Goal: Task Accomplishment & Management: Use online tool/utility

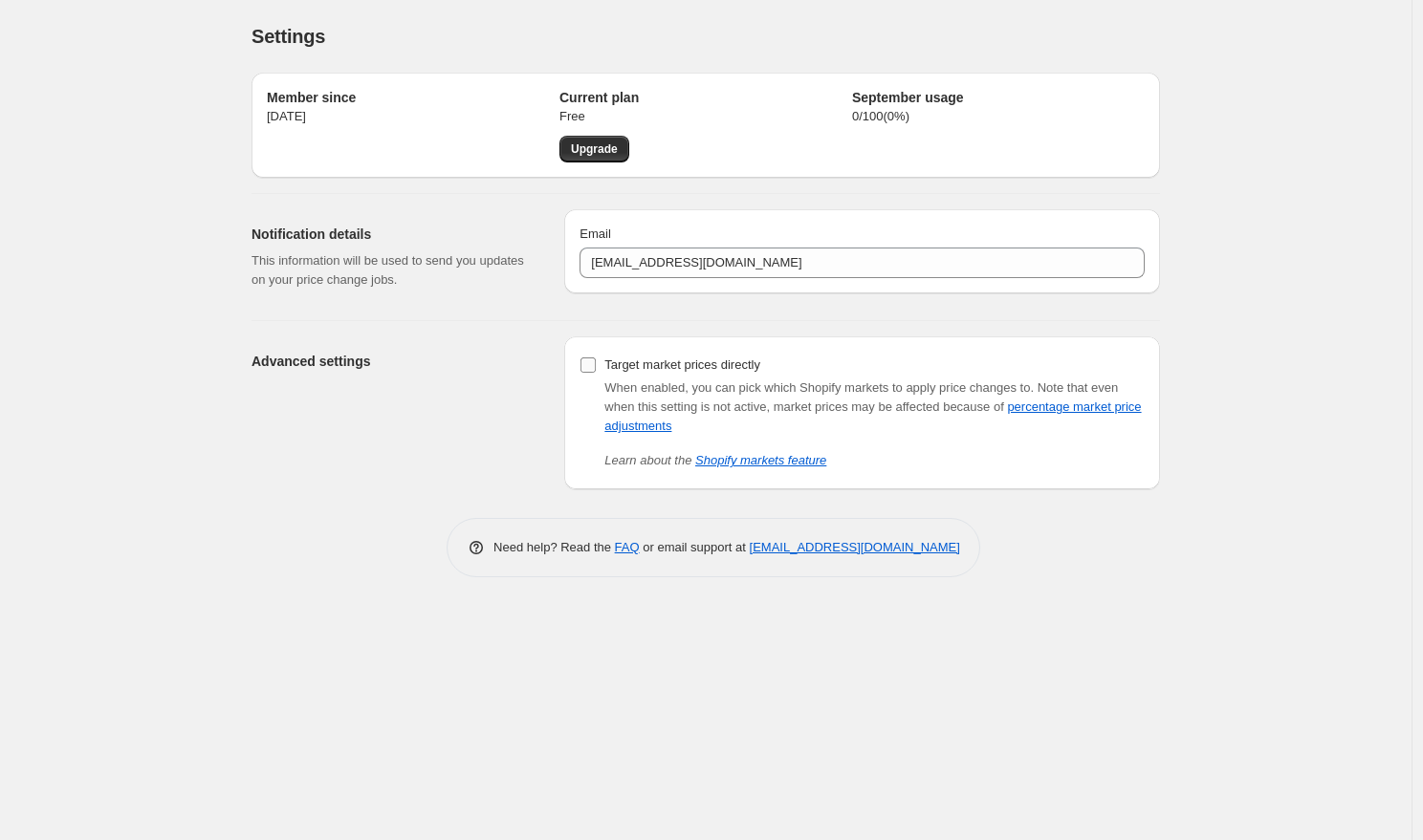
click at [581, 363] on input "Target market prices directly" at bounding box center [588, 365] width 16 height 16
checkbox input "true"
click at [471, 2] on div "Settings. This page is ready Settings" at bounding box center [705, 36] width 908 height 73
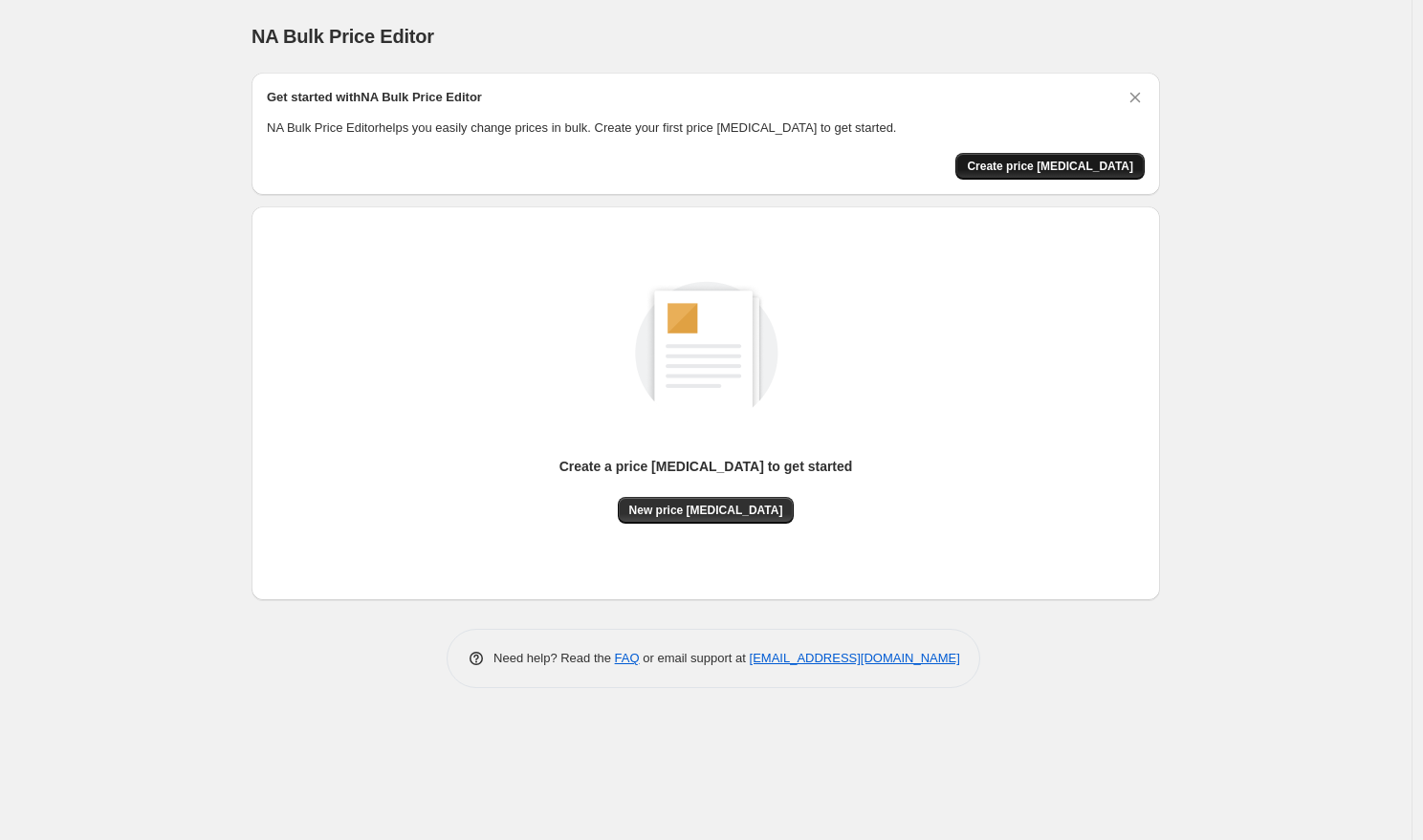
click at [1080, 166] on span "Create price [MEDICAL_DATA]" at bounding box center [1050, 167] width 167 height 16
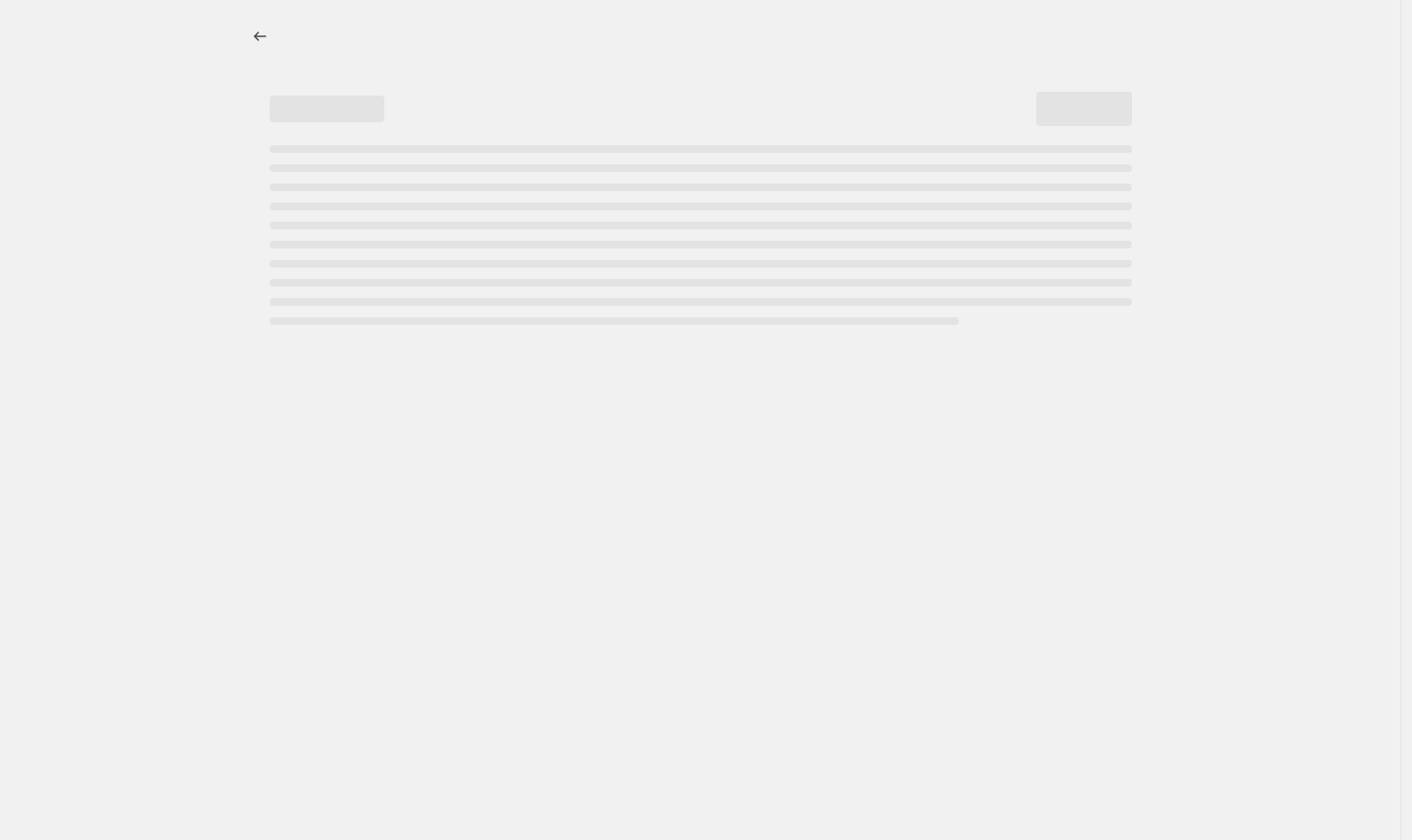
select select "percentage"
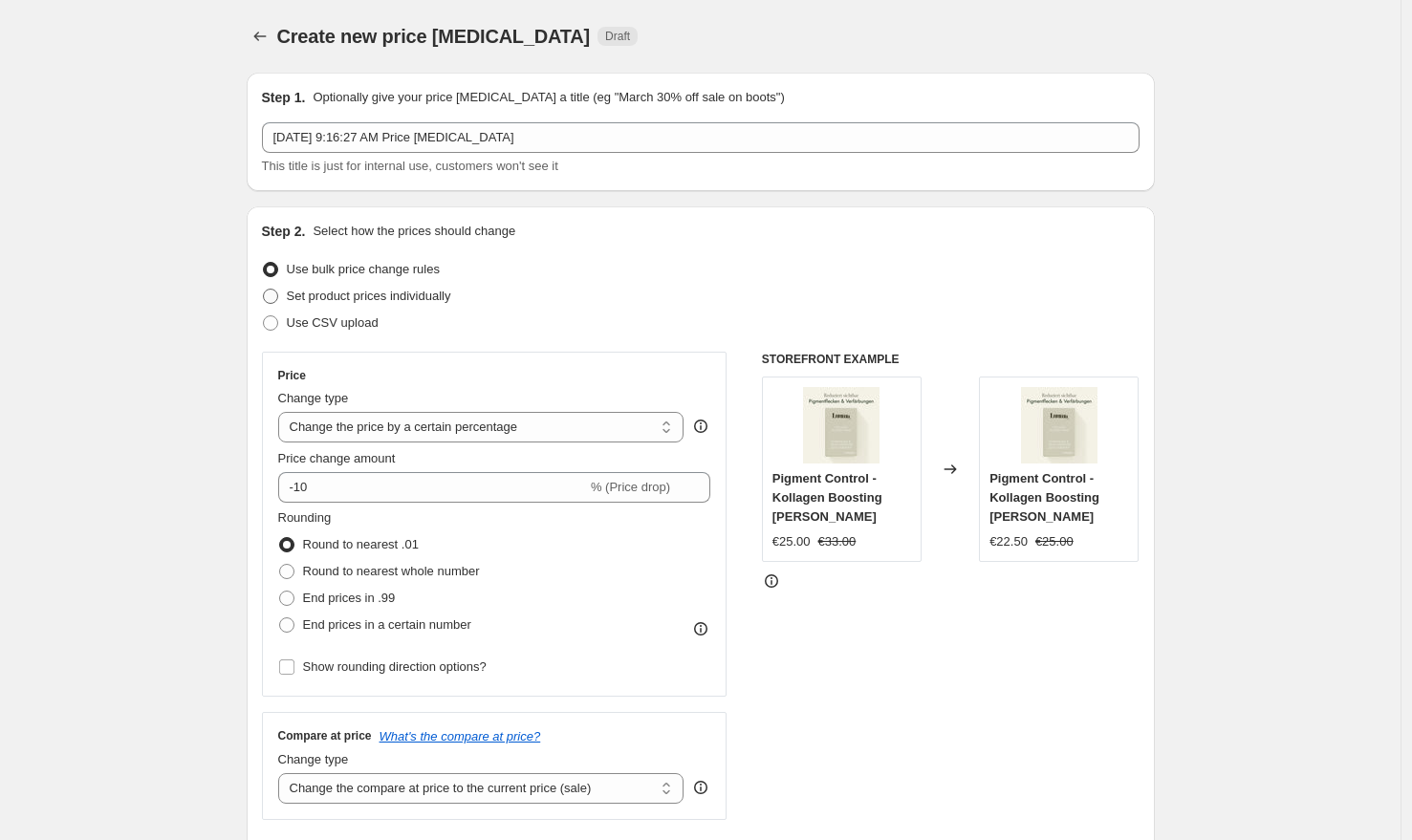
click at [291, 298] on label "Set product prices individually" at bounding box center [356, 296] width 189 height 27
click at [264, 290] on input "Set product prices individually" at bounding box center [263, 289] width 1 height 1
radio input "true"
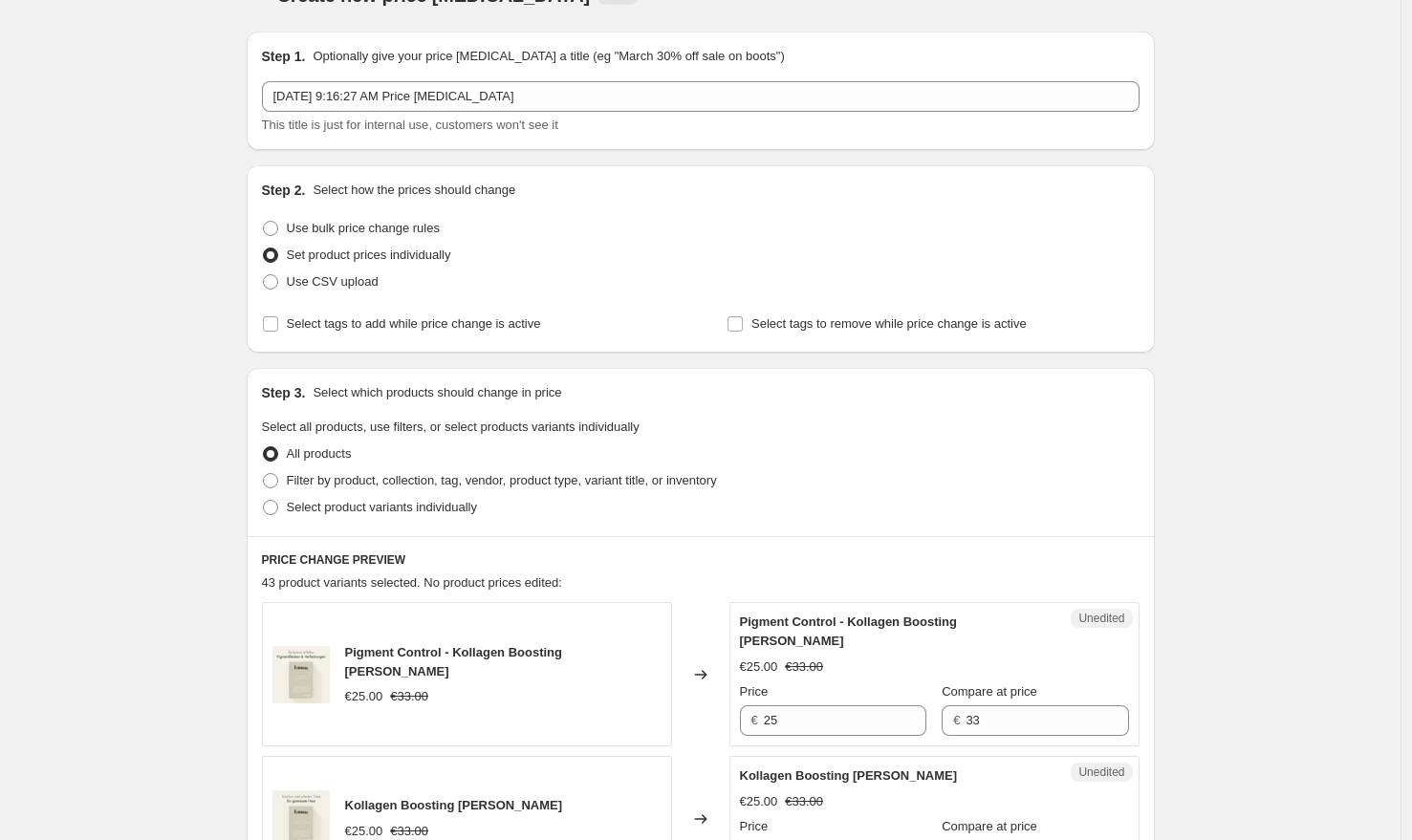
scroll to position [76, 0]
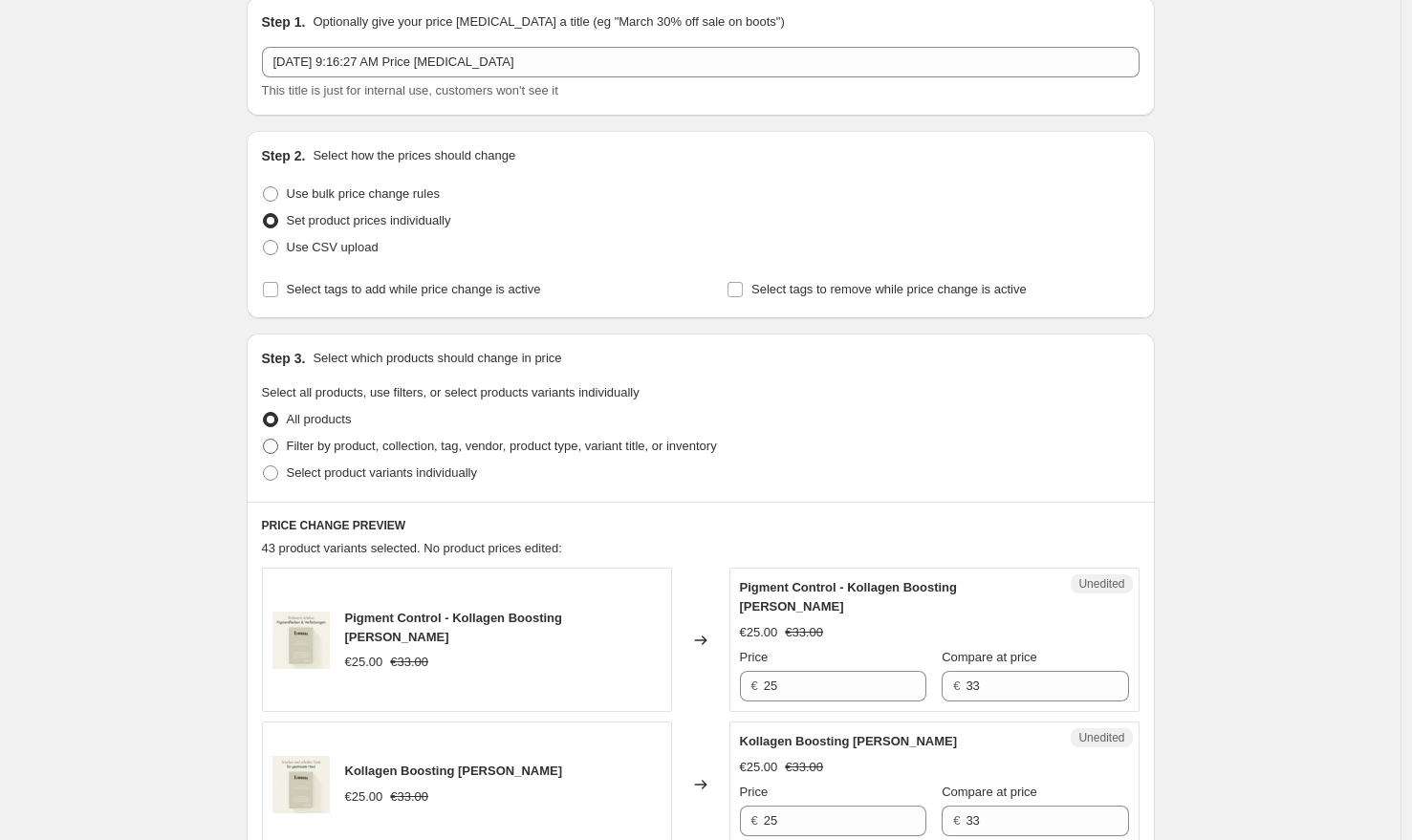
click at [286, 447] on label "Filter by product, collection, tag, vendor, product type, variant title, or inv…" at bounding box center [489, 447] width 455 height 27
click at [264, 440] on input "Filter by product, collection, tag, vendor, product type, variant title, or inv…" at bounding box center [263, 439] width 1 height 1
radio input "true"
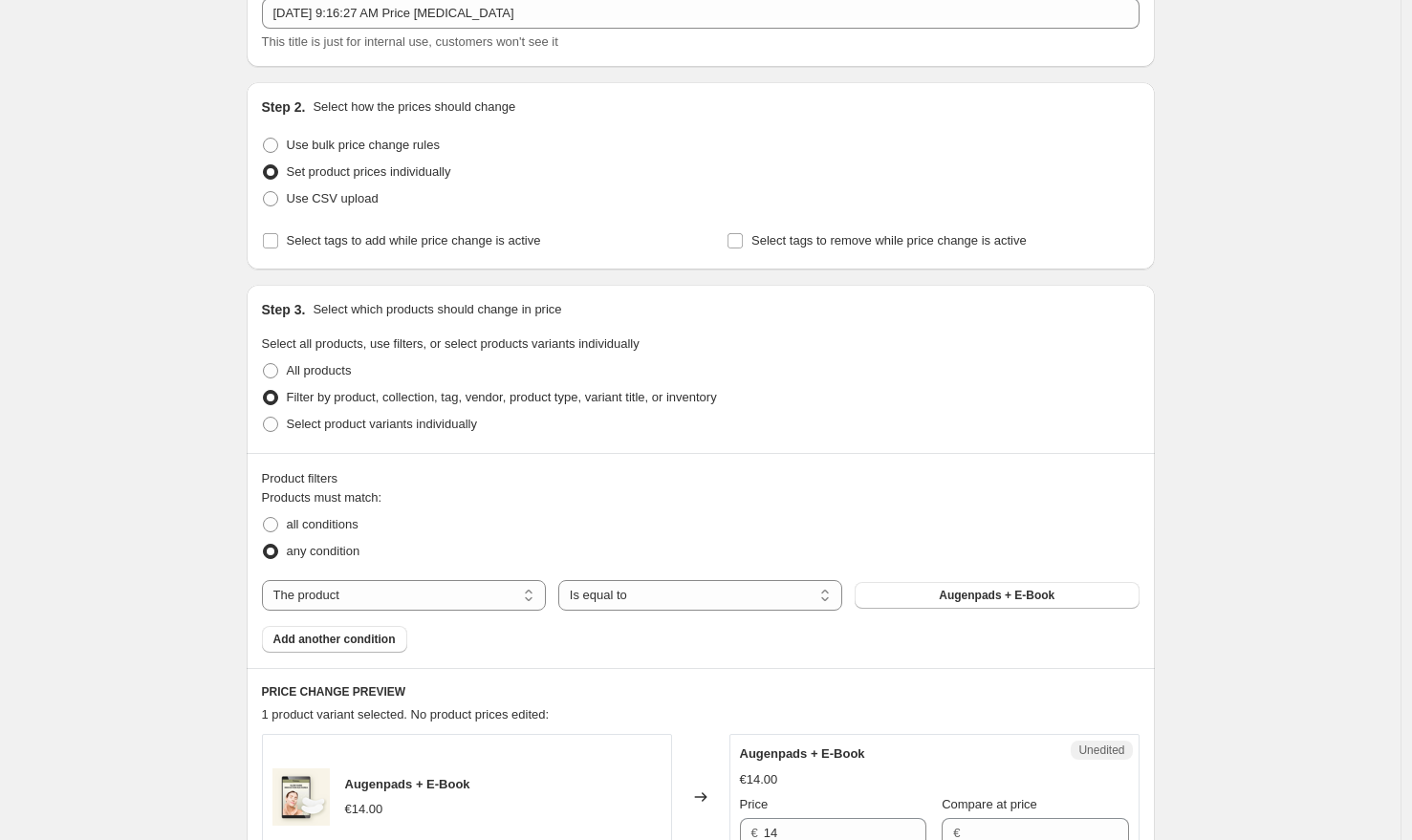
scroll to position [149, 0]
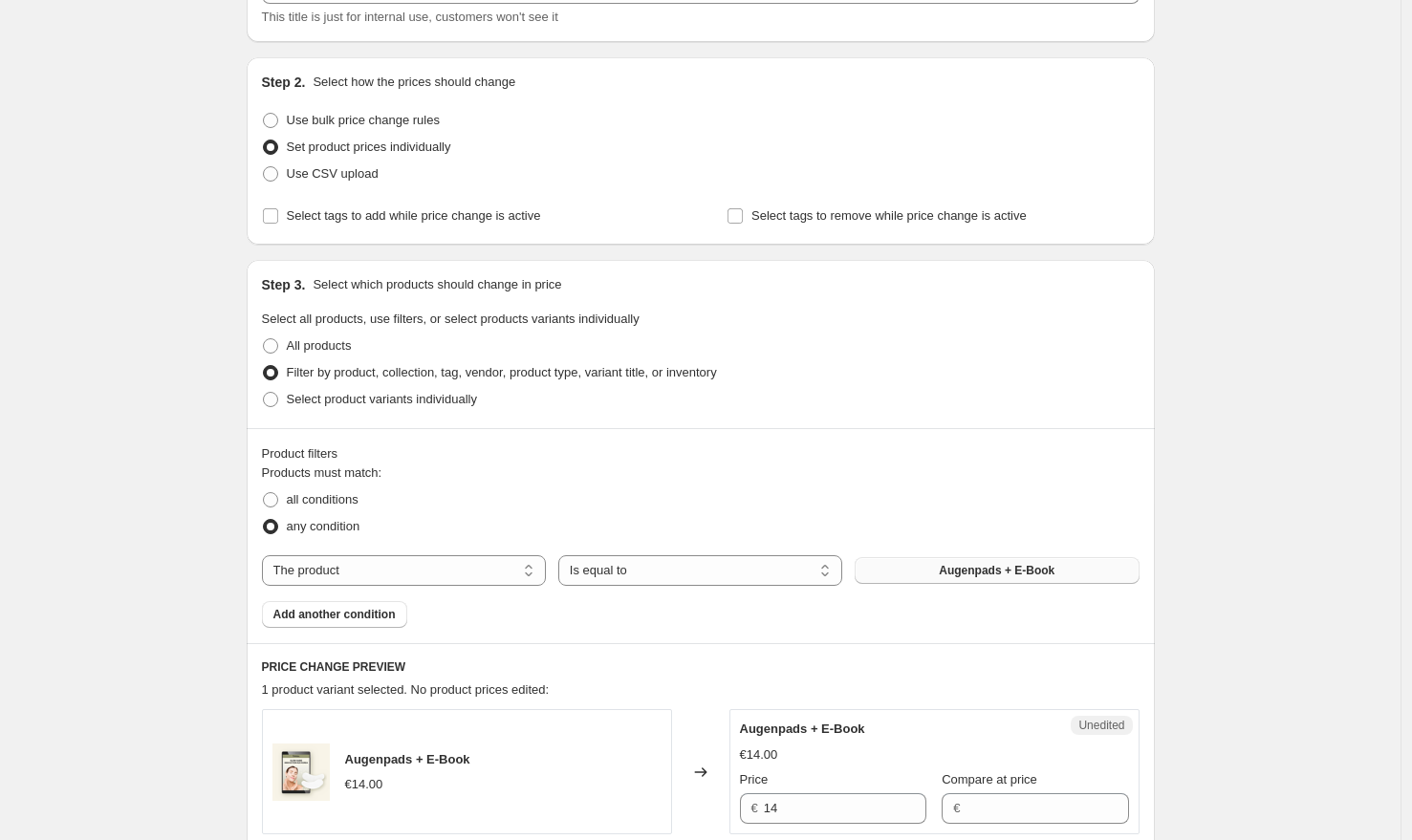
click at [957, 574] on span "Augenpads + E-Book" at bounding box center [996, 571] width 115 height 16
click at [289, 356] on label "All products" at bounding box center [306, 346] width 90 height 27
click at [264, 339] on input "All products" at bounding box center [263, 338] width 1 height 1
radio input "true"
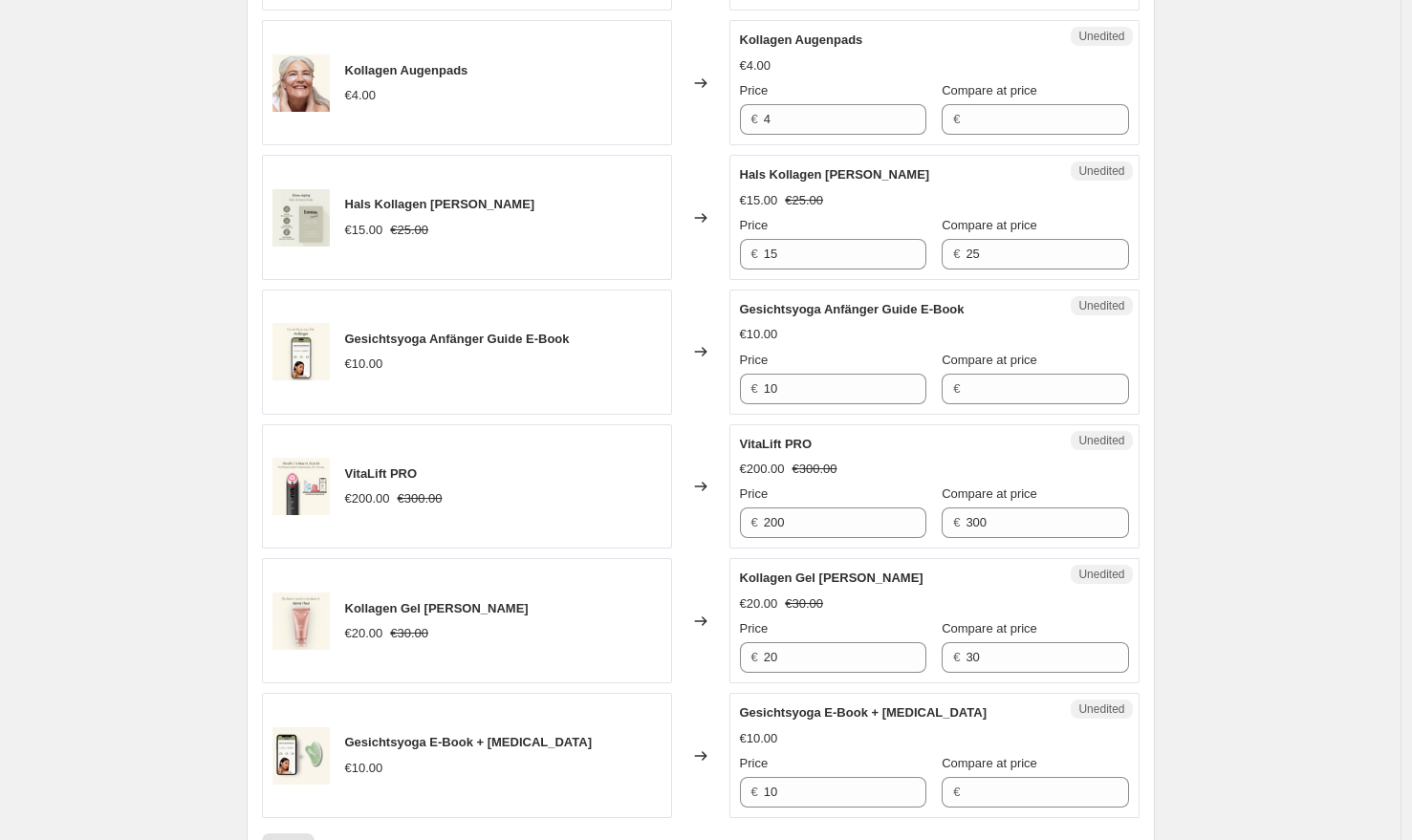
scroll to position [2945, 0]
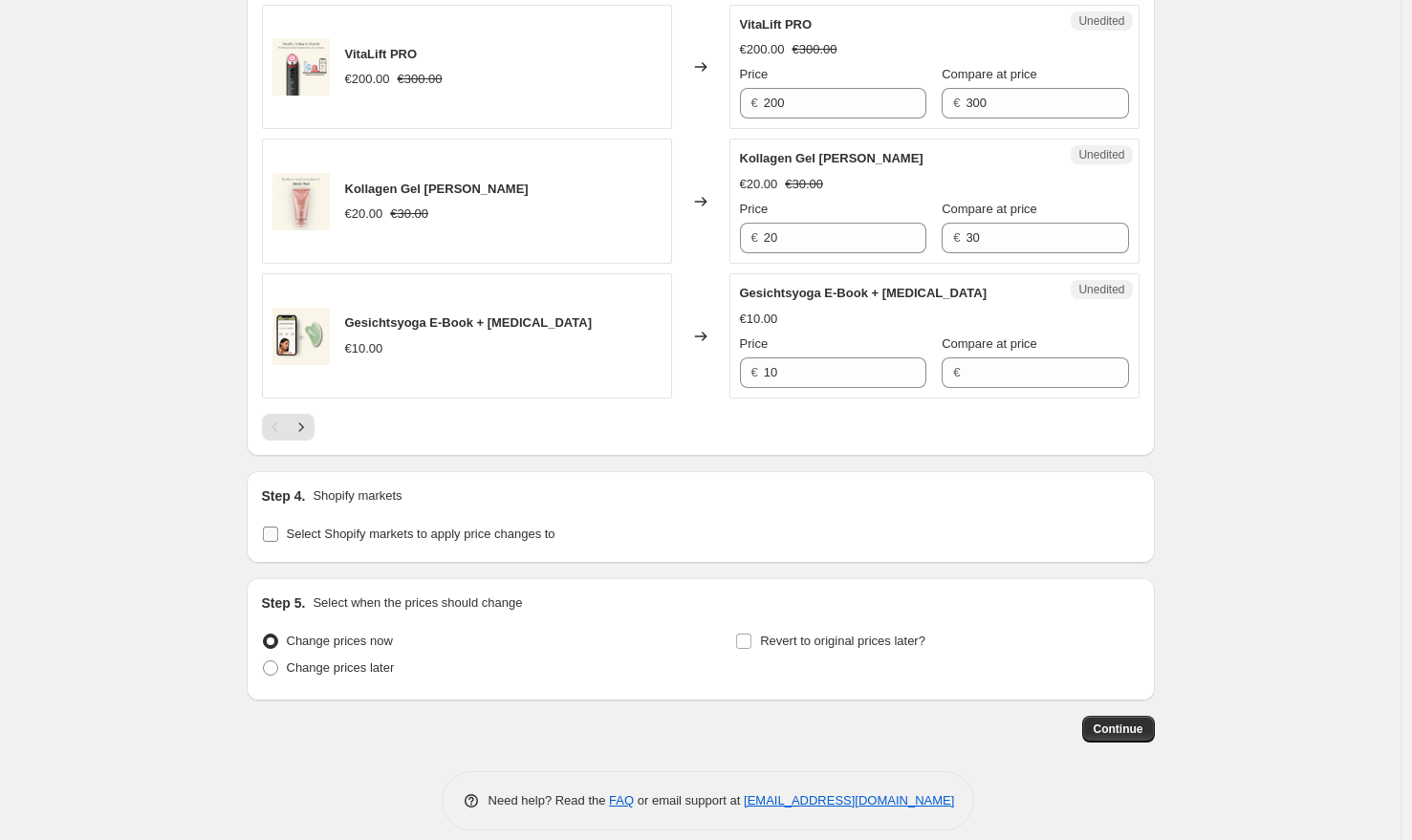
click at [268, 527] on input "Select Shopify markets to apply price changes to" at bounding box center [270, 535] width 16 height 16
checkbox input "true"
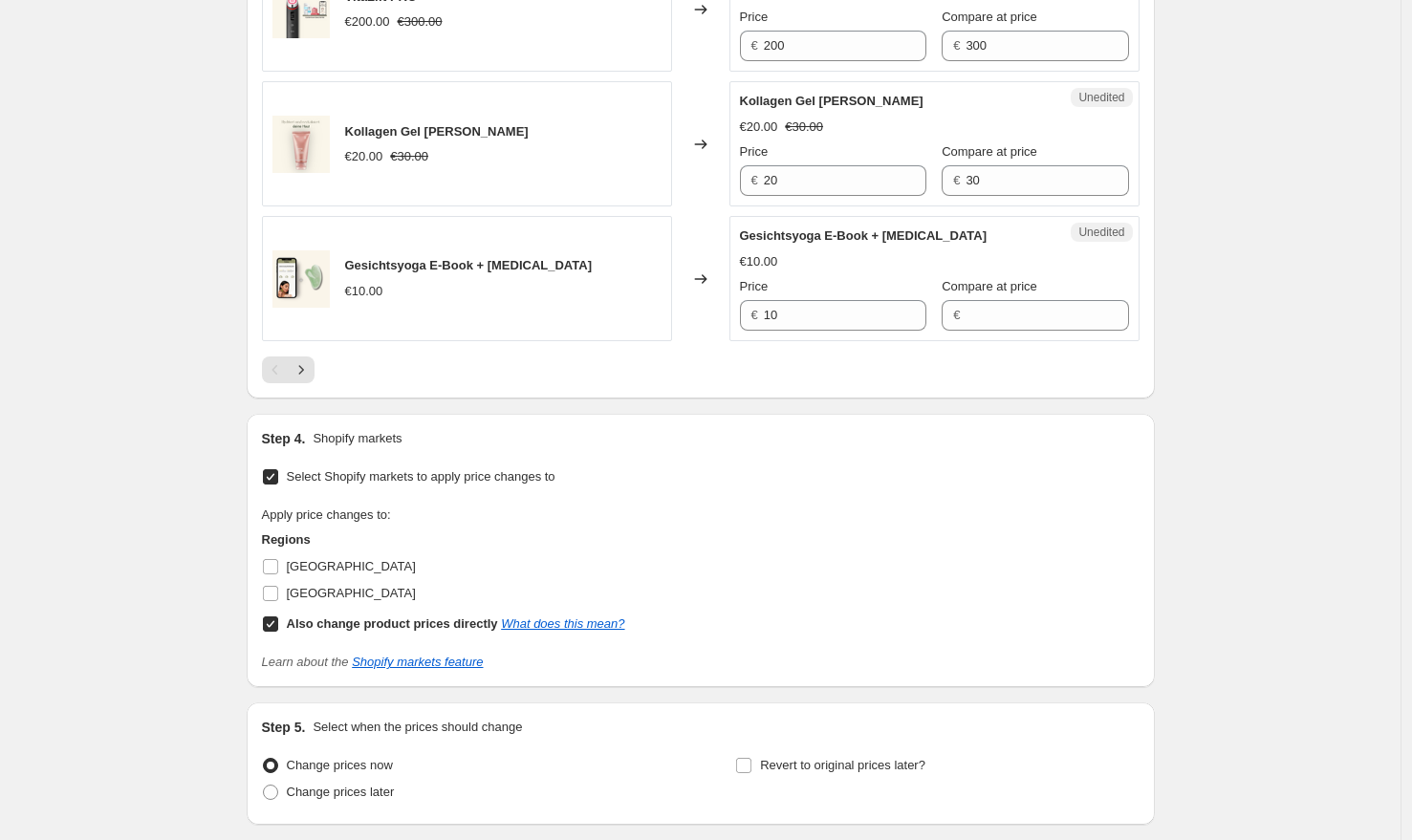
scroll to position [3013, 0]
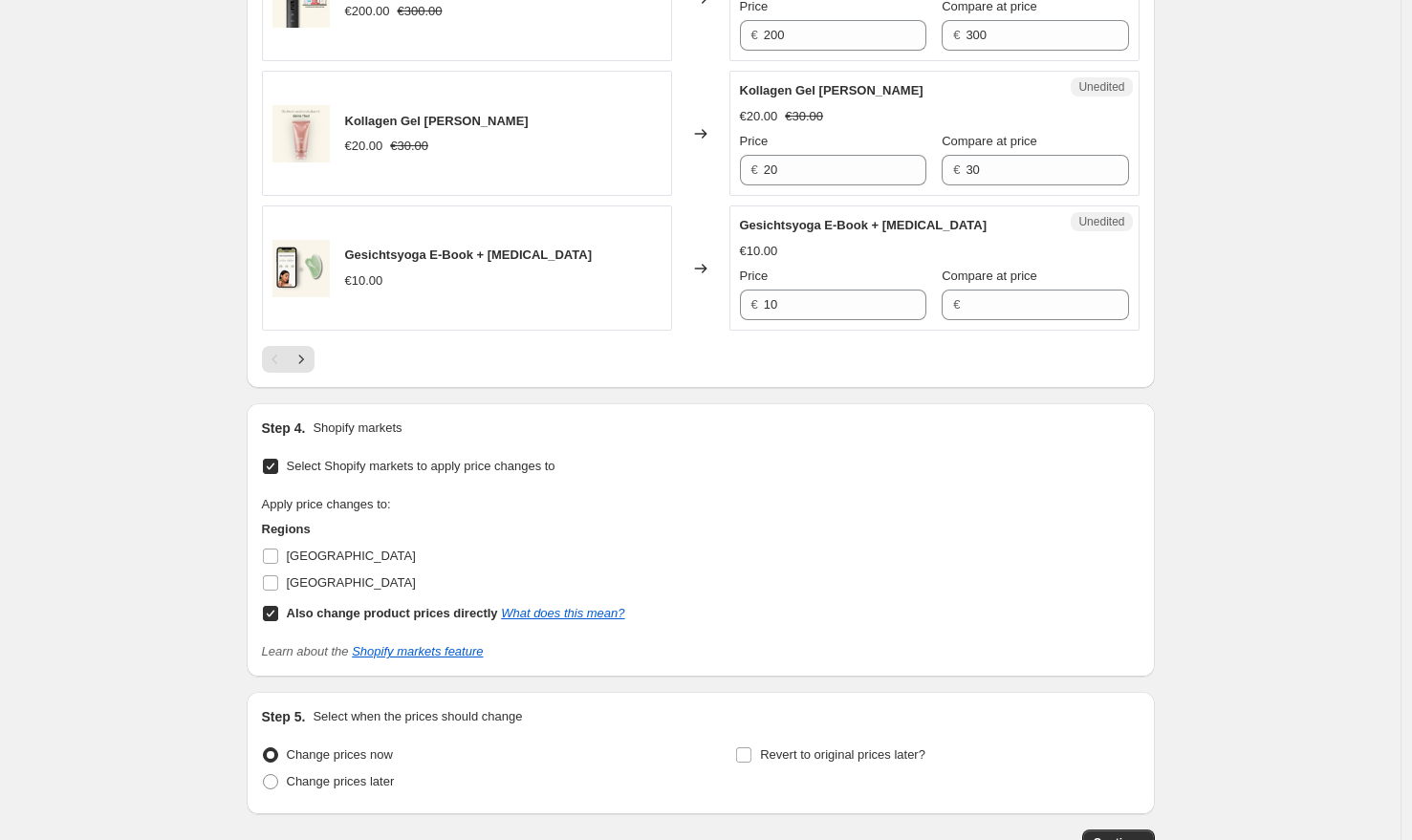
click at [278, 606] on input "Also change product prices directly What does this mean?" at bounding box center [270, 613] width 16 height 16
checkbox input "false"
click at [277, 575] on label "[GEOGRAPHIC_DATA]" at bounding box center [338, 583] width 154 height 27
click at [277, 576] on input "[GEOGRAPHIC_DATA]" at bounding box center [270, 583] width 16 height 16
checkbox input "true"
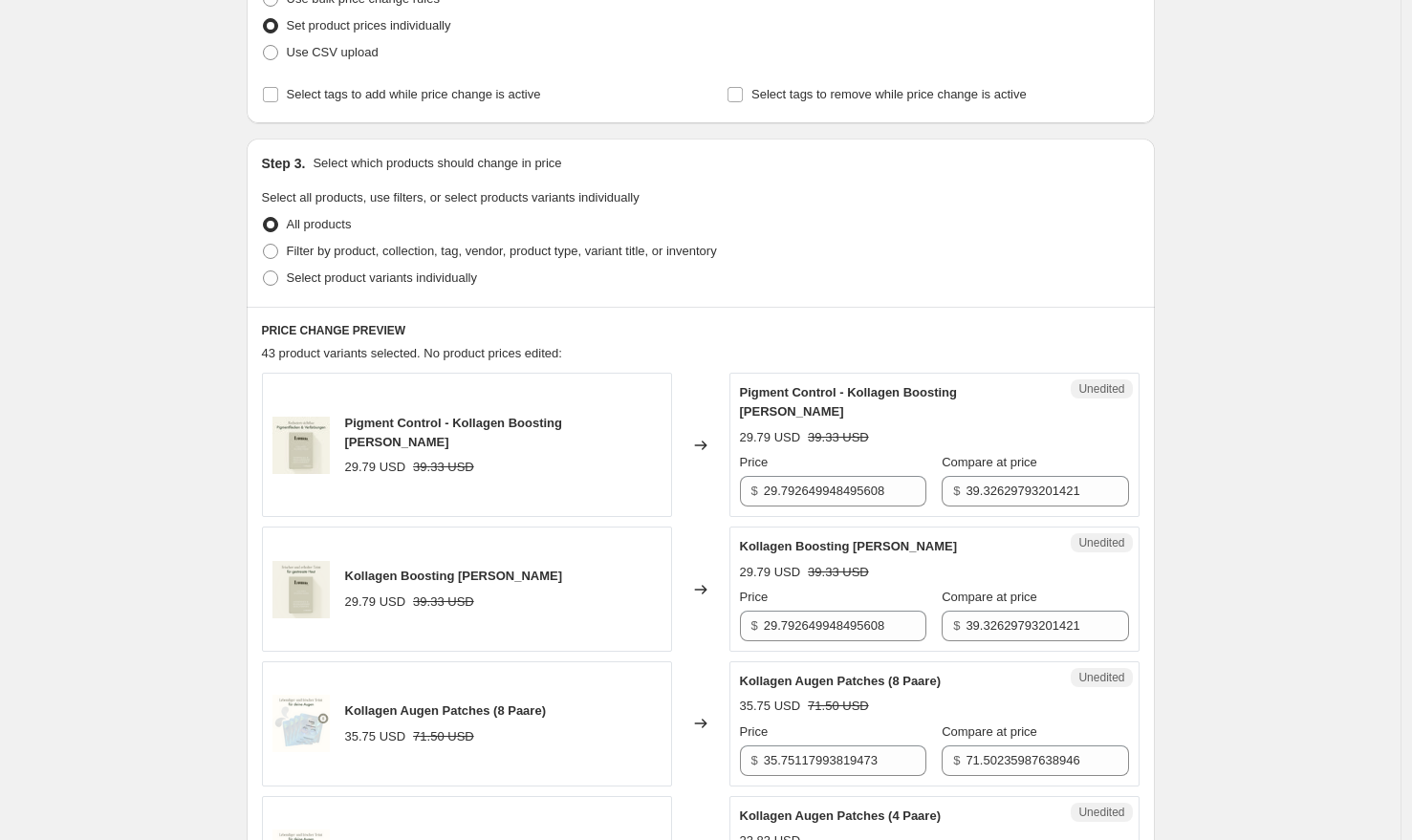
scroll to position [268, 0]
click at [816, 486] on input "29.792649948495608" at bounding box center [845, 493] width 163 height 31
click at [1046, 478] on input "39.32629793201421" at bounding box center [1047, 493] width 163 height 31
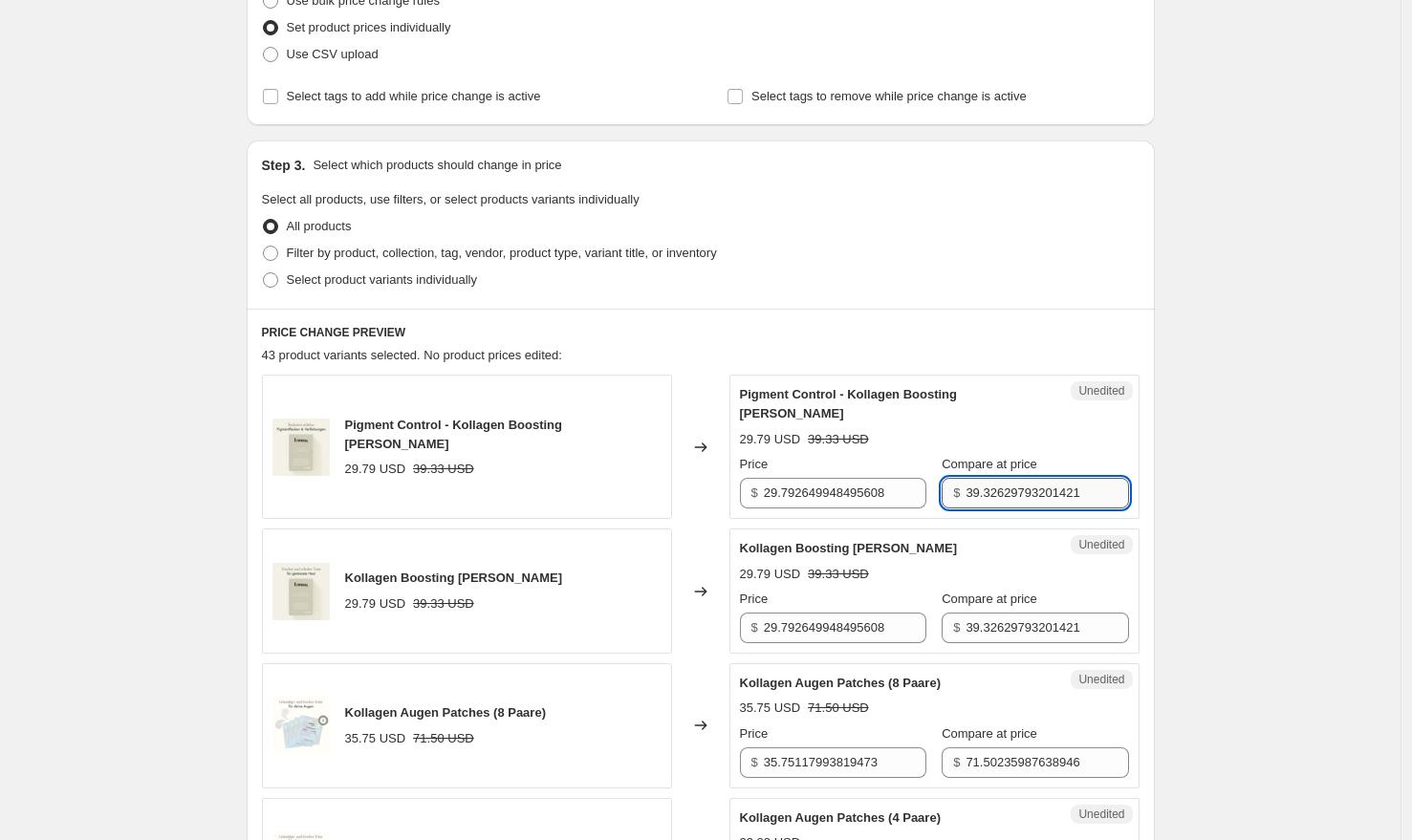
click at [1046, 478] on input "39.32629793201421" at bounding box center [1047, 493] width 163 height 31
click at [857, 483] on input "29.792649948495608" at bounding box center [845, 493] width 163 height 31
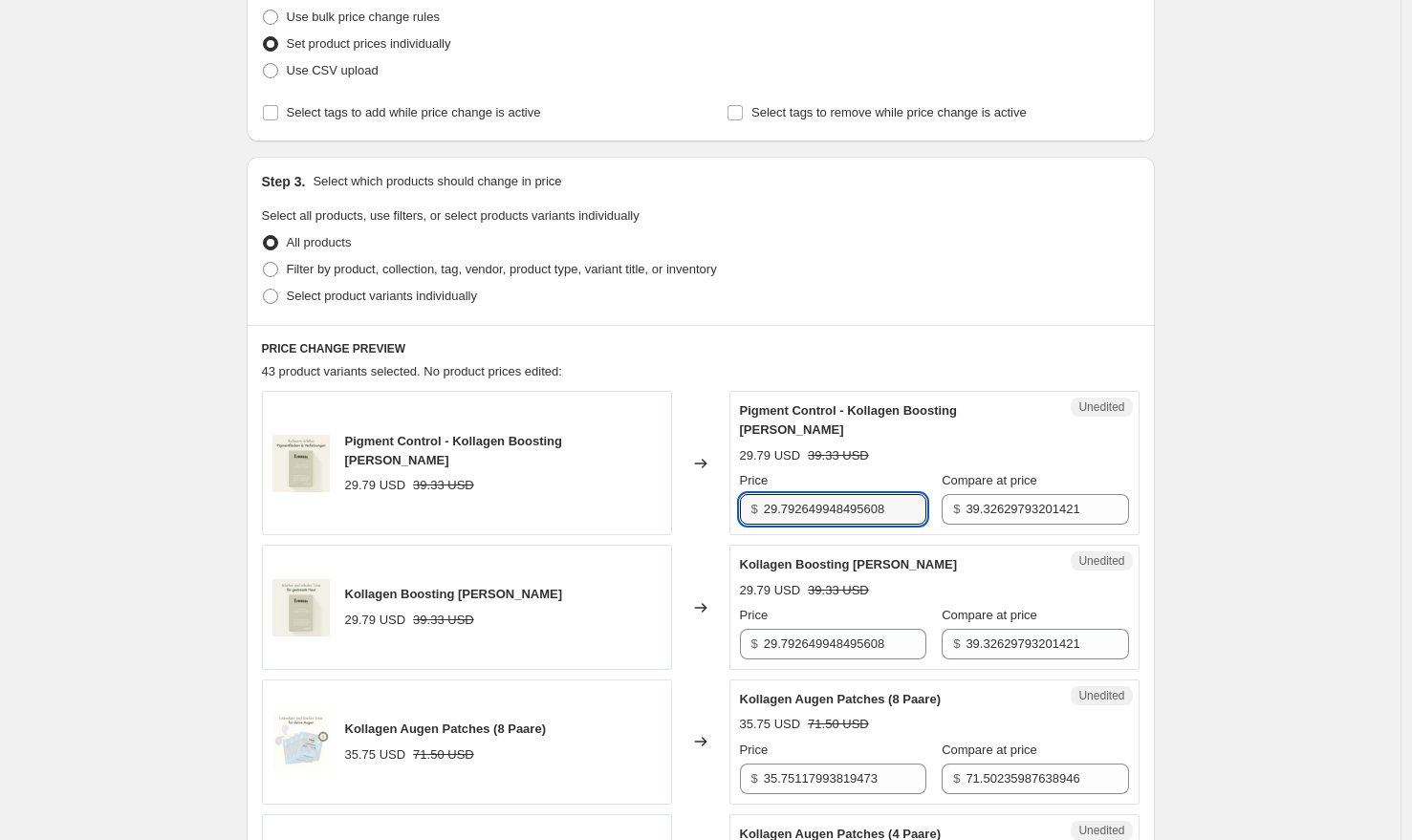
scroll to position [250, 0]
click at [823, 497] on input "29.792649948495608" at bounding box center [845, 512] width 163 height 31
type input "35"
click at [988, 497] on input "39.32629793201421" at bounding box center [1047, 512] width 163 height 31
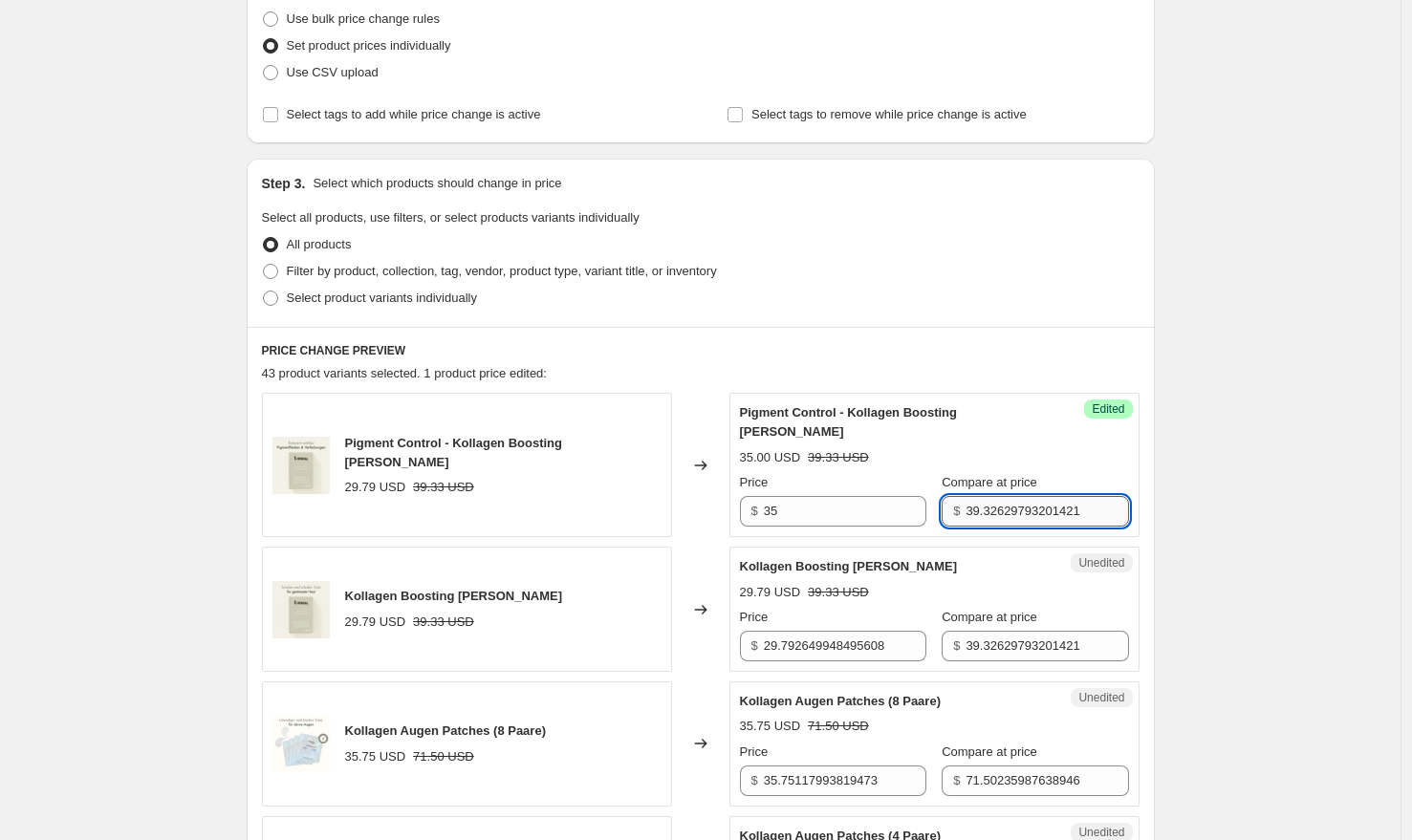
click at [988, 497] on input "39.32629793201421" at bounding box center [1047, 512] width 163 height 31
type input "50"
click at [837, 496] on input "35" at bounding box center [845, 512] width 163 height 31
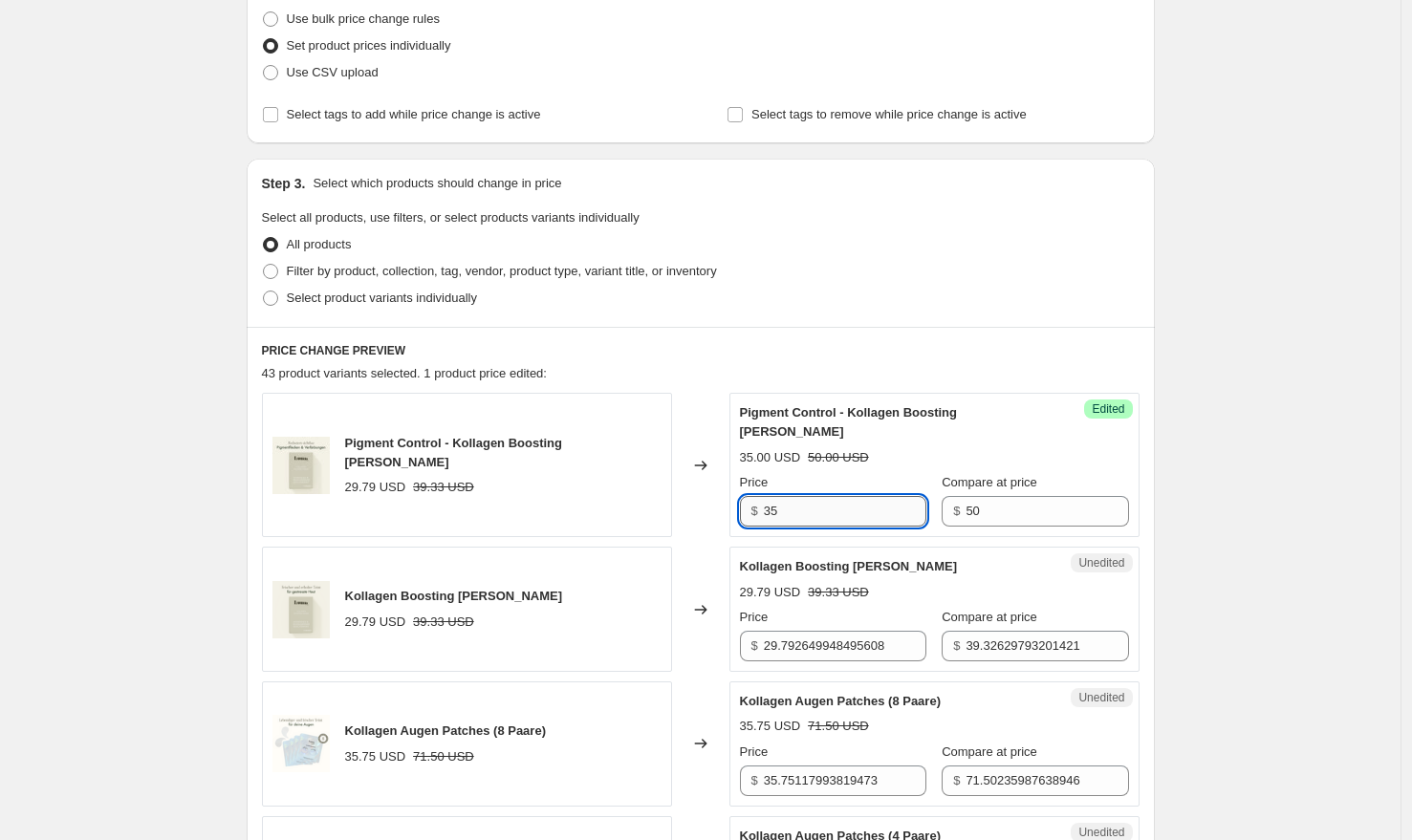
click at [837, 496] on input "35" at bounding box center [845, 512] width 163 height 31
click at [836, 633] on input "29.792649948495608" at bounding box center [845, 646] width 163 height 31
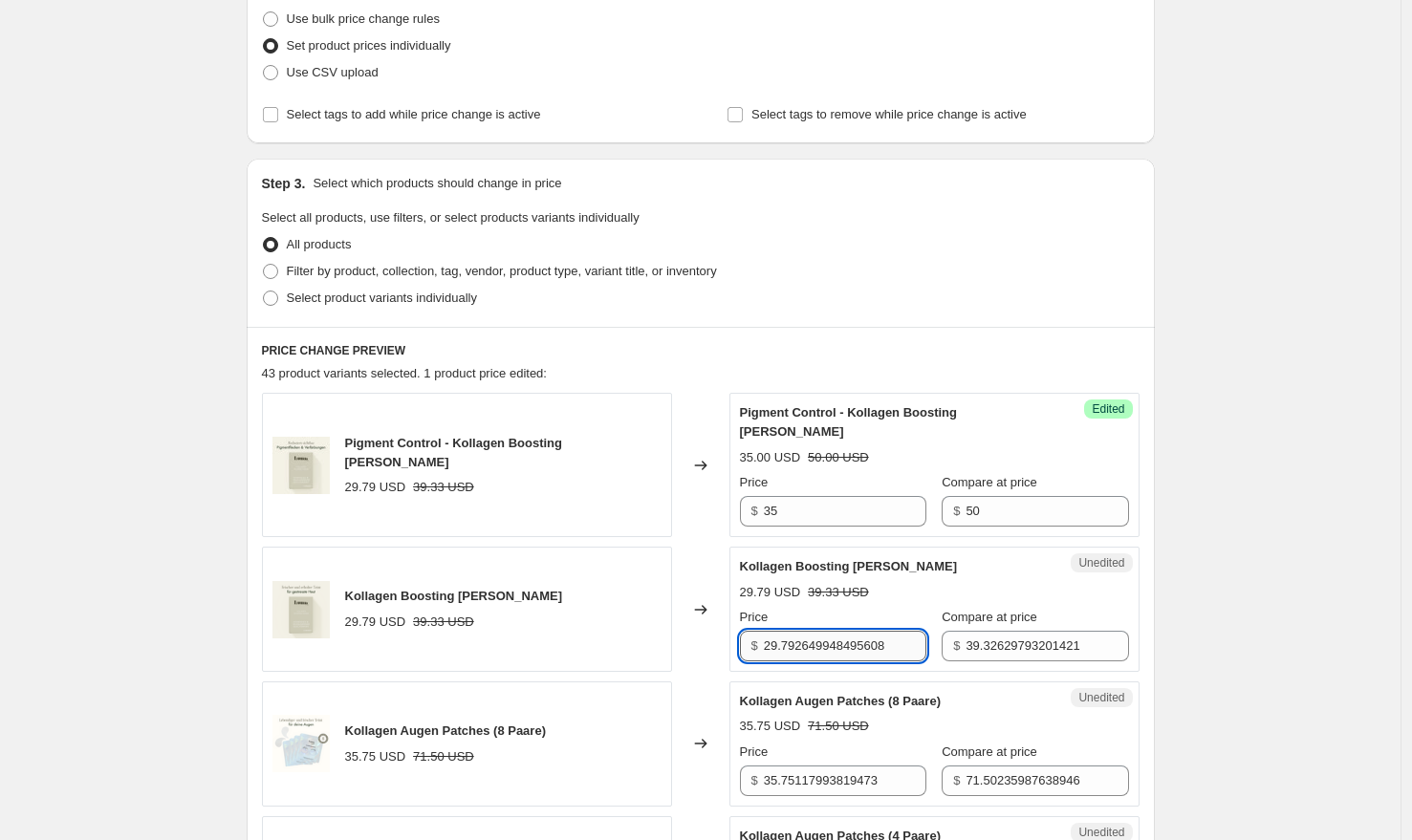
click at [836, 633] on input "29.792649948495608" at bounding box center [845, 646] width 163 height 31
paste input "35"
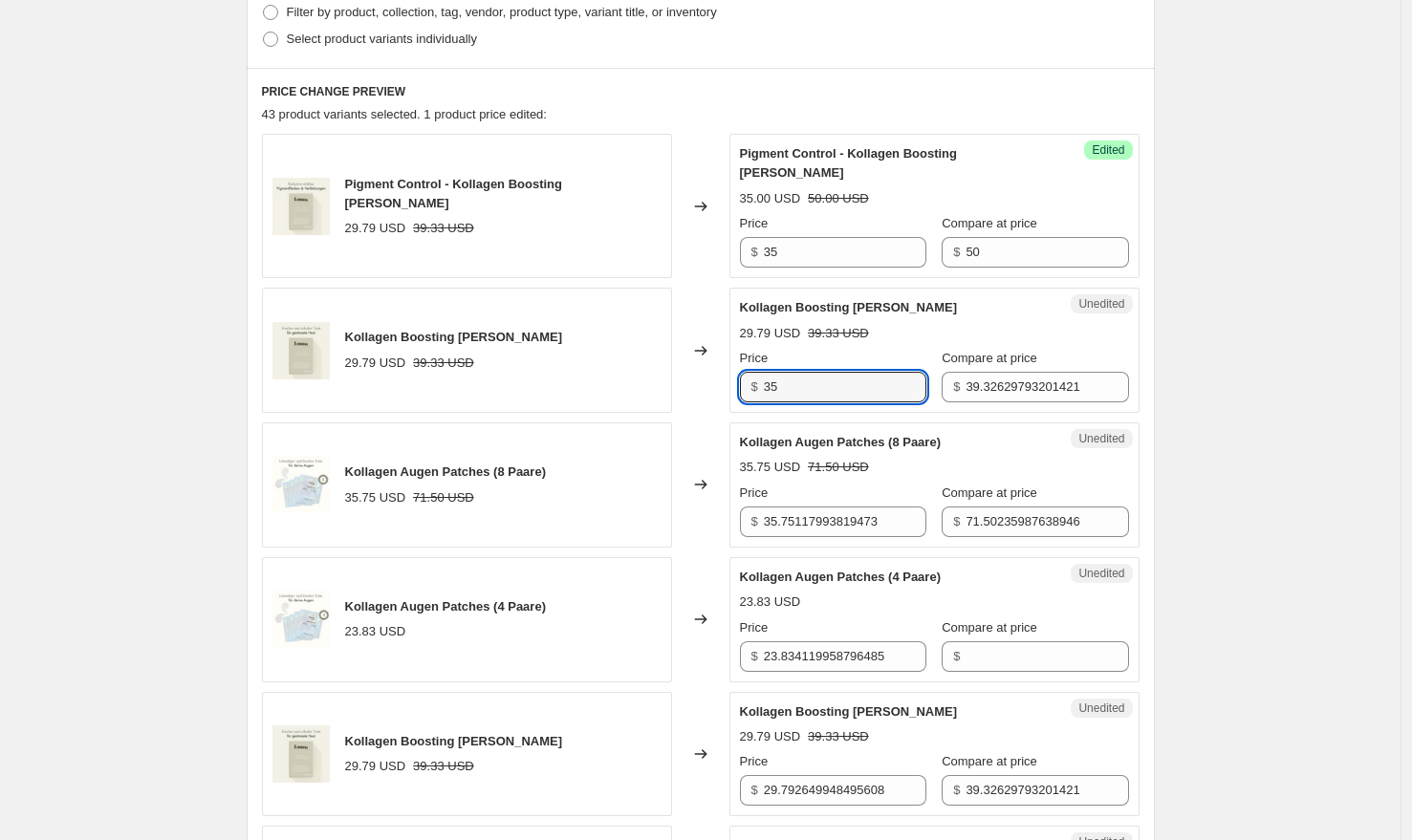
scroll to position [624, 0]
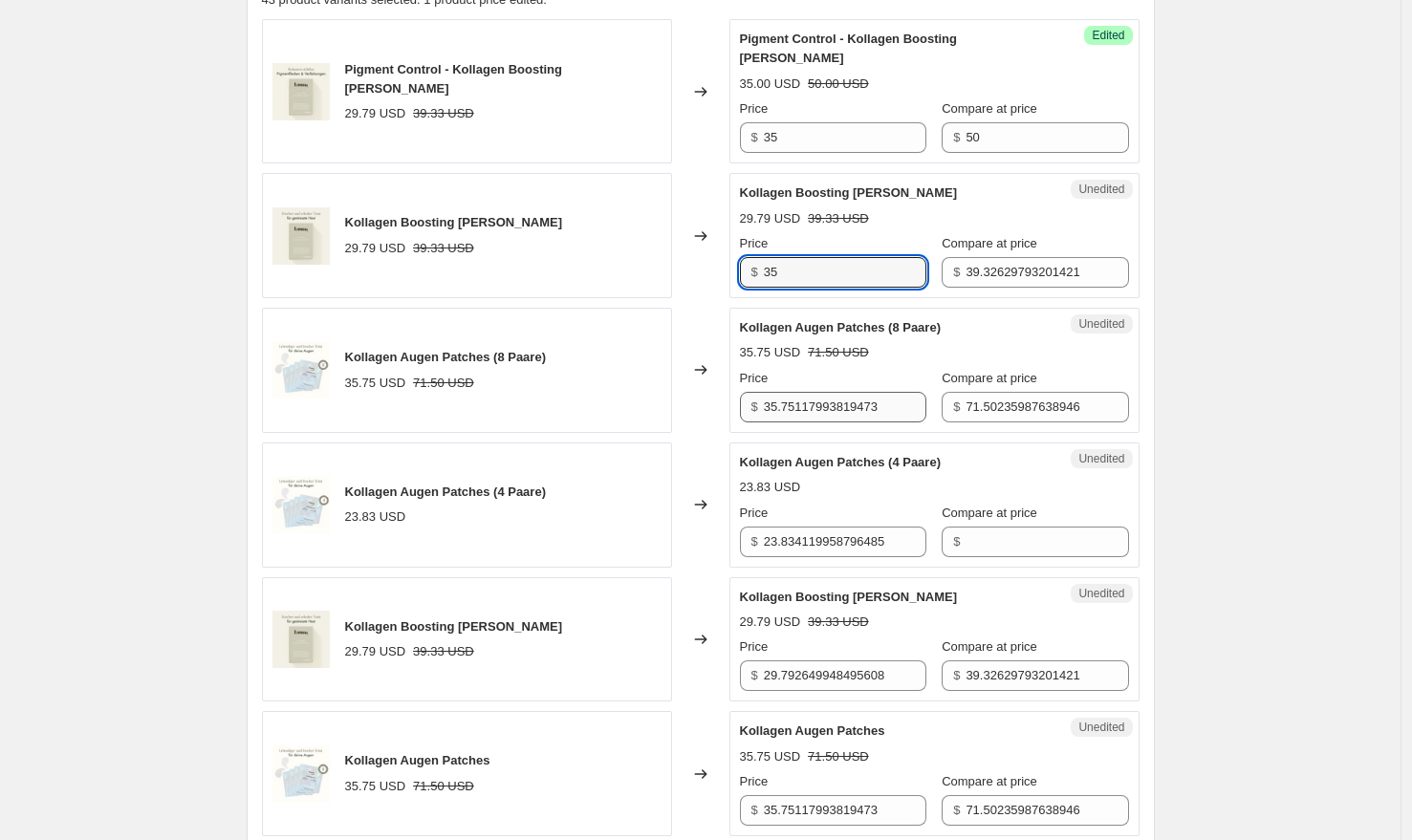
type input "35"
click at [855, 392] on input "35.75117993819473" at bounding box center [845, 407] width 163 height 31
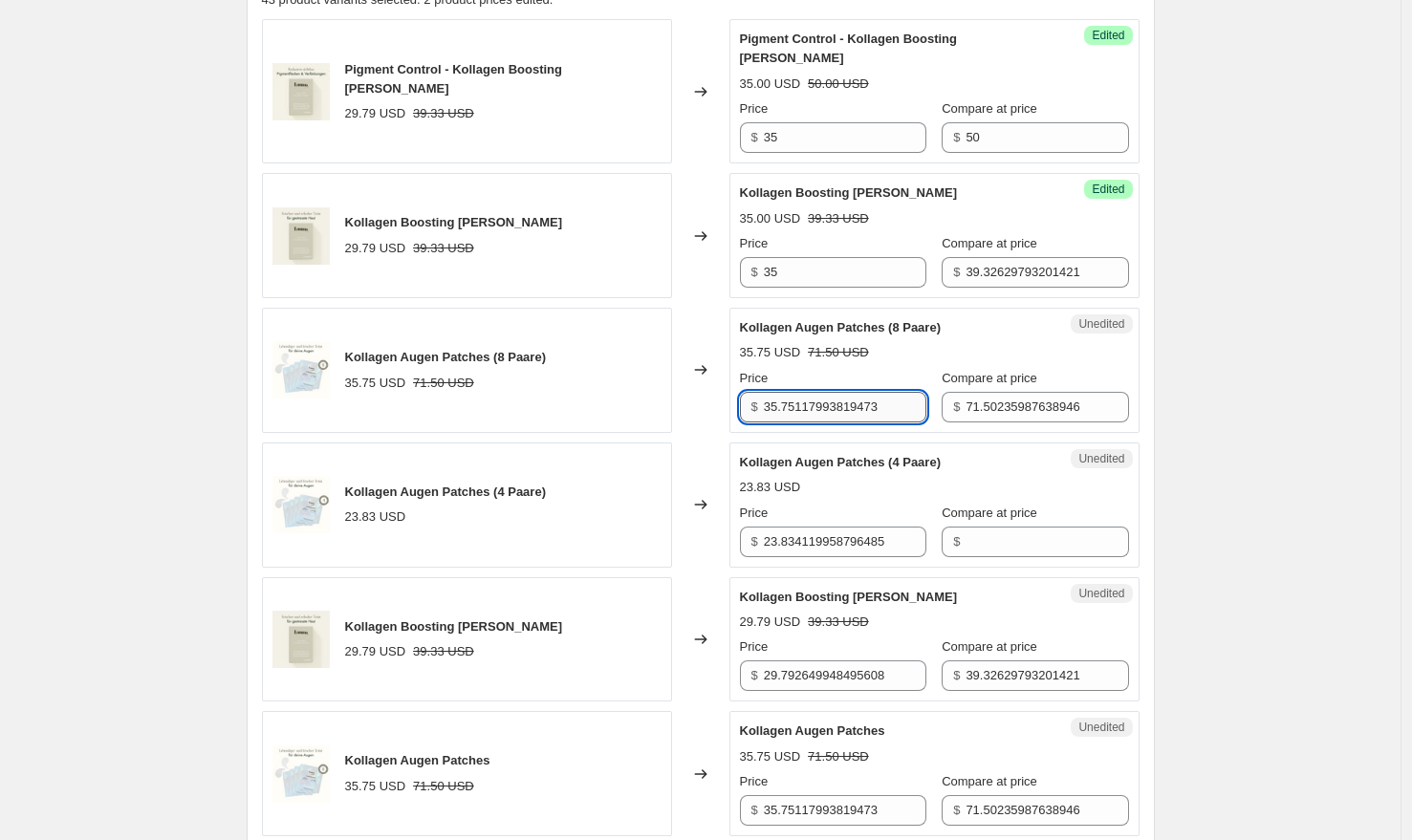
click at [855, 392] on input "35.75117993819473" at bounding box center [845, 407] width 163 height 31
paste input "text"
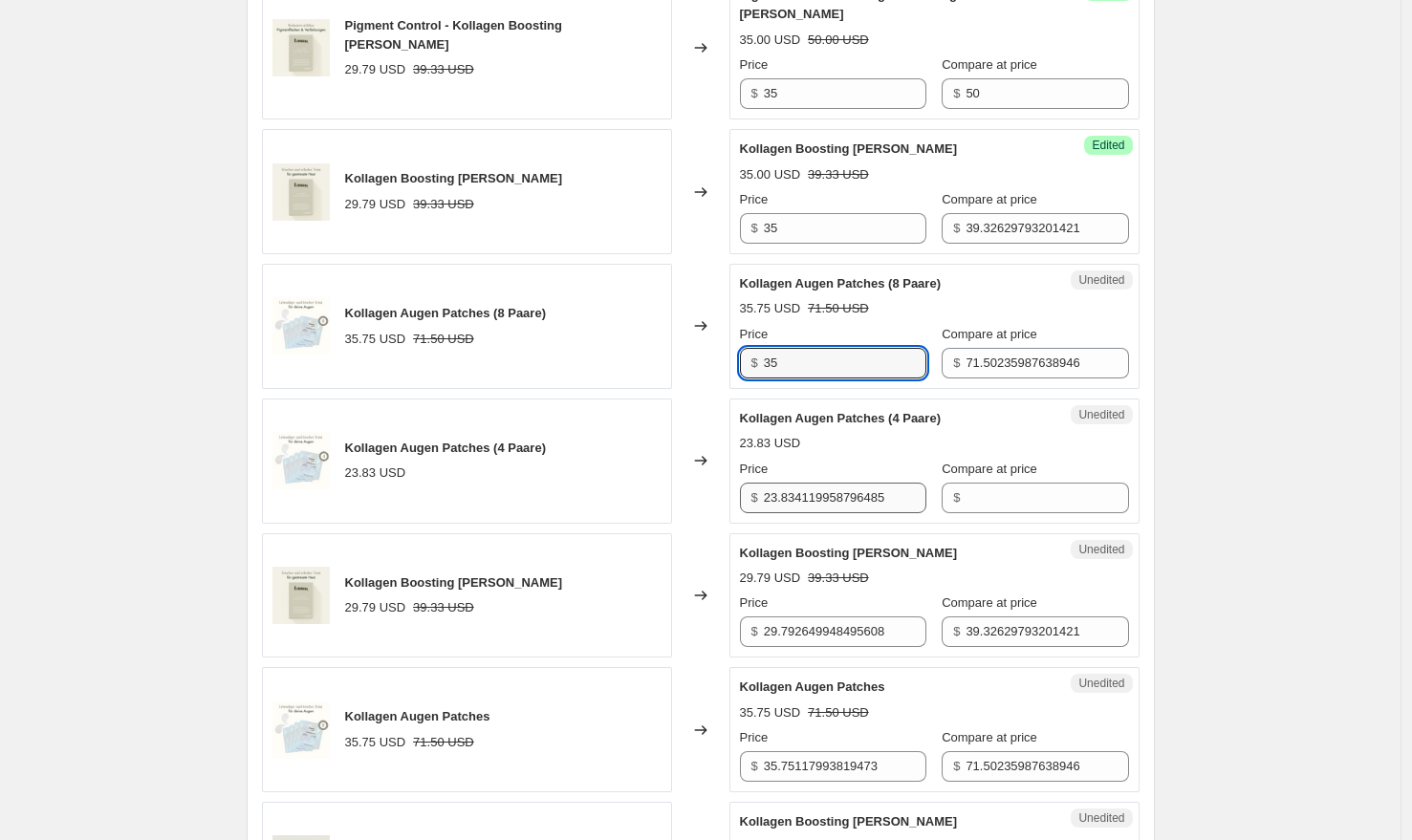
type input "35"
click at [833, 482] on input "23.834119958796485" at bounding box center [845, 498] width 163 height 31
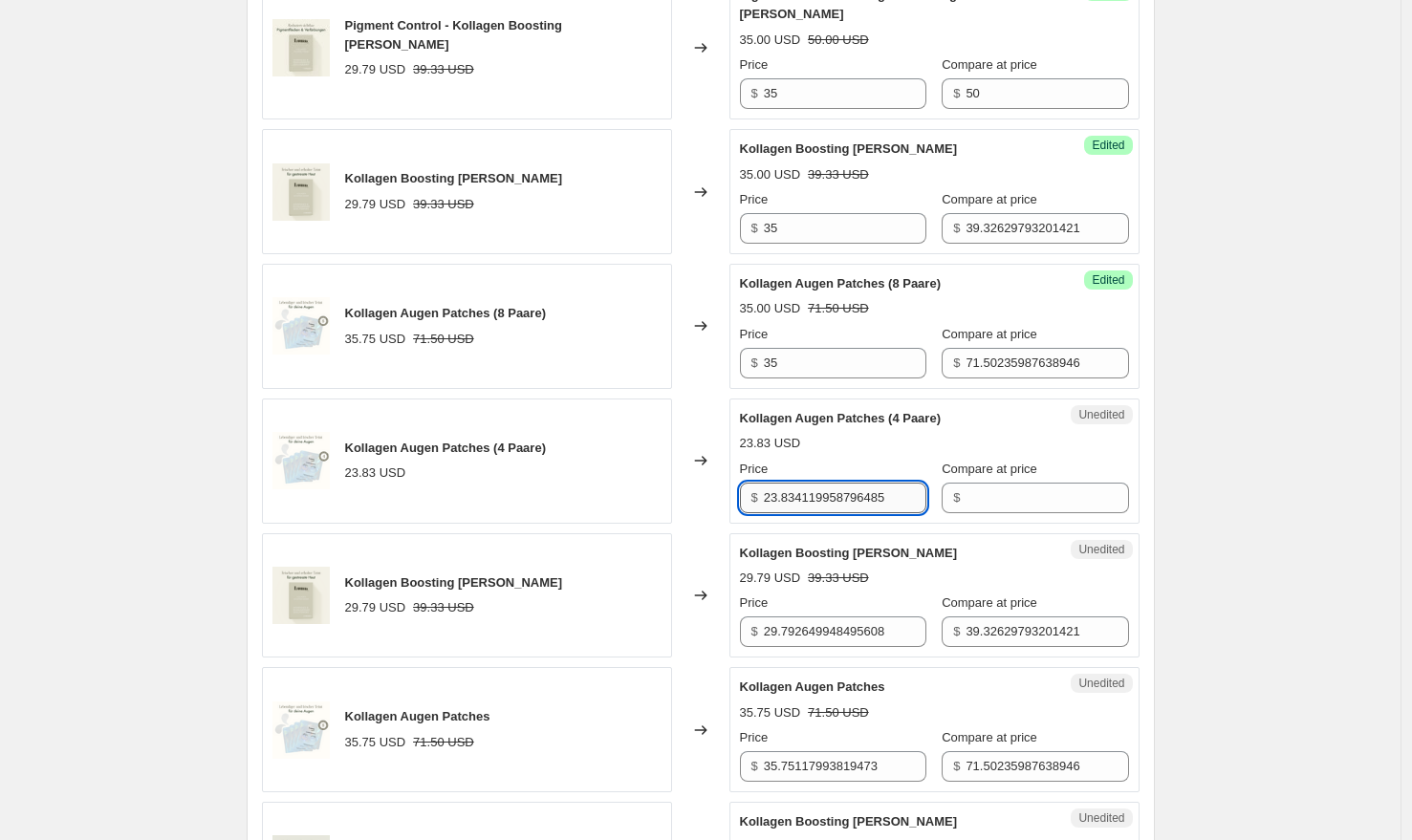
click at [833, 482] on input "23.834119958796485" at bounding box center [845, 498] width 163 height 31
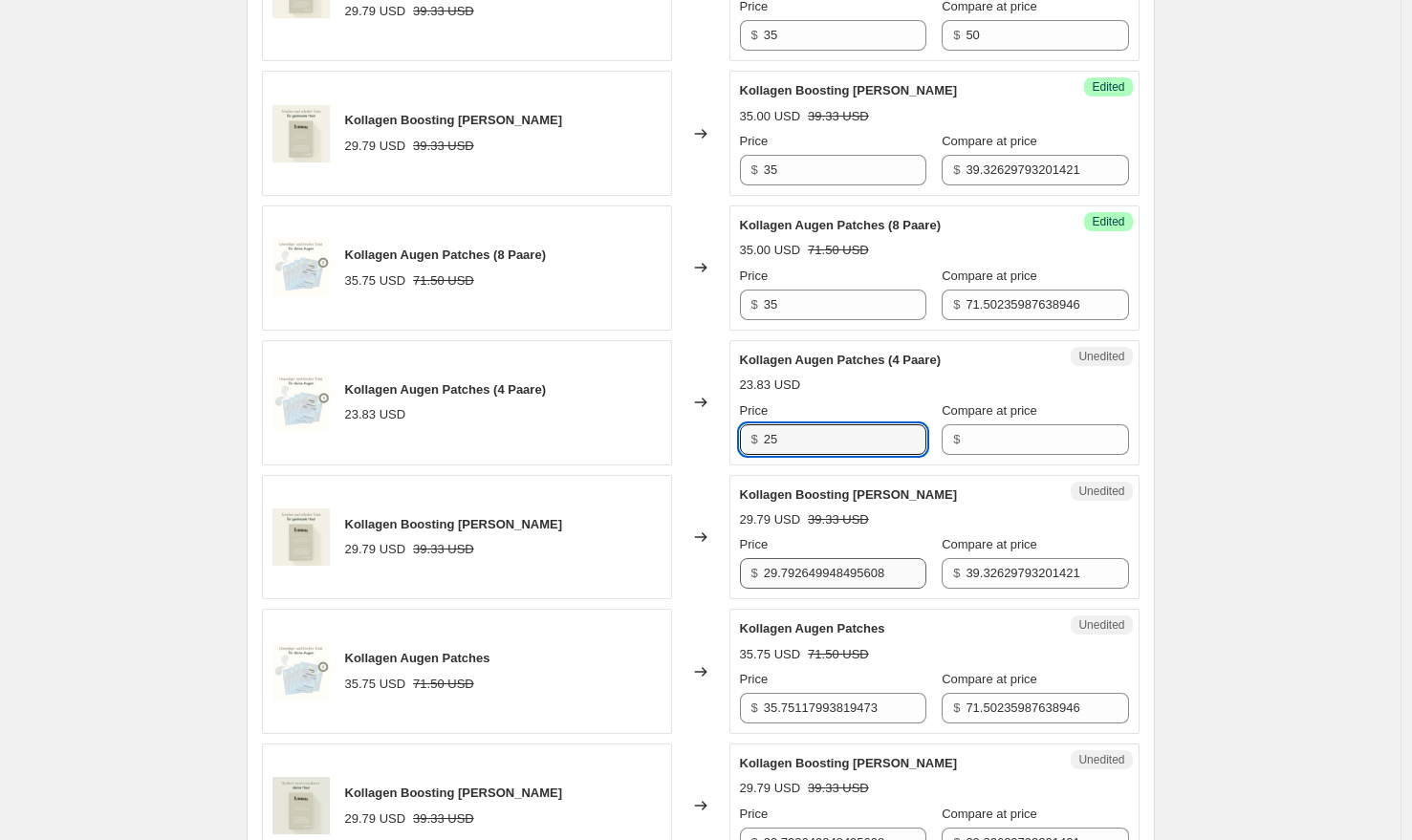
type input "25"
click at [832, 558] on input "29.792649948495608" at bounding box center [845, 574] width 163 height 31
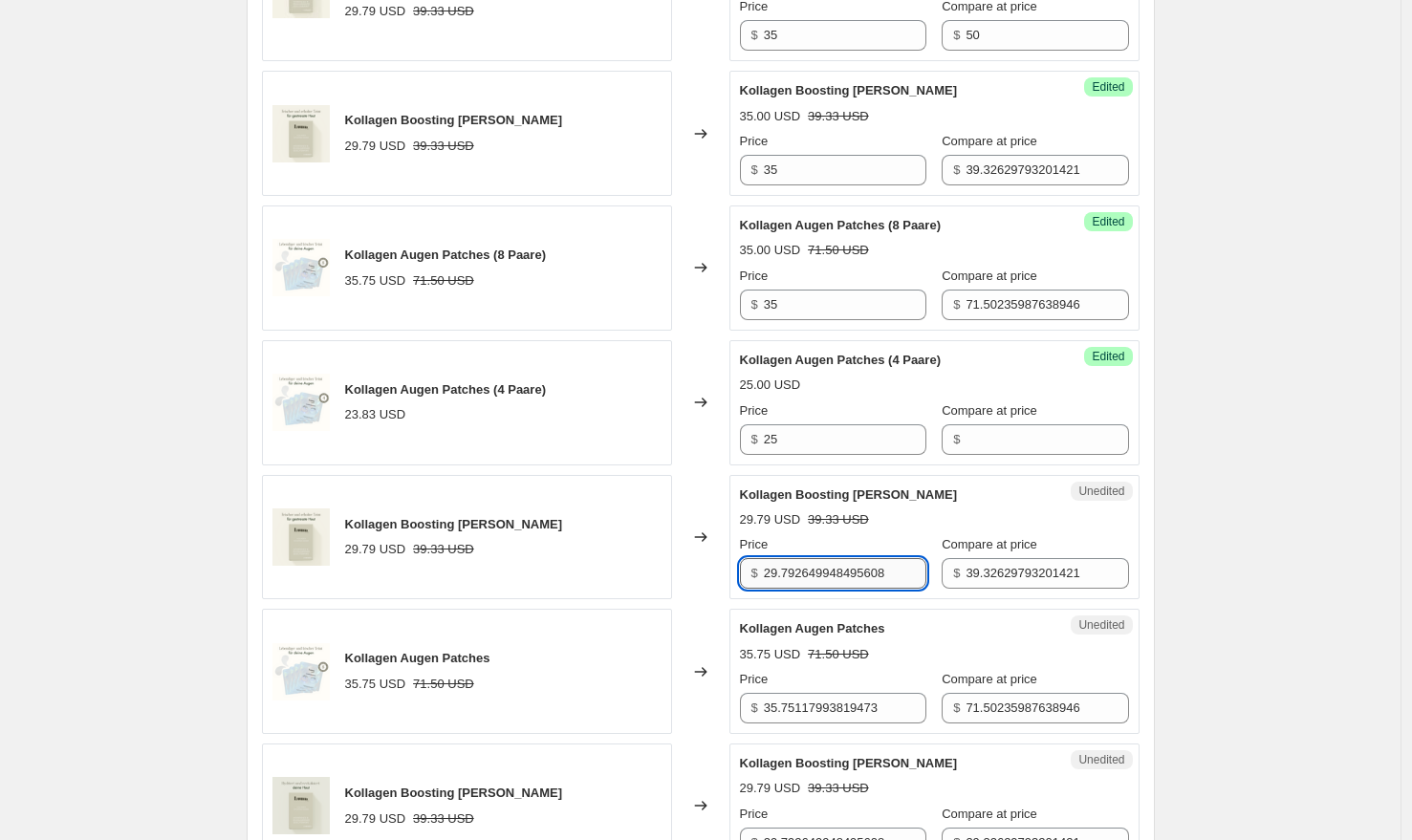
click at [832, 558] on input "29.792649948495608" at bounding box center [845, 574] width 163 height 31
paste input "35"
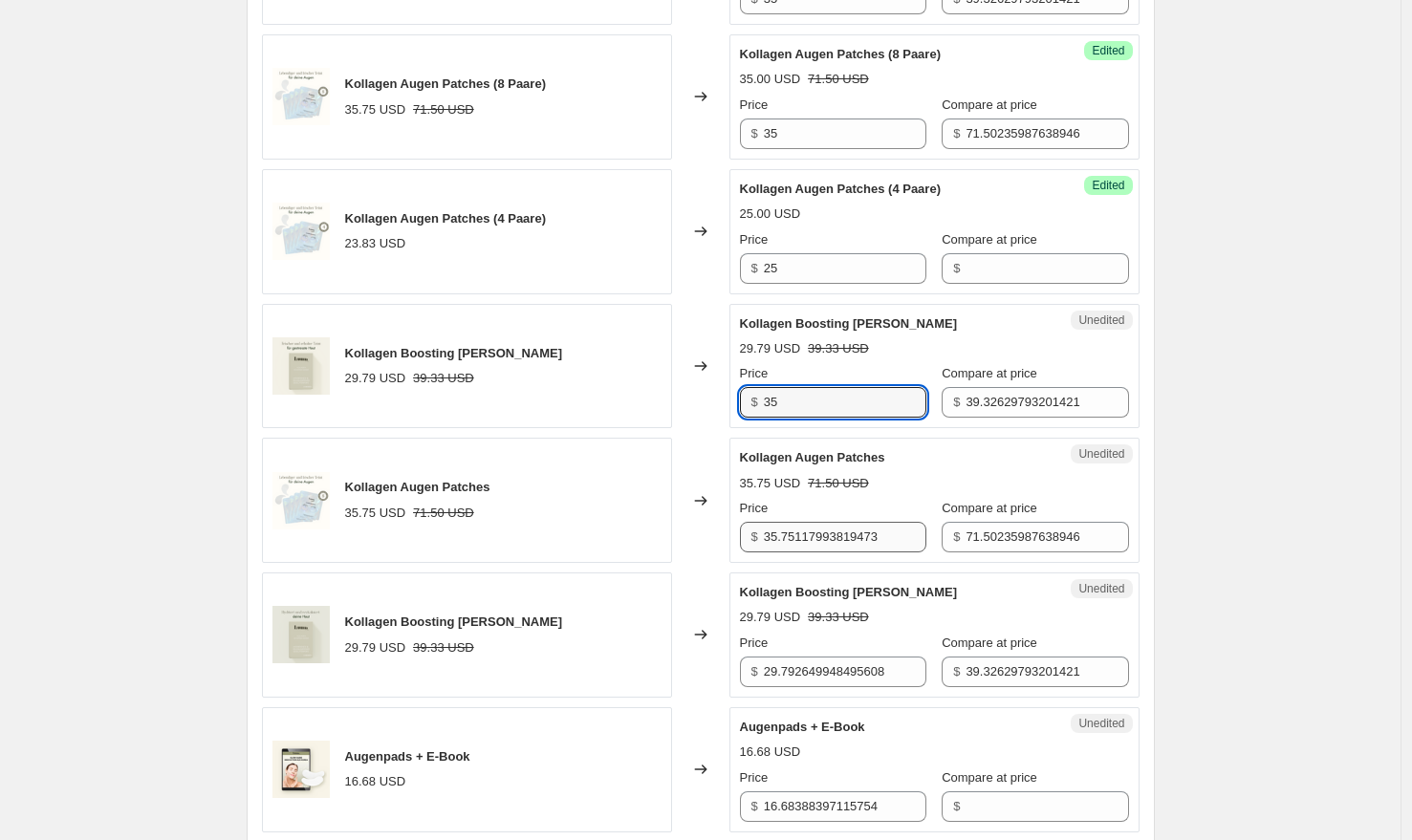
type input "35"
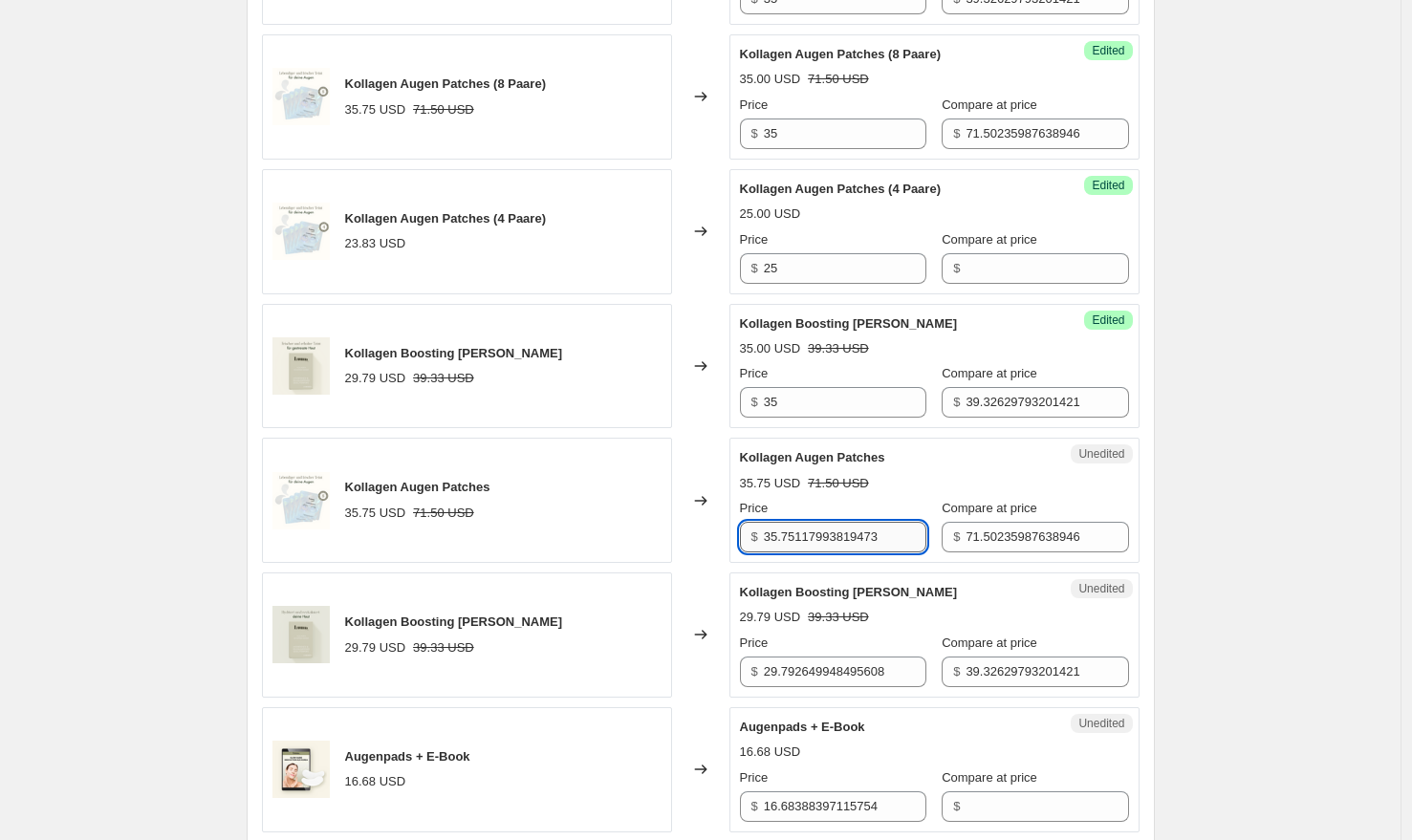
click at [824, 522] on input "35.75117993819473" at bounding box center [845, 538] width 163 height 31
paste input "text"
type input "35"
click at [834, 657] on input "29.792649948495608" at bounding box center [845, 672] width 163 height 31
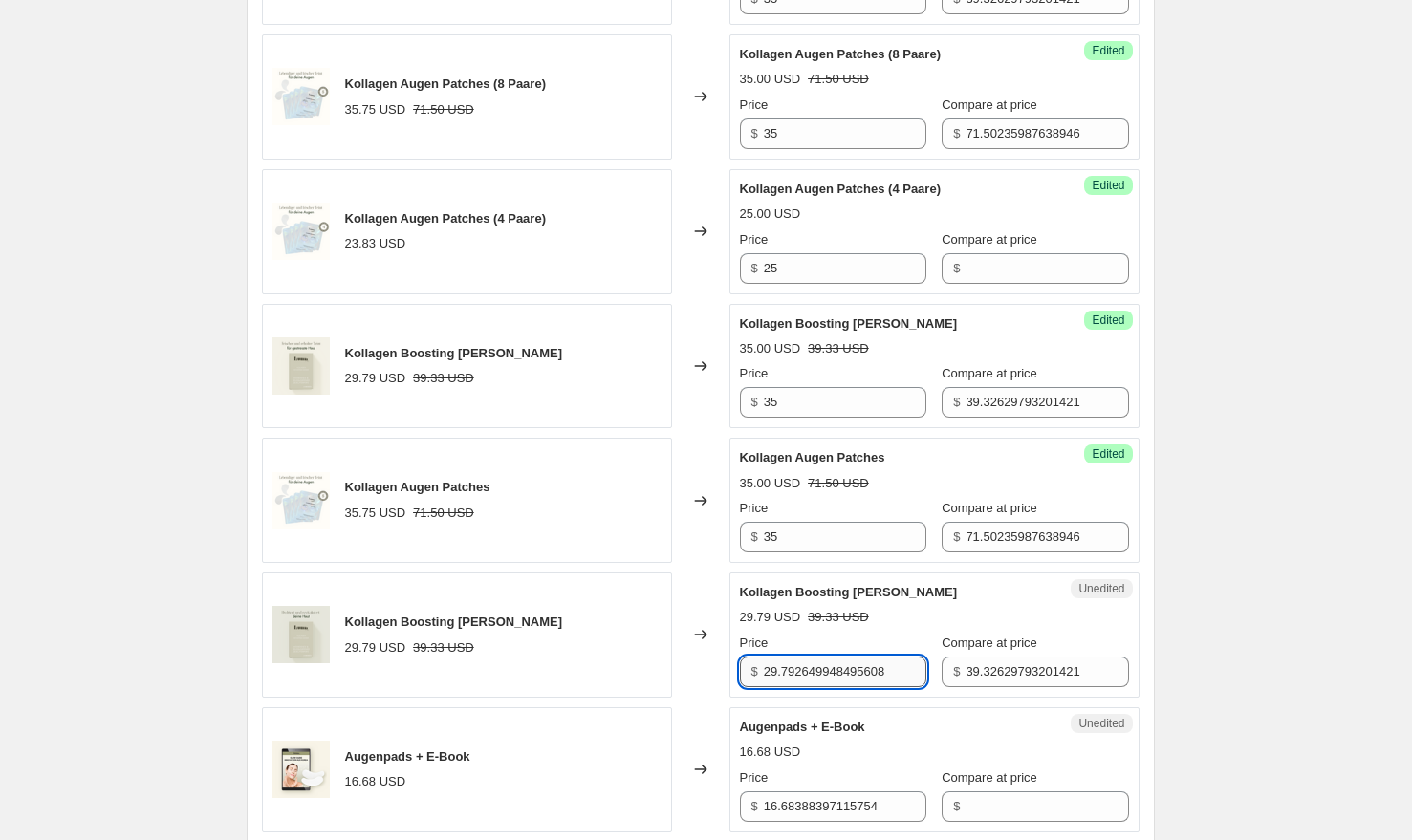
click at [834, 657] on input "29.792649948495608" at bounding box center [845, 672] width 163 height 31
paste input "35"
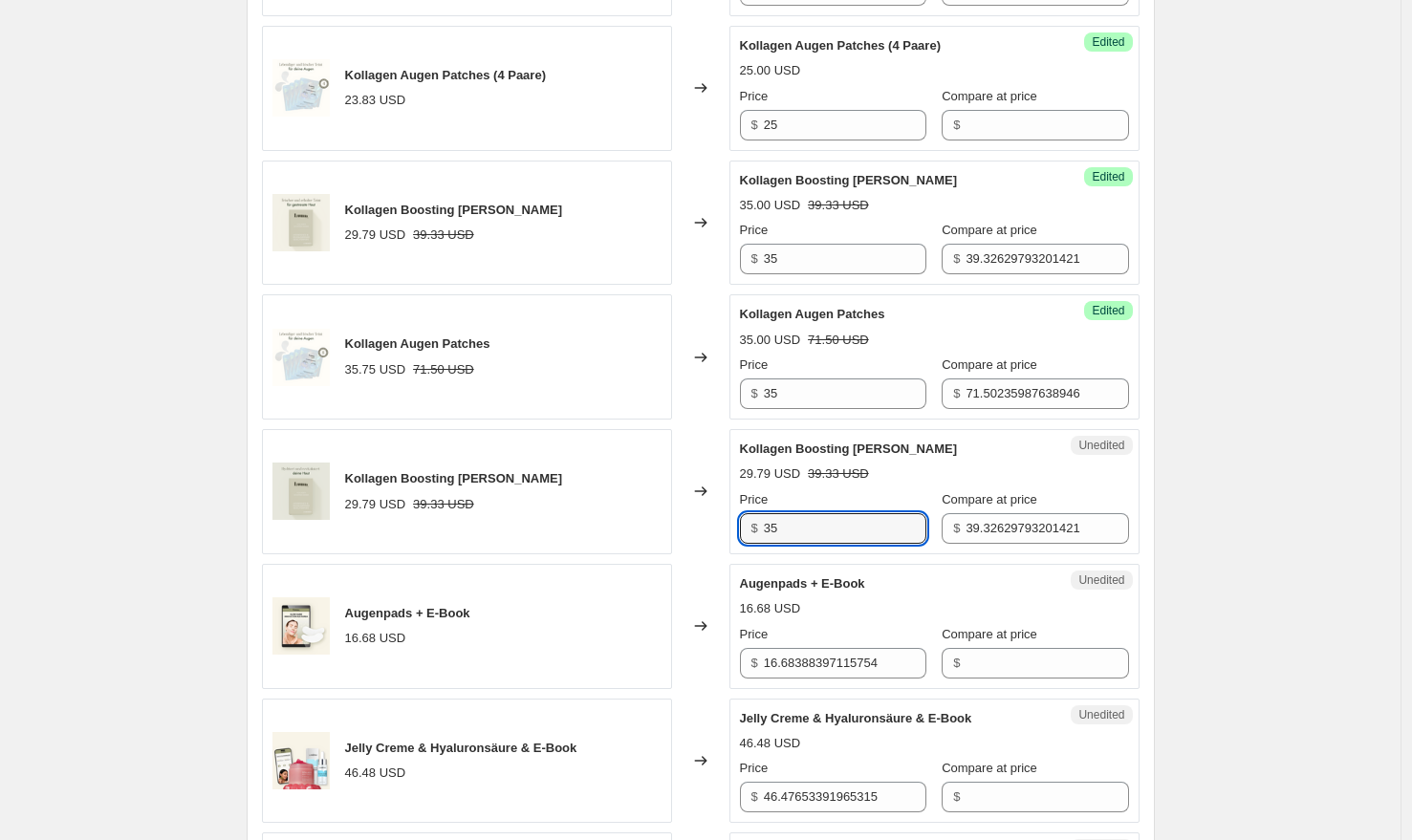
scroll to position [1094, 0]
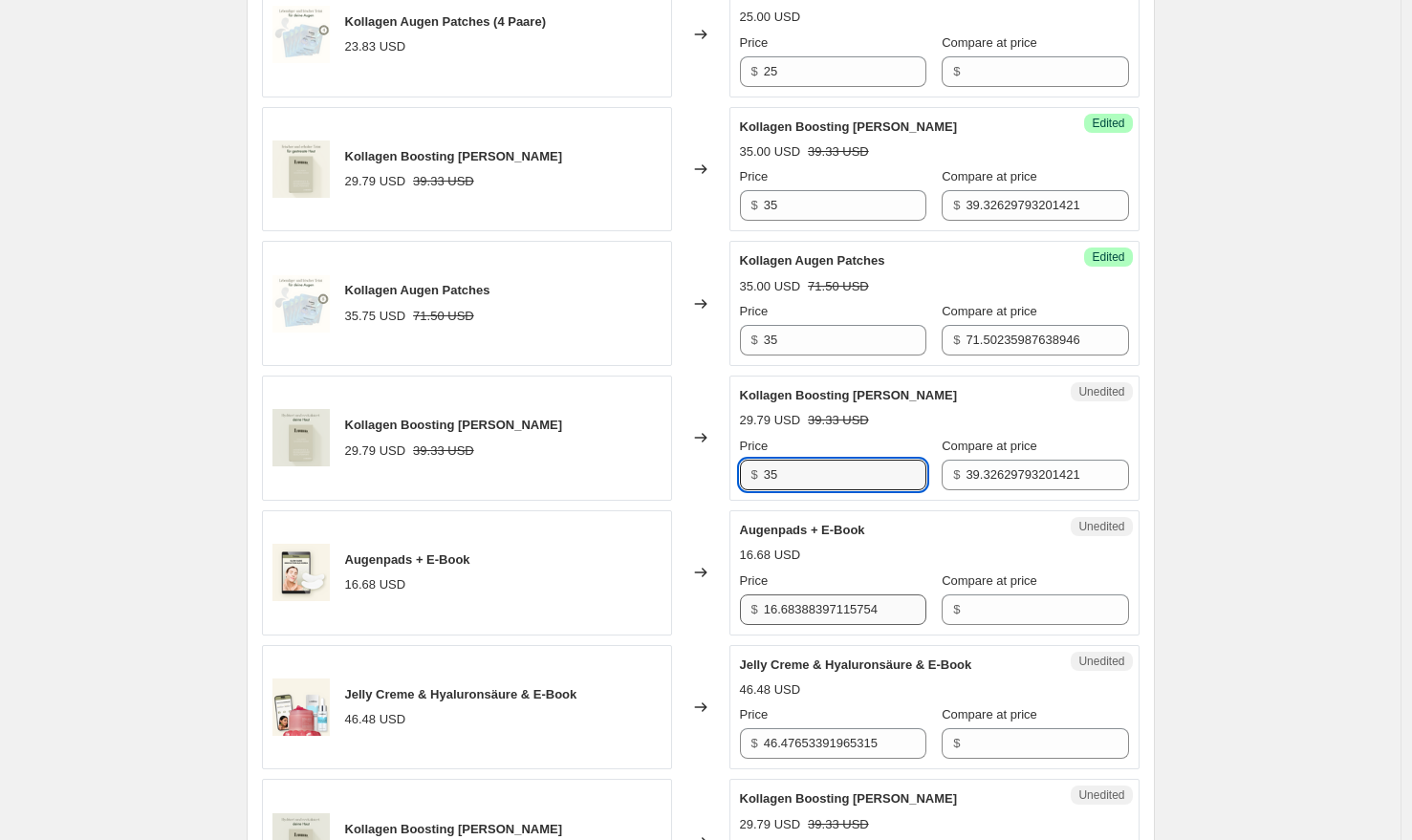
type input "35"
click at [826, 595] on input "16.68388397115754" at bounding box center [845, 610] width 163 height 31
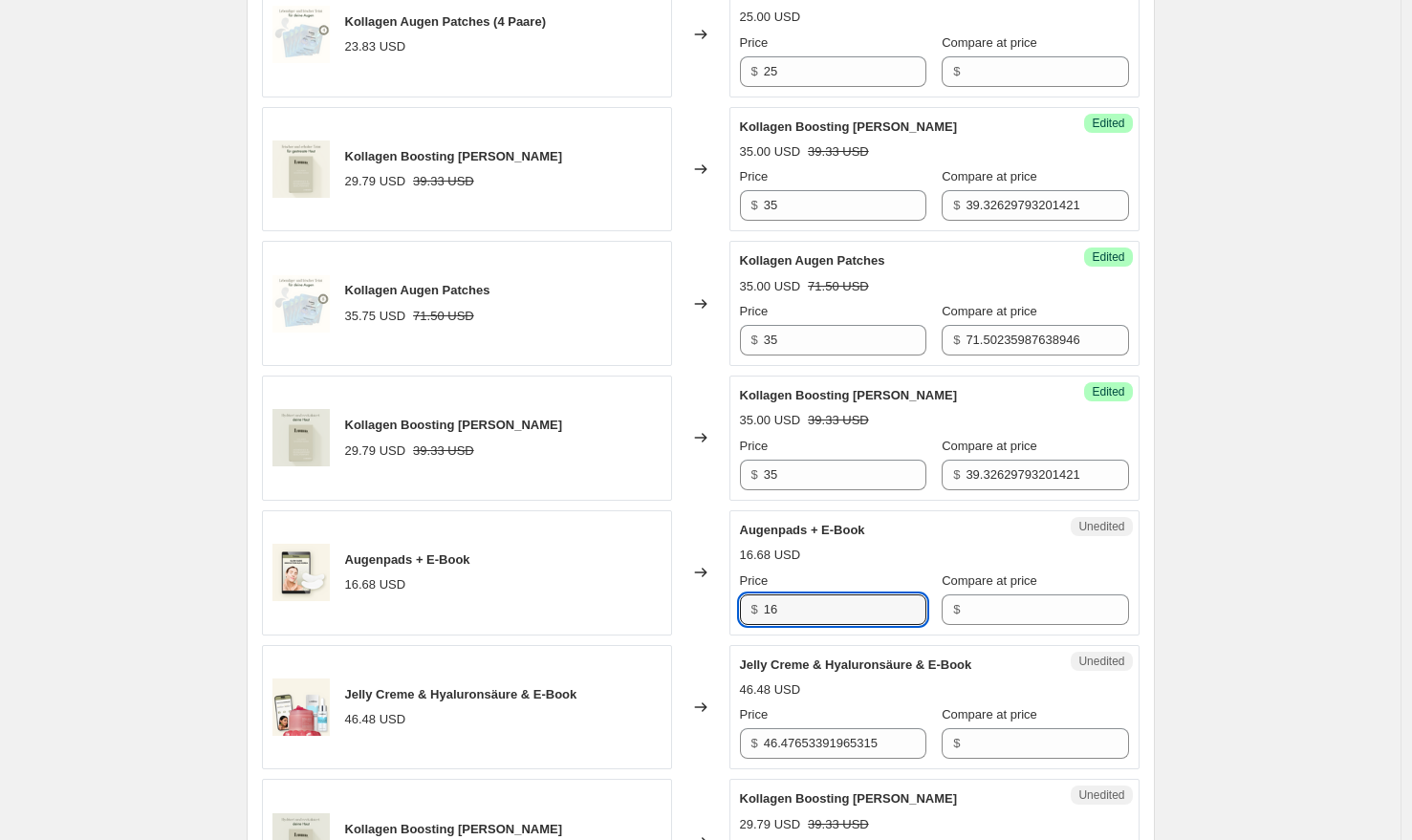
type input "16"
click at [825, 572] on div "Price" at bounding box center [833, 581] width 186 height 19
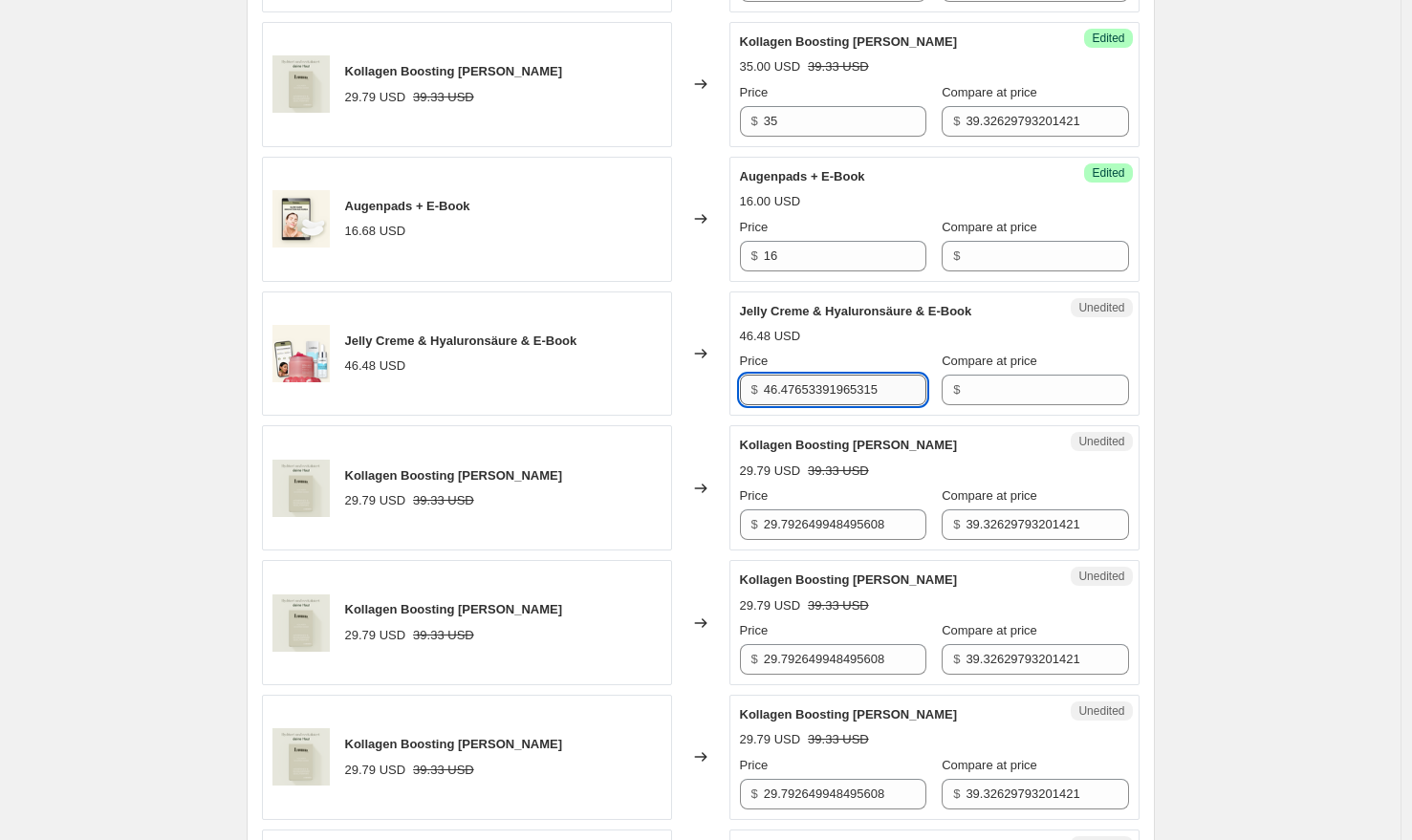
click at [811, 381] on input "46.47653391965315" at bounding box center [845, 390] width 163 height 31
type input "50"
click at [872, 352] on div "Price" at bounding box center [833, 361] width 186 height 19
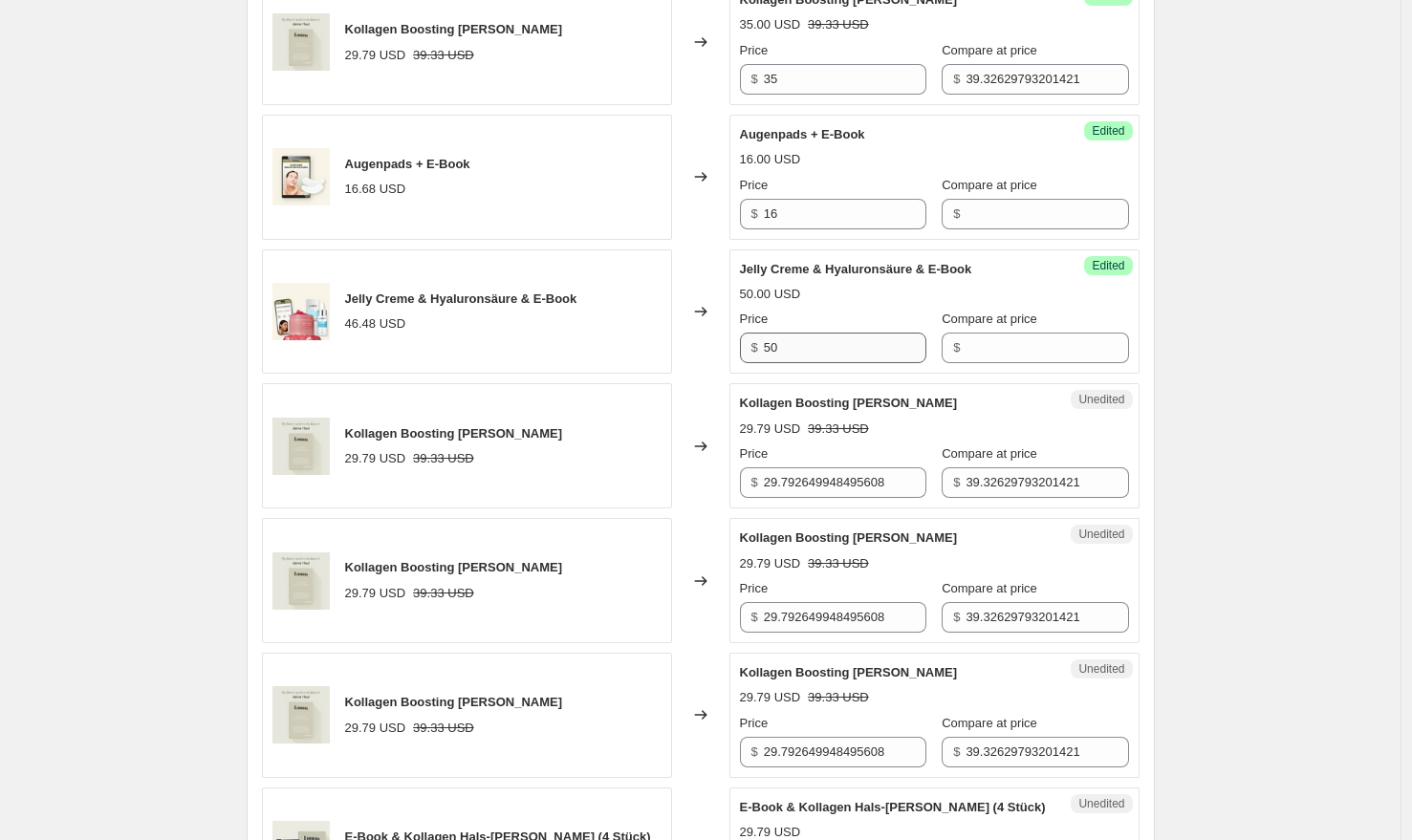
scroll to position [1535, 0]
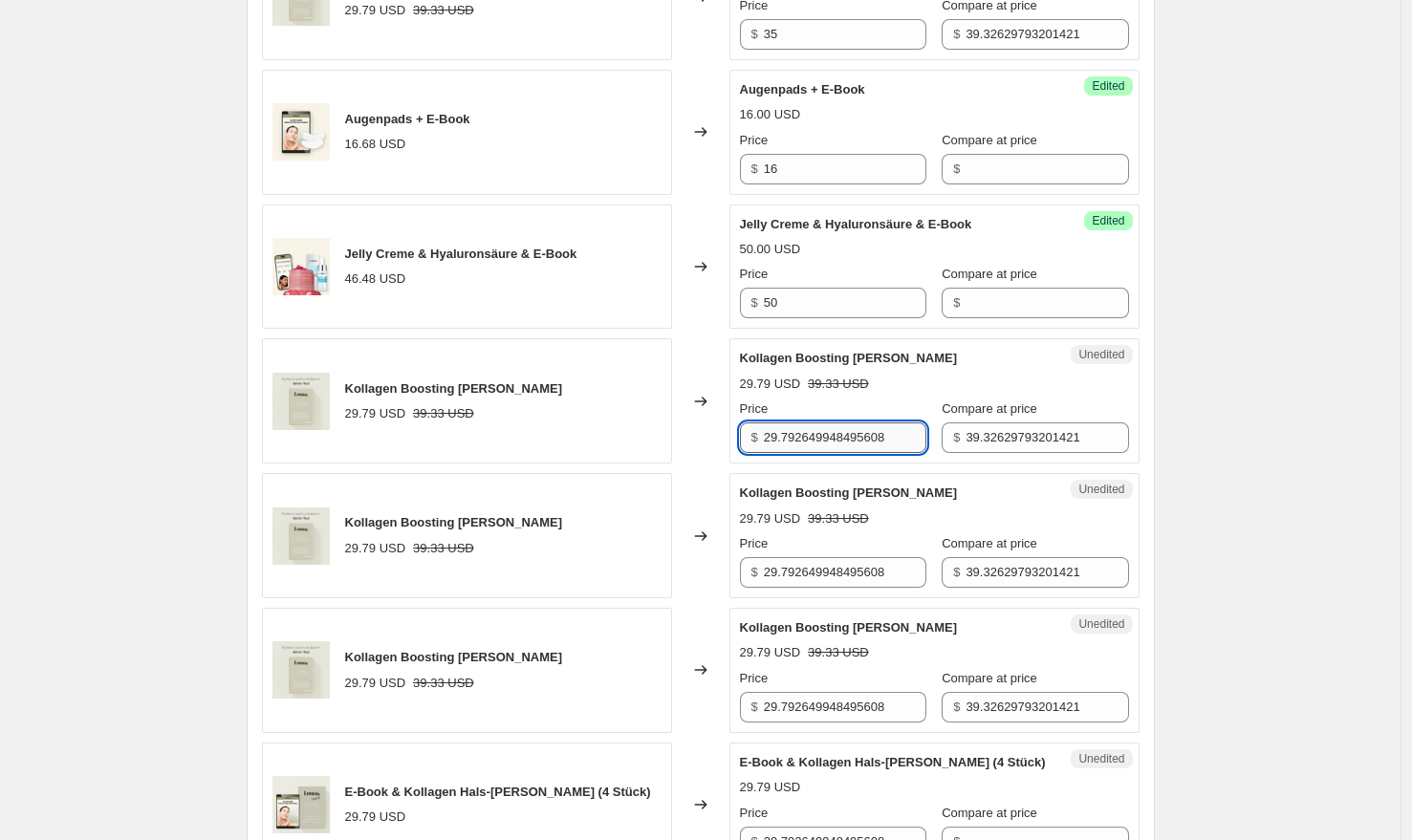
click at [840, 422] on input "29.792649948495608" at bounding box center [845, 438] width 163 height 31
paste input "35"
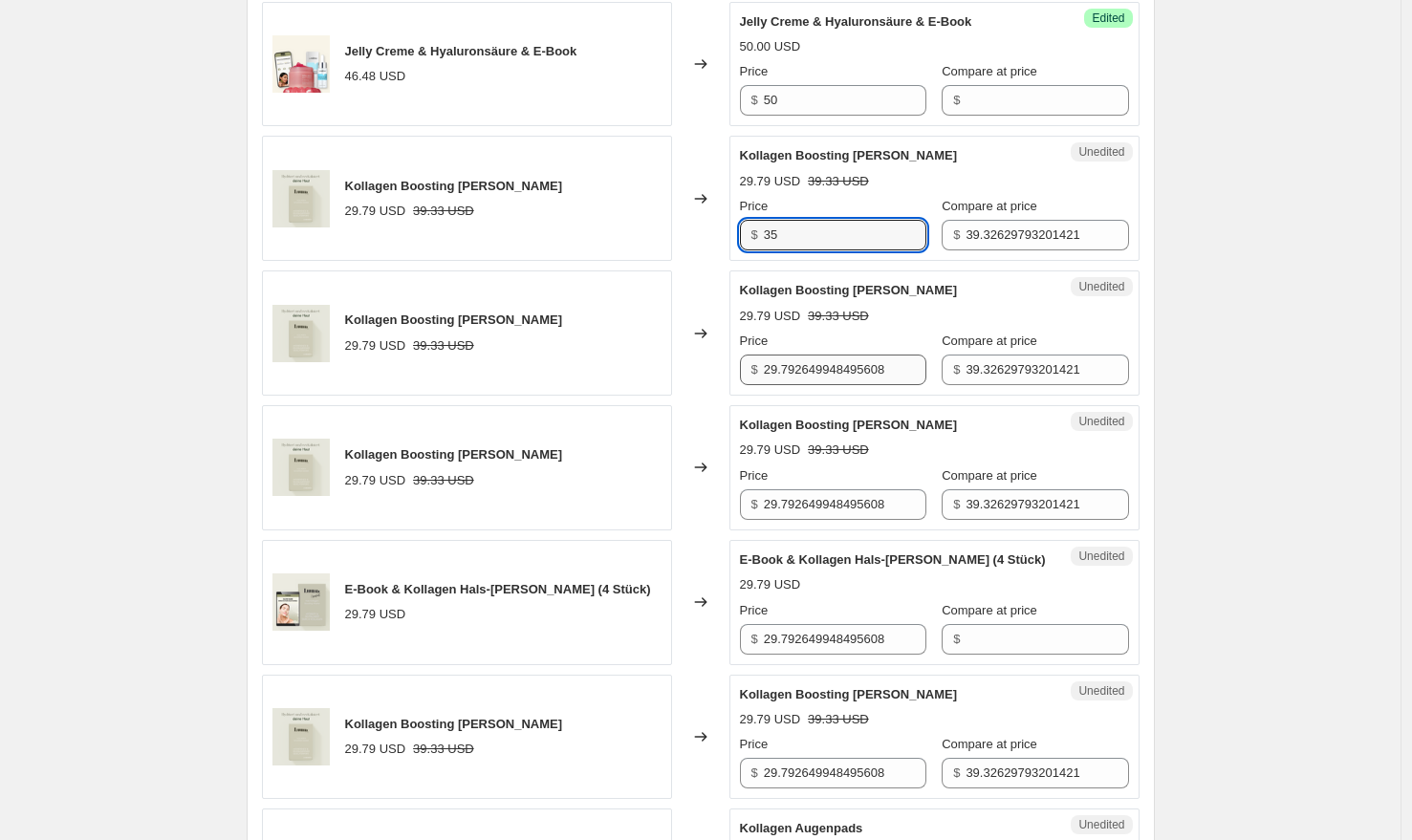
type input "35"
click at [810, 360] on input "29.792649948495608" at bounding box center [845, 370] width 163 height 31
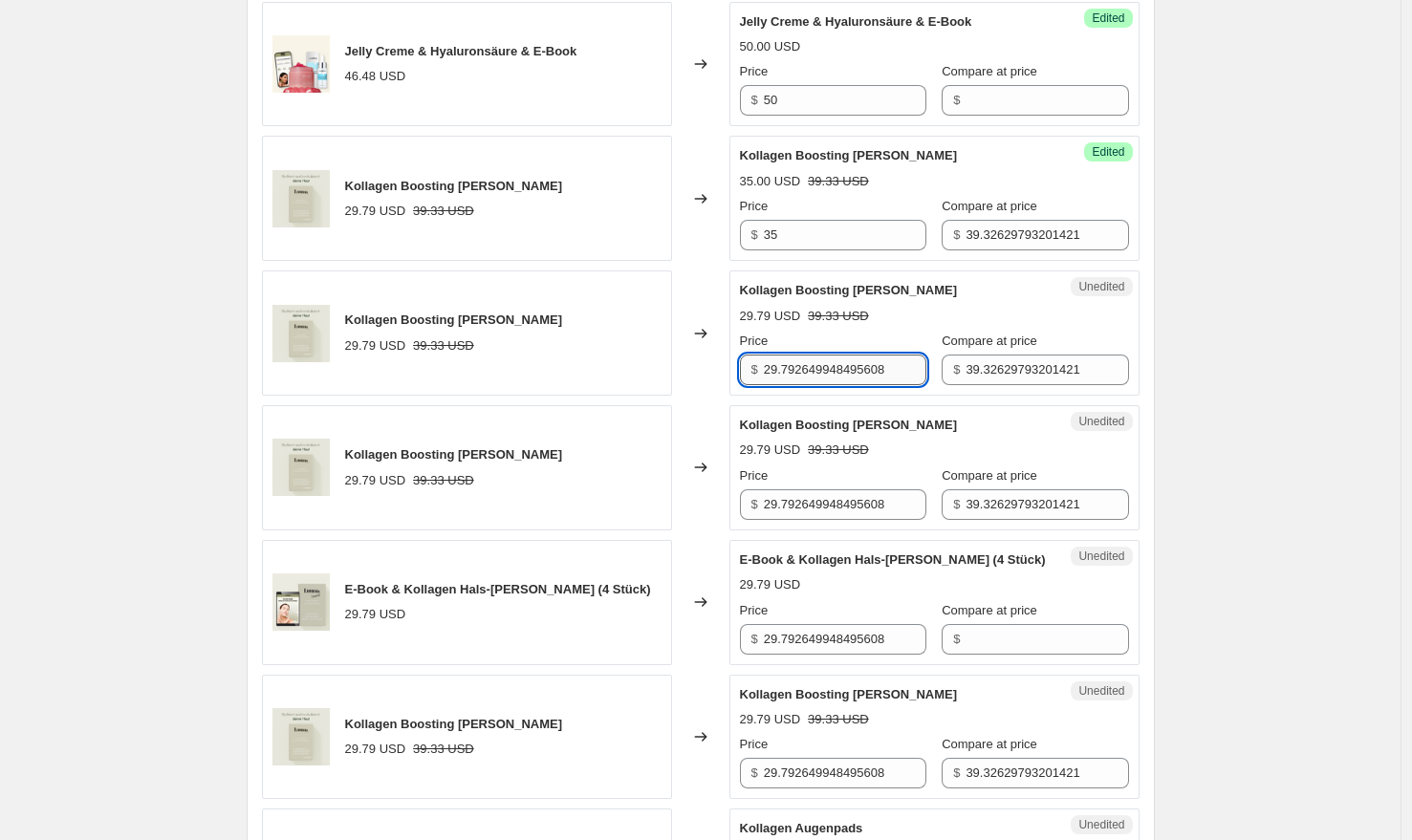
click at [810, 360] on input "29.792649948495608" at bounding box center [845, 370] width 163 height 31
paste input "35"
type input "35"
click at [830, 489] on input "29.792649948495608" at bounding box center [845, 505] width 163 height 31
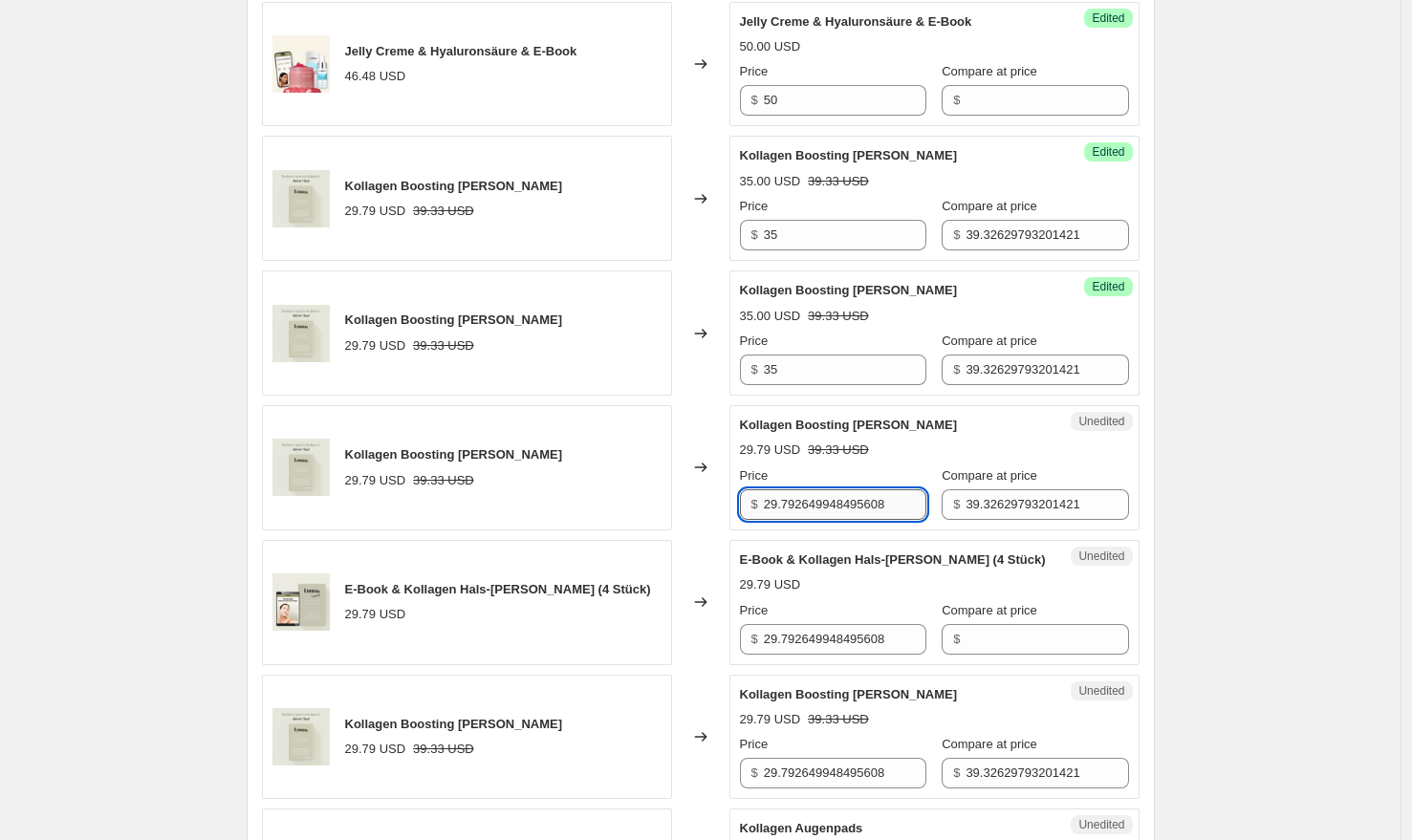
click at [830, 489] on input "29.792649948495608" at bounding box center [845, 505] width 163 height 31
paste input "35"
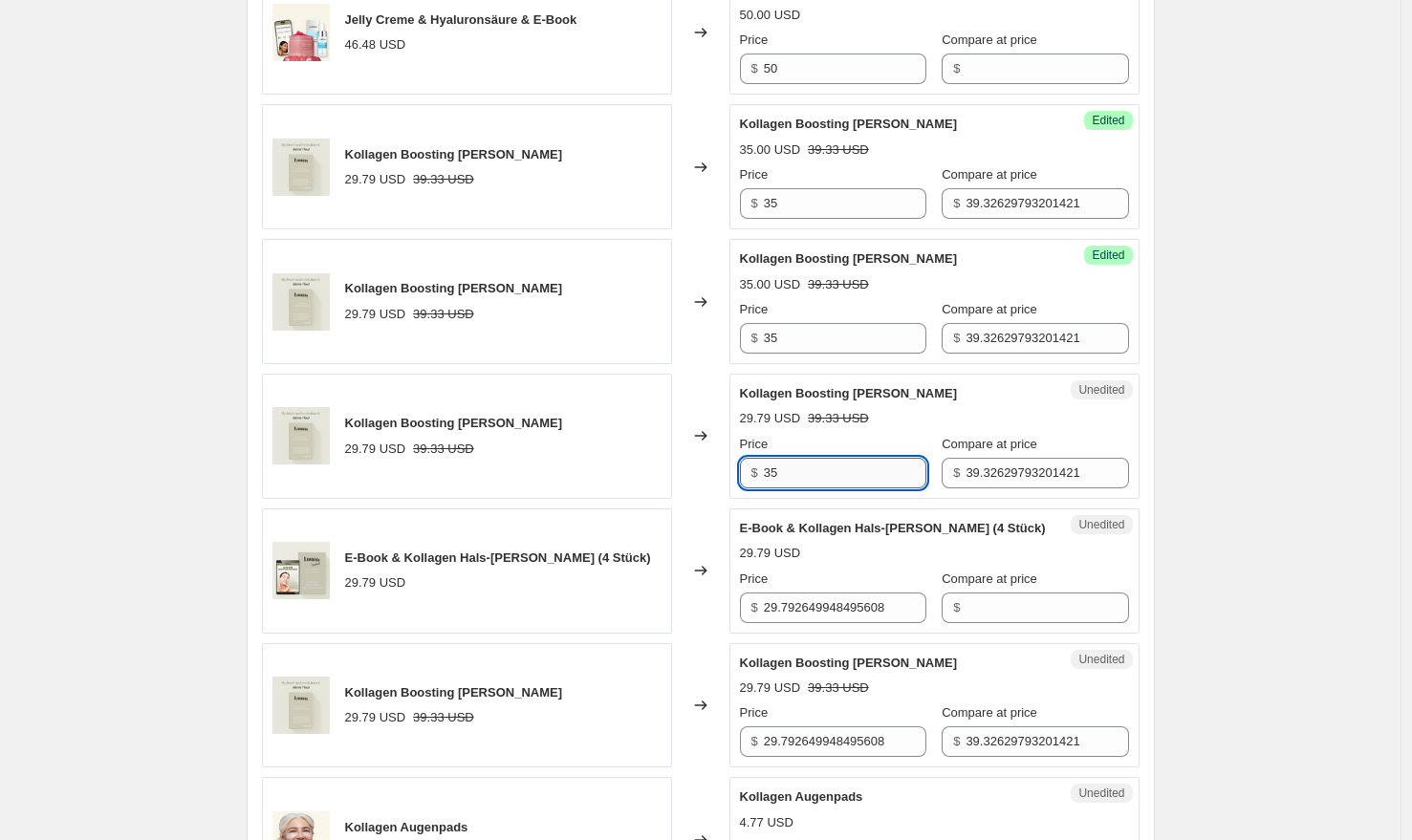
scroll to position [1796, 0]
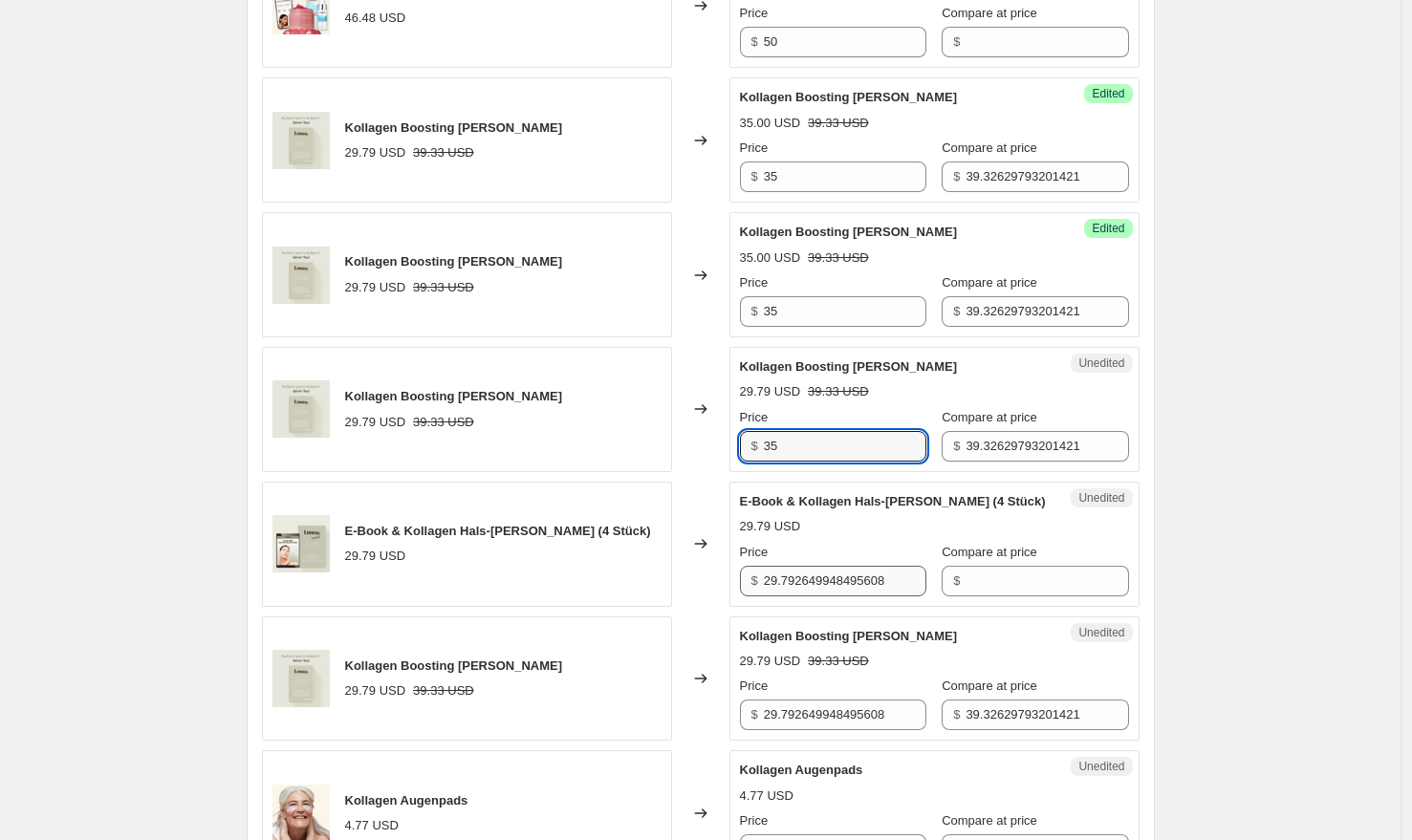
type input "35"
click at [830, 573] on input "29.792649948495608" at bounding box center [845, 581] width 163 height 31
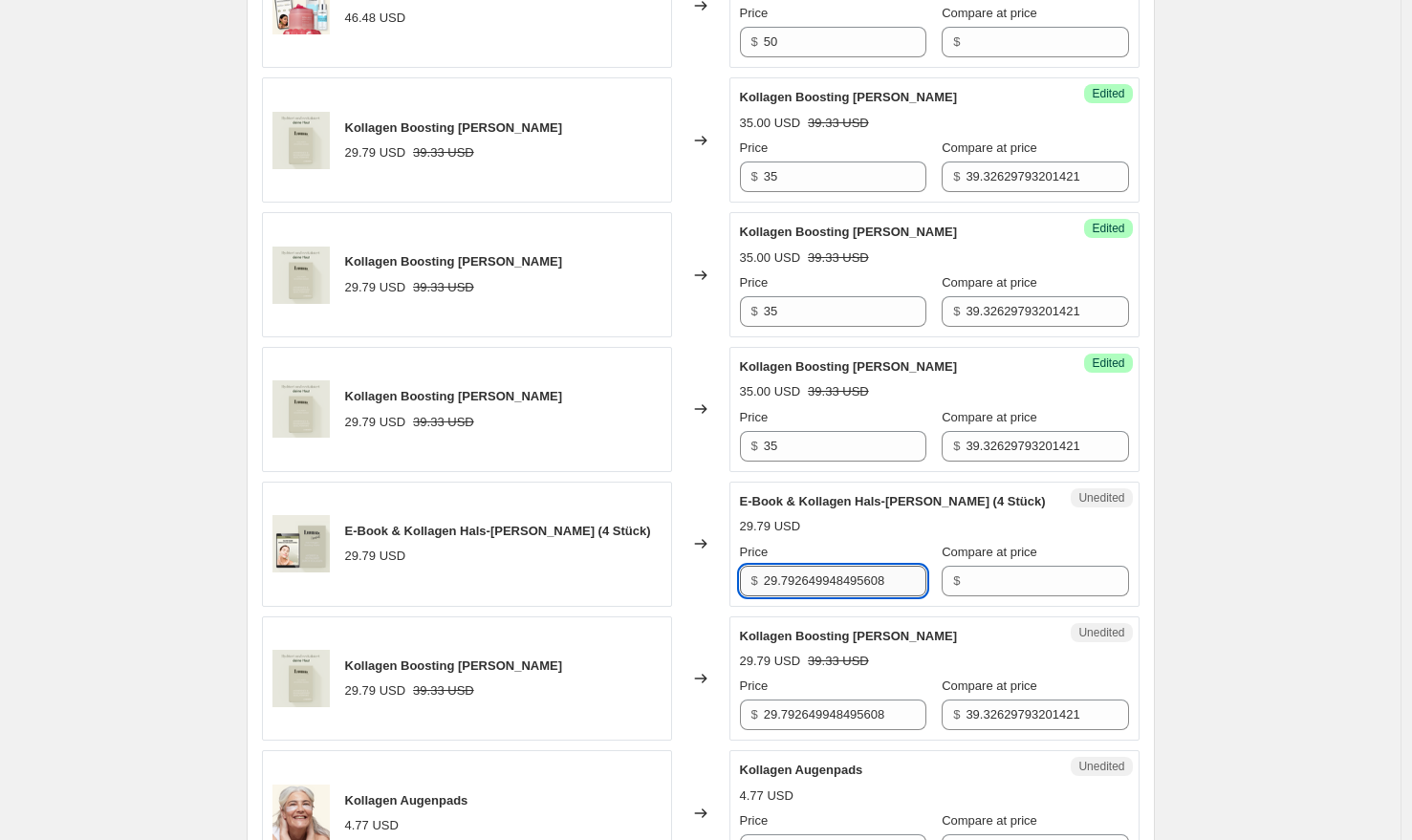
click at [829, 573] on input "29.792649948495608" at bounding box center [845, 581] width 163 height 31
type input "30"
click at [715, 529] on div "Changed to" at bounding box center [700, 544] width 57 height 125
click at [851, 711] on div "Unedited Kollagen Boosting [PERSON_NAME] 29.79 USD 39.33 USD Price $ 29.7926499…" at bounding box center [934, 678] width 410 height 125
click at [849, 702] on input "29.792649948495608" at bounding box center [845, 715] width 163 height 31
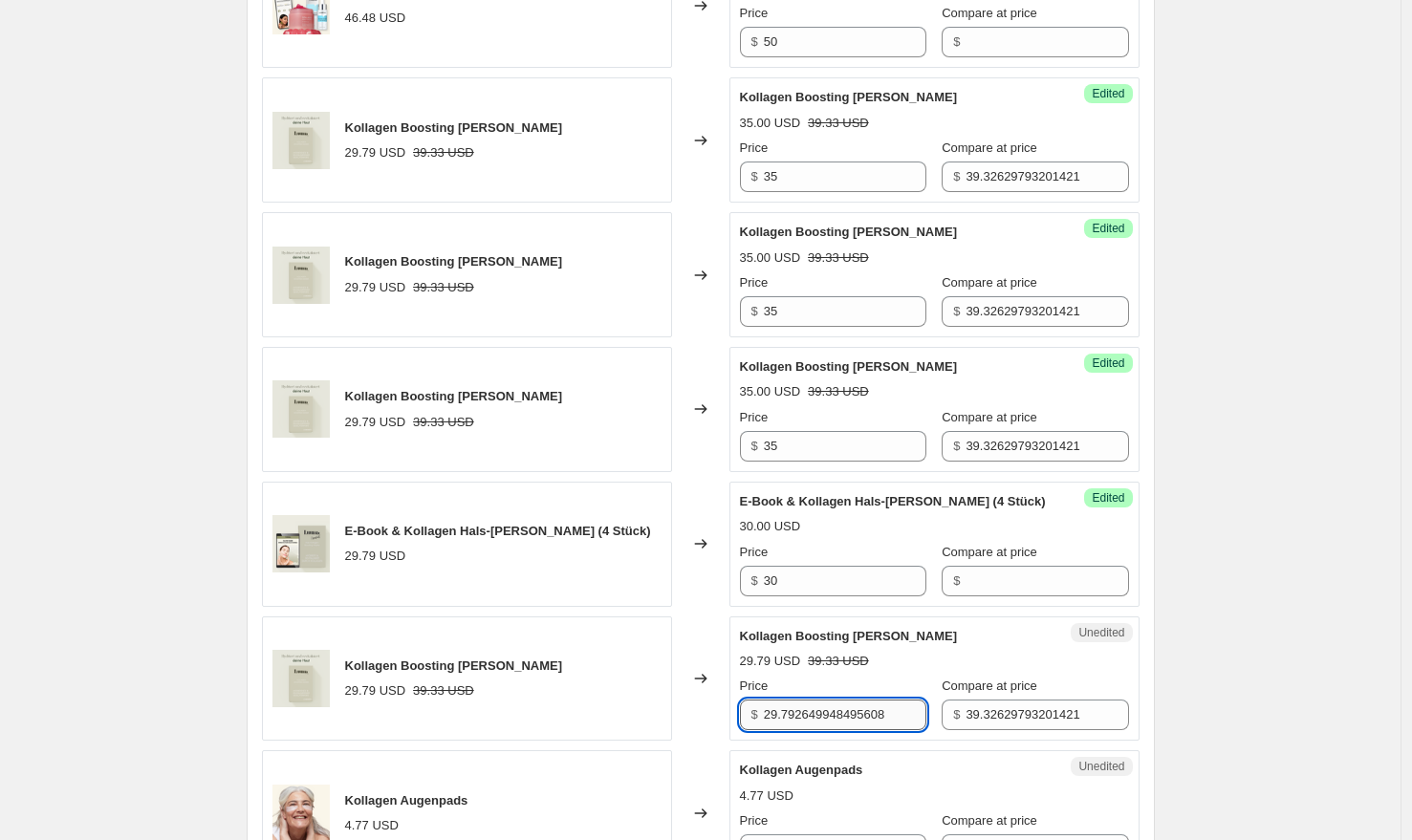
click at [849, 702] on input "29.792649948495608" at bounding box center [845, 715] width 163 height 31
paste input "35"
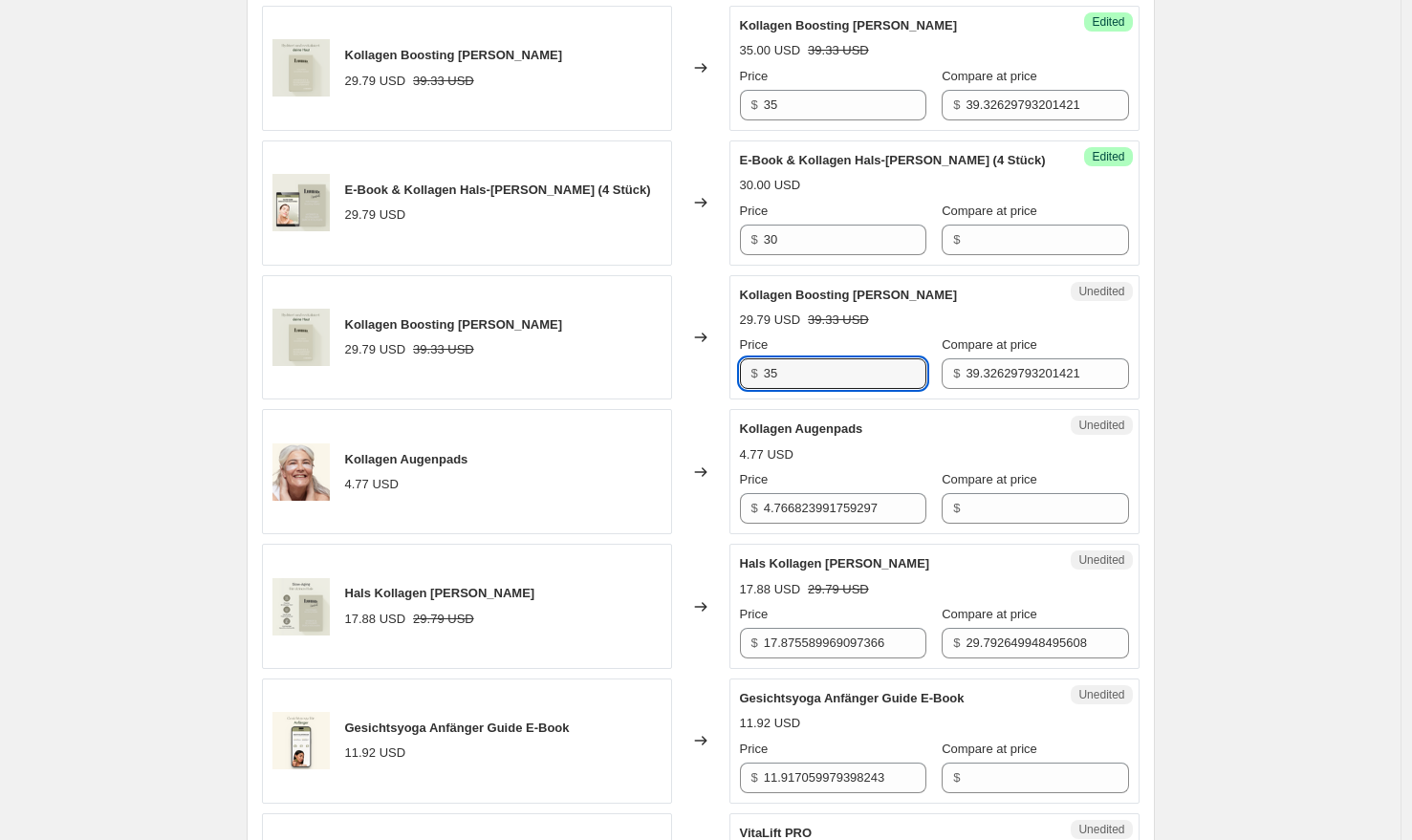
scroll to position [2135, 0]
type input "35"
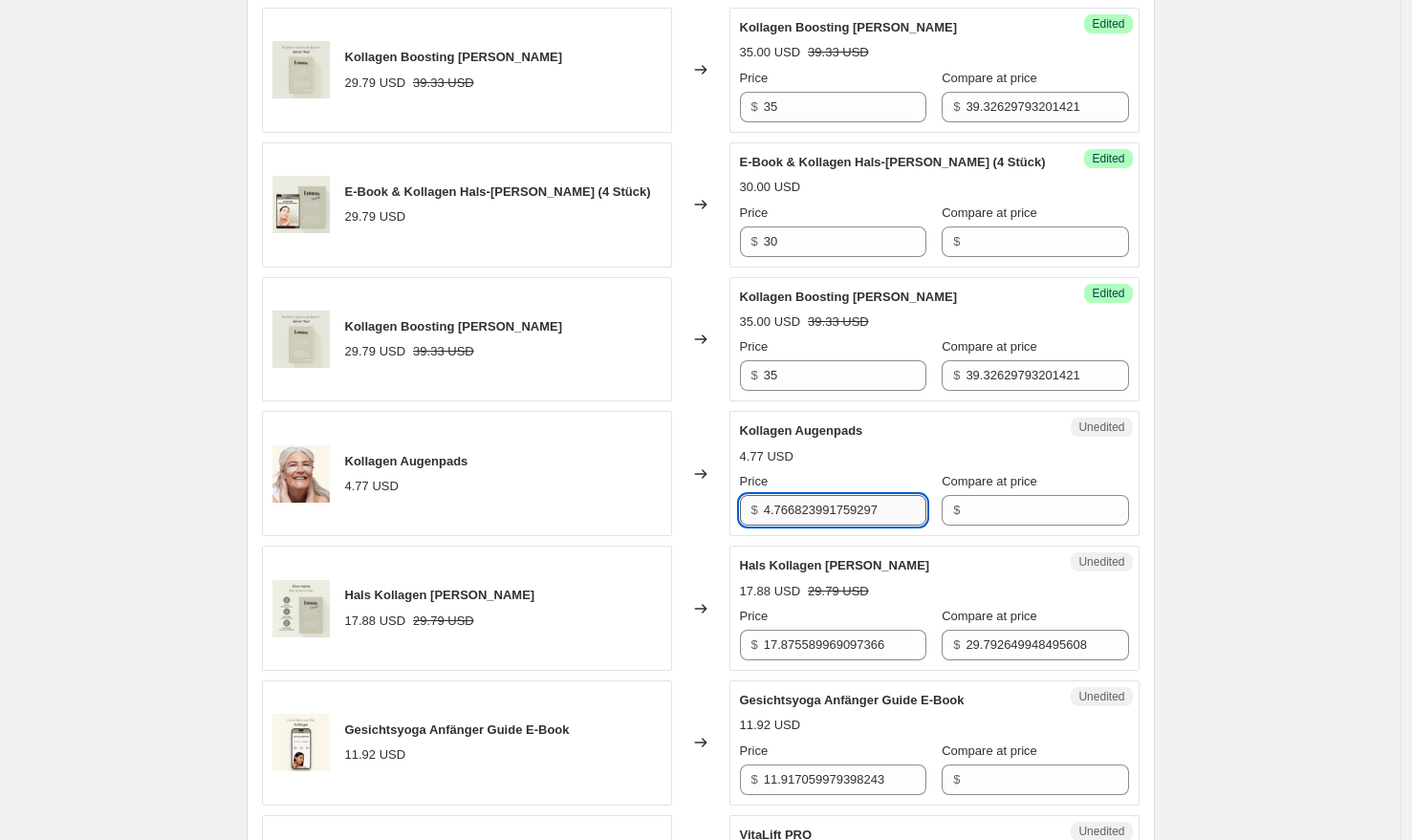
click at [807, 495] on input "4.766823991759297" at bounding box center [845, 511] width 163 height 31
type input "6"
click at [826, 607] on div "Price" at bounding box center [833, 616] width 186 height 19
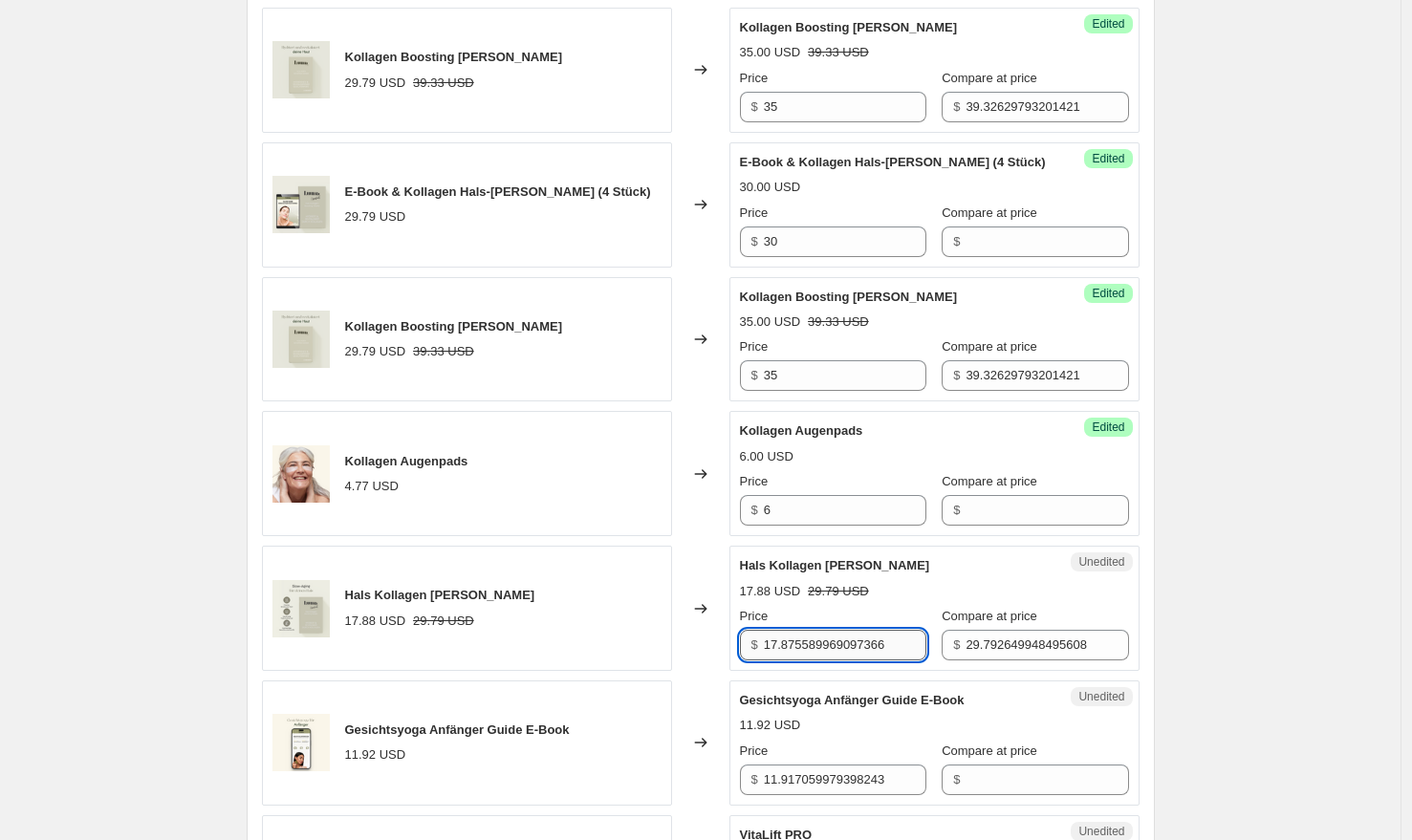
click at [821, 630] on input "17.875589969097366" at bounding box center [845, 645] width 163 height 31
click at [820, 630] on input "17.875589969097366" at bounding box center [845, 645] width 163 height 31
type input "19"
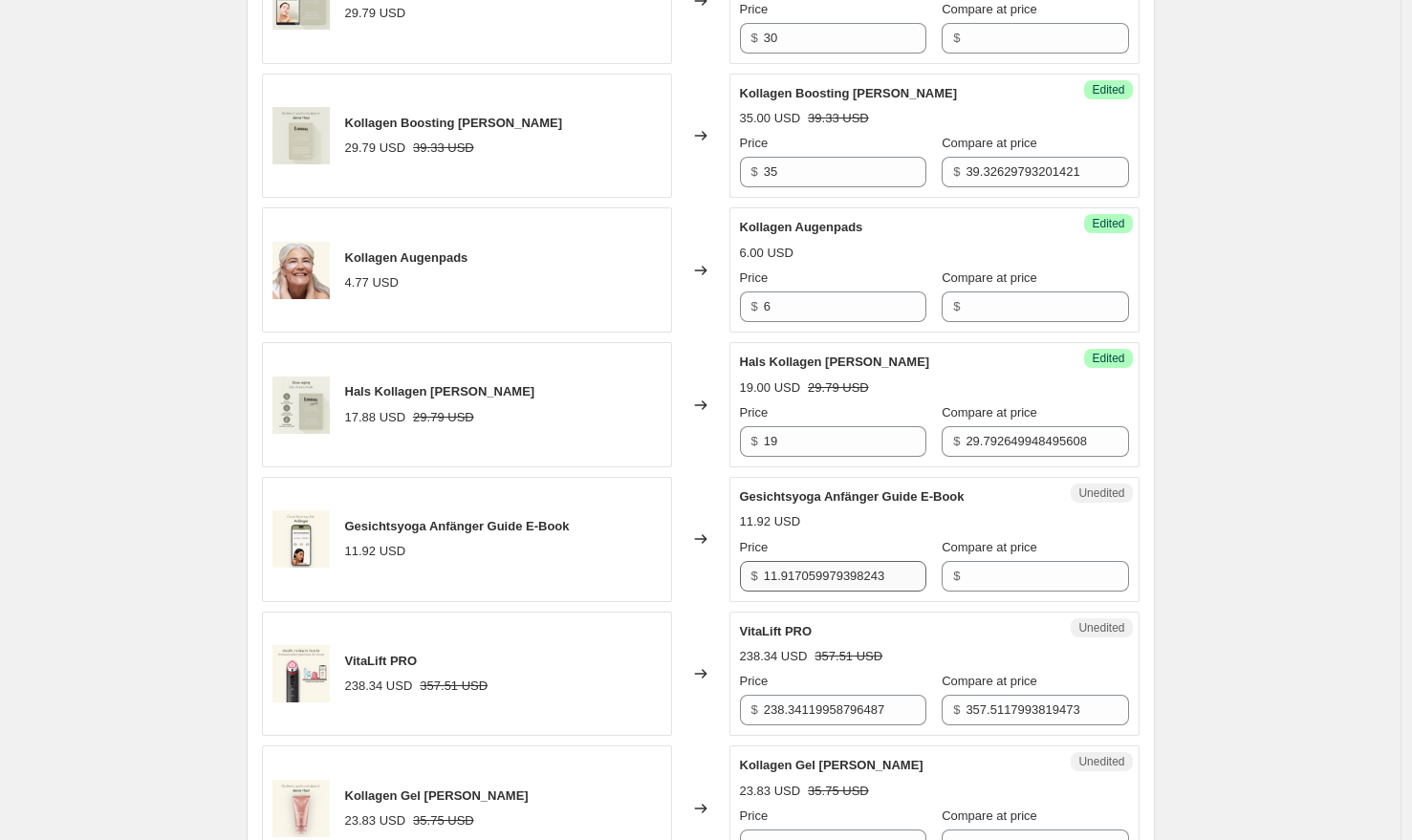
scroll to position [2410, 0]
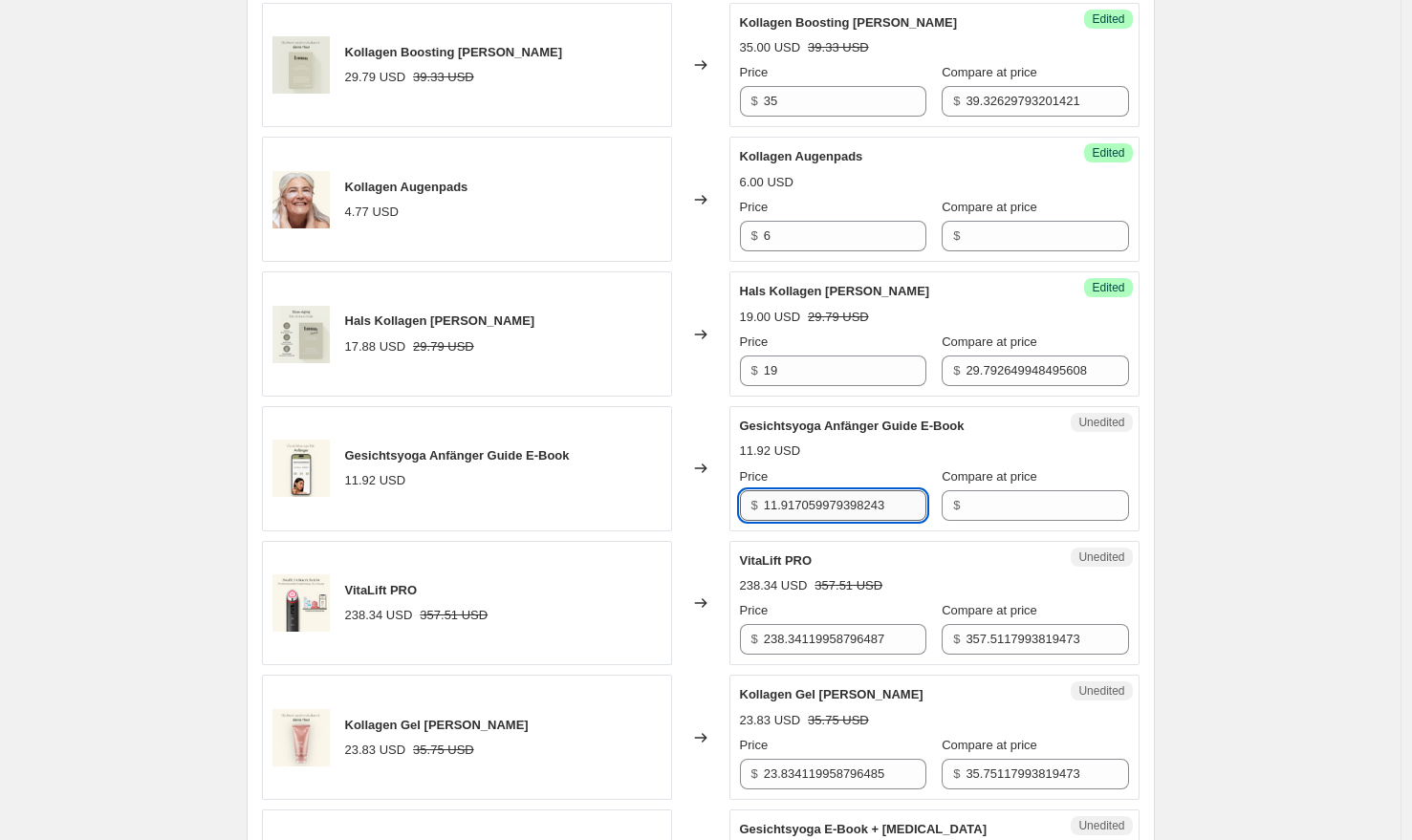
click at [818, 495] on input "11.917059979398243" at bounding box center [845, 506] width 163 height 31
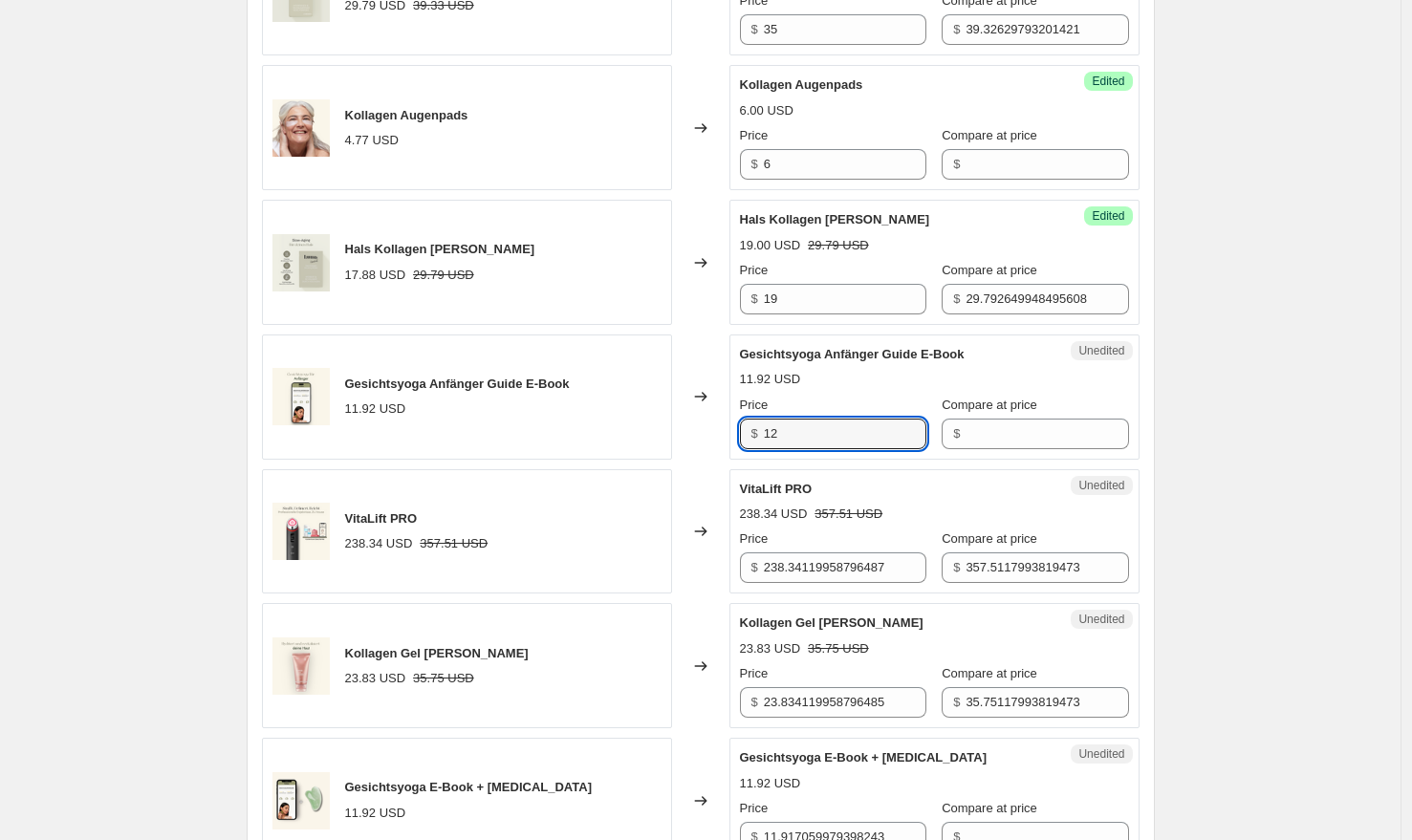
scroll to position [2520, 0]
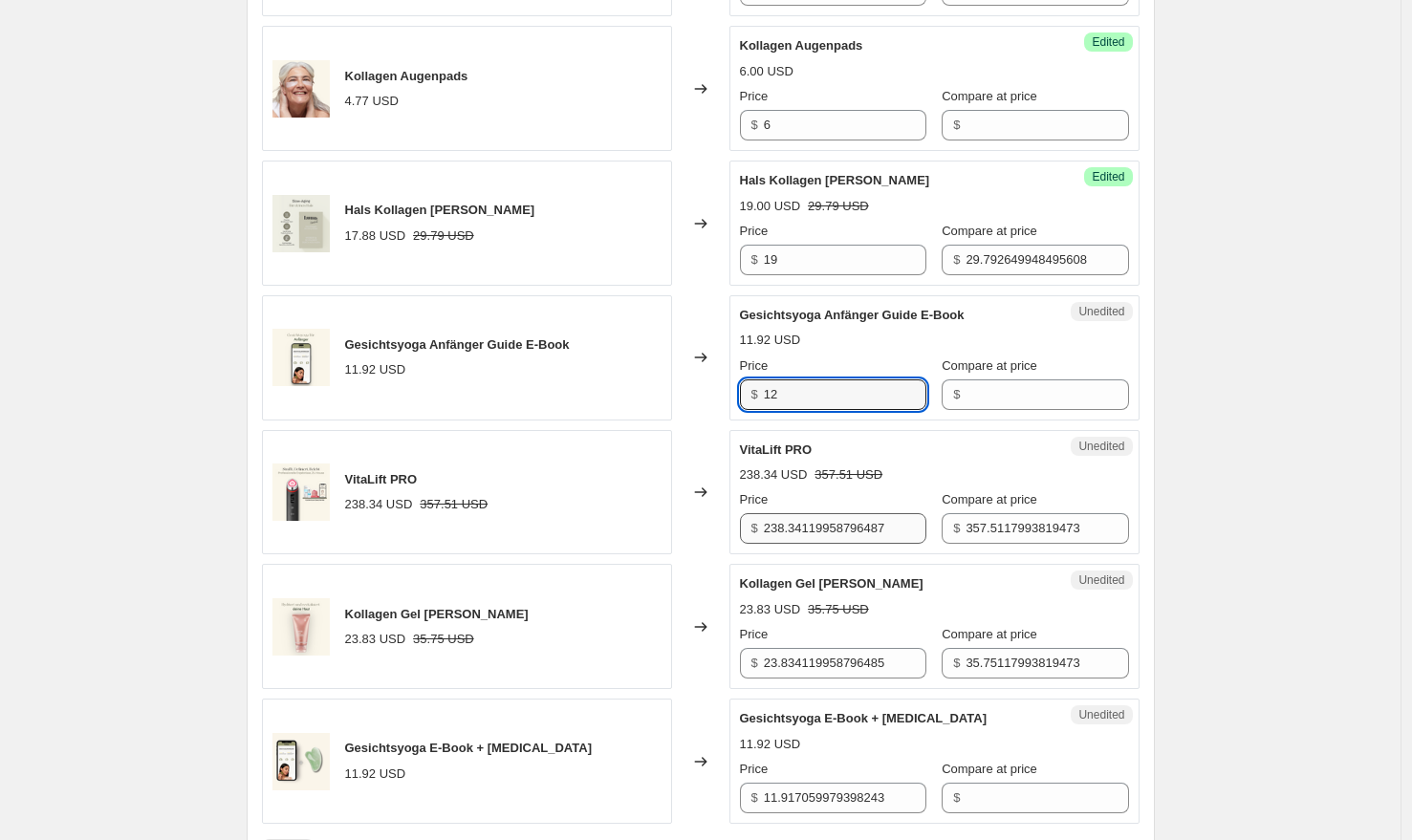
type input "12"
click at [820, 520] on input "238.34119958796487" at bounding box center [845, 529] width 163 height 31
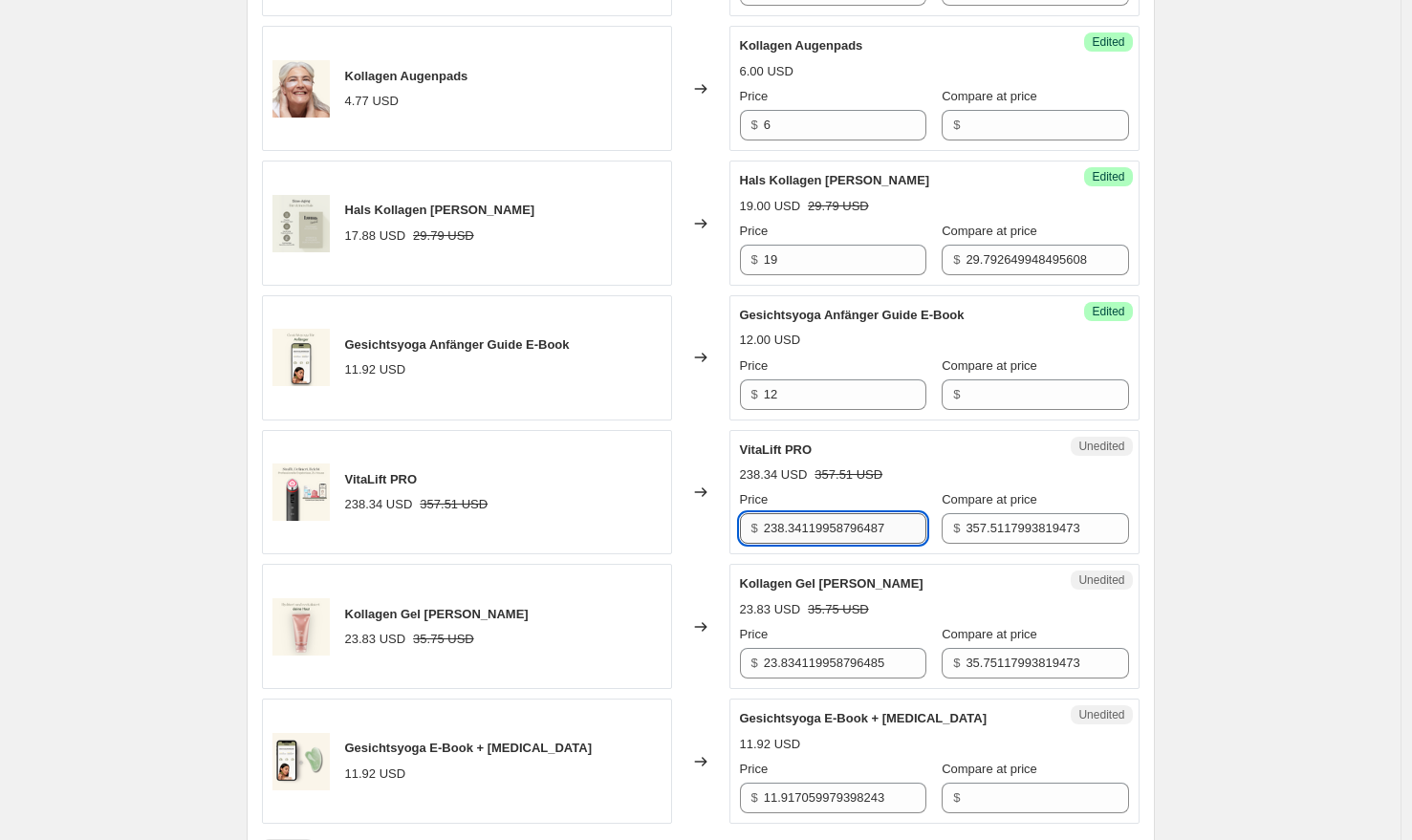
click at [820, 520] on input "238.34119958796487" at bounding box center [845, 529] width 163 height 31
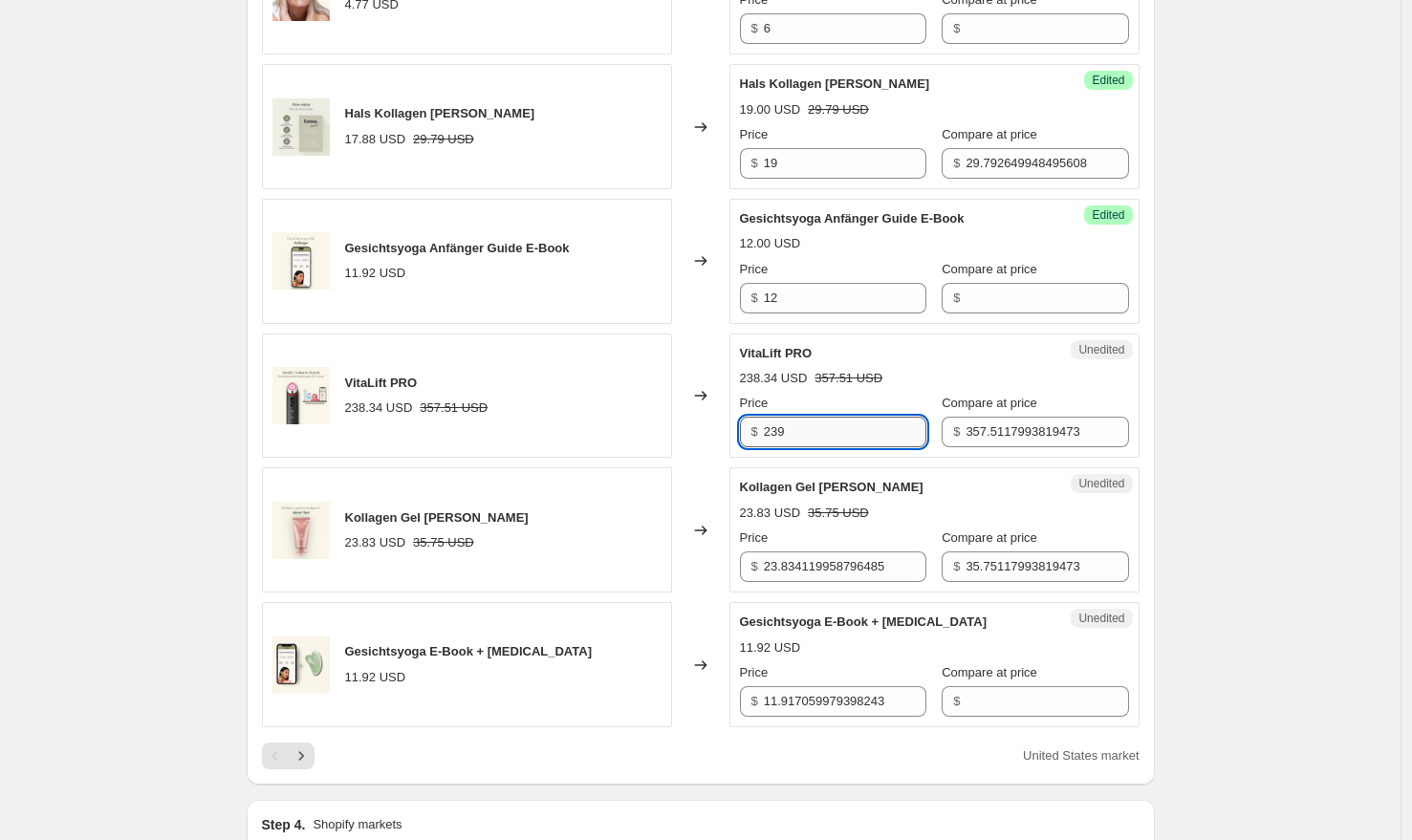
scroll to position [2705, 0]
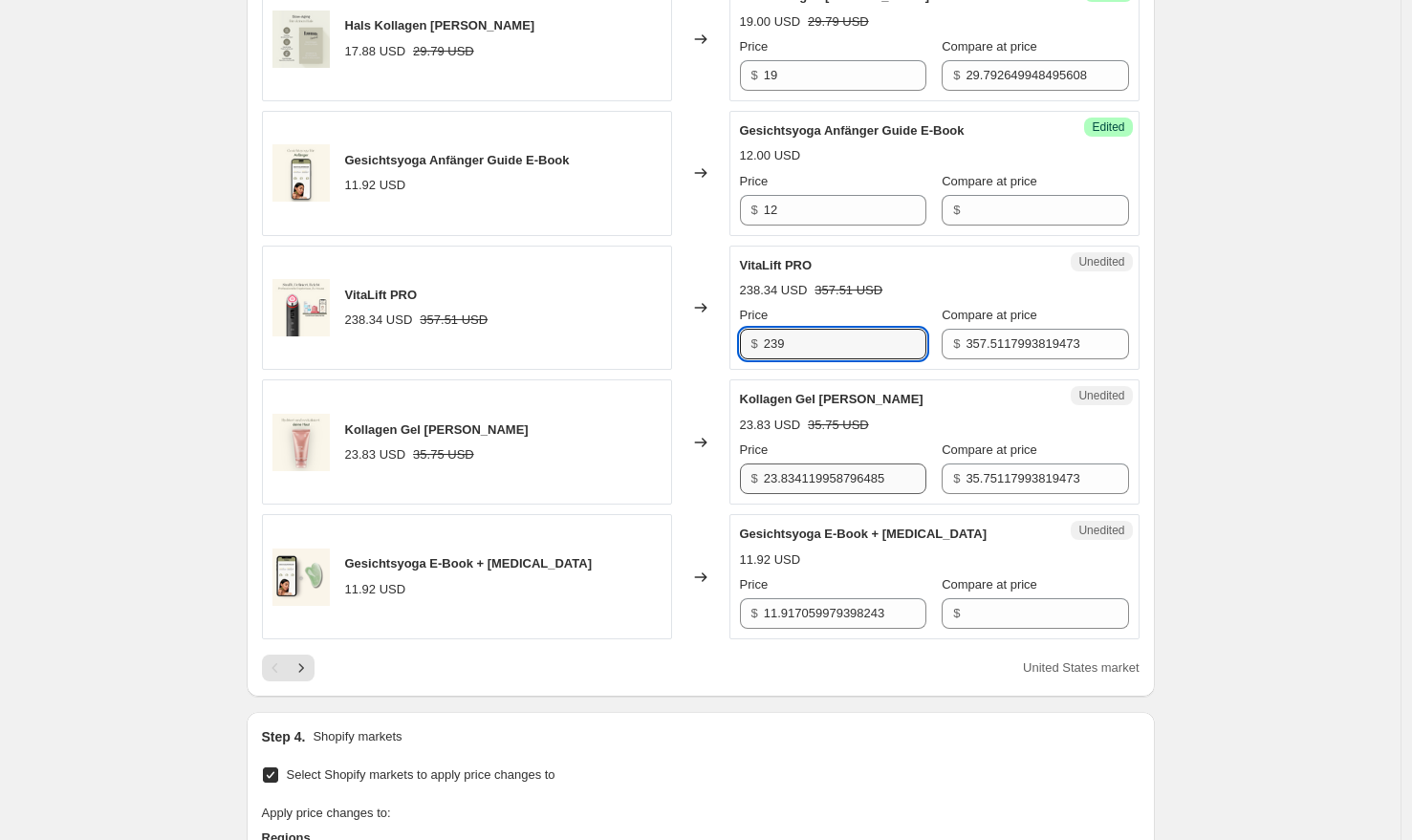
type input "239"
click at [813, 465] on input "23.834119958796485" at bounding box center [845, 479] width 163 height 31
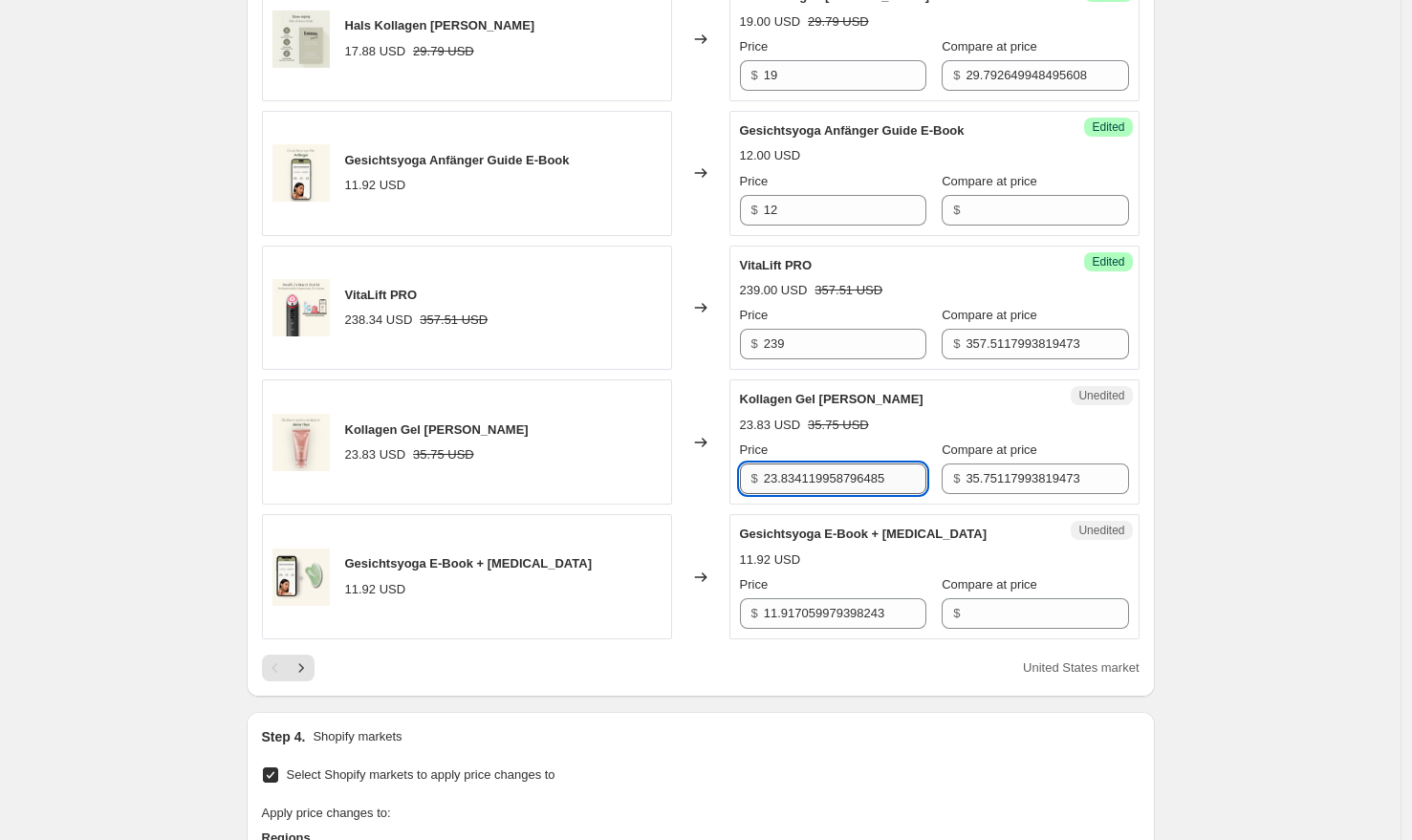
click at [813, 465] on input "23.834119958796485" at bounding box center [845, 479] width 163 height 31
type input "30"
click at [780, 599] on input "11.917059979398243" at bounding box center [845, 614] width 163 height 31
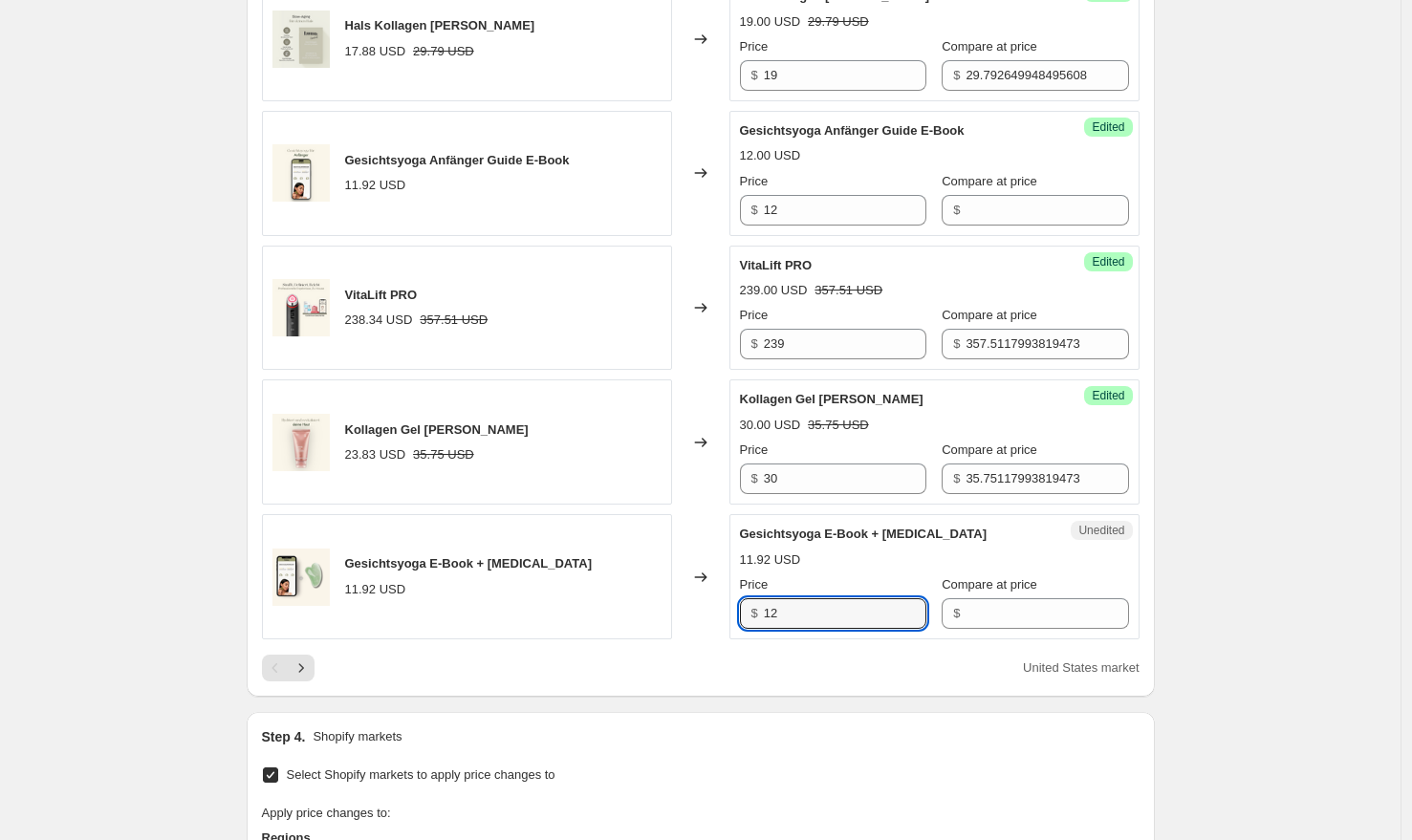
type input "12"
click at [821, 655] on div "United States market" at bounding box center [701, 669] width 878 height 27
click at [309, 659] on icon "Next" at bounding box center [301, 669] width 19 height 19
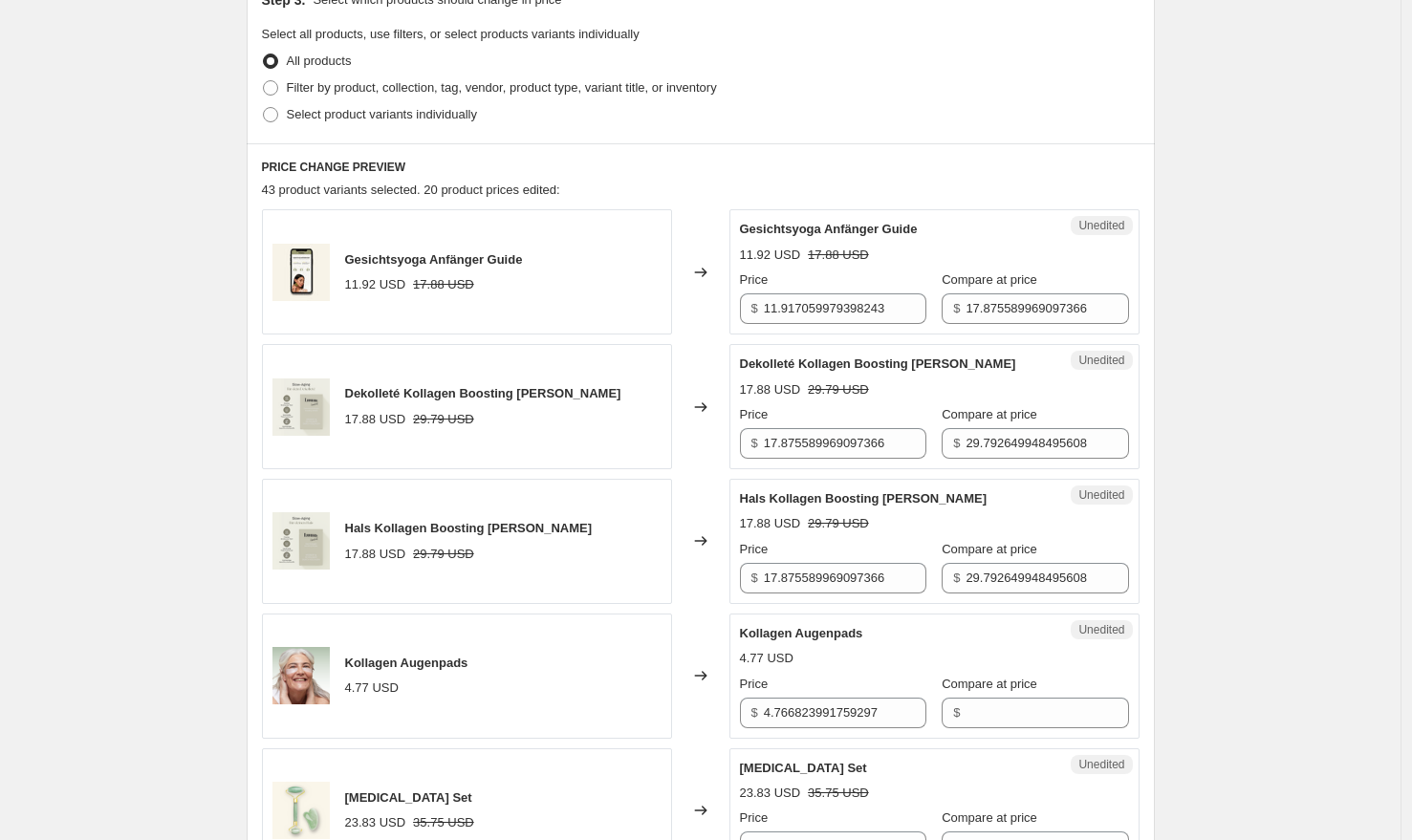
scroll to position [436, 0]
click at [842, 308] on input "11.917059979398243" at bounding box center [845, 307] width 163 height 31
type input "12"
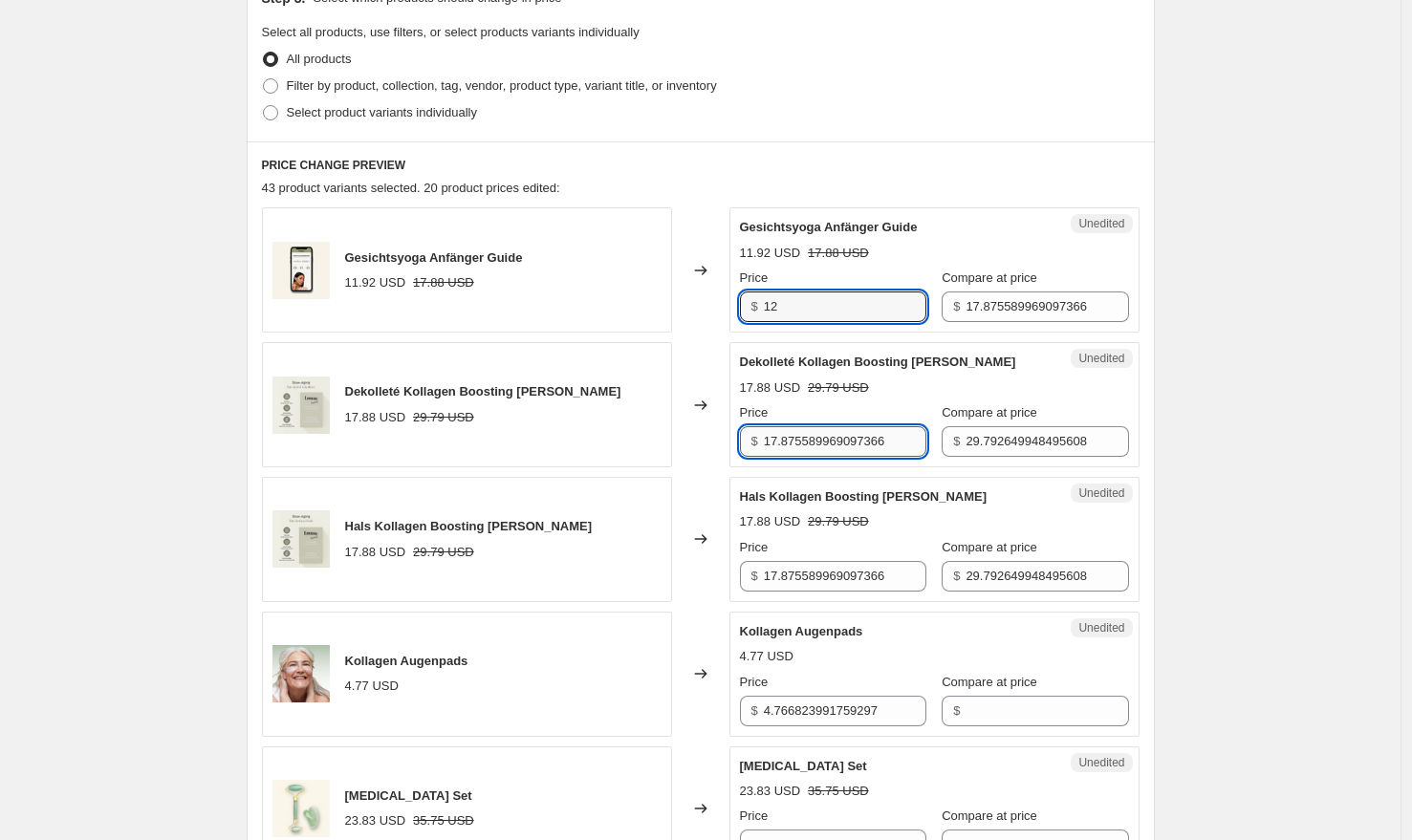
click at [813, 443] on input "17.875589969097366" at bounding box center [845, 442] width 163 height 31
type input "19"
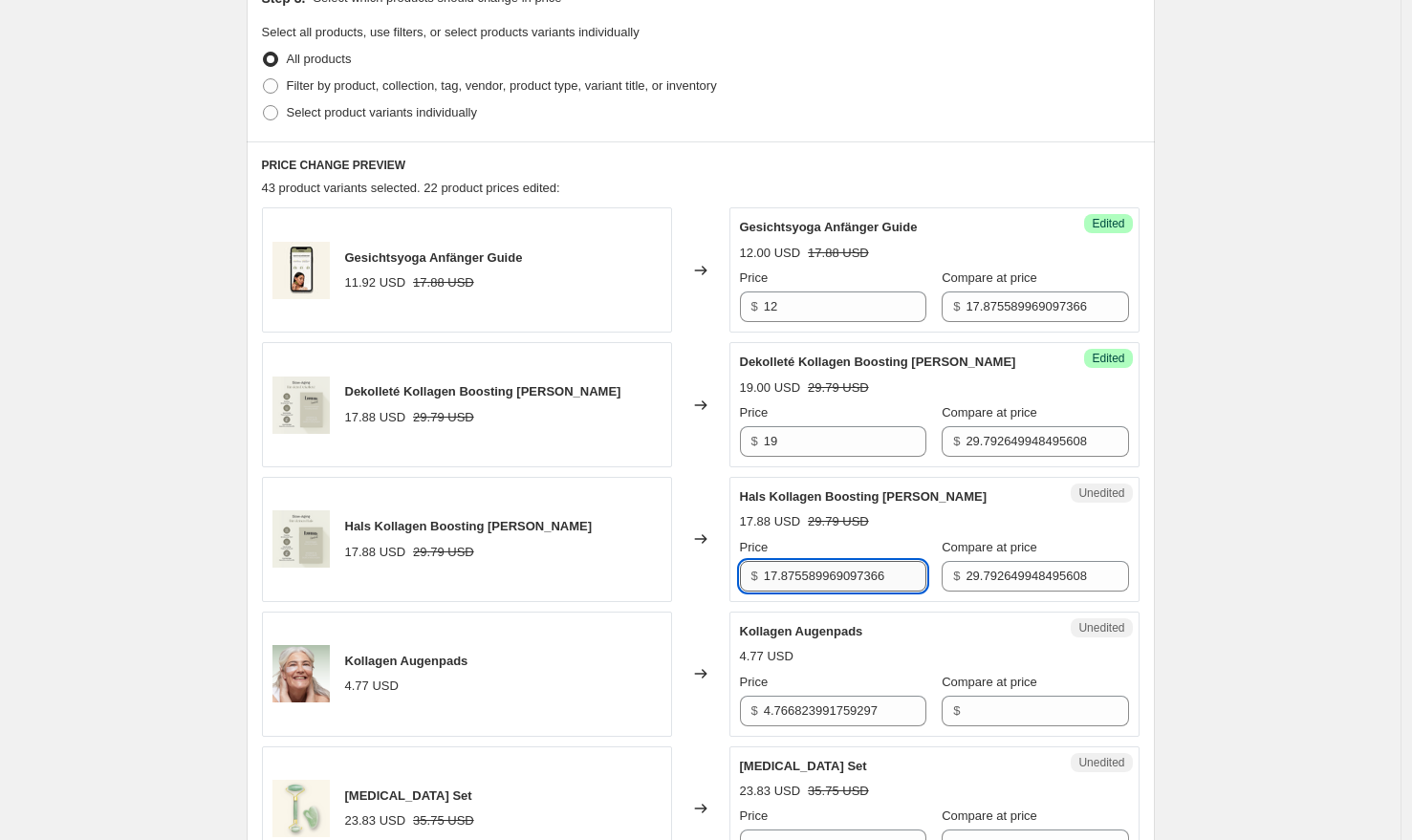
click at [855, 574] on input "17.875589969097366" at bounding box center [845, 576] width 163 height 31
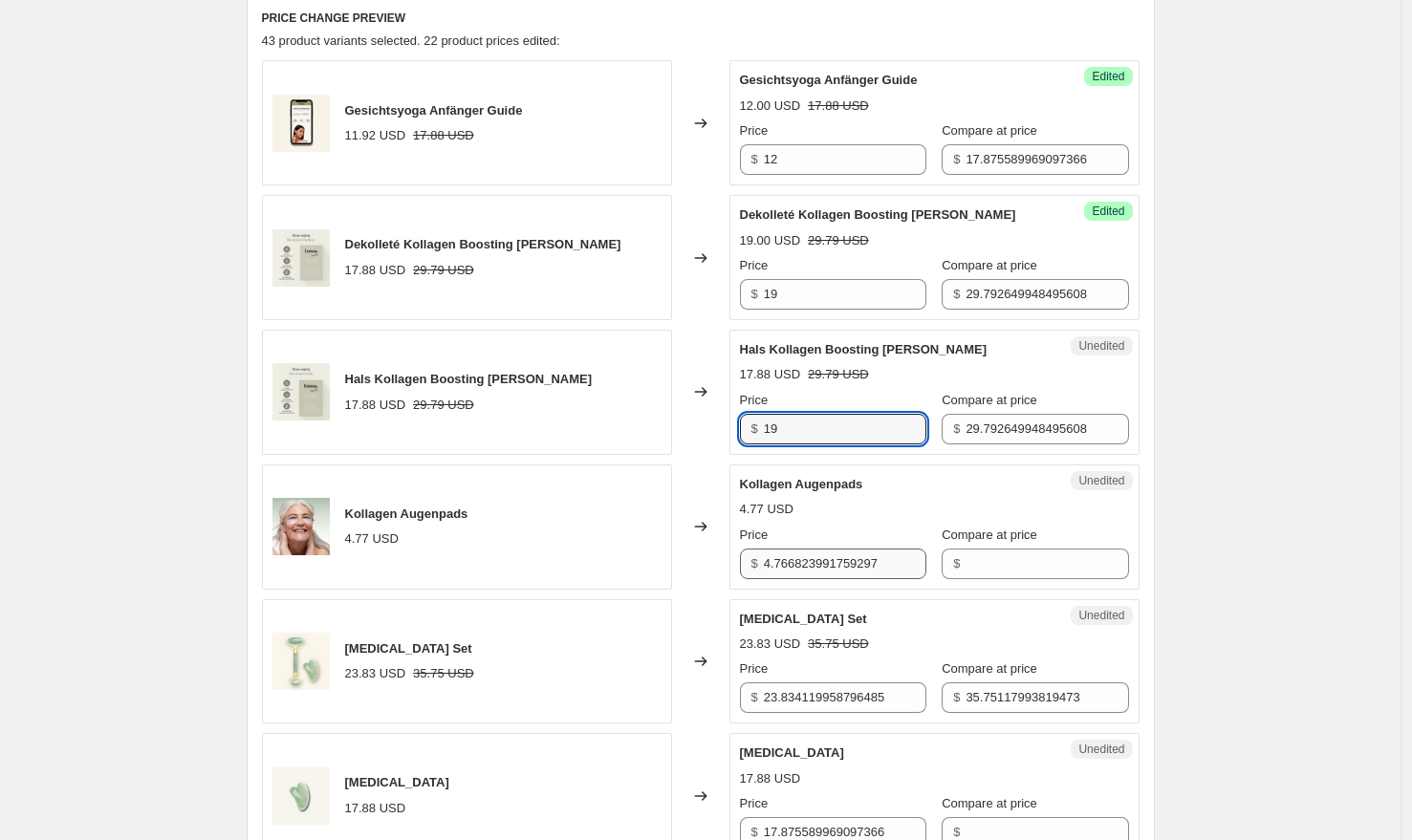
type input "19"
click at [837, 569] on input "4.766823991759297" at bounding box center [845, 564] width 163 height 31
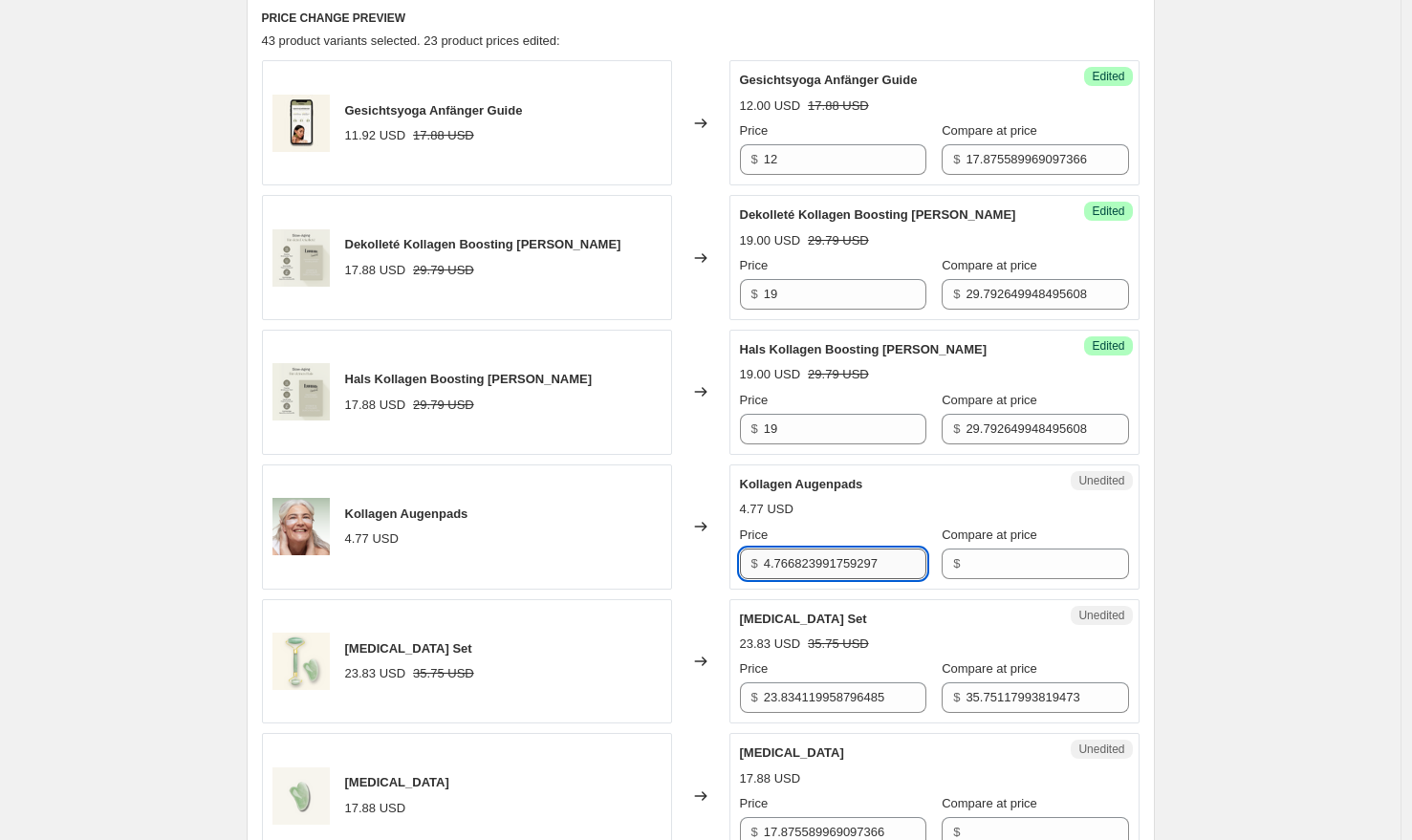
click at [837, 569] on input "4.766823991759297" at bounding box center [845, 564] width 163 height 31
type input "5"
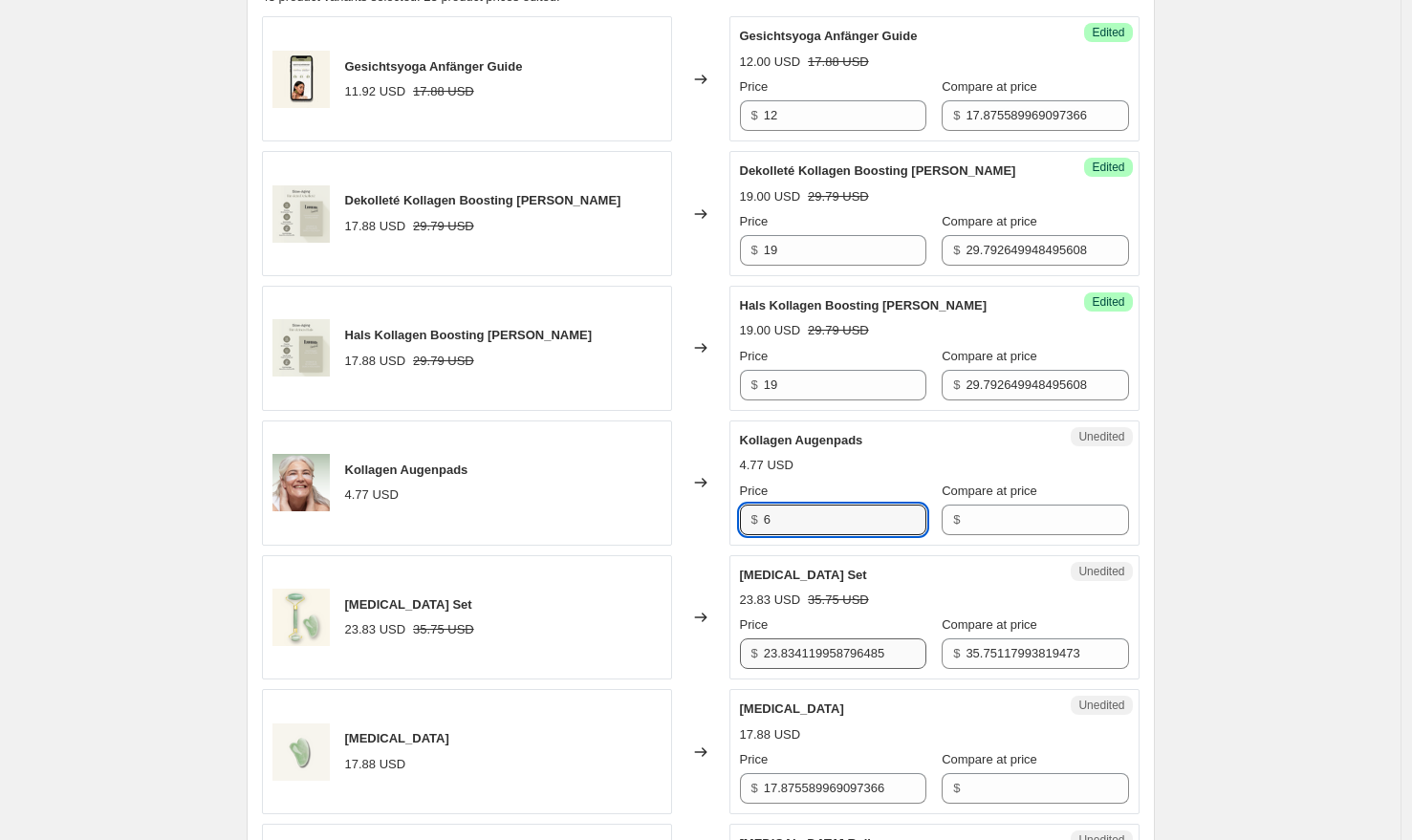
scroll to position [726, 0]
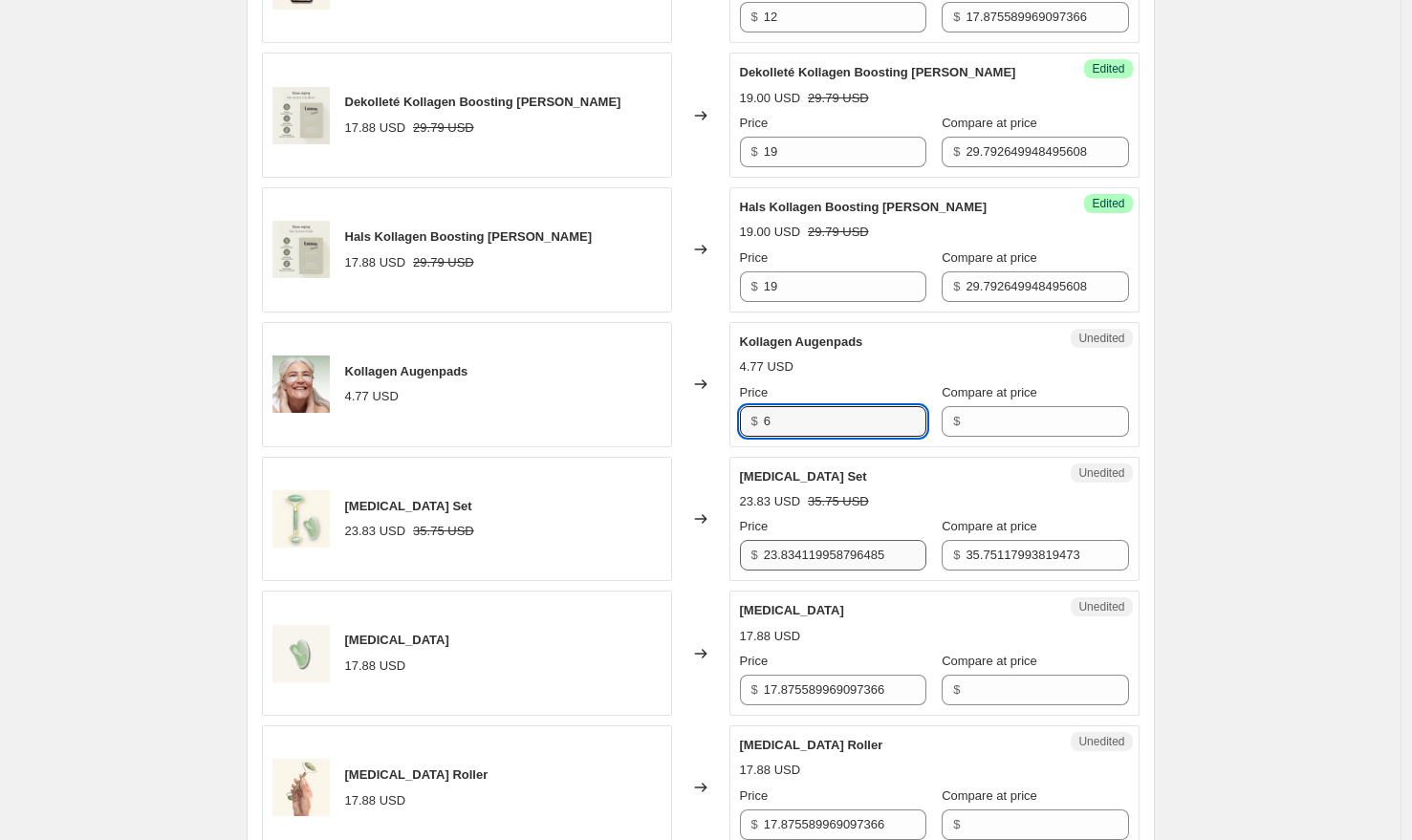
type input "6"
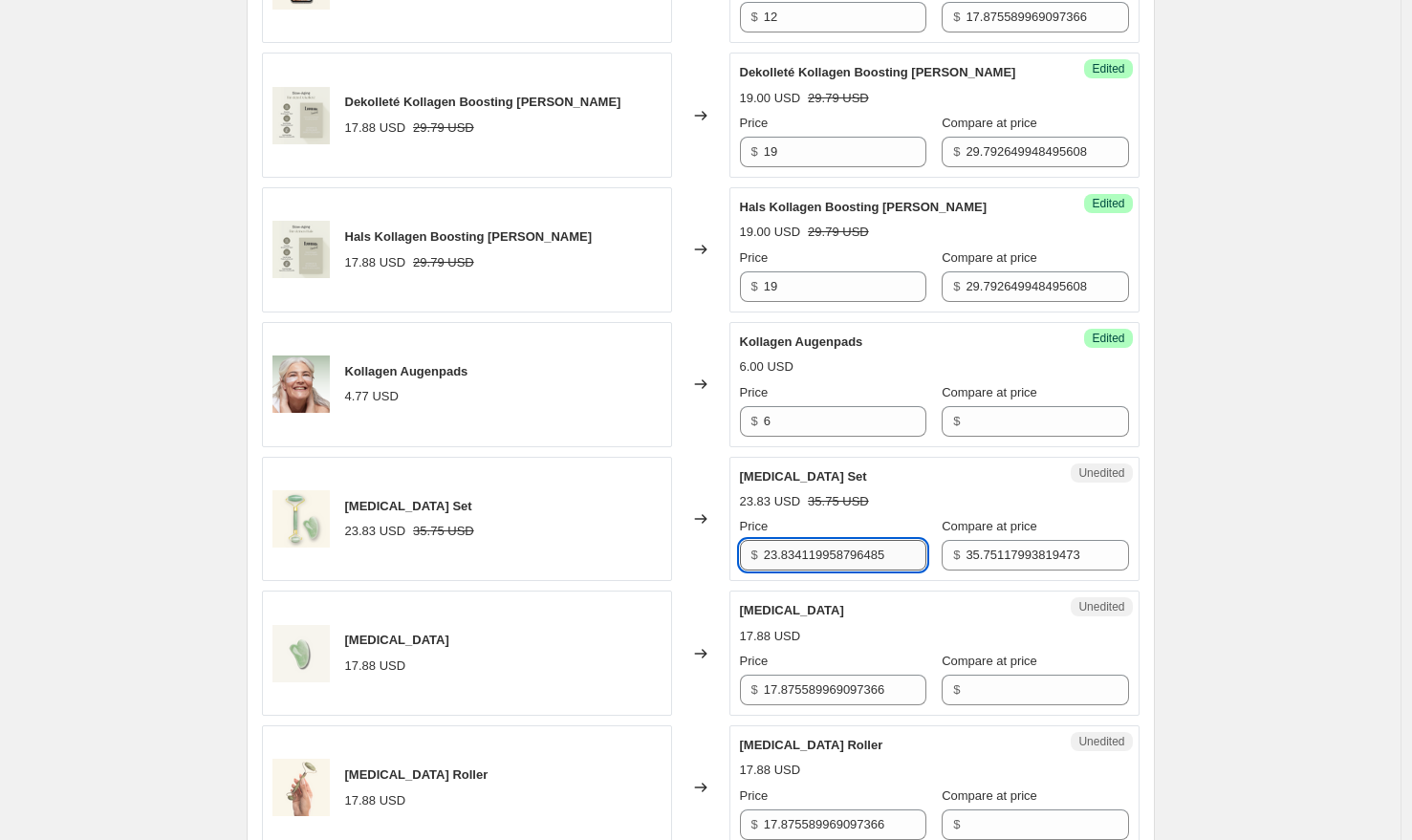
click at [842, 547] on input "23.834119958796485" at bounding box center [845, 555] width 163 height 31
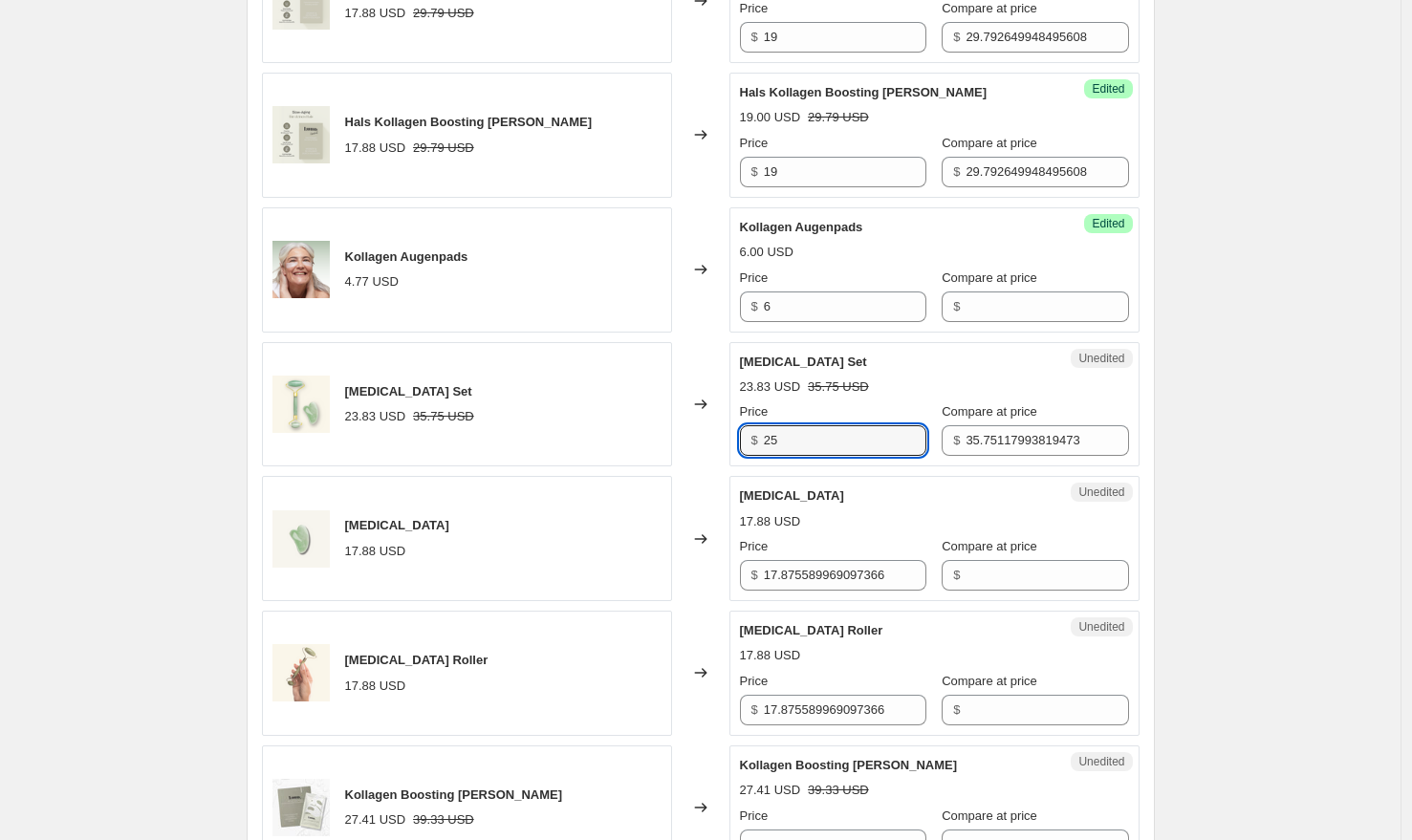
scroll to position [849, 0]
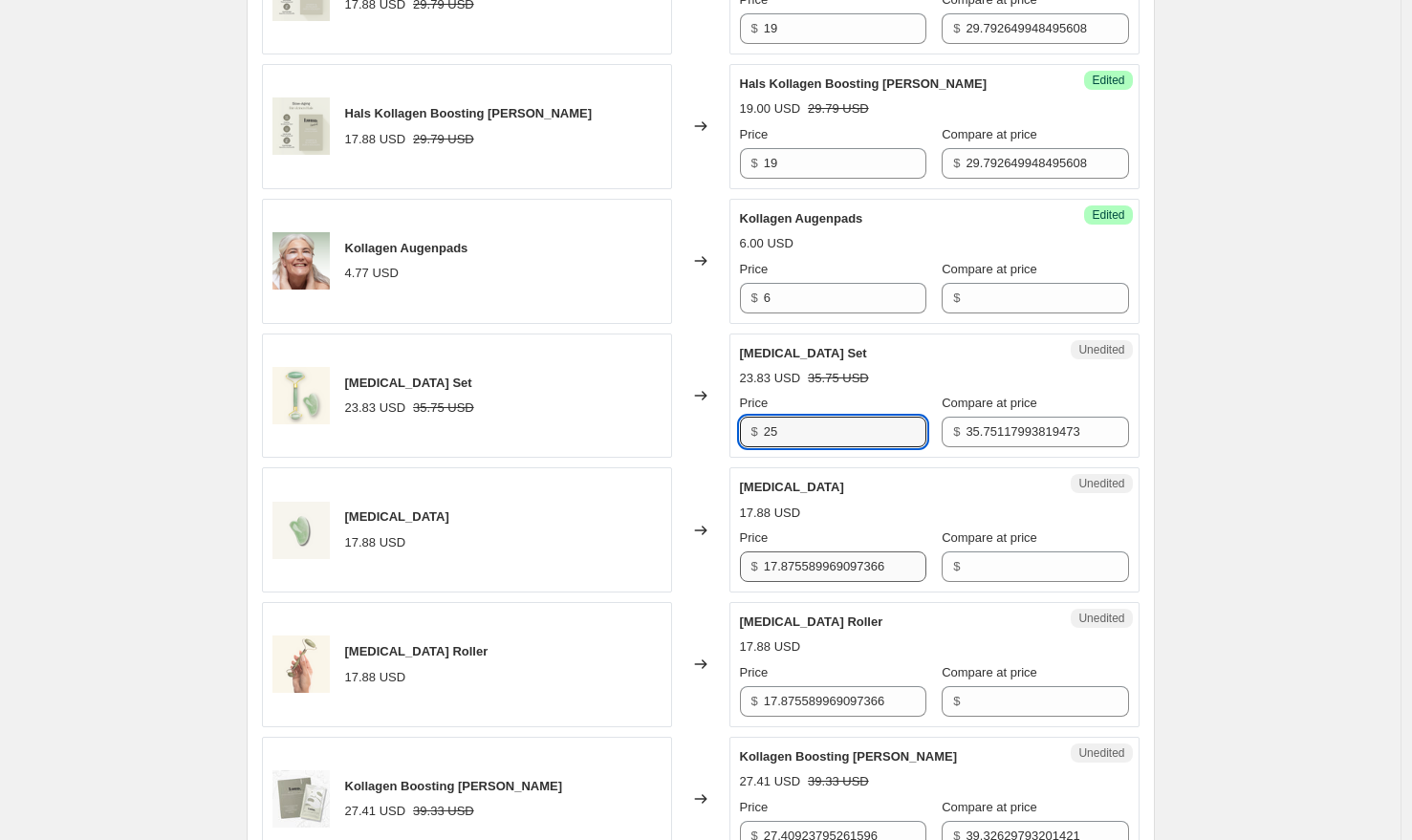
type input "25"
click at [832, 560] on input "17.875589969097366" at bounding box center [845, 567] width 163 height 31
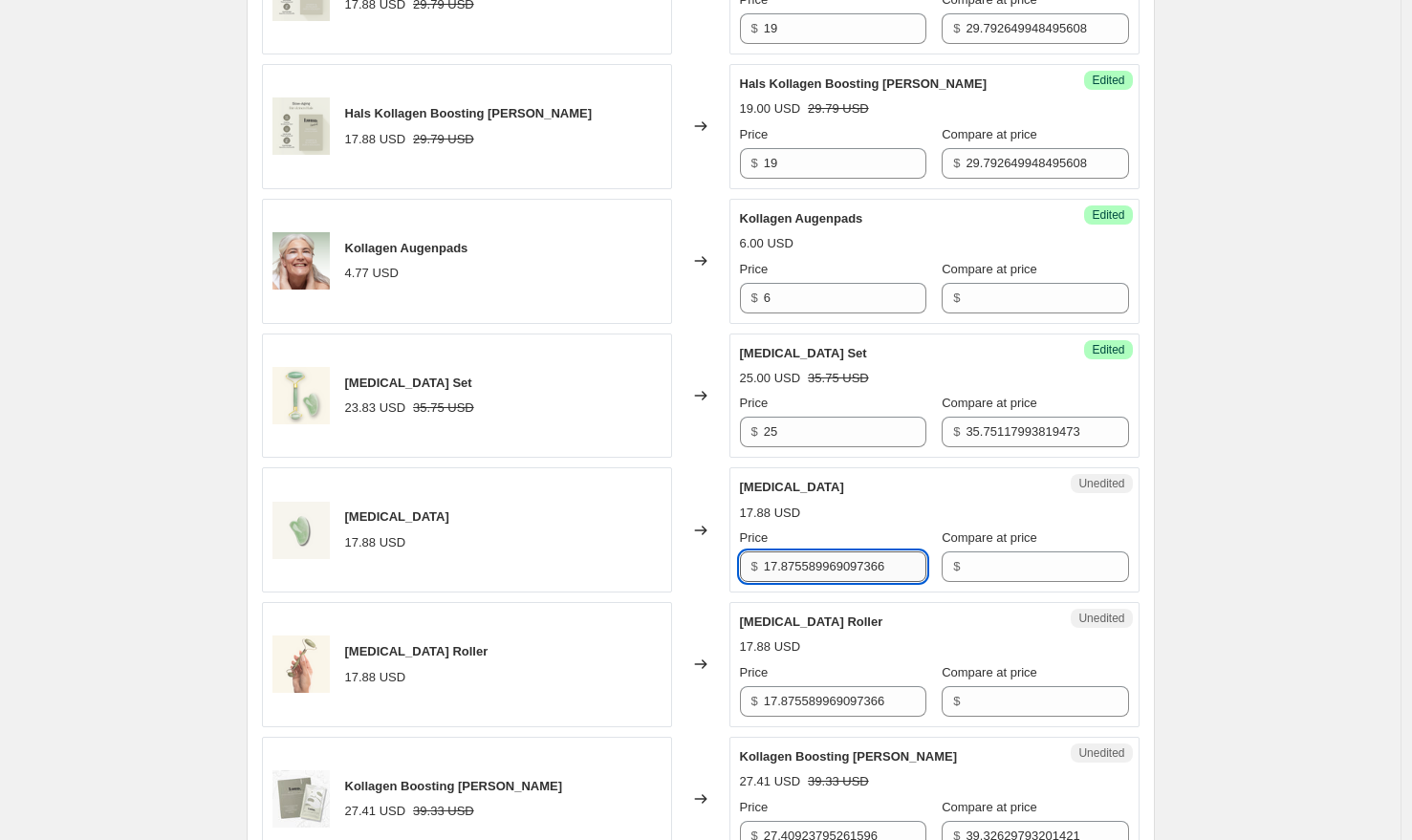
click at [832, 560] on input "17.875589969097366" at bounding box center [845, 567] width 163 height 31
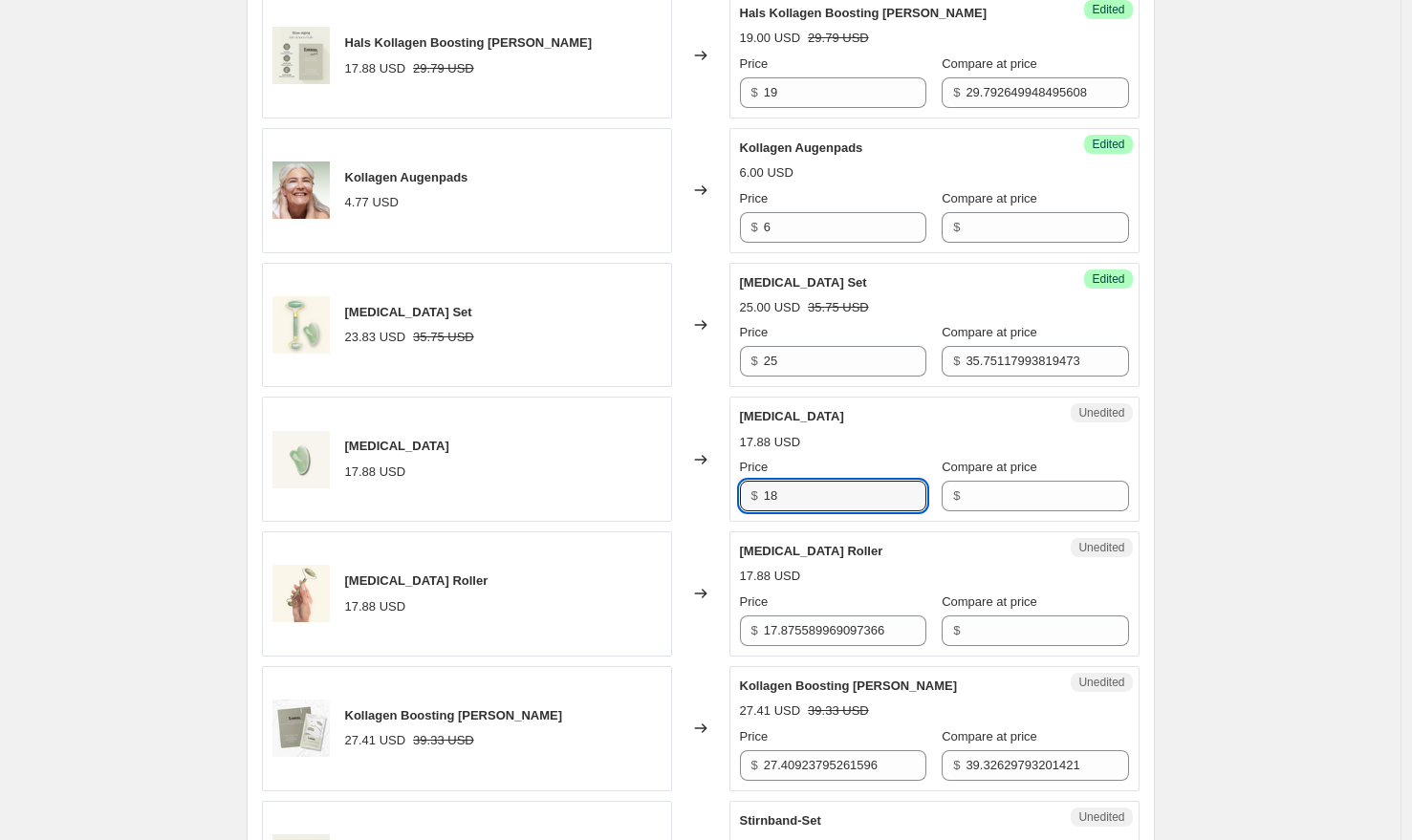
scroll to position [1033, 0]
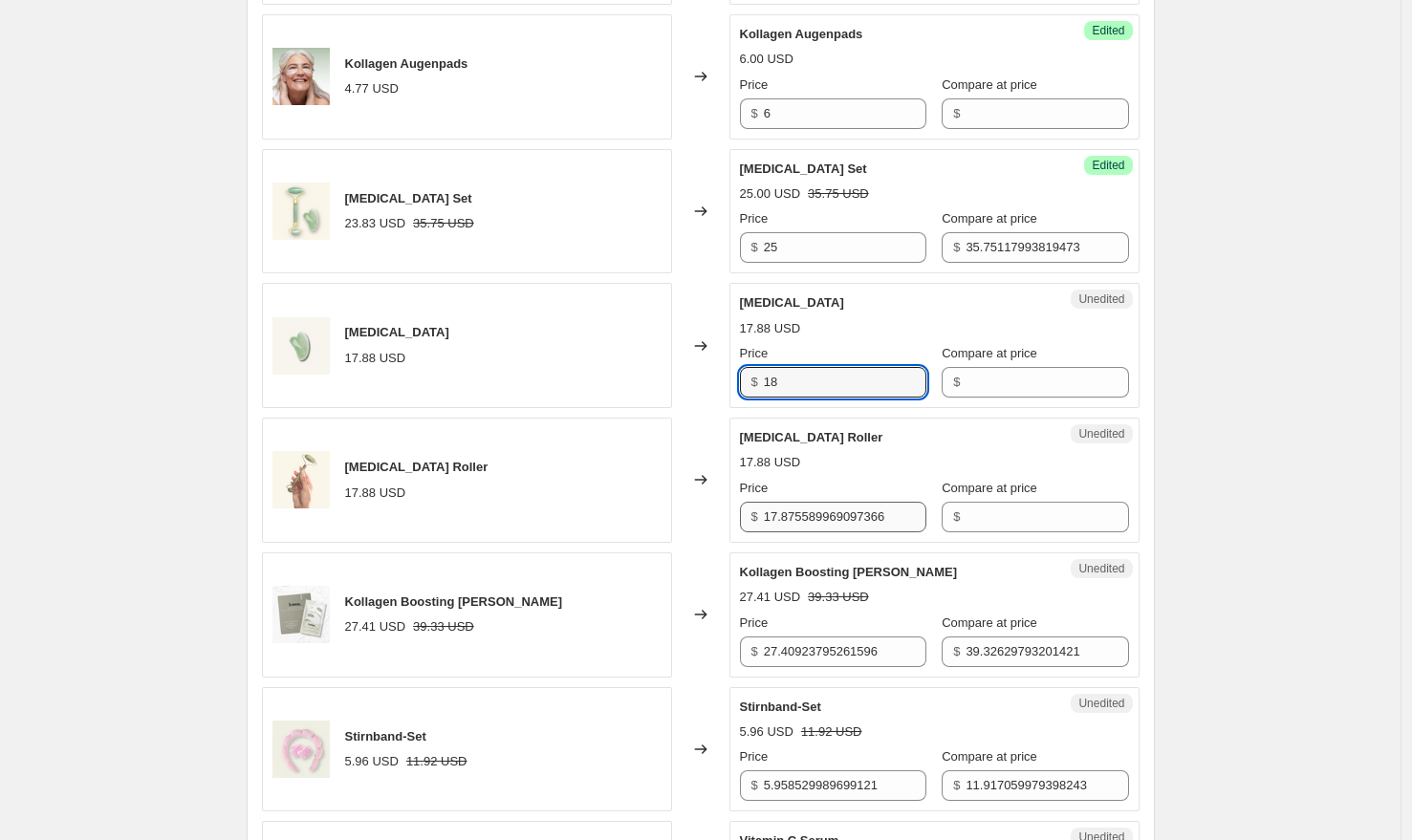
type input "18"
click at [820, 525] on input "17.875589969097366" at bounding box center [845, 517] width 163 height 31
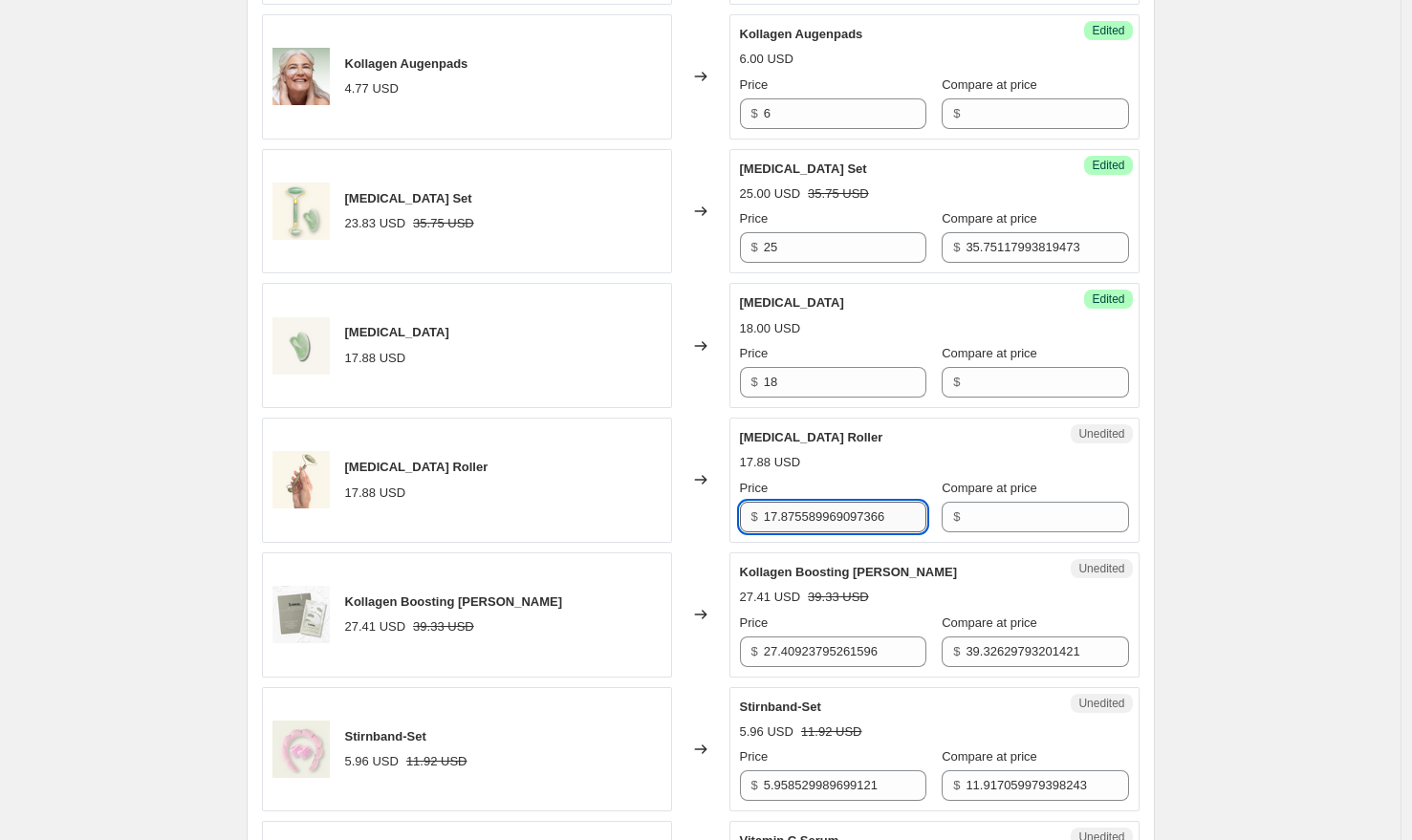
click at [820, 525] on input "17.875589969097366" at bounding box center [845, 517] width 163 height 31
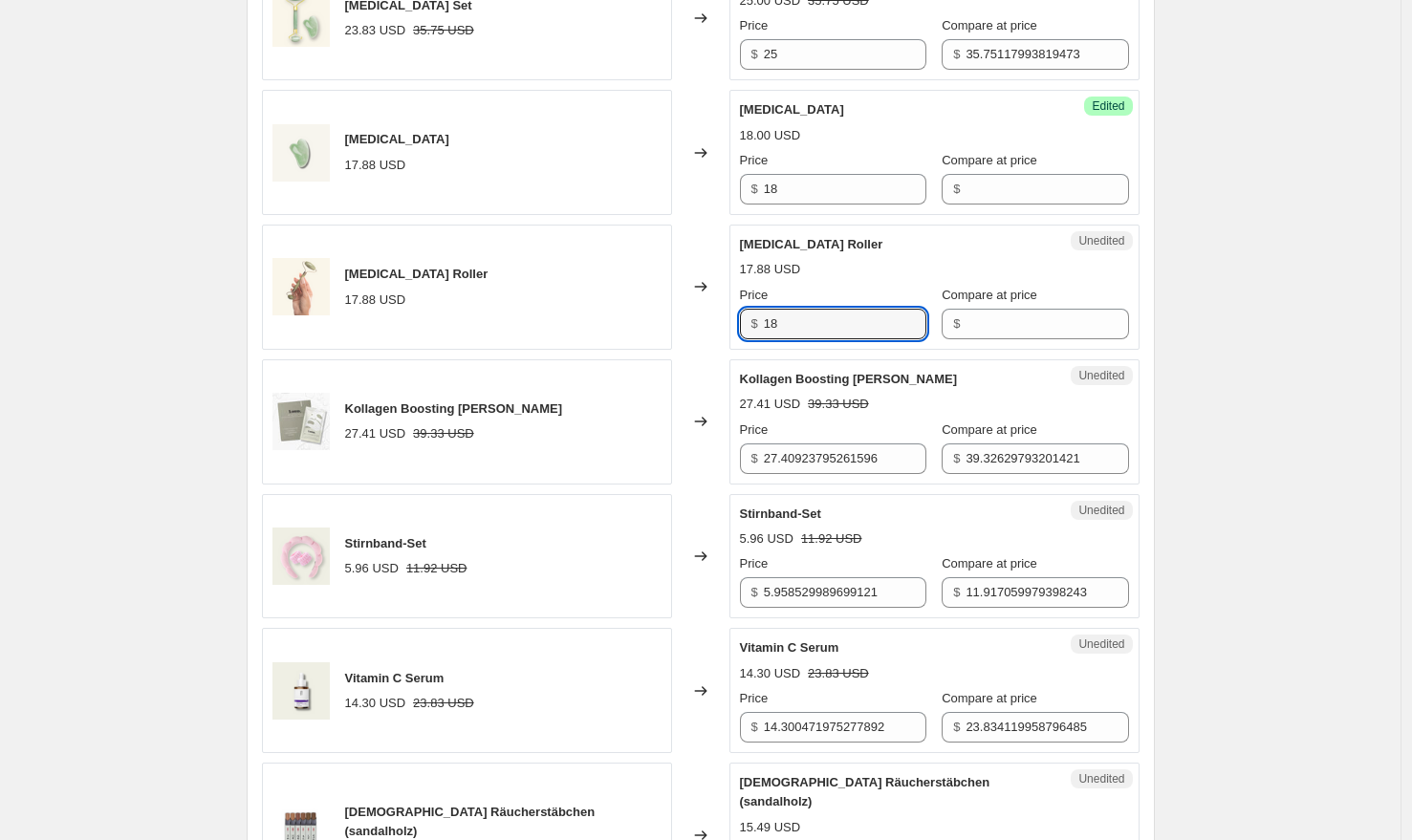
scroll to position [1259, 0]
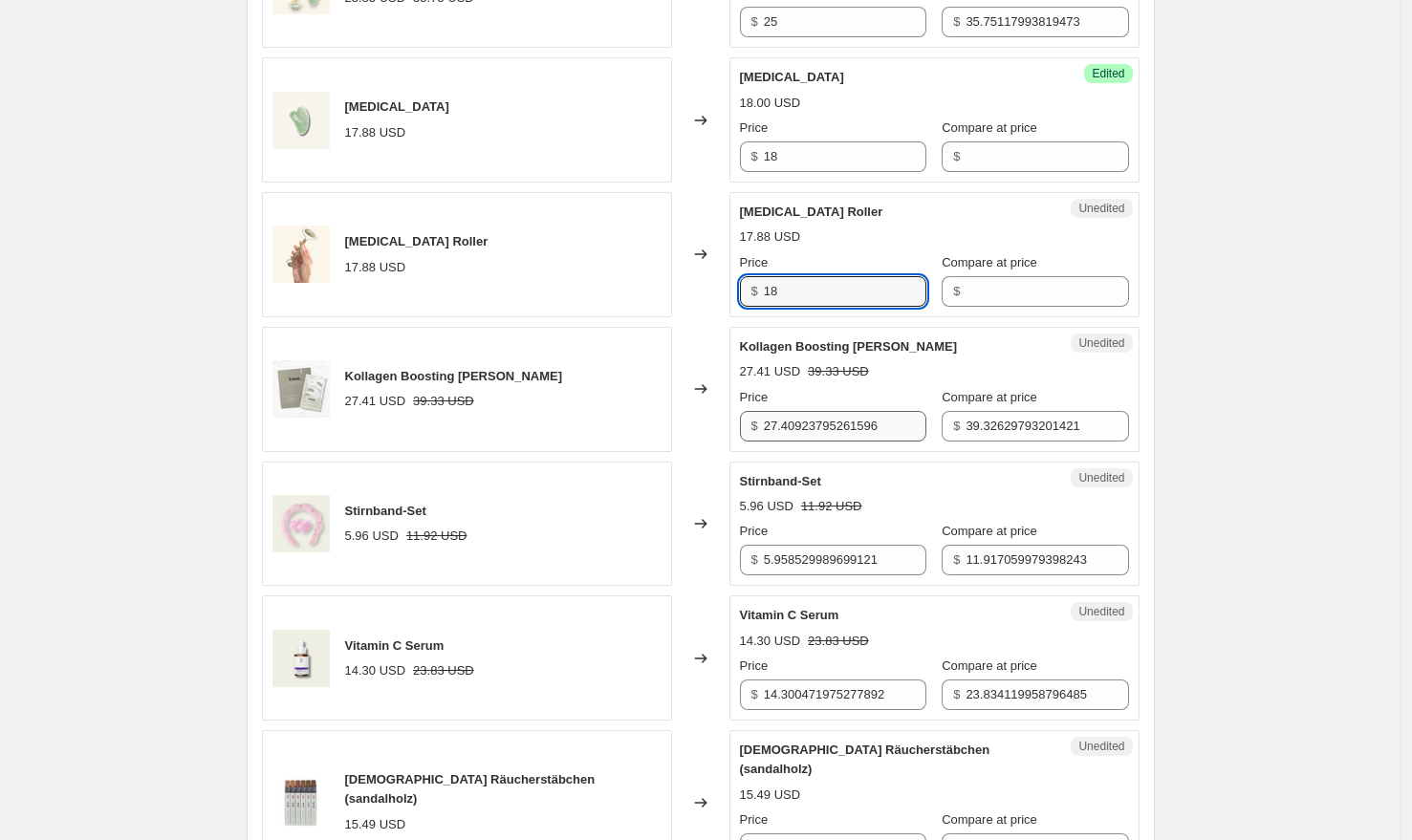
type input "18"
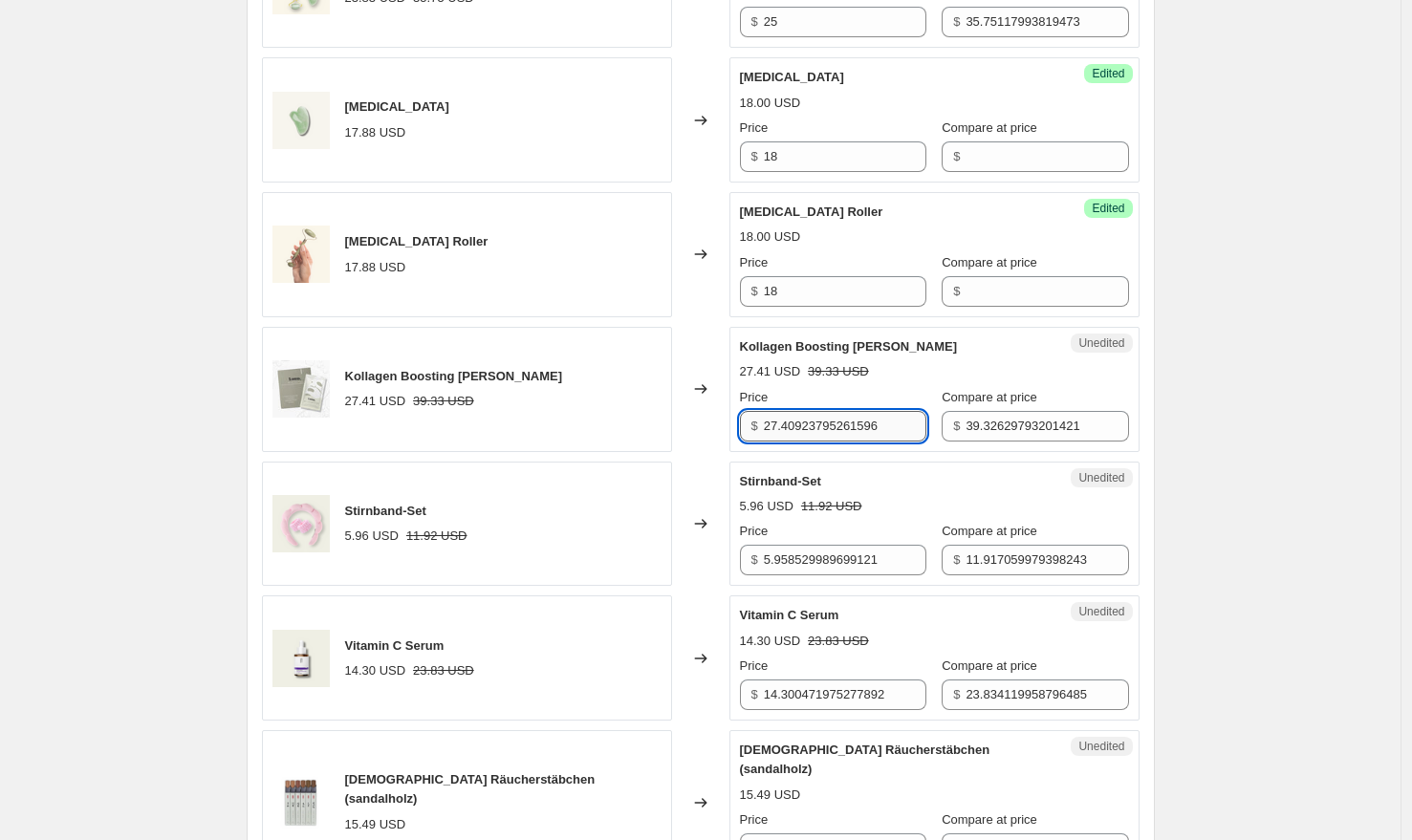
click at [828, 428] on input "27.40923795261596" at bounding box center [845, 426] width 163 height 31
paste input "35"
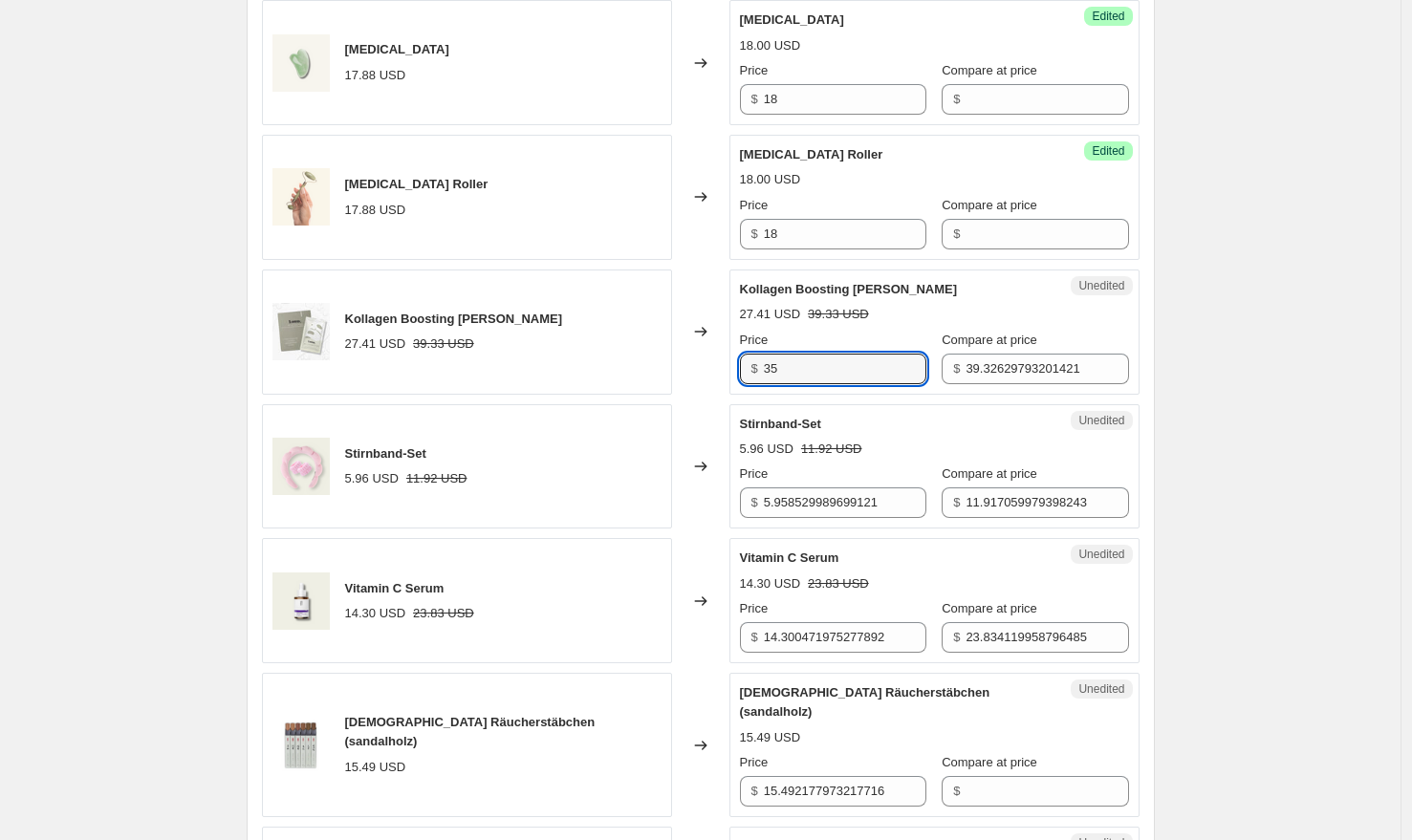
scroll to position [1335, 0]
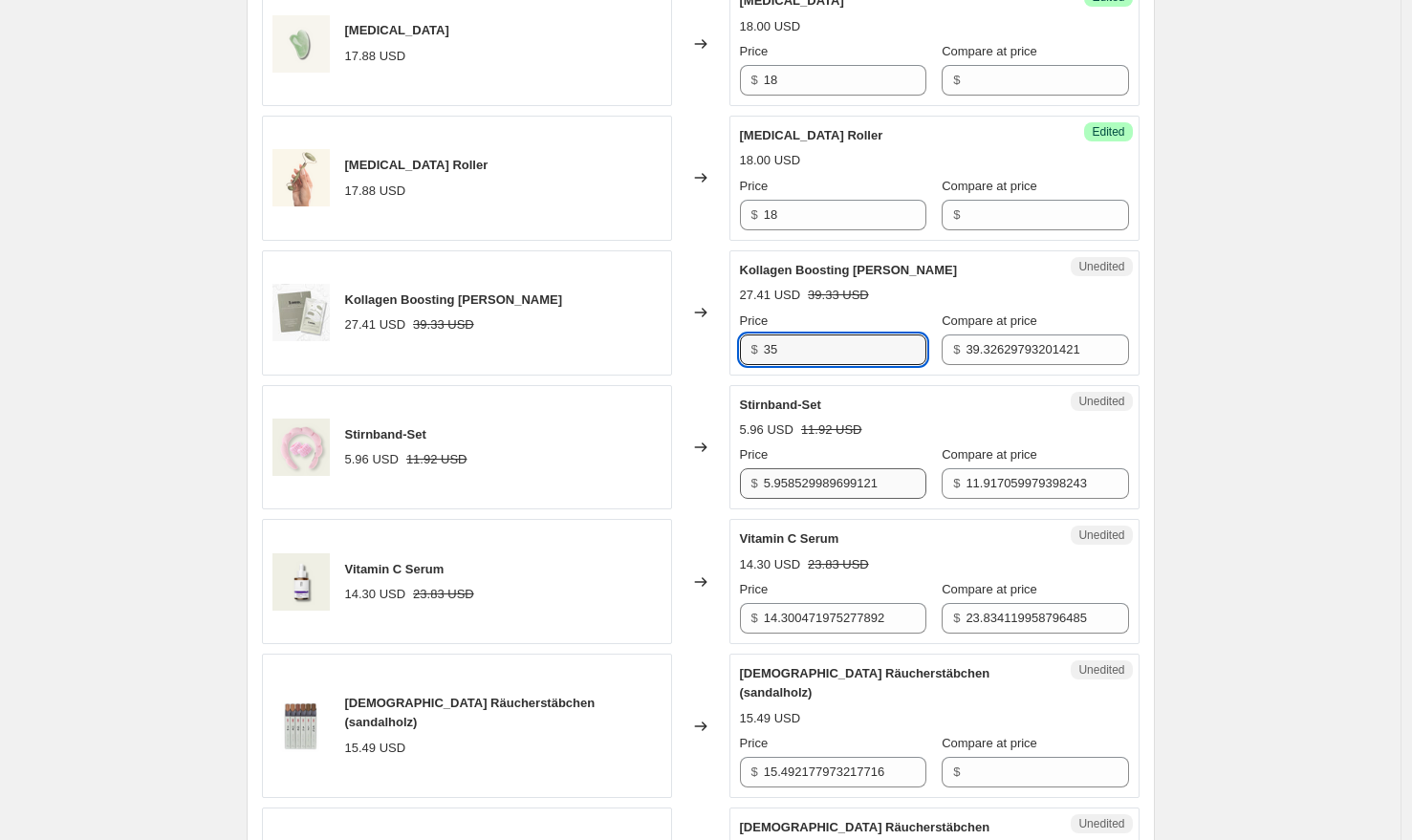
type input "35"
click at [832, 481] on input "5.958529989699121" at bounding box center [845, 483] width 163 height 31
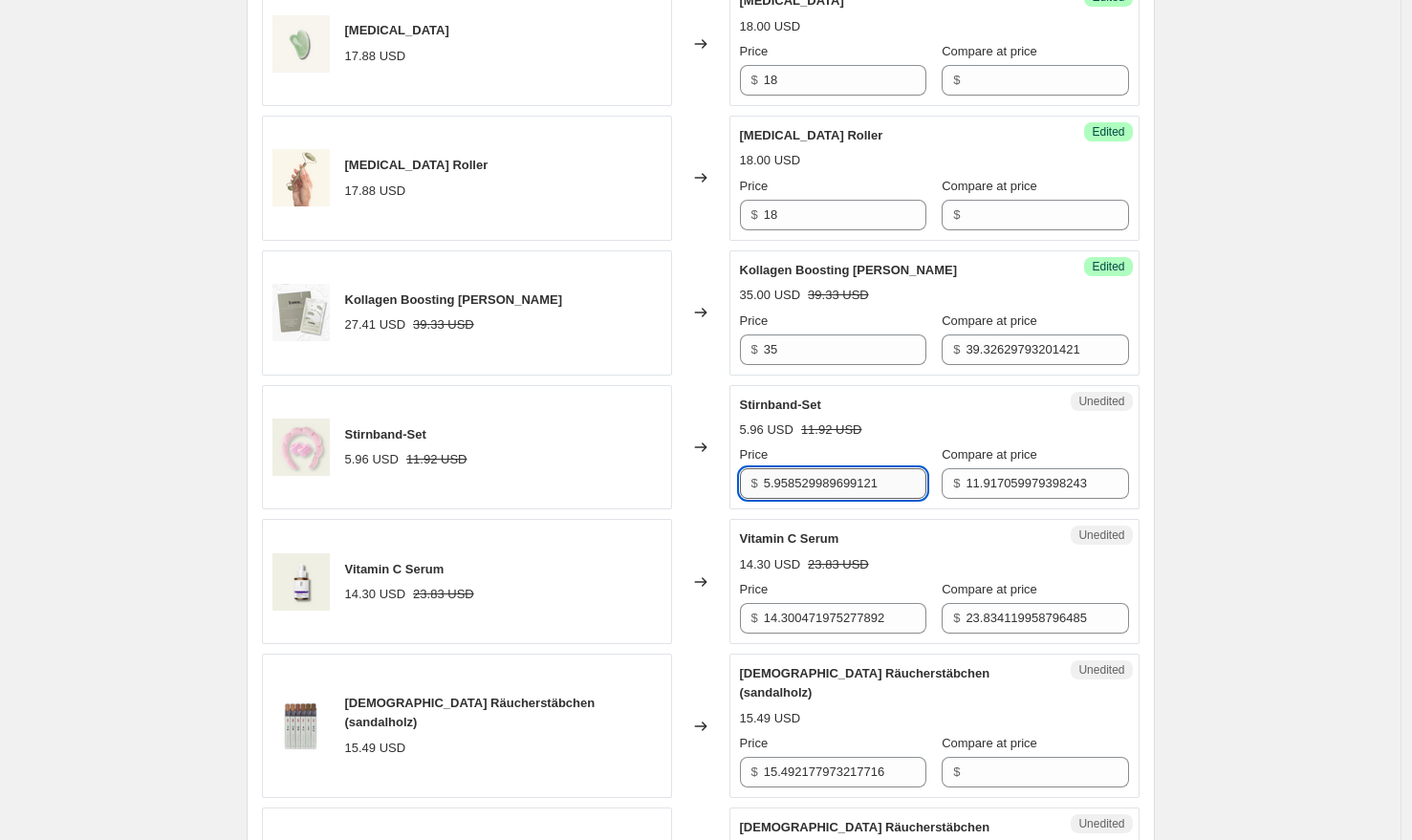
click at [832, 481] on input "5.958529989699121" at bounding box center [845, 483] width 163 height 31
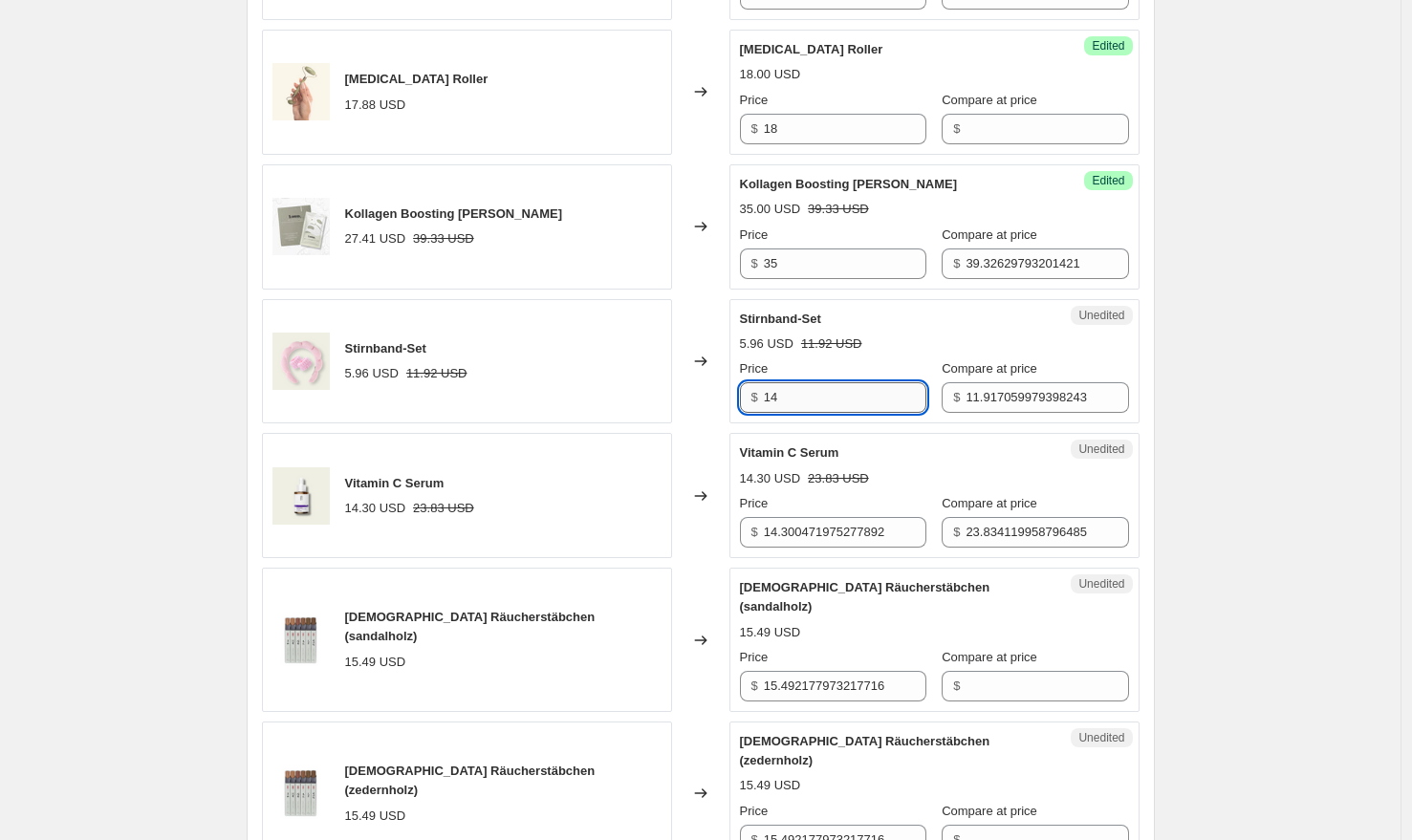
scroll to position [1518, 0]
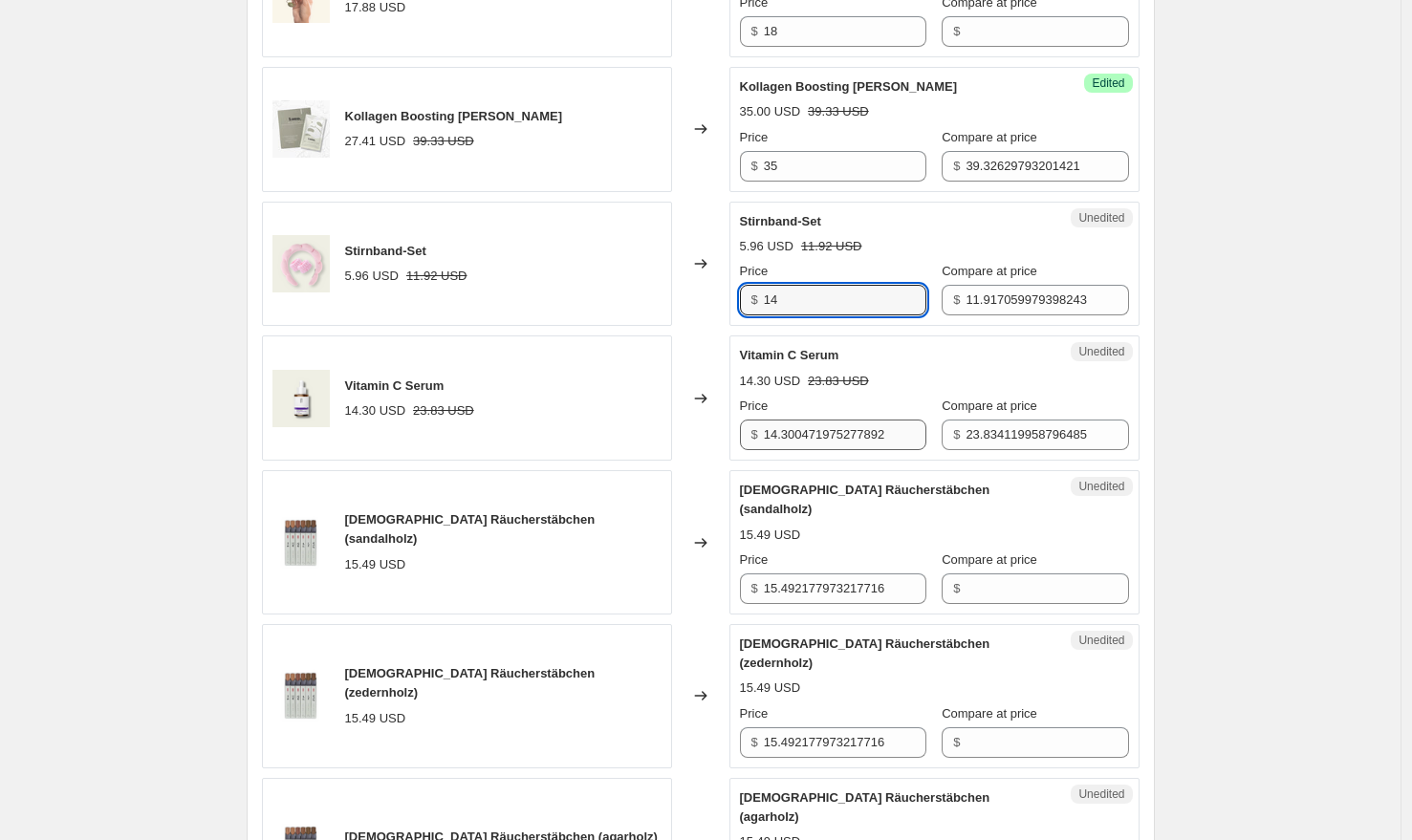
type input "14"
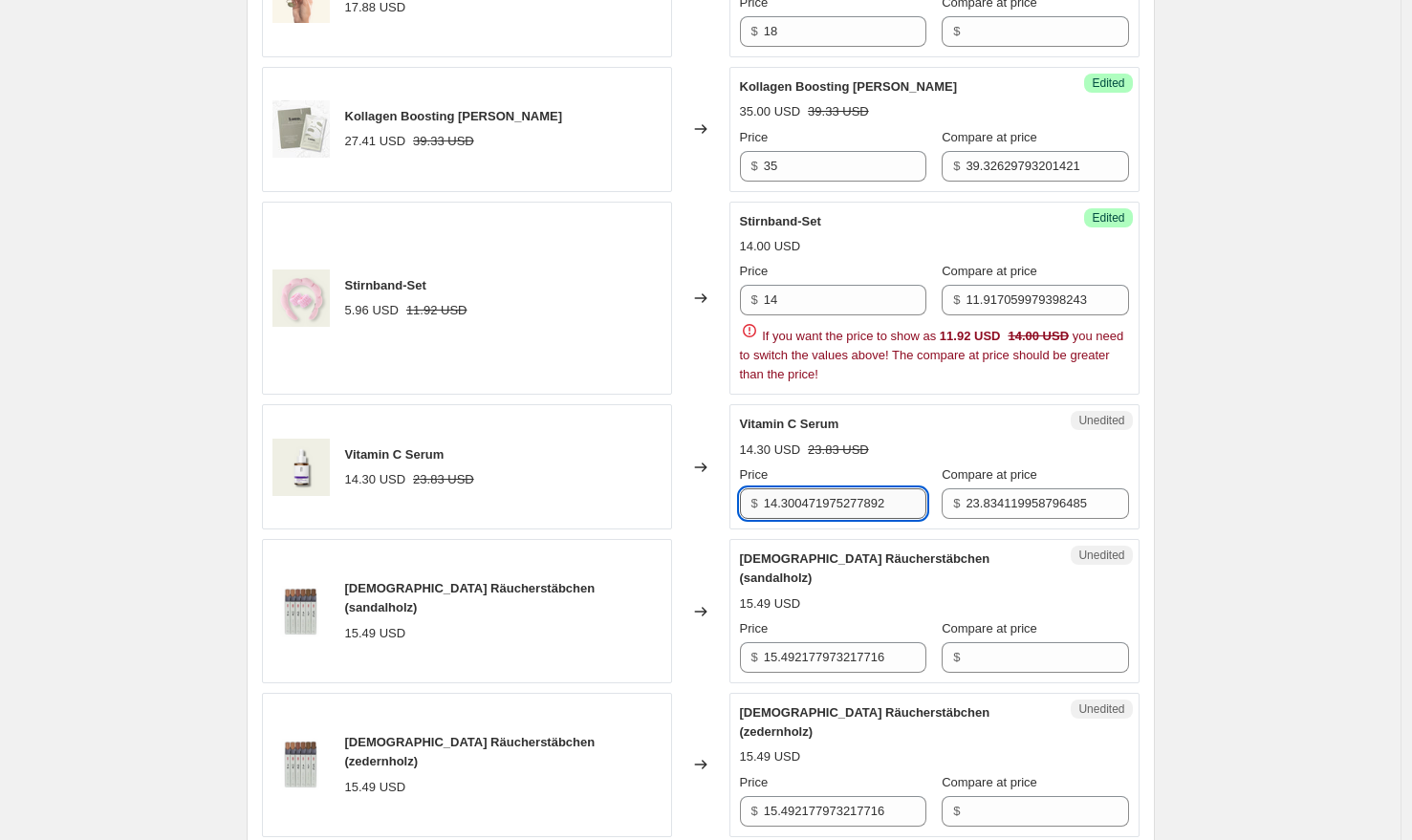
click at [827, 447] on div "Vitamin C Serum 14.30 USD 23.83 USD Price $ 14.300471975277892 Compare at price…" at bounding box center [934, 467] width 389 height 105
click at [827, 447] on strike "23.83 USD" at bounding box center [838, 451] width 61 height 19
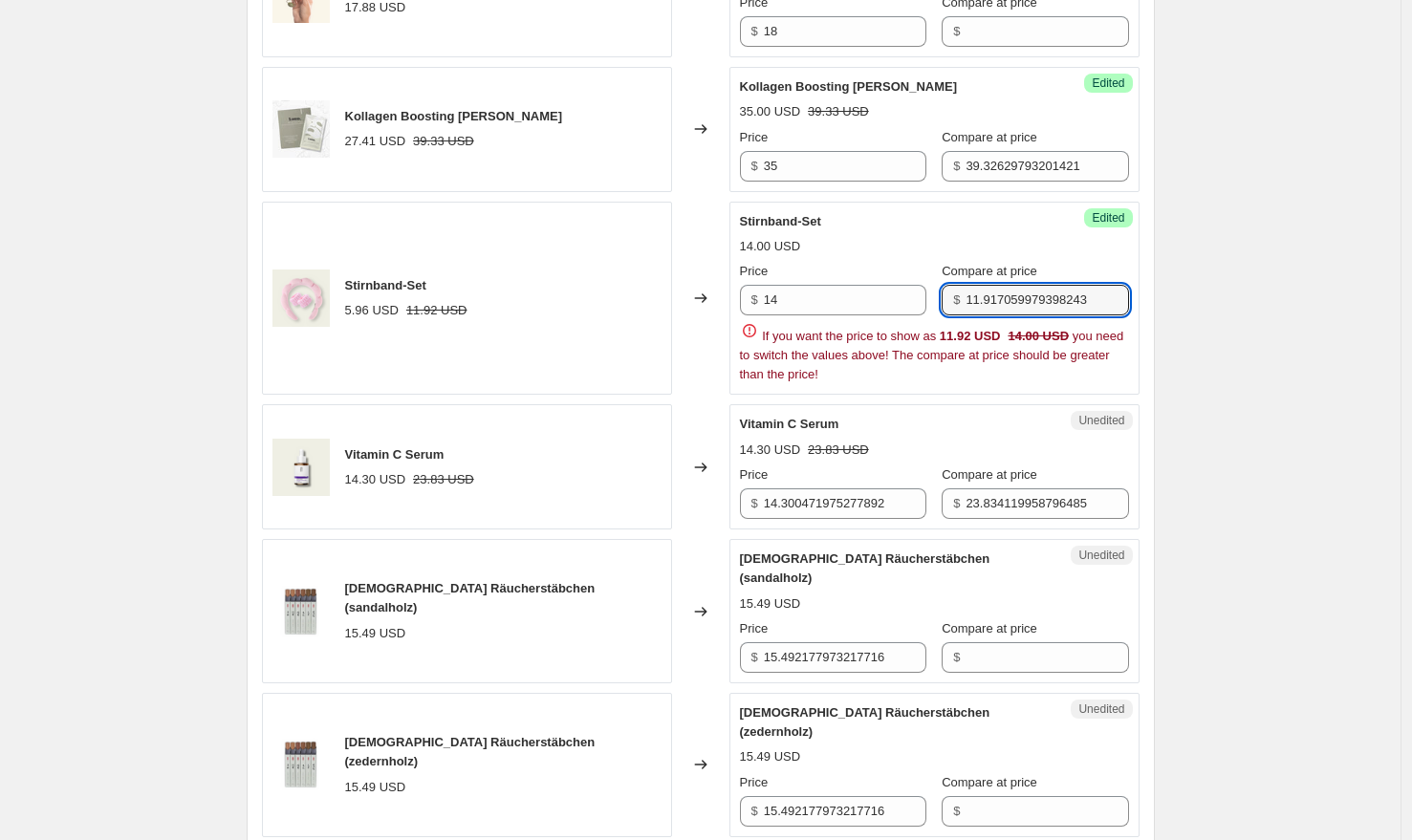
drag, startPoint x: 977, startPoint y: 309, endPoint x: 1085, endPoint y: 317, distance: 108.3
click at [1085, 317] on div "Price $ 14 Compare at price $ 11.917059979398243 If you want the price to show …" at bounding box center [934, 323] width 389 height 122
type input "1"
click at [844, 282] on div "Price $ 14" at bounding box center [833, 288] width 186 height 53
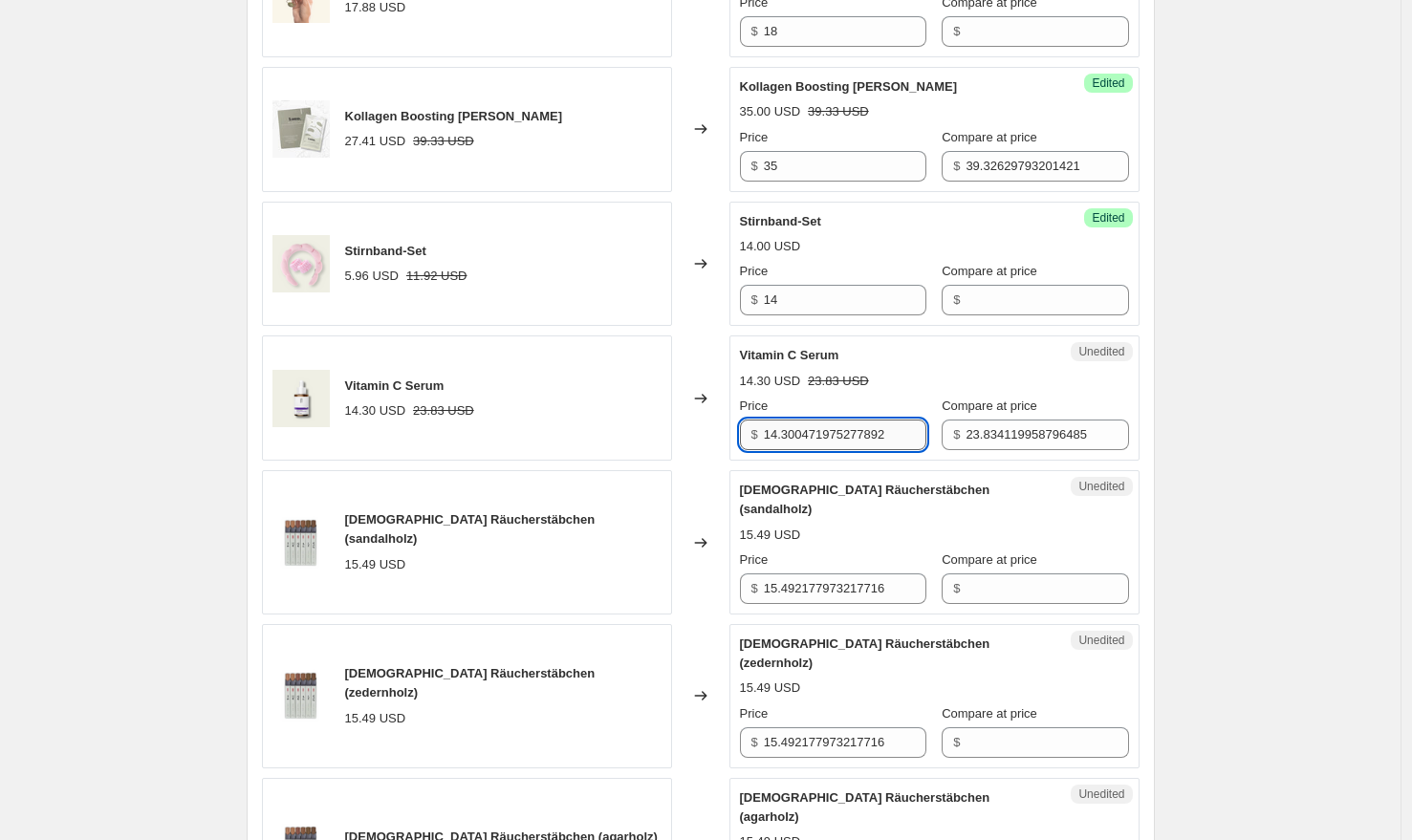
click at [828, 427] on input "14.300471975277892" at bounding box center [845, 435] width 163 height 31
click at [1064, 437] on input "23.834119958796485" at bounding box center [1047, 435] width 163 height 31
click at [882, 443] on input "14.300471975277892" at bounding box center [845, 435] width 163 height 31
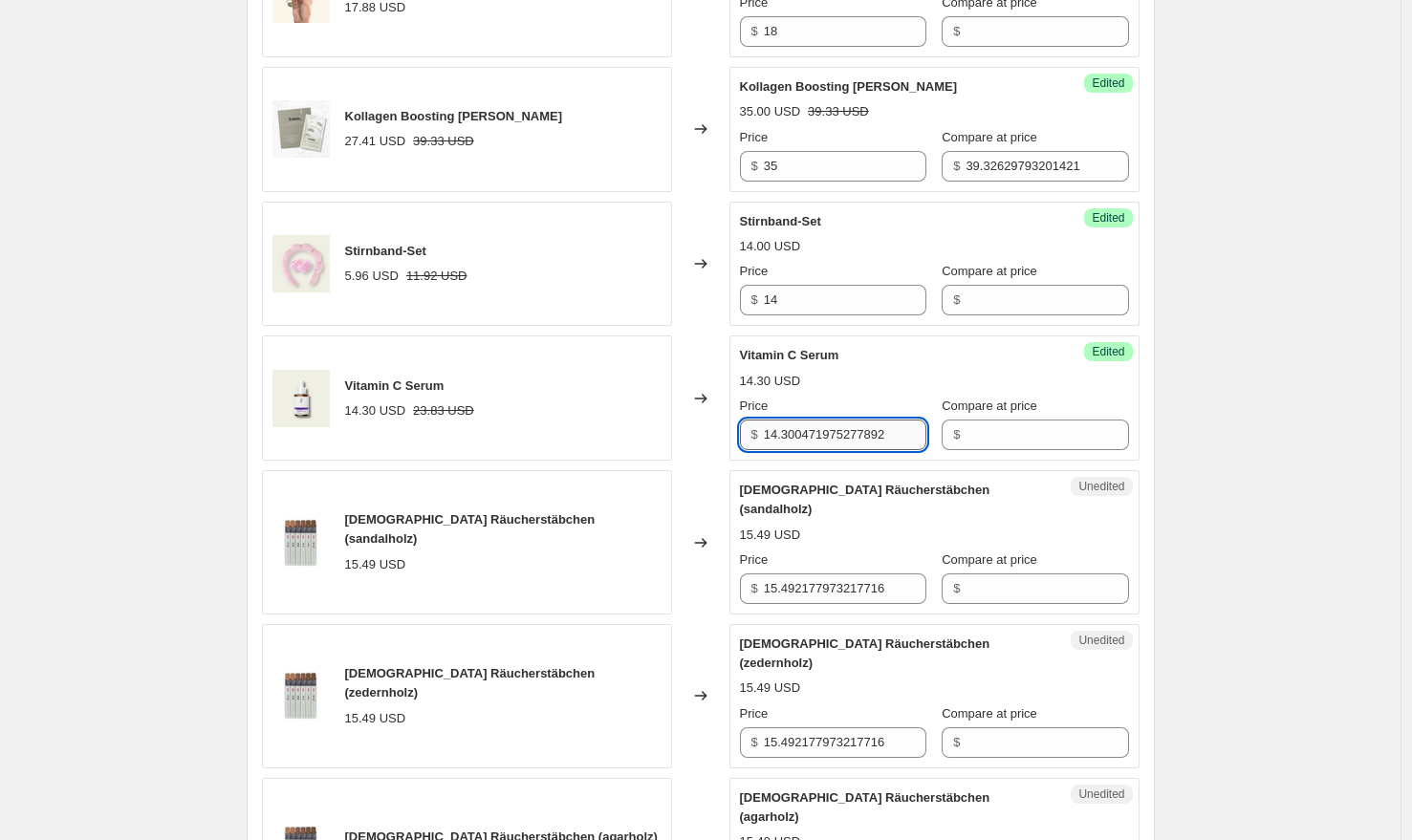
click at [882, 443] on input "14.300471975277892" at bounding box center [845, 435] width 163 height 31
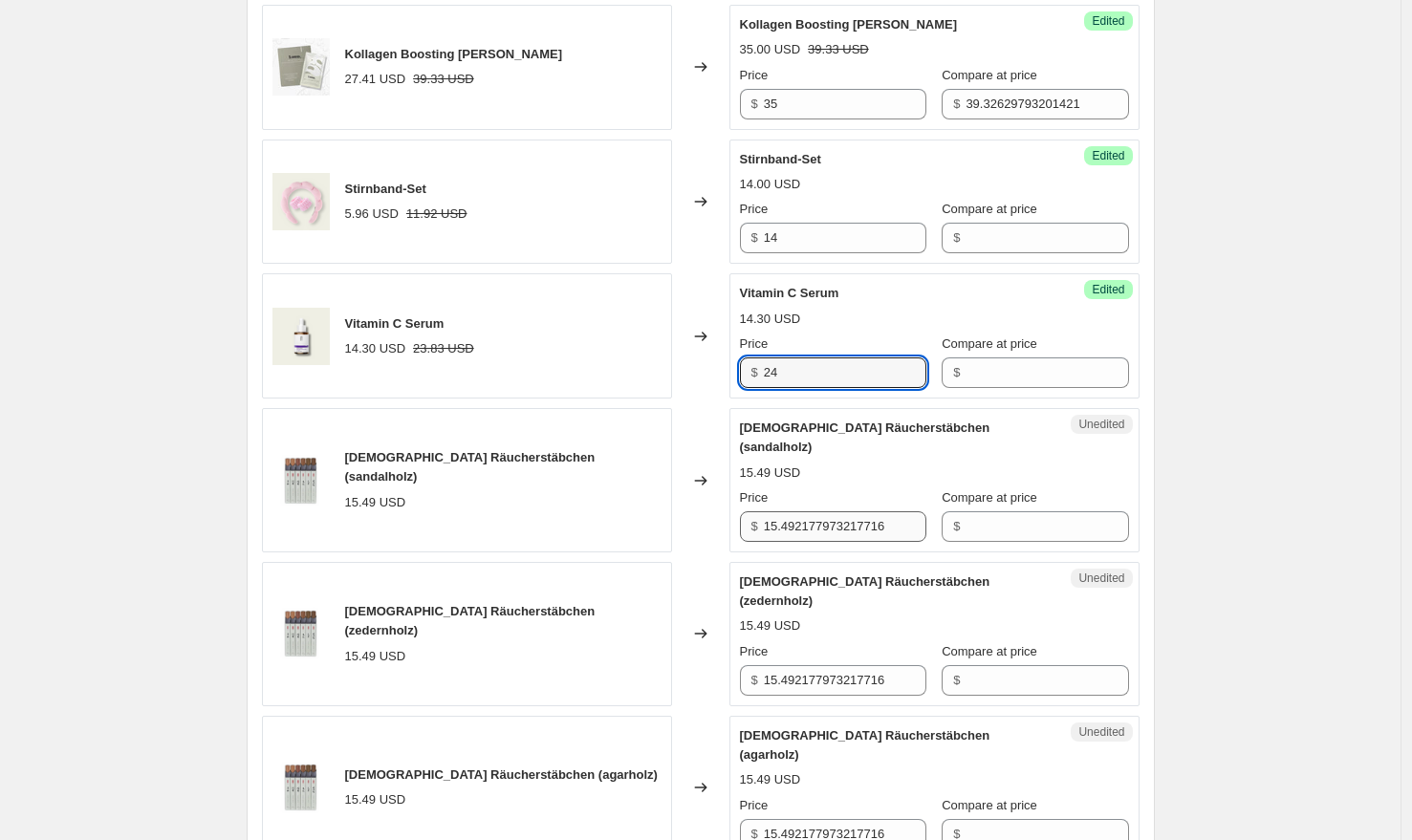
type input "24"
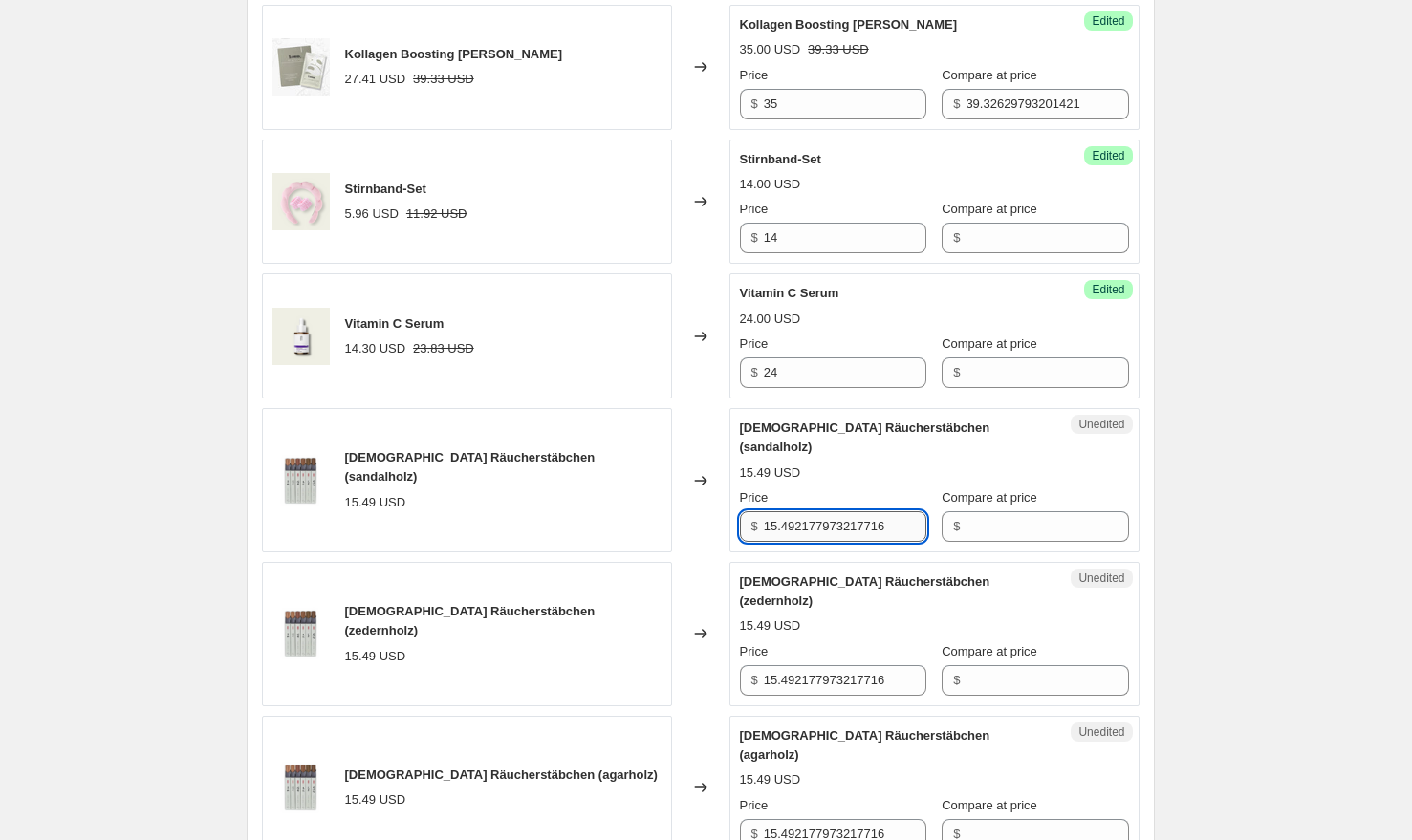
click at [838, 513] on input "15.492177973217716" at bounding box center [845, 527] width 163 height 31
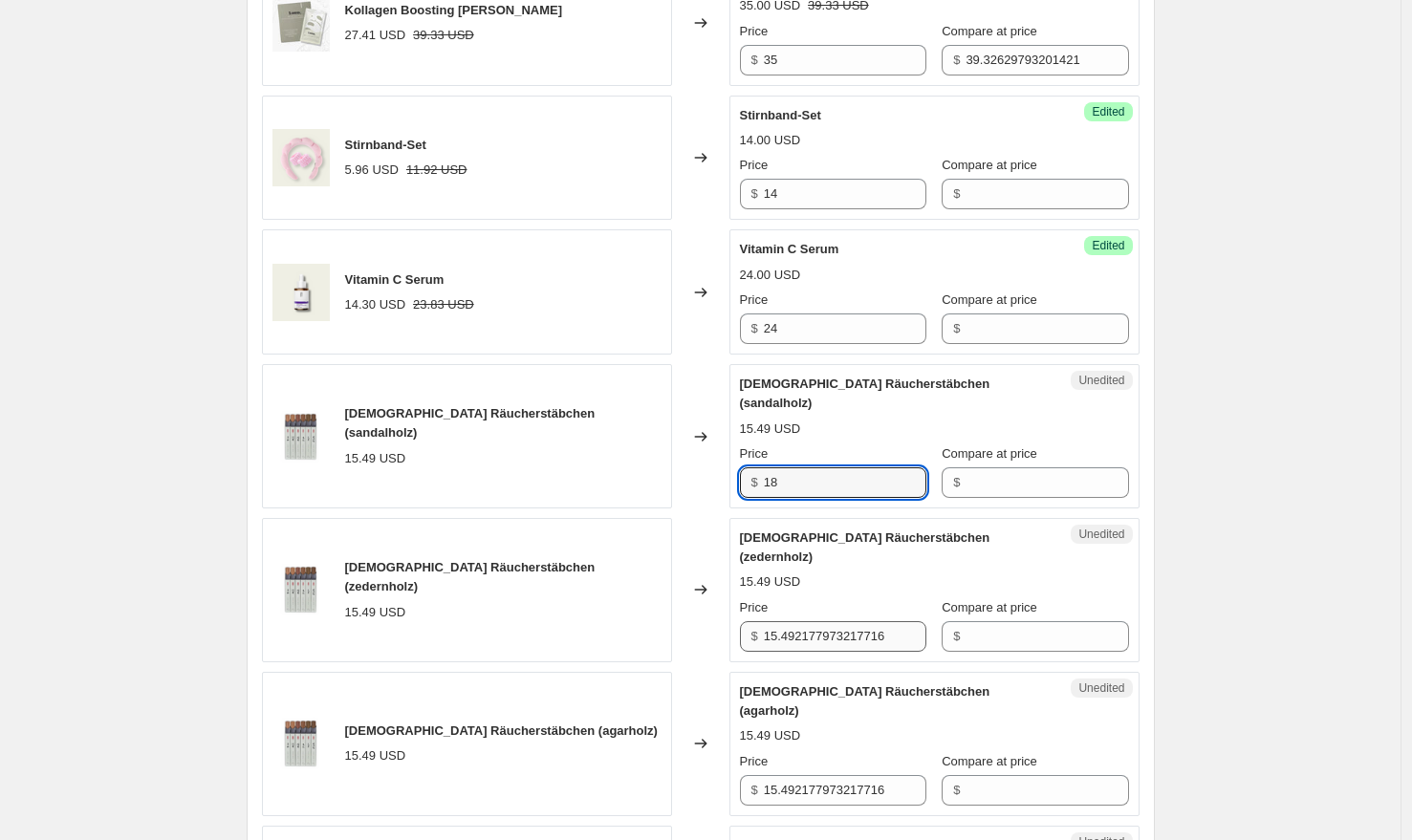
type input "18"
click at [811, 621] on input "15.492177973217716" at bounding box center [845, 637] width 163 height 31
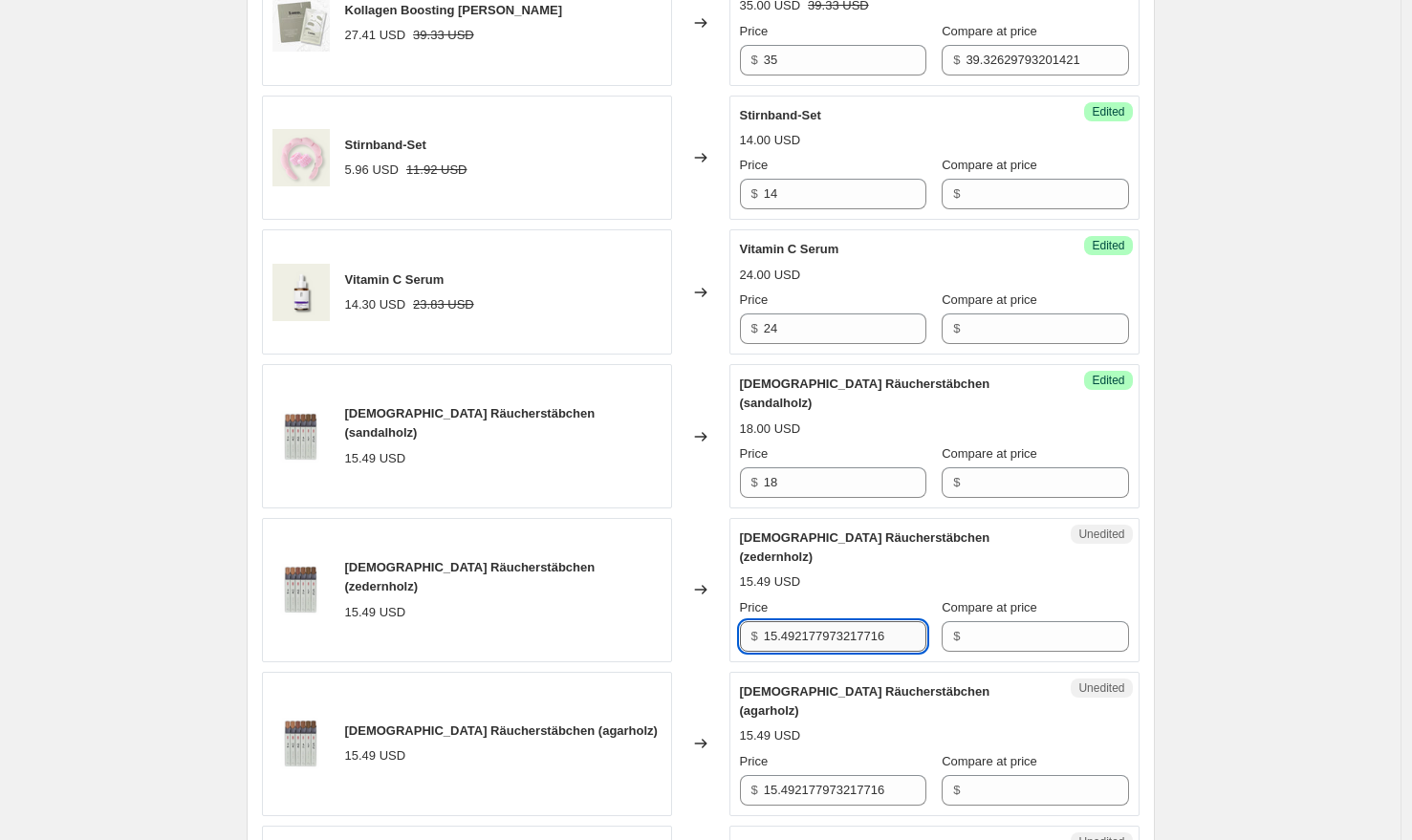
click at [811, 621] on input "15.492177973217716" at bounding box center [845, 637] width 163 height 31
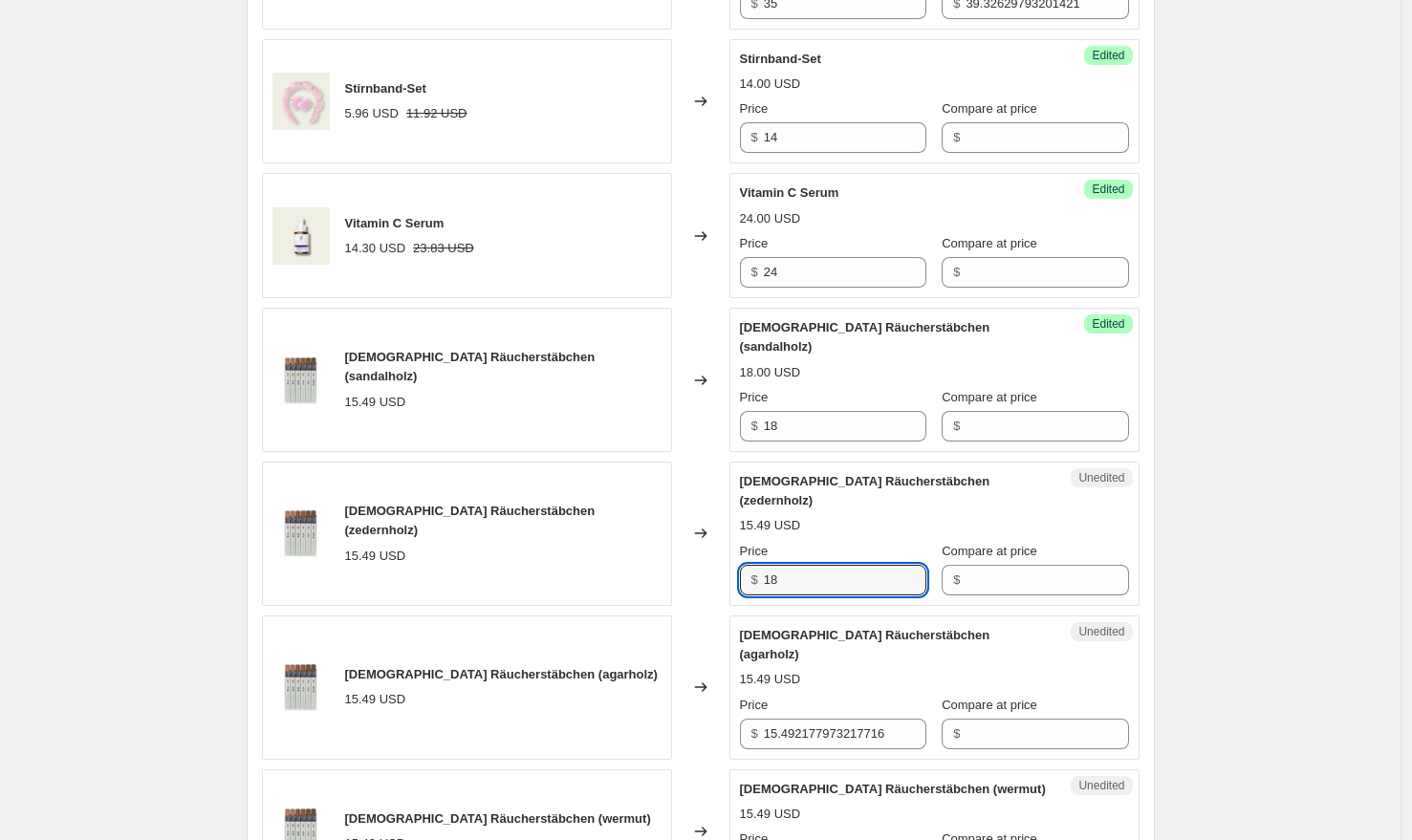
scroll to position [1709, 0]
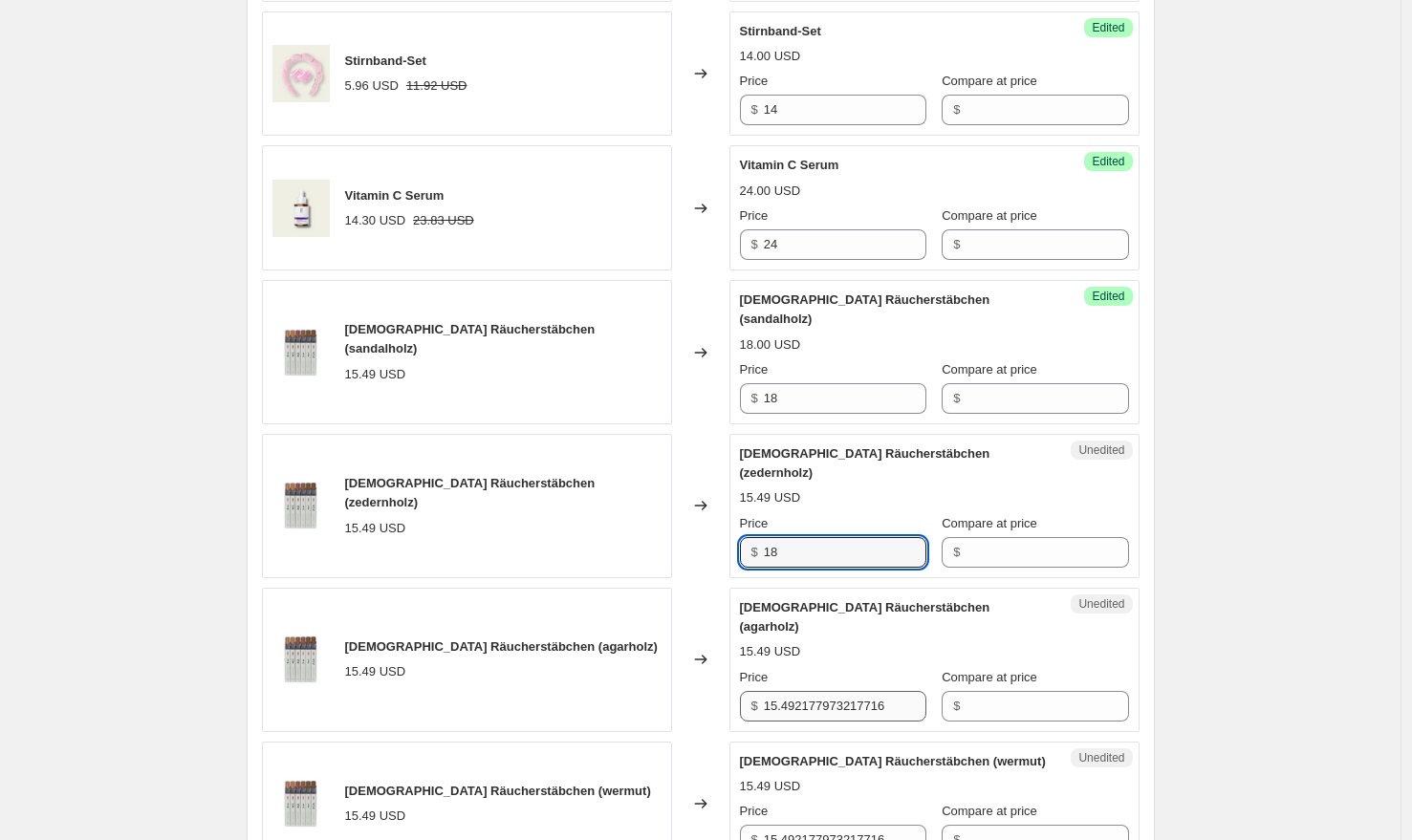
type input "18"
click at [854, 691] on input "15.492177973217716" at bounding box center [845, 706] width 163 height 31
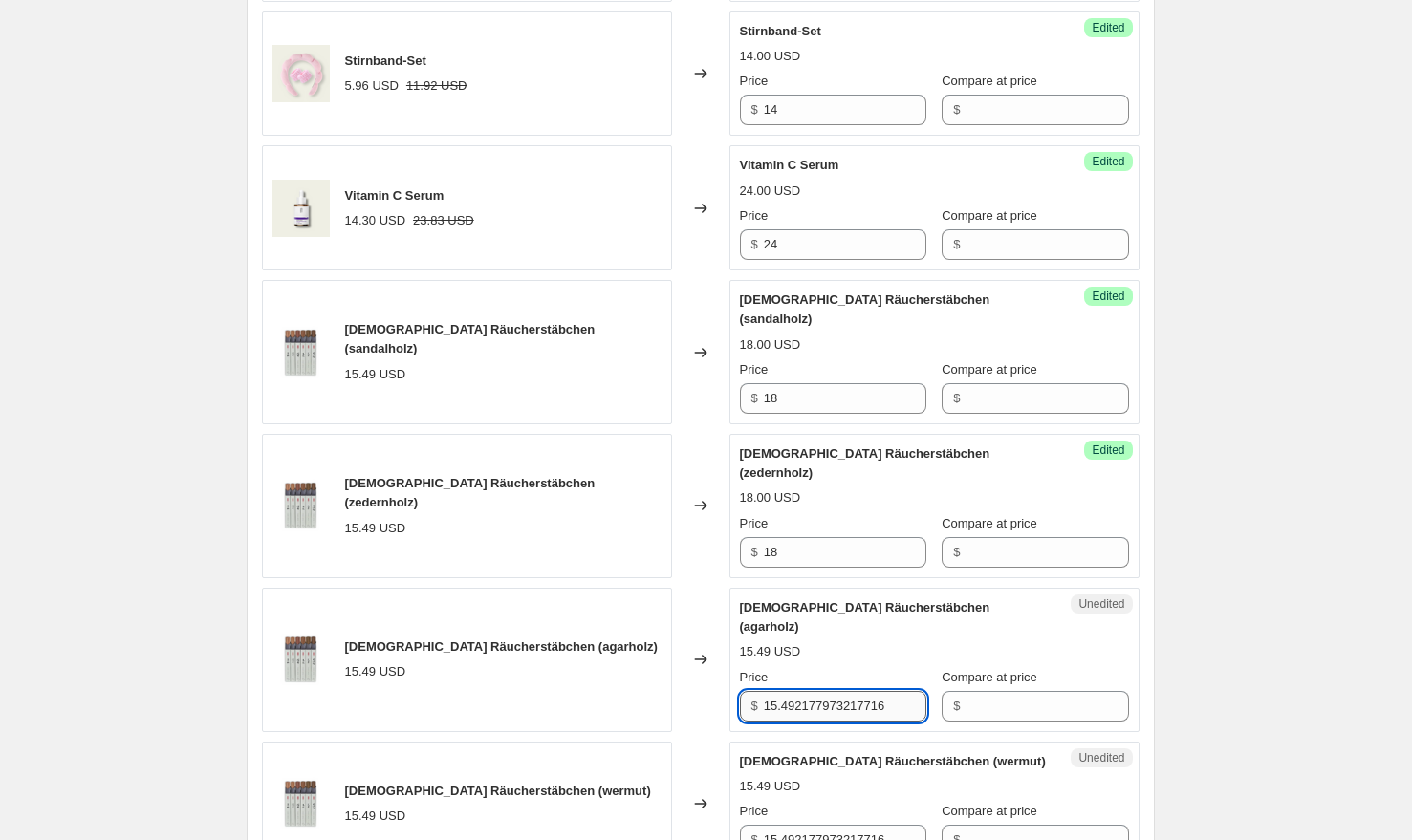
click at [854, 691] on input "15.492177973217716" at bounding box center [845, 706] width 163 height 31
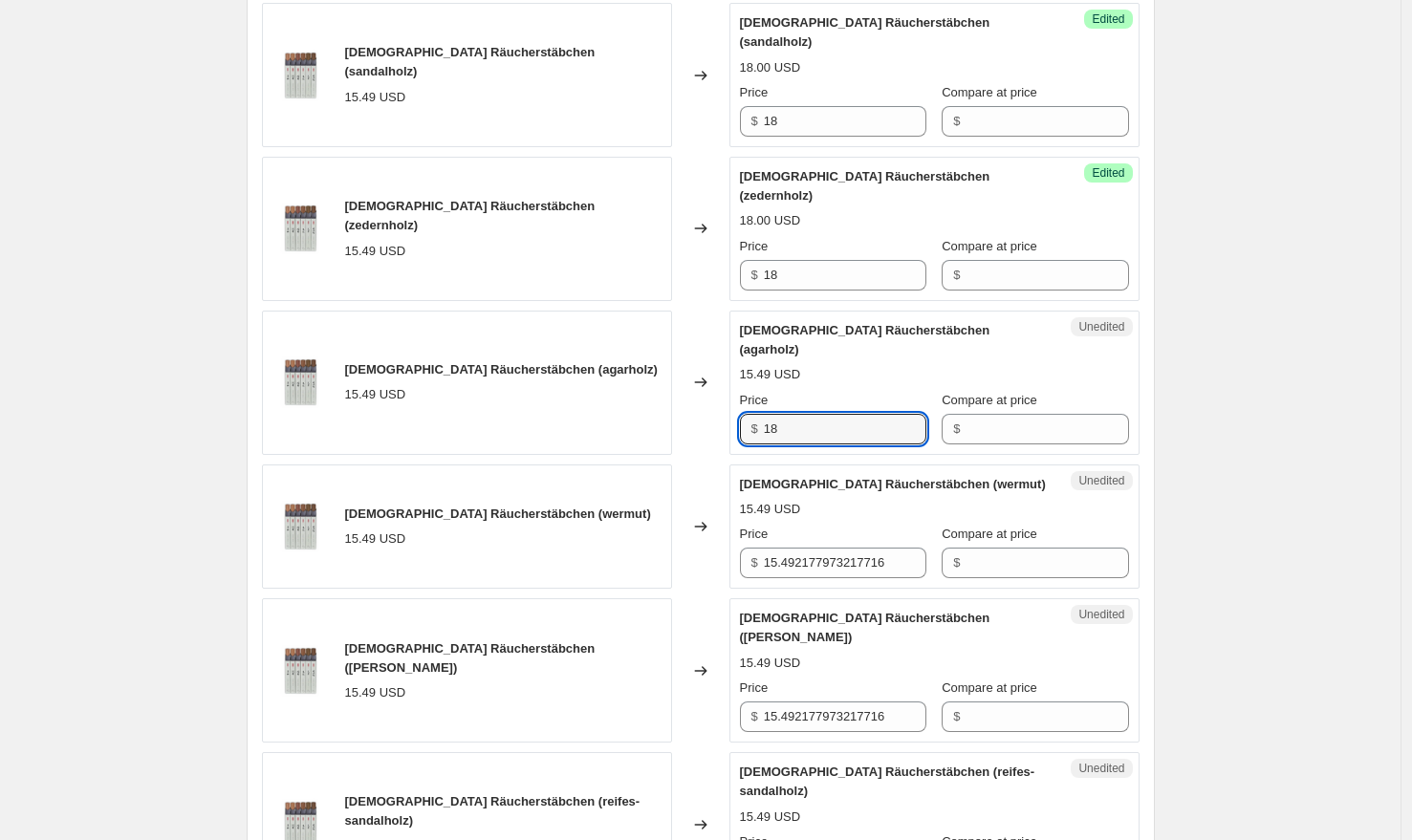
scroll to position [2067, 0]
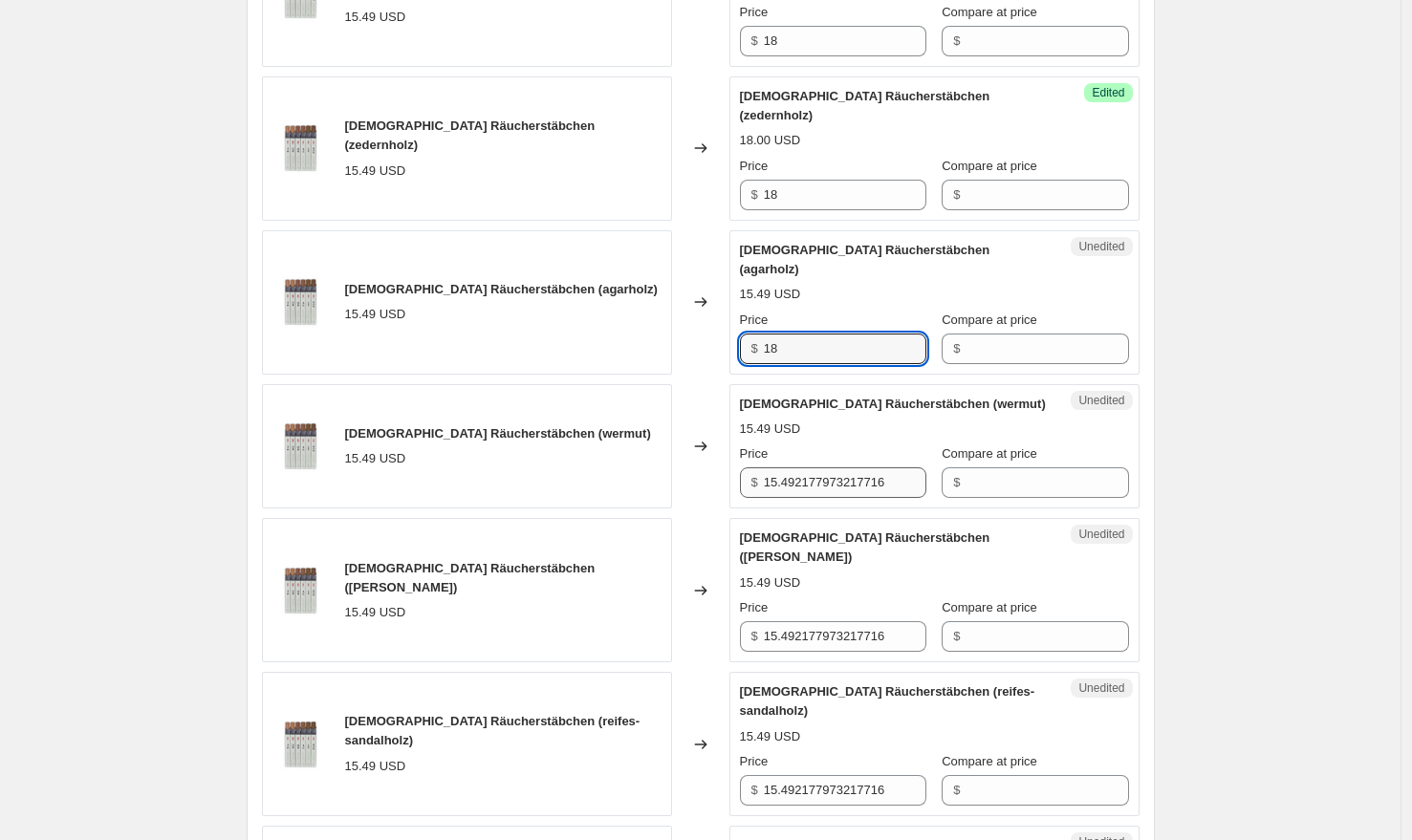
type input "18"
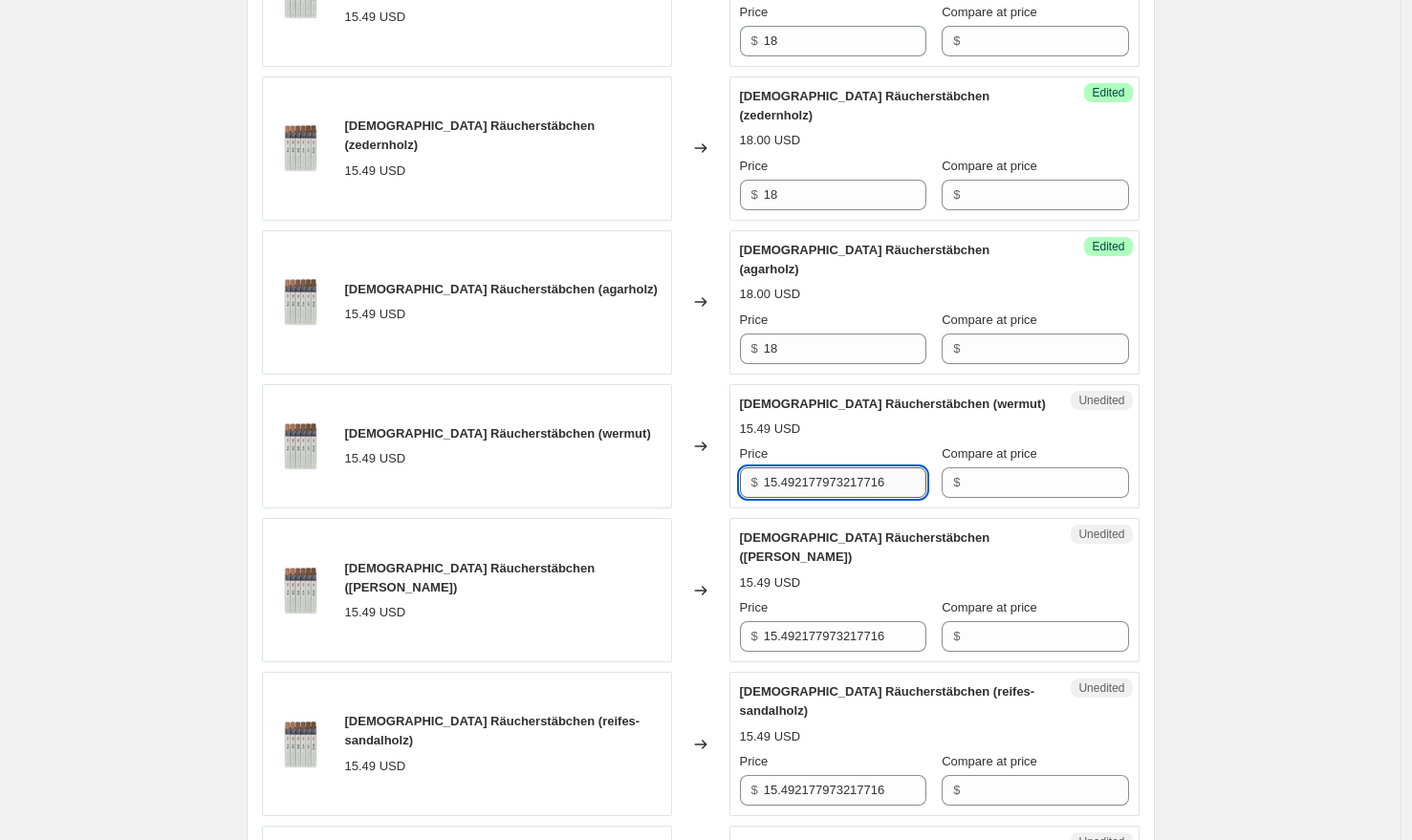
click at [801, 467] on input "15.492177973217716" at bounding box center [845, 482] width 163 height 31
type input "18"
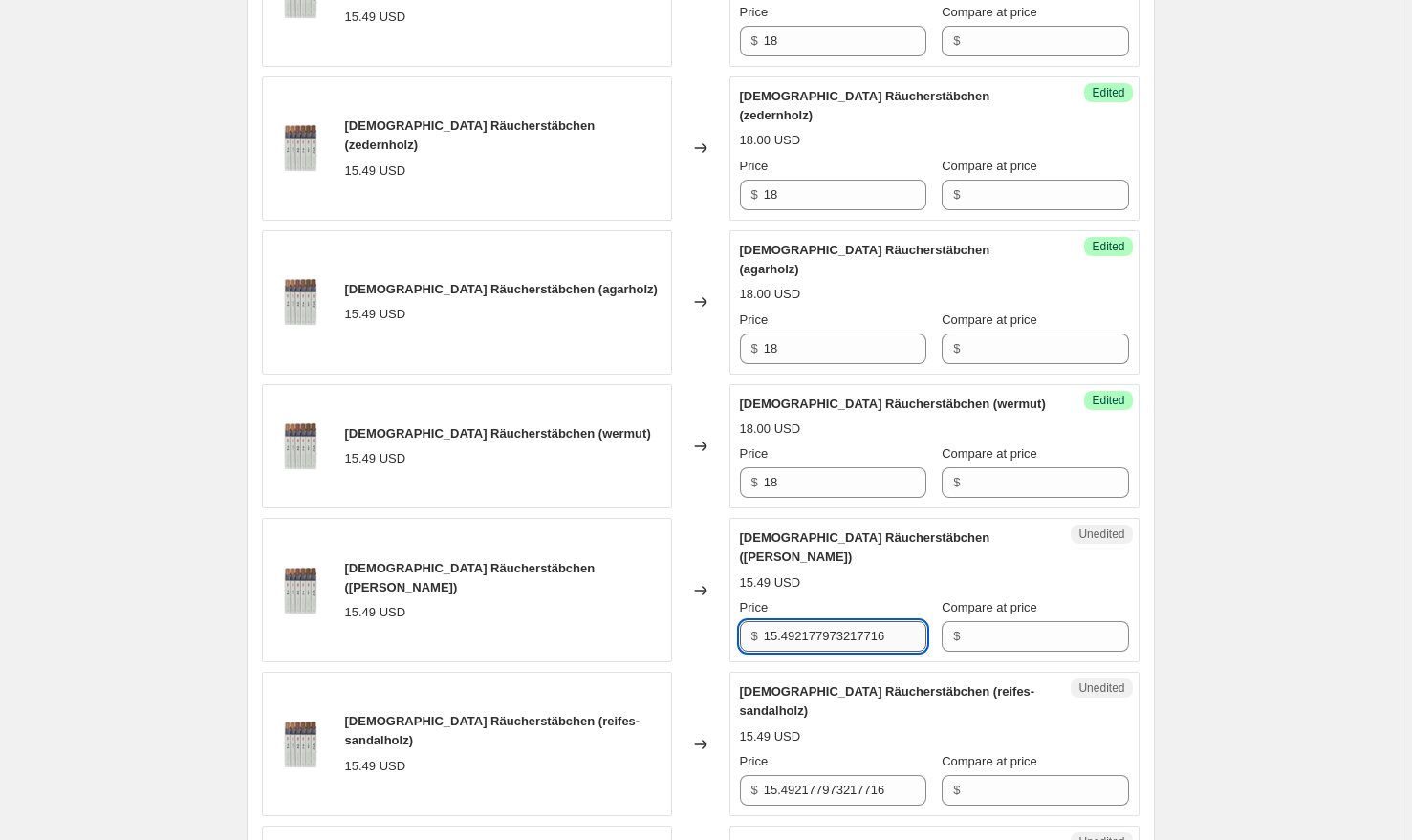
click at [865, 621] on input "15.492177973217716" at bounding box center [845, 637] width 163 height 31
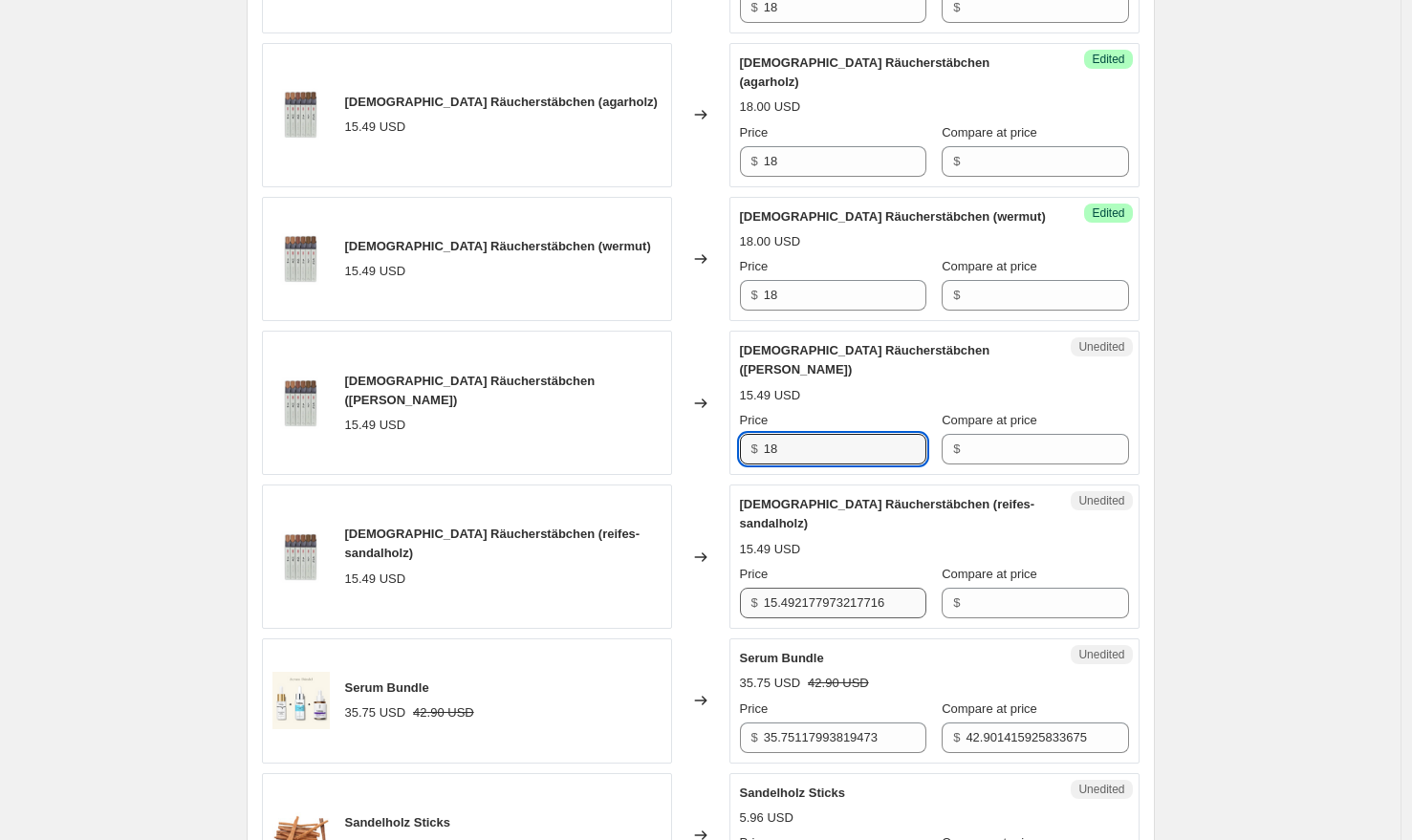
type input "18"
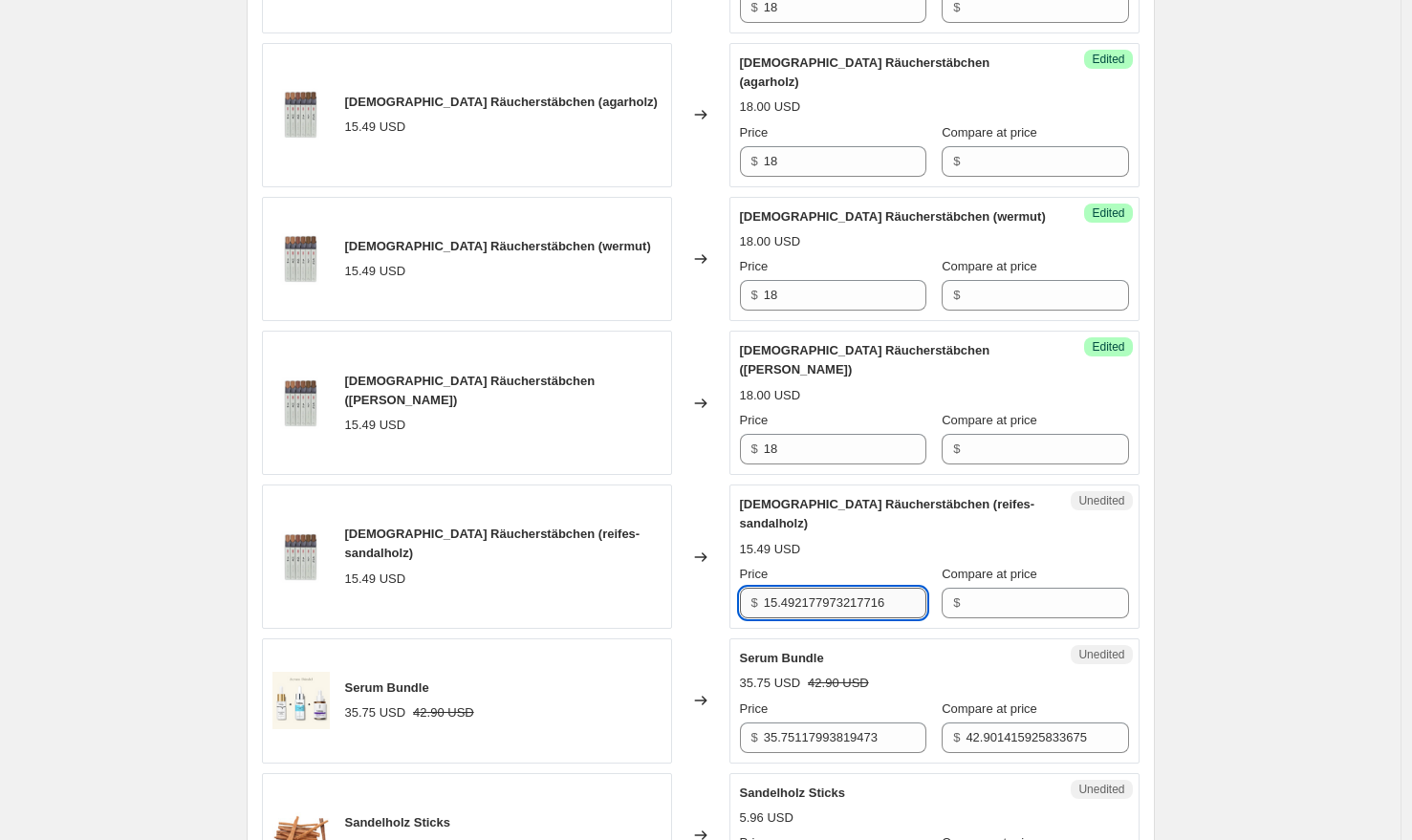
click at [811, 588] on input "15.492177973217716" at bounding box center [845, 604] width 163 height 31
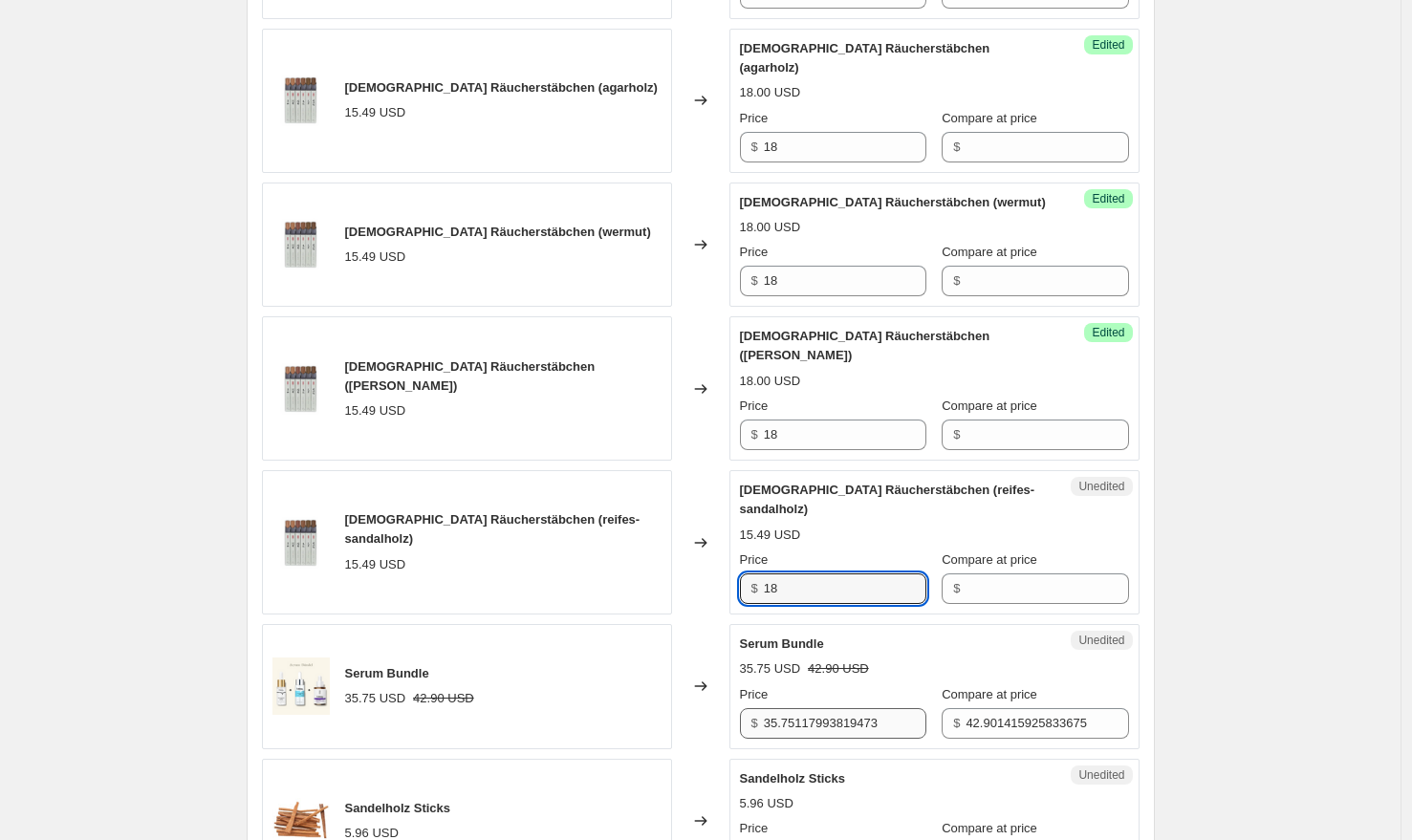
type input "18"
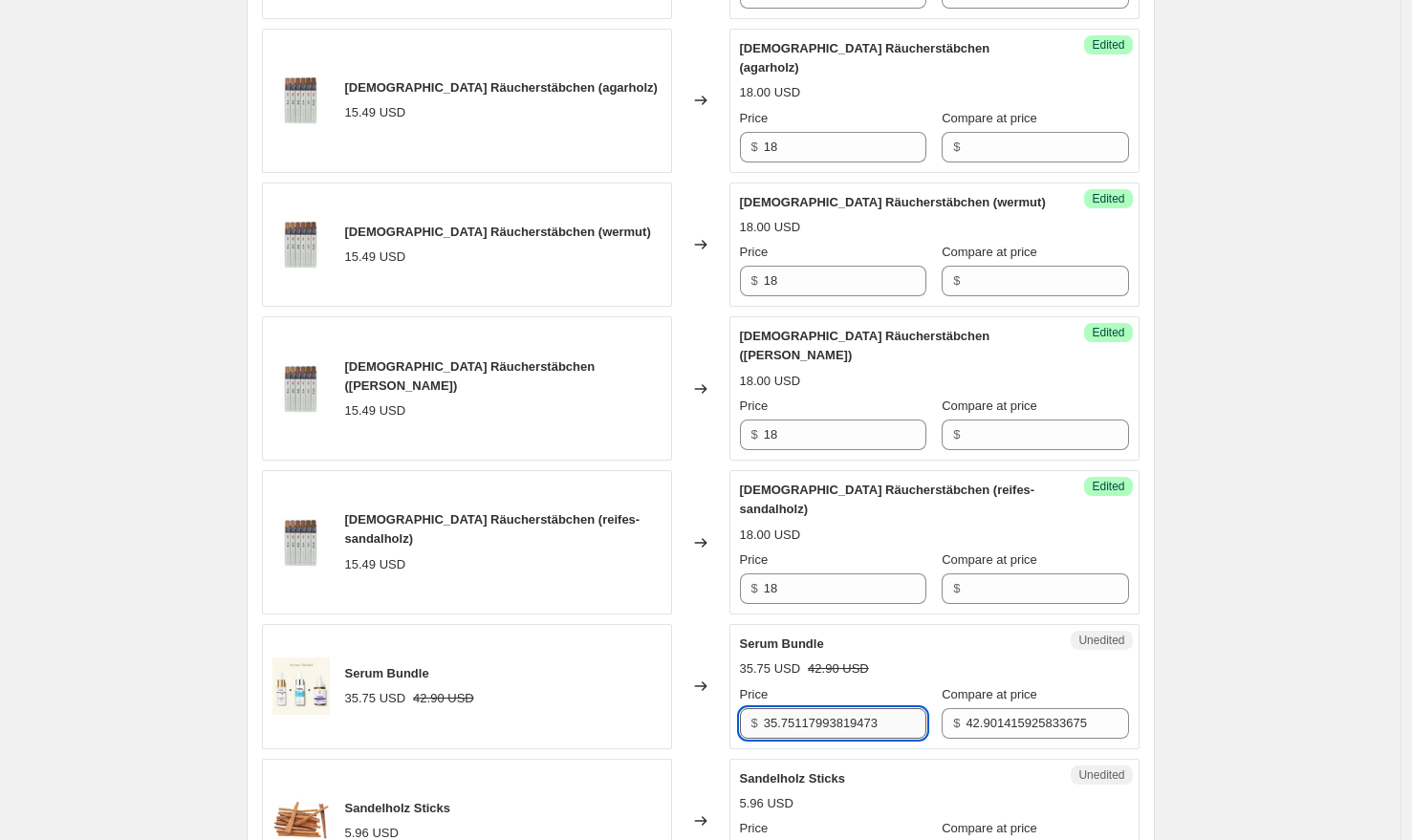
click at [859, 708] on input "35.75117993819473" at bounding box center [845, 724] width 163 height 31
type input "40"
click at [993, 708] on input "42.901415925833675" at bounding box center [1047, 724] width 163 height 31
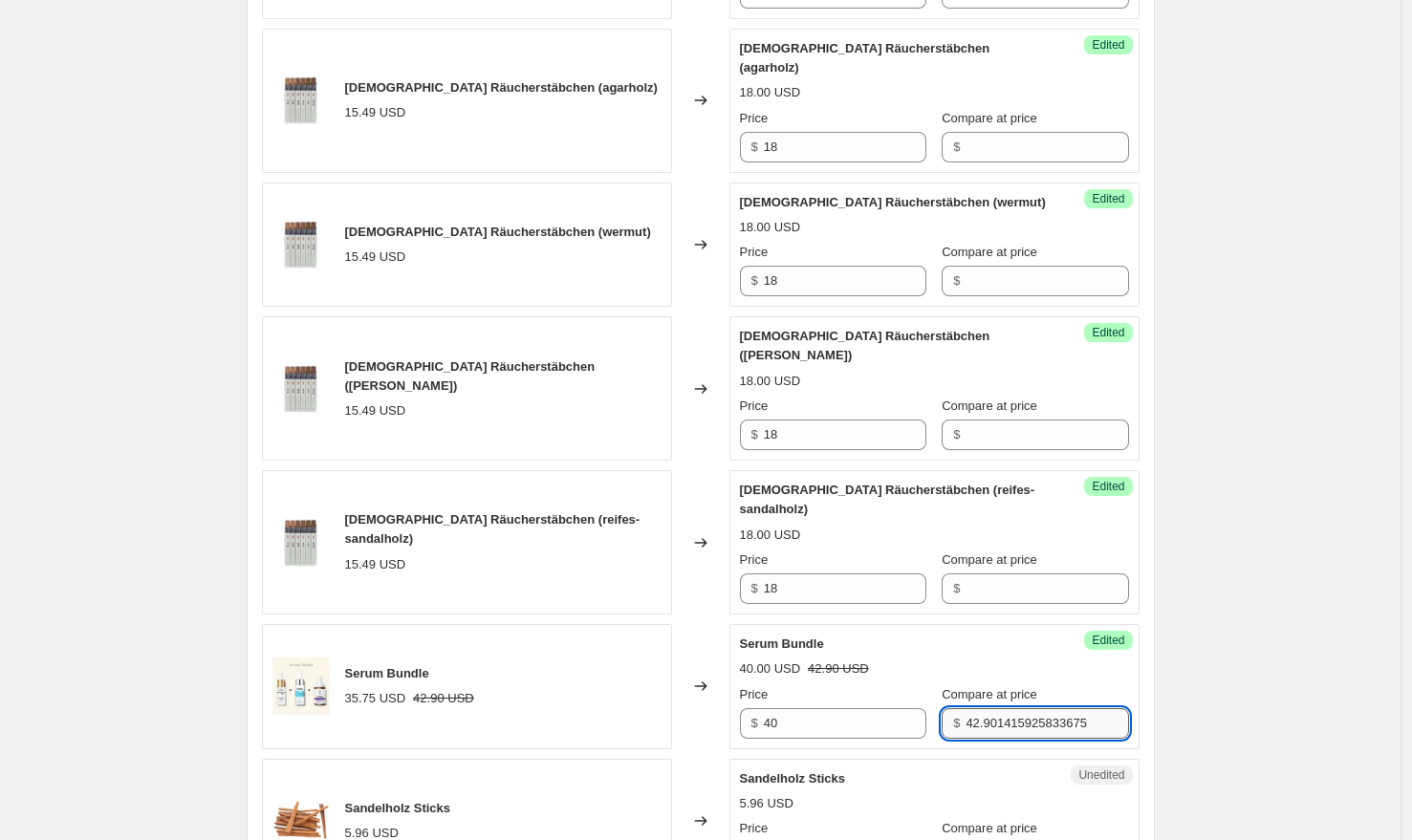
click at [996, 708] on input "42.901415925833675" at bounding box center [1047, 724] width 163 height 31
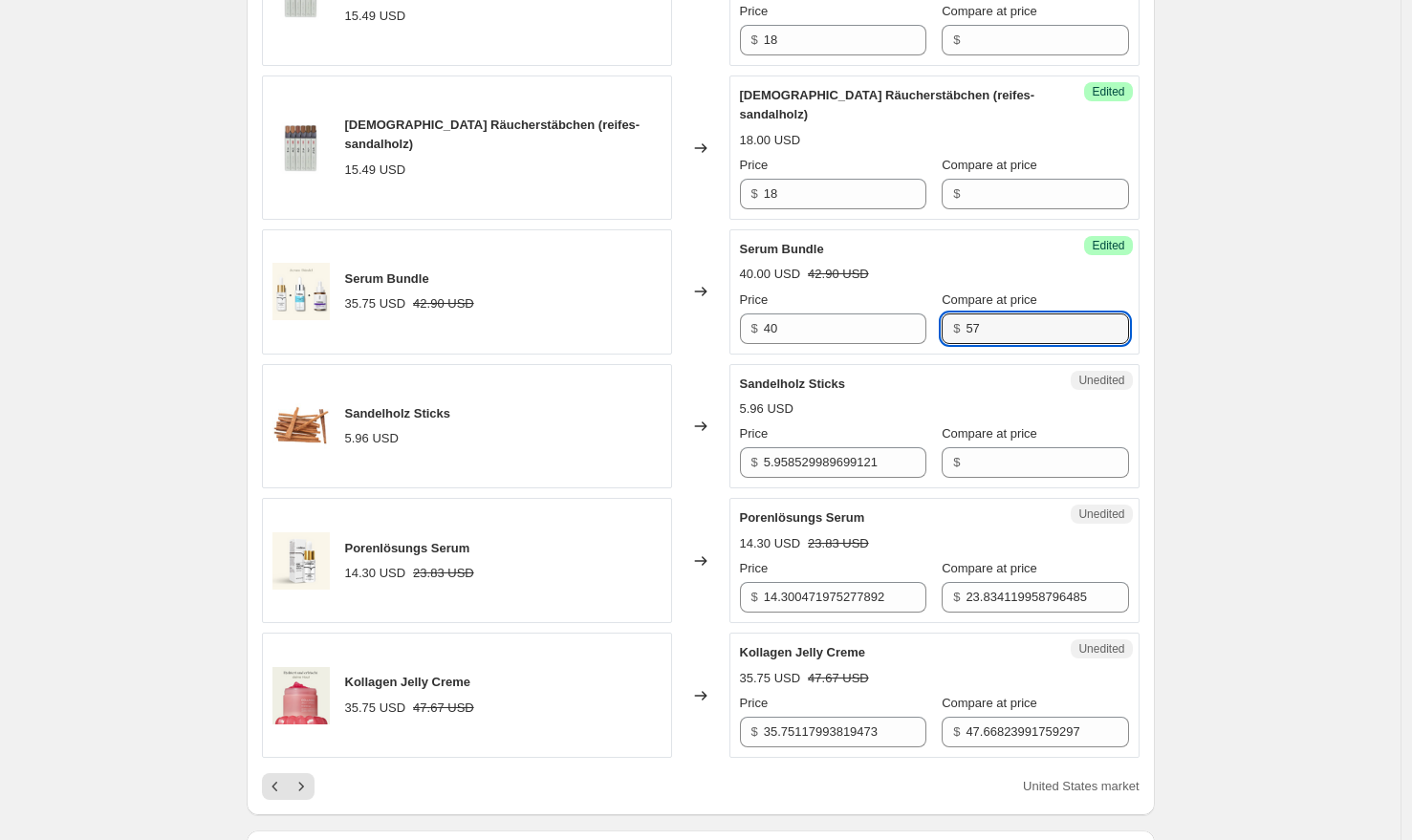
scroll to position [2660, 0]
type input "57"
click at [832, 450] on input "5.958529989699121" at bounding box center [845, 465] width 163 height 31
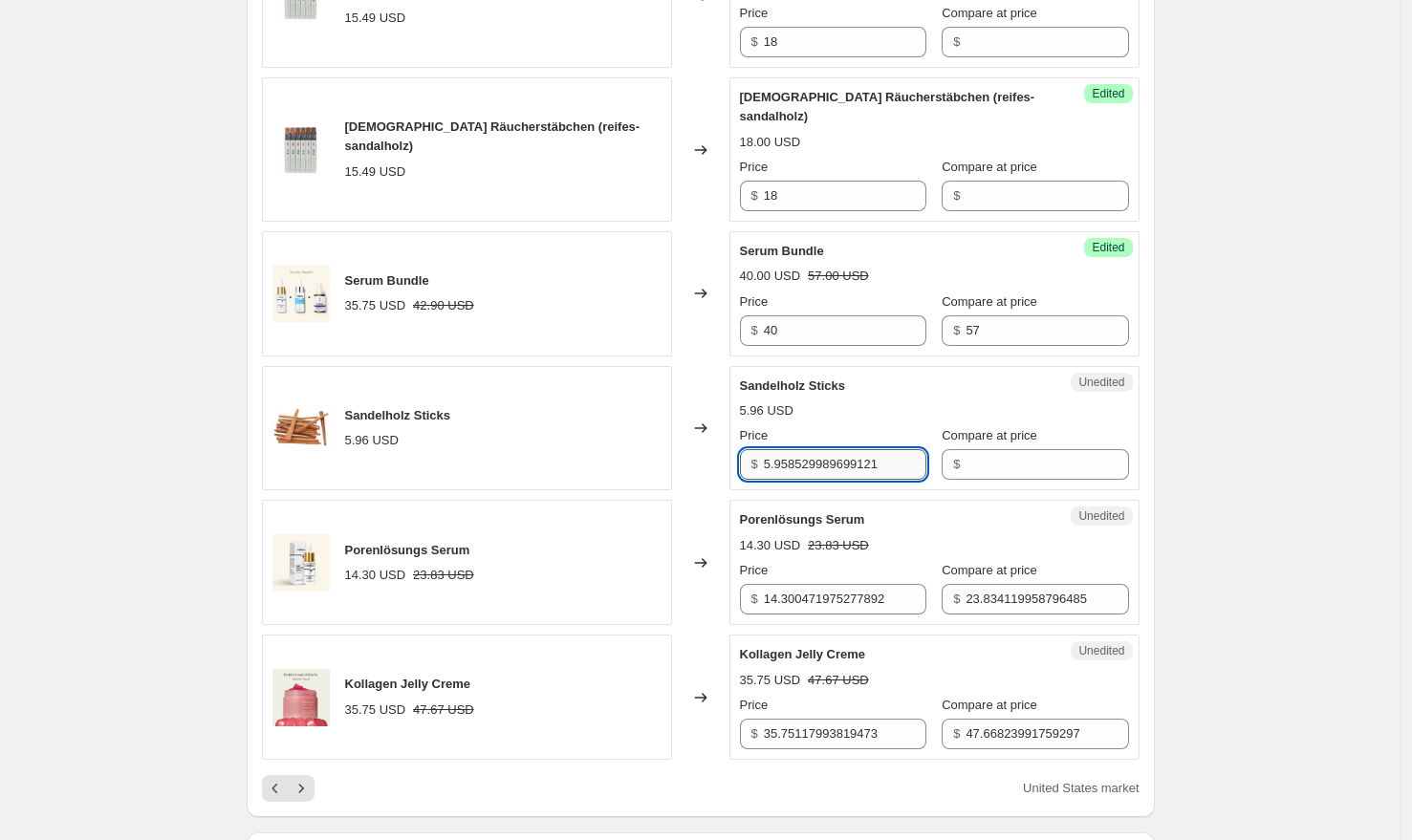
click at [832, 450] on input "5.958529989699121" at bounding box center [845, 465] width 163 height 31
type input "9"
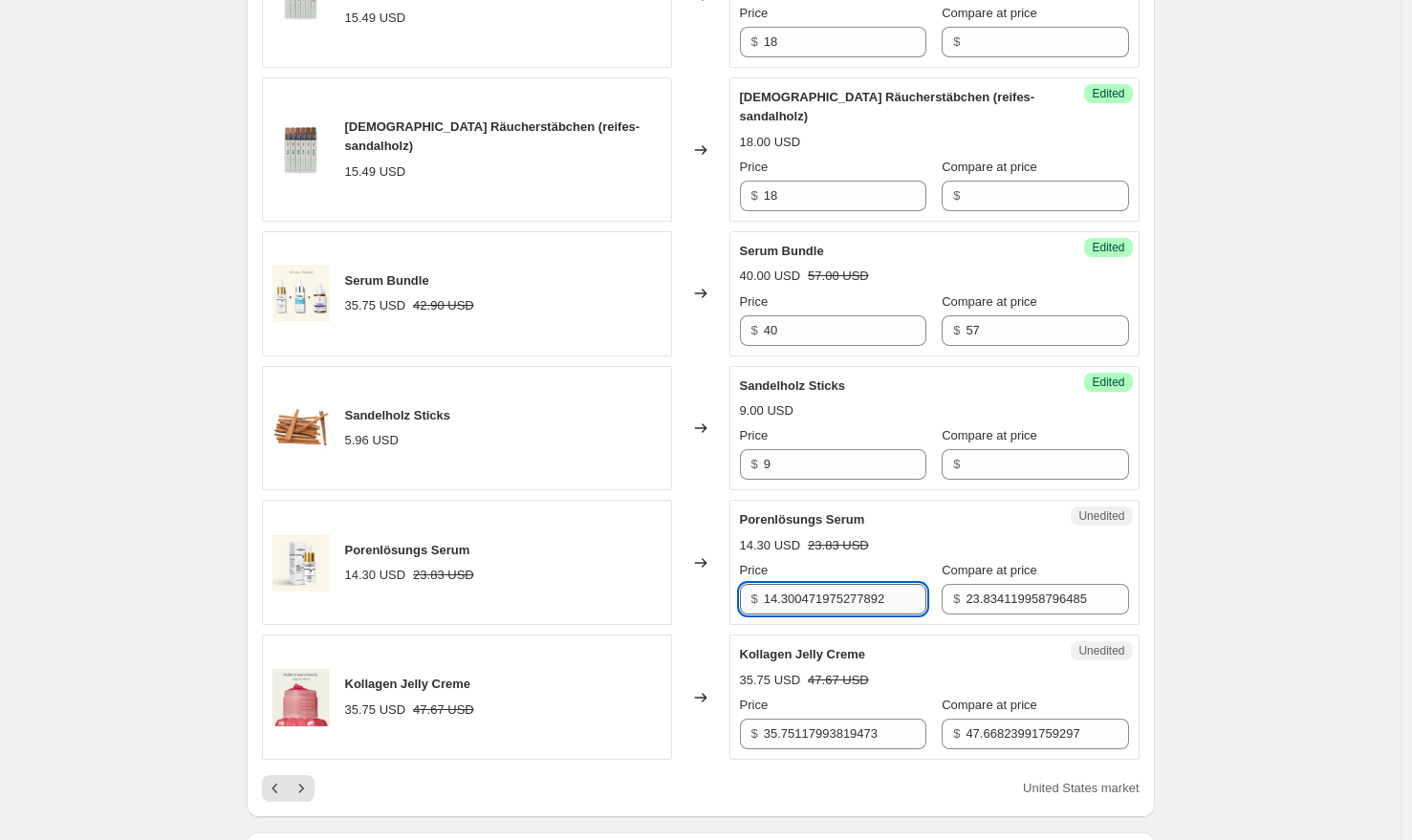
click at [811, 584] on input "14.300471975277892" at bounding box center [845, 600] width 163 height 31
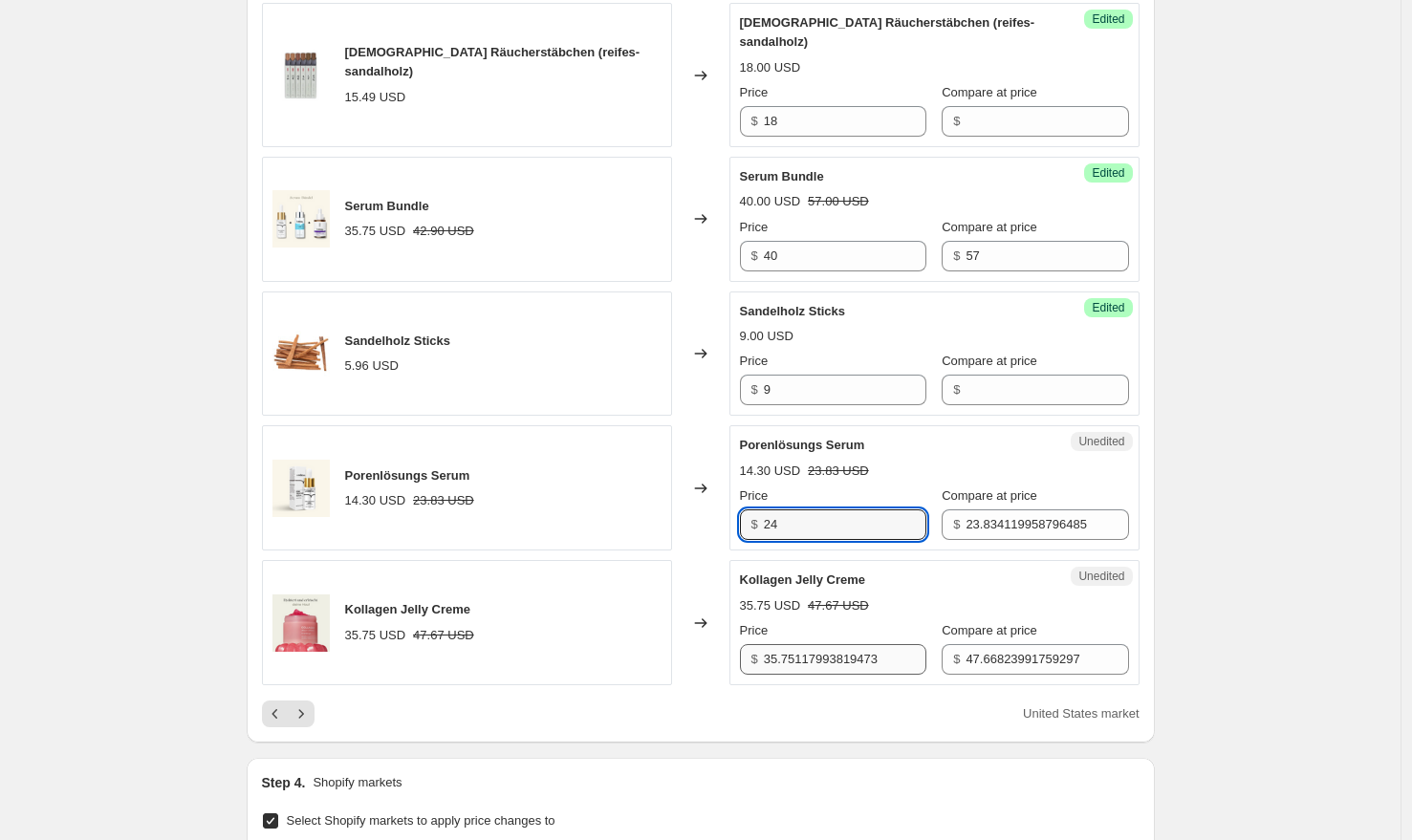
type input "24"
click at [830, 581] on div "Kollagen Jelly Creme 35.75 USD 47.67 USD Price $ 35.75117993819473 Compare at p…" at bounding box center [934, 623] width 389 height 105
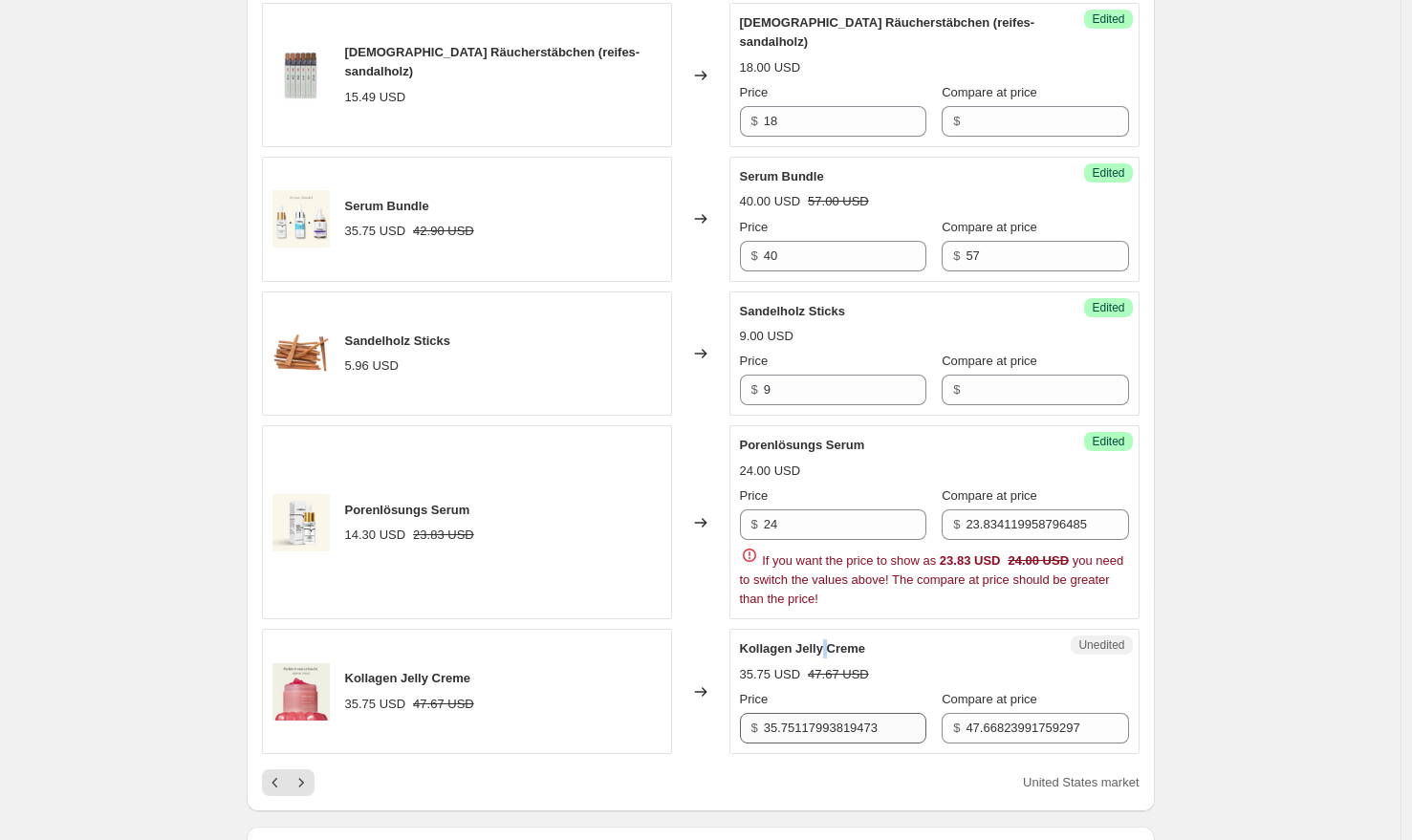
click at [830, 639] on div "Kollagen Jelly Creme" at bounding box center [896, 649] width 313 height 19
click at [1002, 510] on input "23.834119958796485" at bounding box center [1047, 525] width 163 height 31
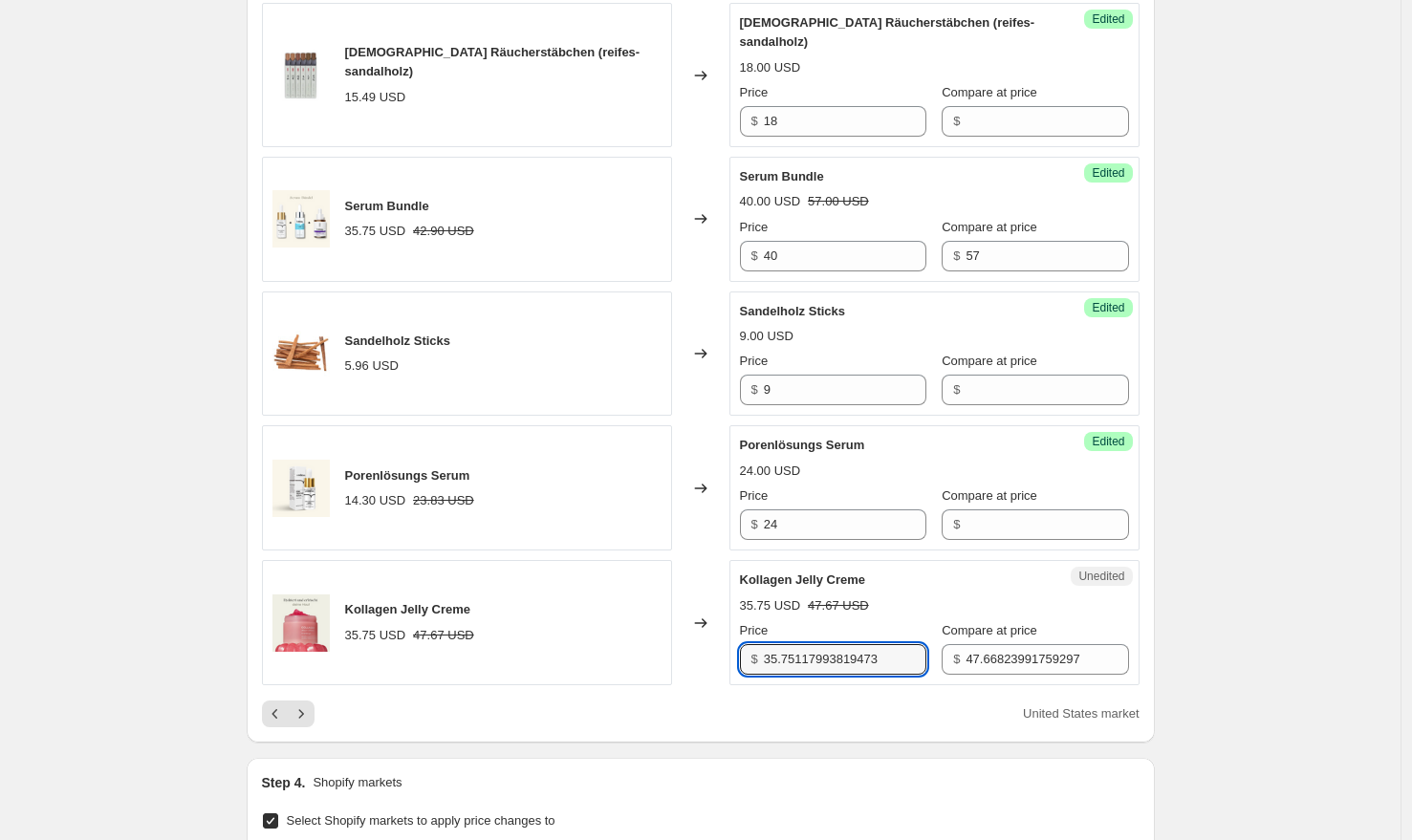
click at [820, 644] on input "35.75117993819473" at bounding box center [845, 660] width 163 height 31
type input "39"
click at [1065, 644] on input "47.66823991759297" at bounding box center [1047, 660] width 163 height 31
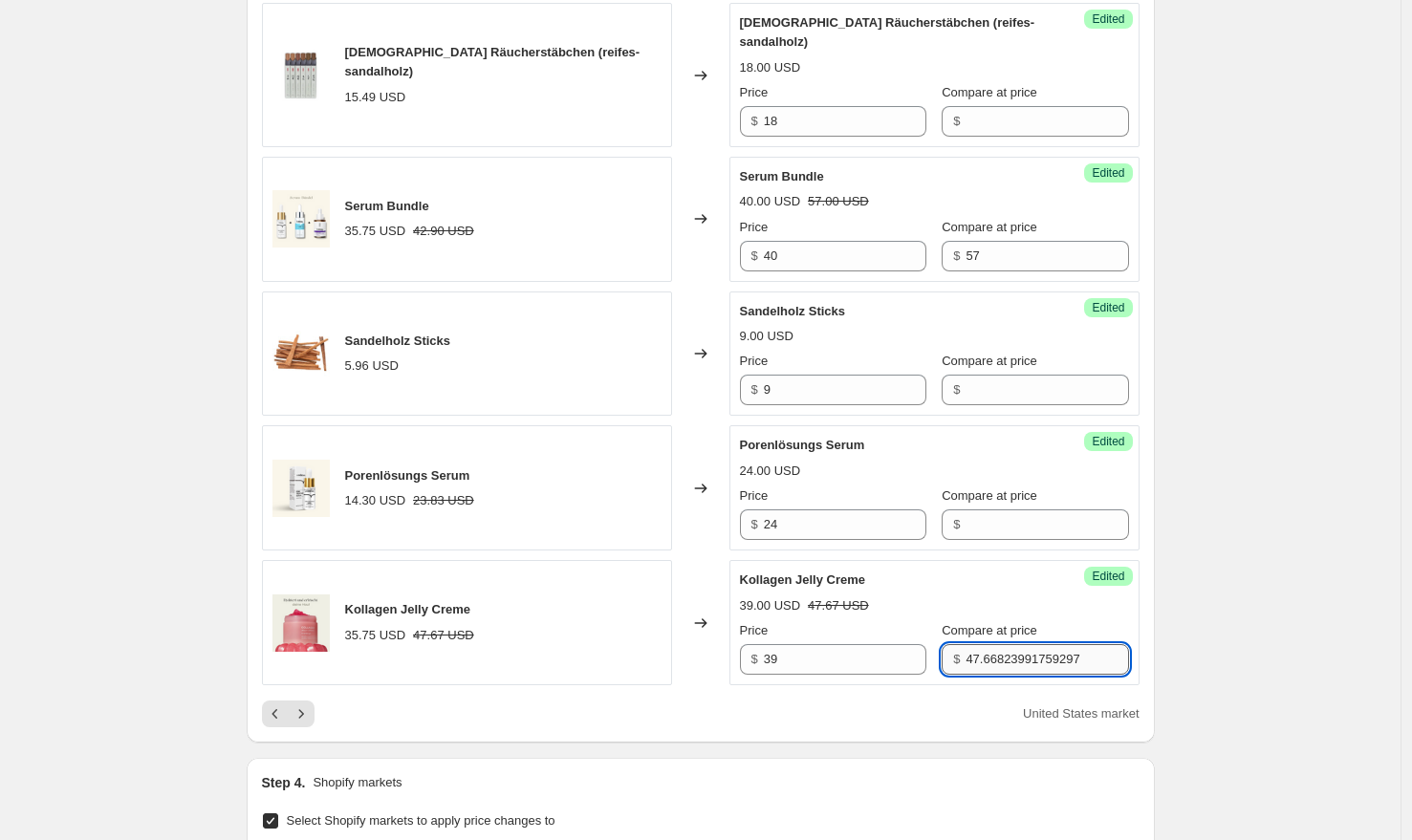
click at [1025, 644] on input "47.66823991759297" at bounding box center [1047, 660] width 163 height 31
type input "50"
drag, startPoint x: 970, startPoint y: 619, endPoint x: 656, endPoint y: 650, distance: 315.5
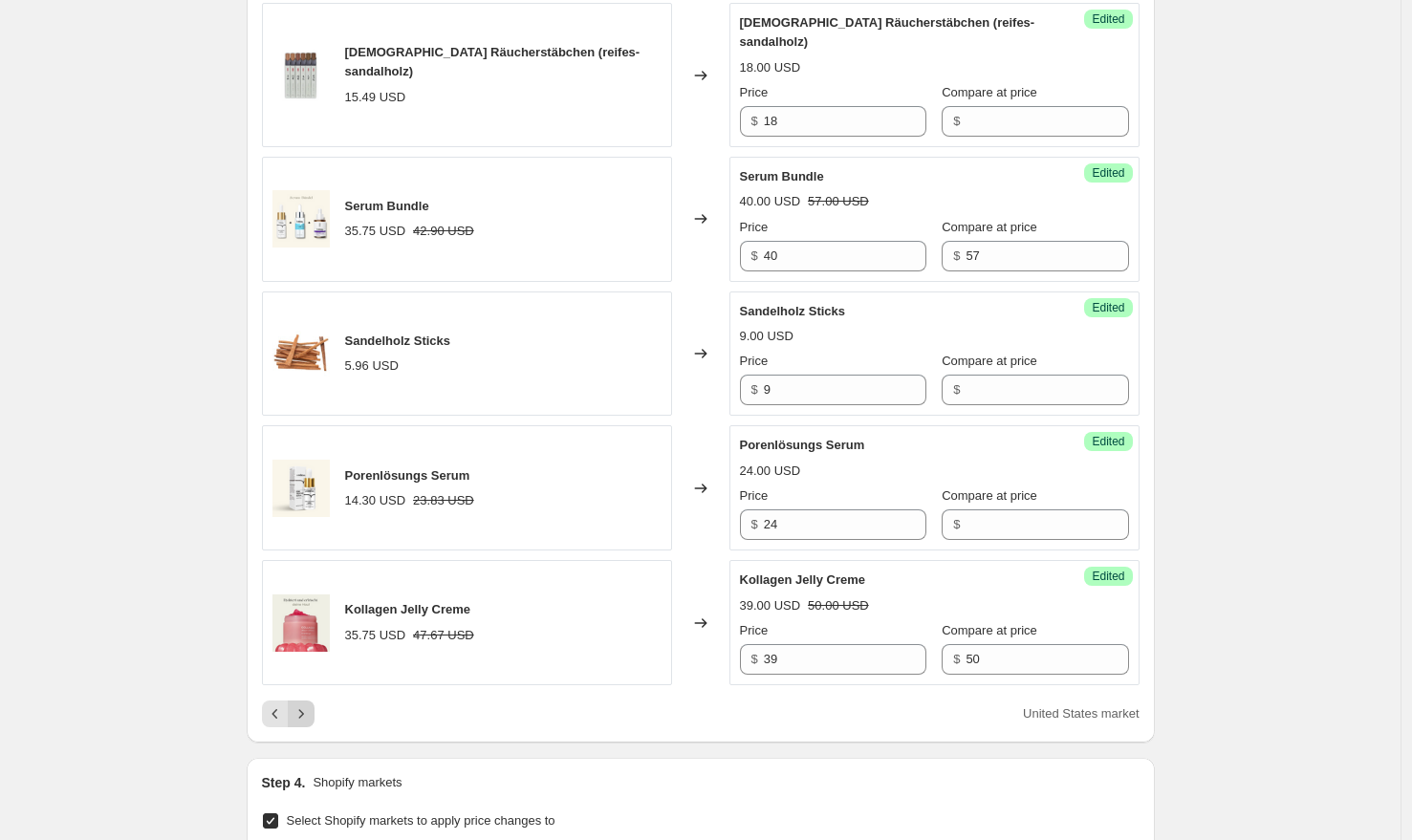
click at [302, 704] on icon "Next" at bounding box center [301, 714] width 19 height 19
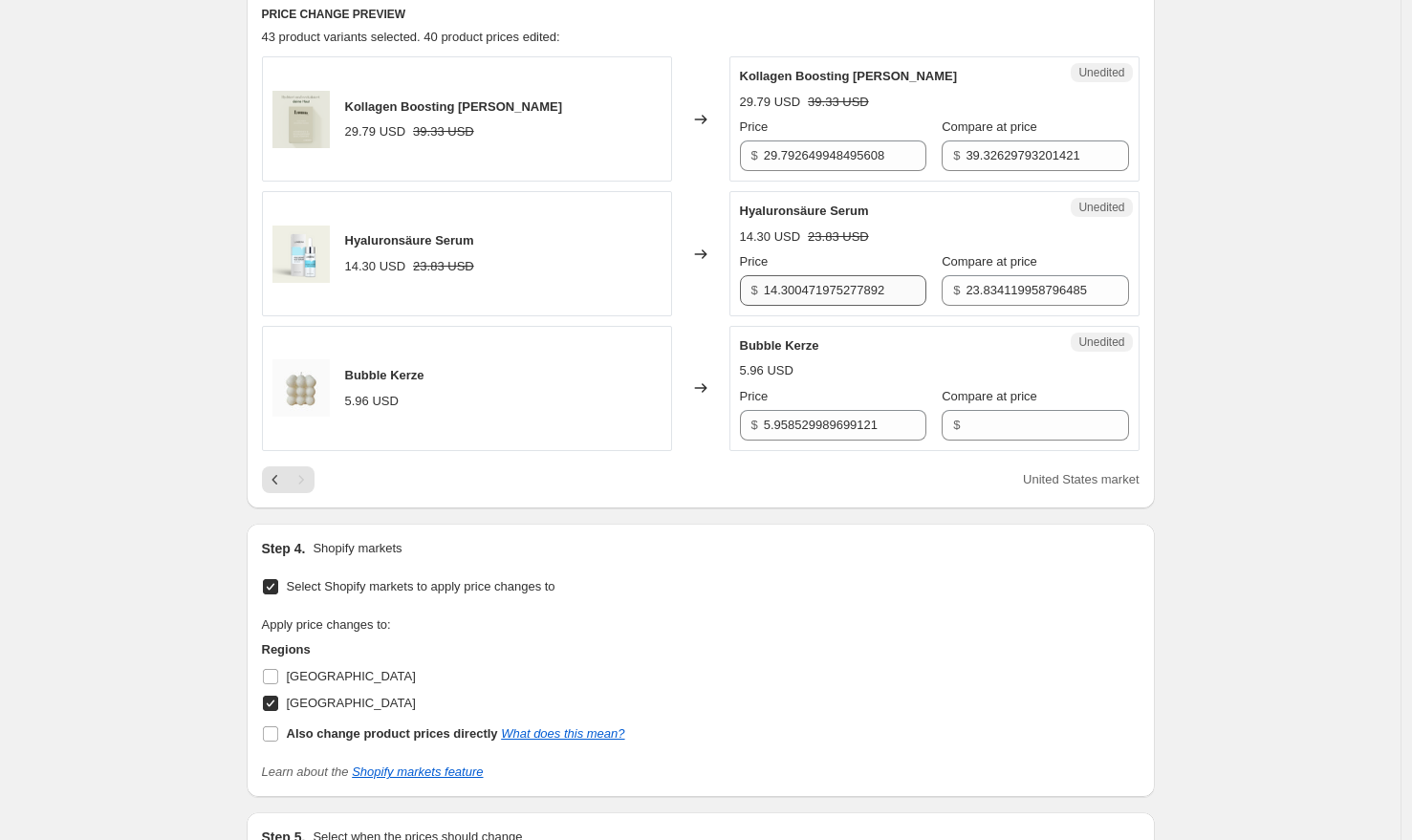
scroll to position [389, 0]
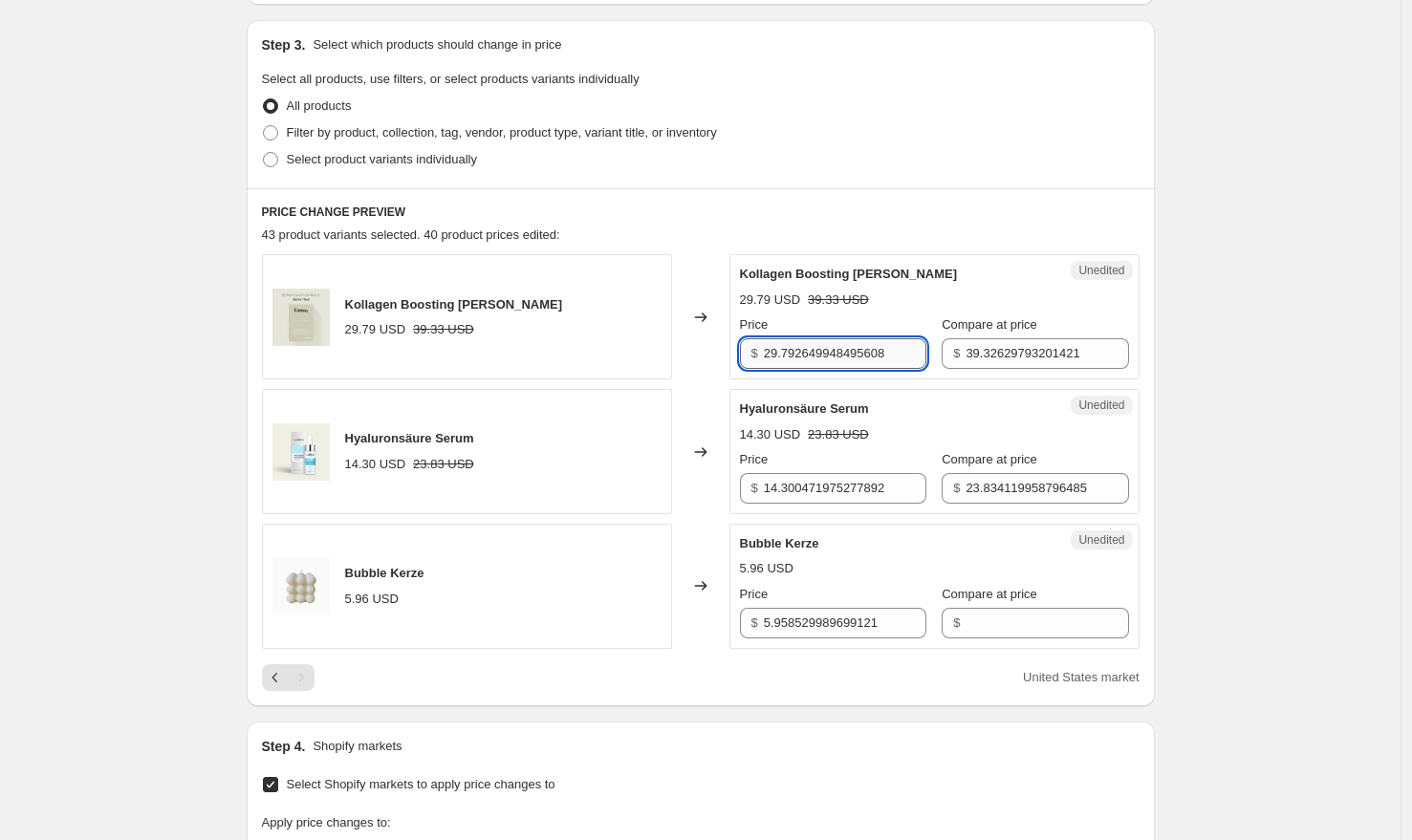
click at [836, 343] on input "29.792649948495608" at bounding box center [845, 354] width 163 height 31
paste input "35"
type input "35"
click at [832, 484] on input "14.300471975277892" at bounding box center [845, 488] width 163 height 31
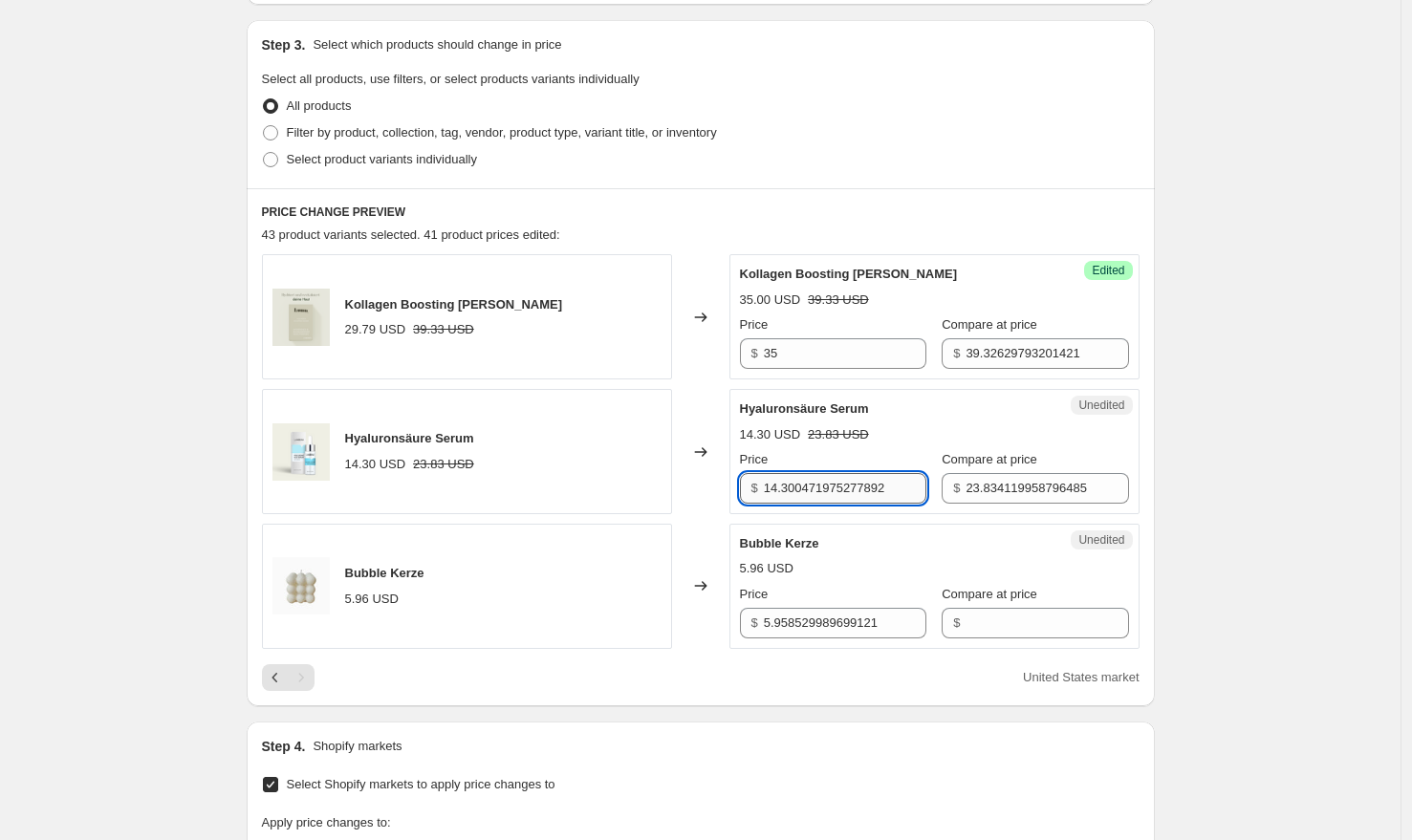
click at [832, 484] on input "14.300471975277892" at bounding box center [845, 488] width 163 height 31
type input "19"
click at [795, 613] on input "5.958529989699121" at bounding box center [845, 623] width 163 height 31
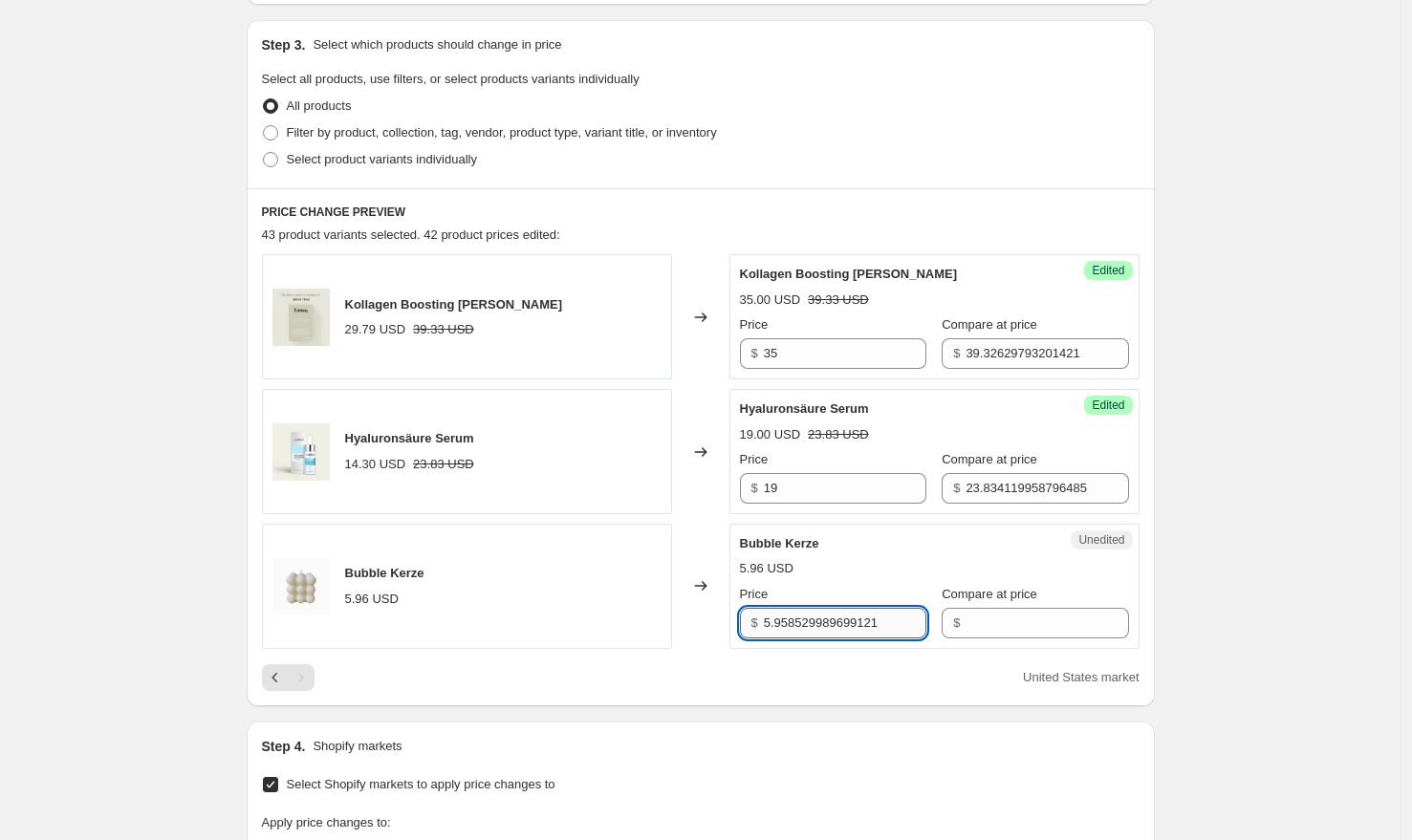
click at [795, 613] on input "5.958529989699121" at bounding box center [845, 623] width 163 height 31
type input "6"
type input "9"
click at [1266, 493] on div "Create new price [MEDICAL_DATA]. This page is ready Create new price [MEDICAL_D…" at bounding box center [700, 451] width 1400 height 1680
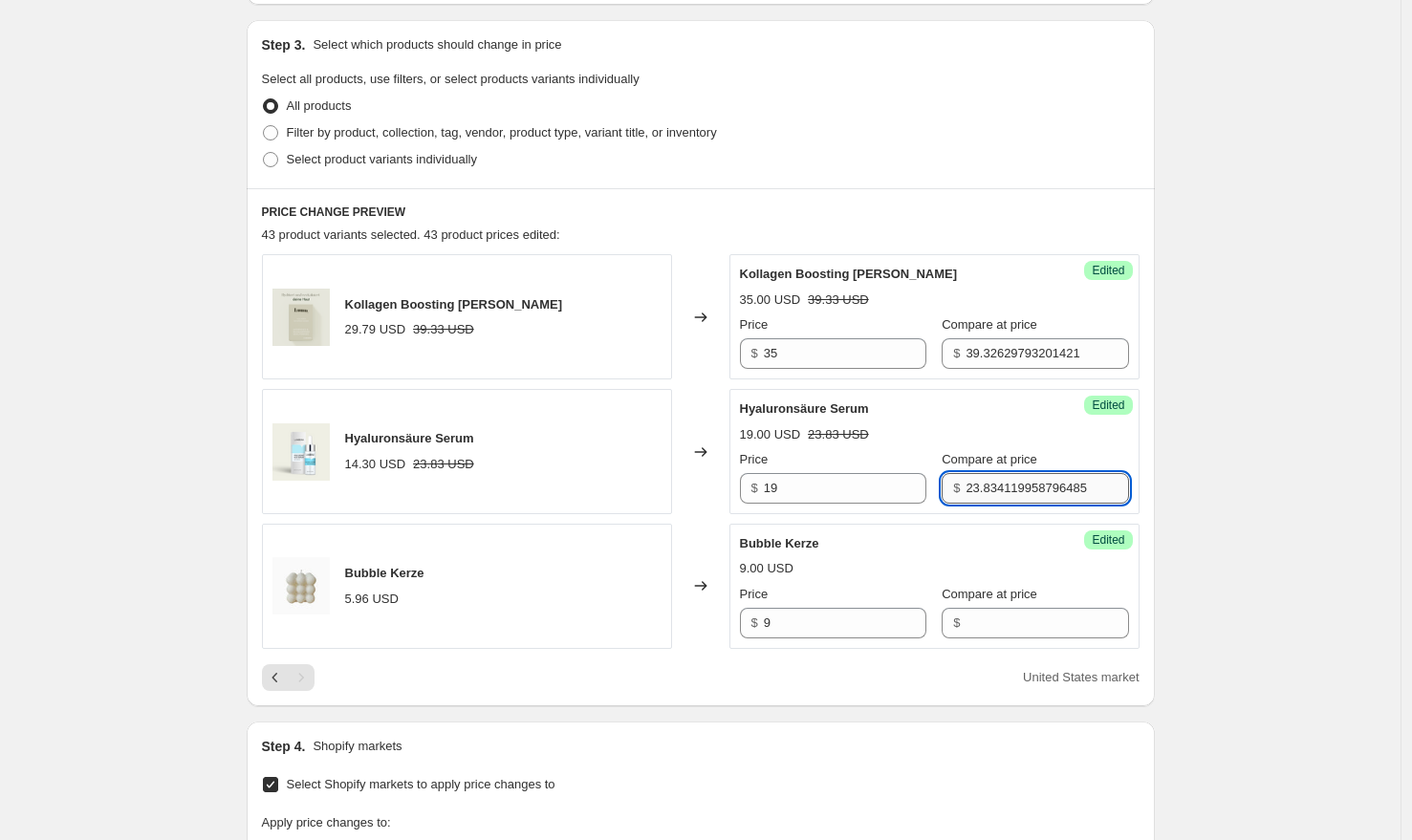
click at [1021, 490] on input "23.834119958796485" at bounding box center [1047, 488] width 163 height 31
type input "24"
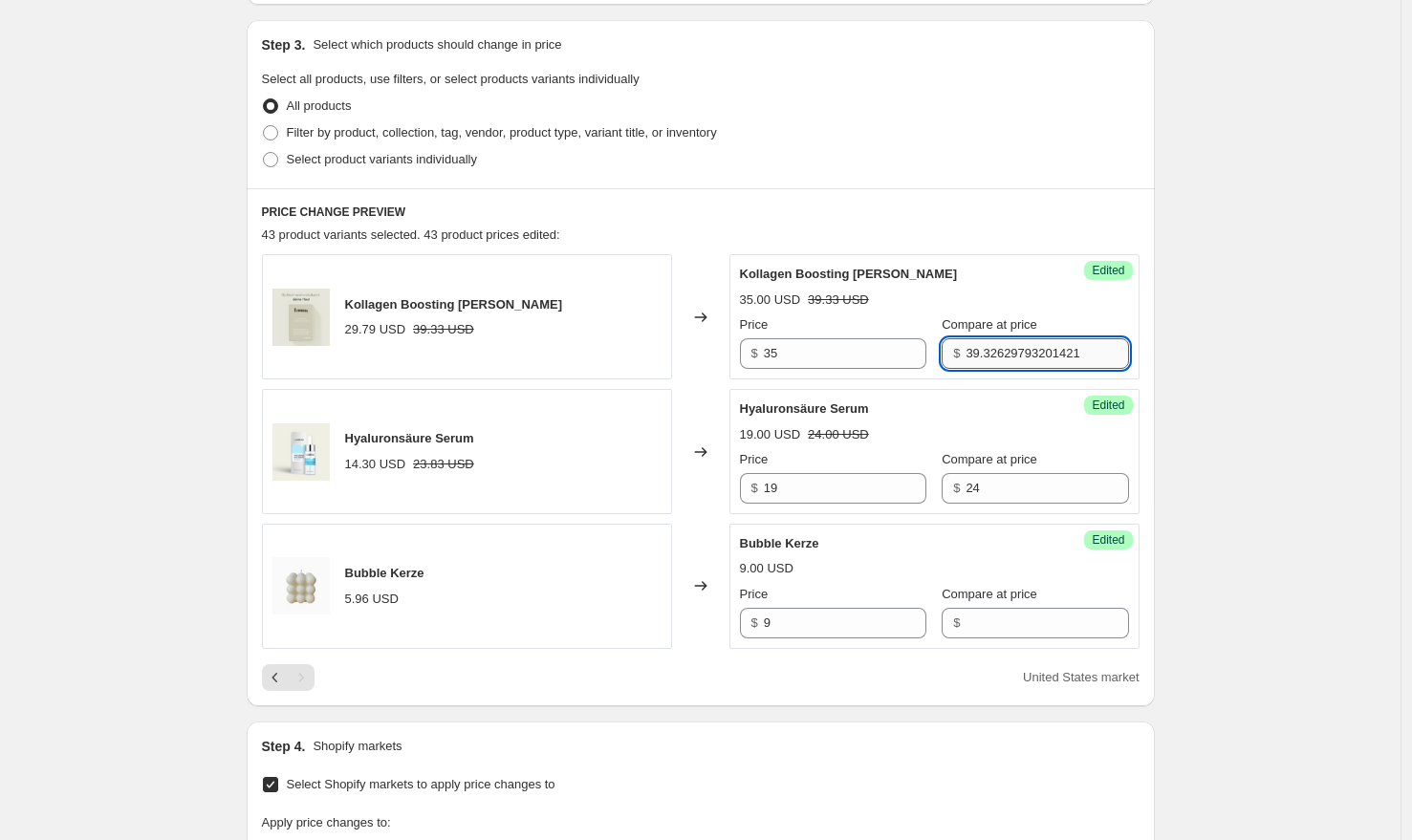
click at [1028, 357] on input "39.32629793201421" at bounding box center [1047, 354] width 163 height 31
click at [1028, 358] on input "39.32629793201421" at bounding box center [1047, 354] width 163 height 31
type input "50"
click at [1309, 360] on div "Create new price [MEDICAL_DATA]. This page is ready Create new price [MEDICAL_D…" at bounding box center [700, 451] width 1400 height 1680
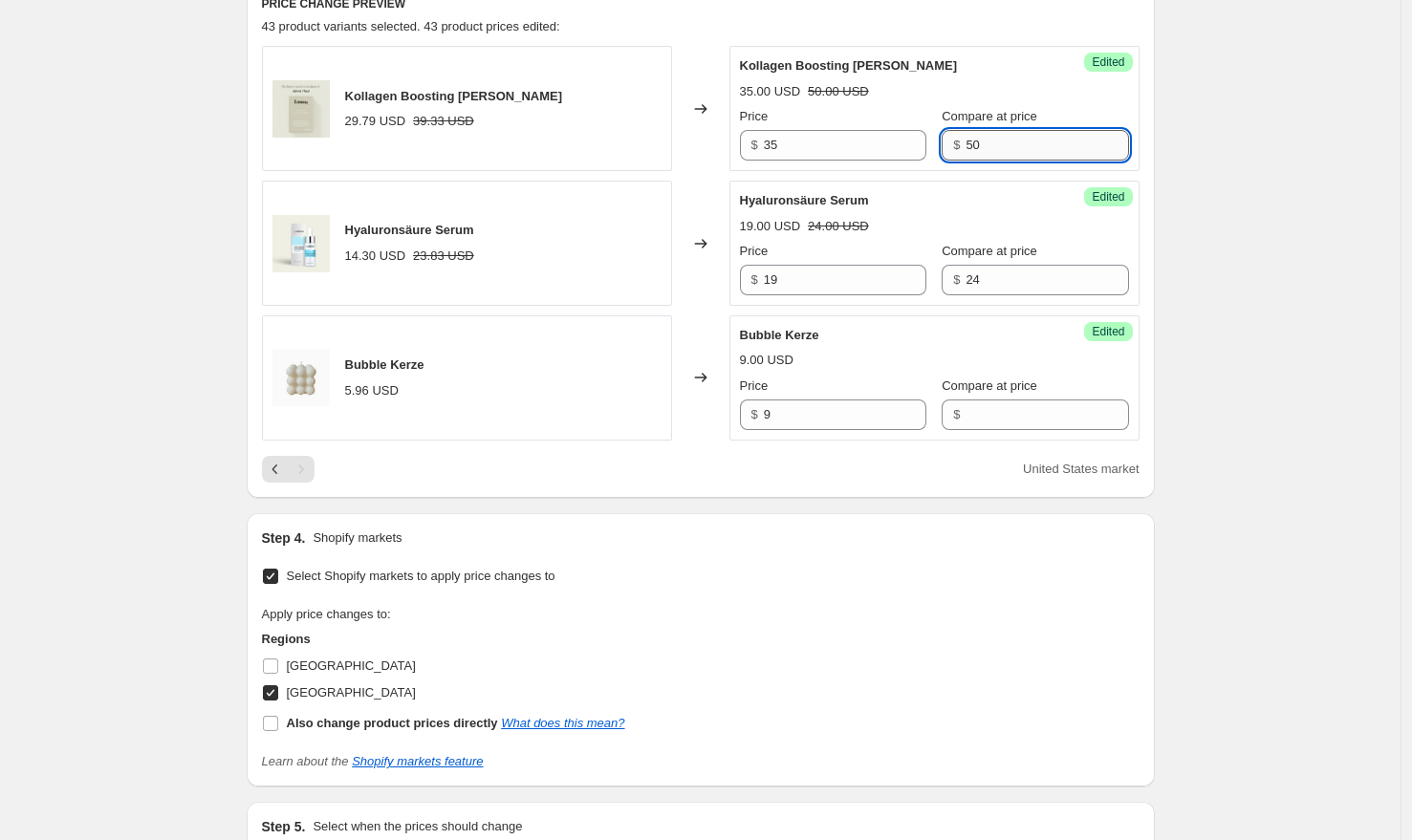
click at [985, 156] on input "50" at bounding box center [1047, 145] width 163 height 31
click at [280, 470] on icon "Previous" at bounding box center [275, 469] width 19 height 19
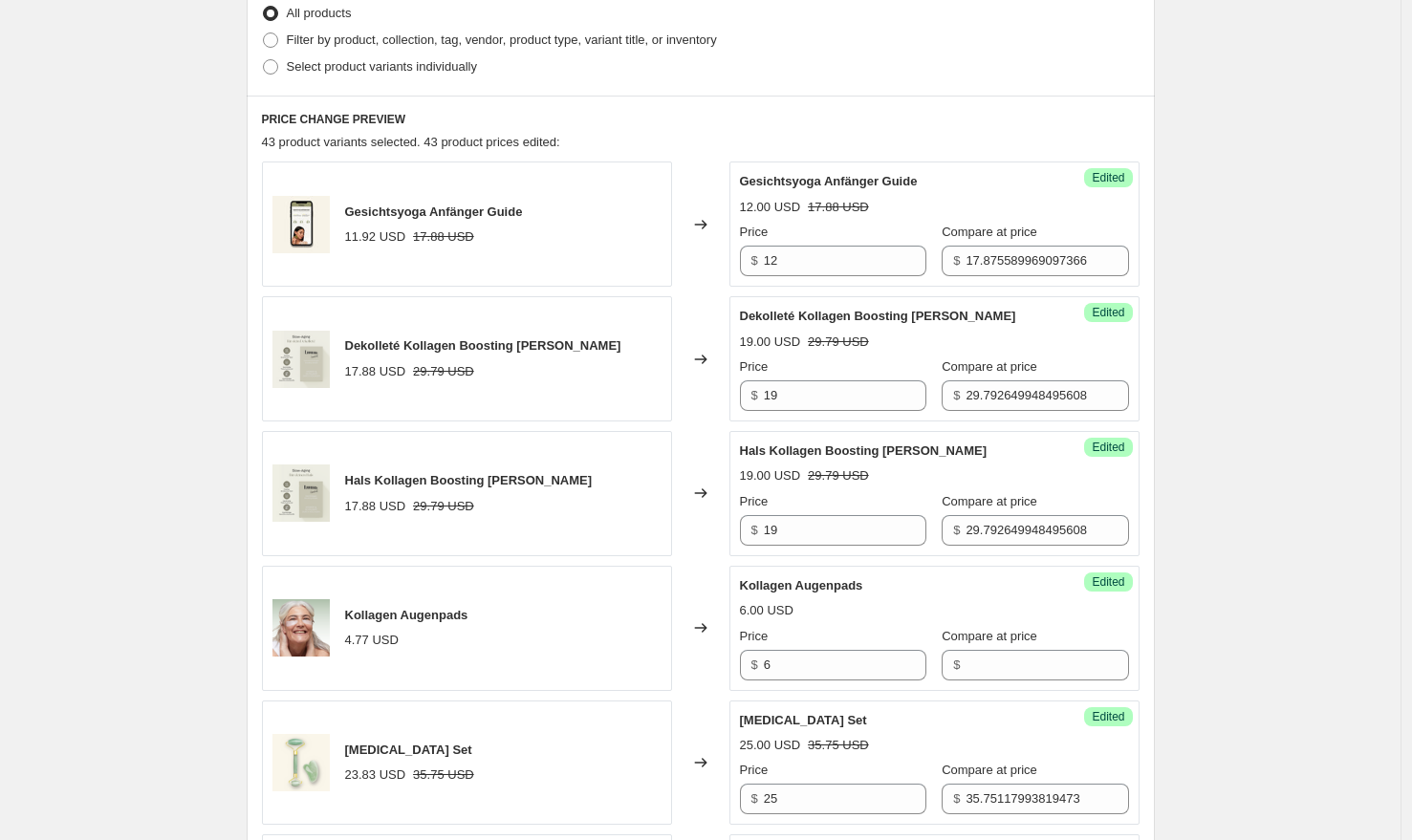
scroll to position [474, 0]
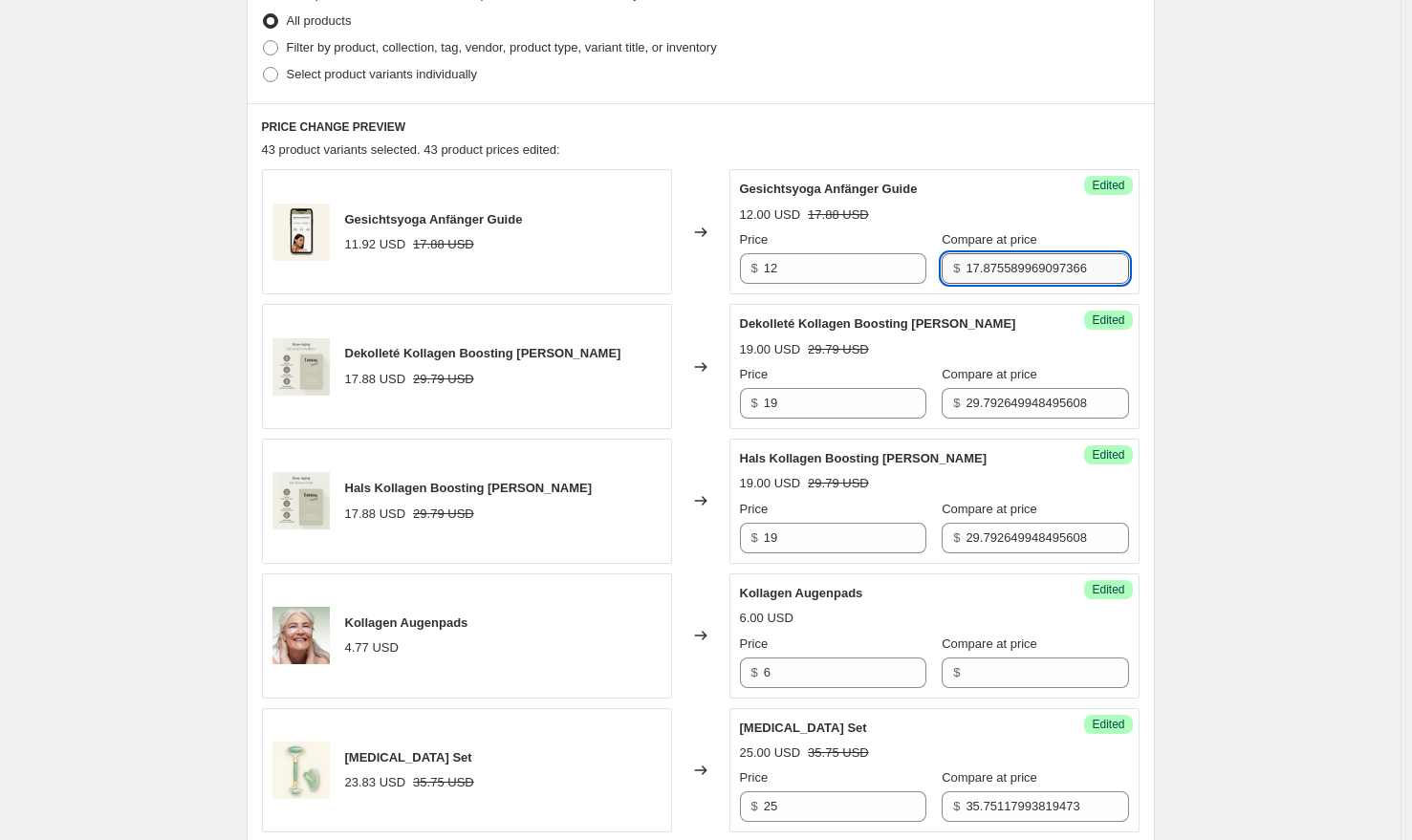
click at [1006, 278] on input "17.875589969097366" at bounding box center [1047, 268] width 163 height 31
click at [1005, 276] on input "17.875589969097366" at bounding box center [1047, 268] width 163 height 31
click at [1008, 264] on input "17.875589969097366" at bounding box center [1047, 268] width 163 height 31
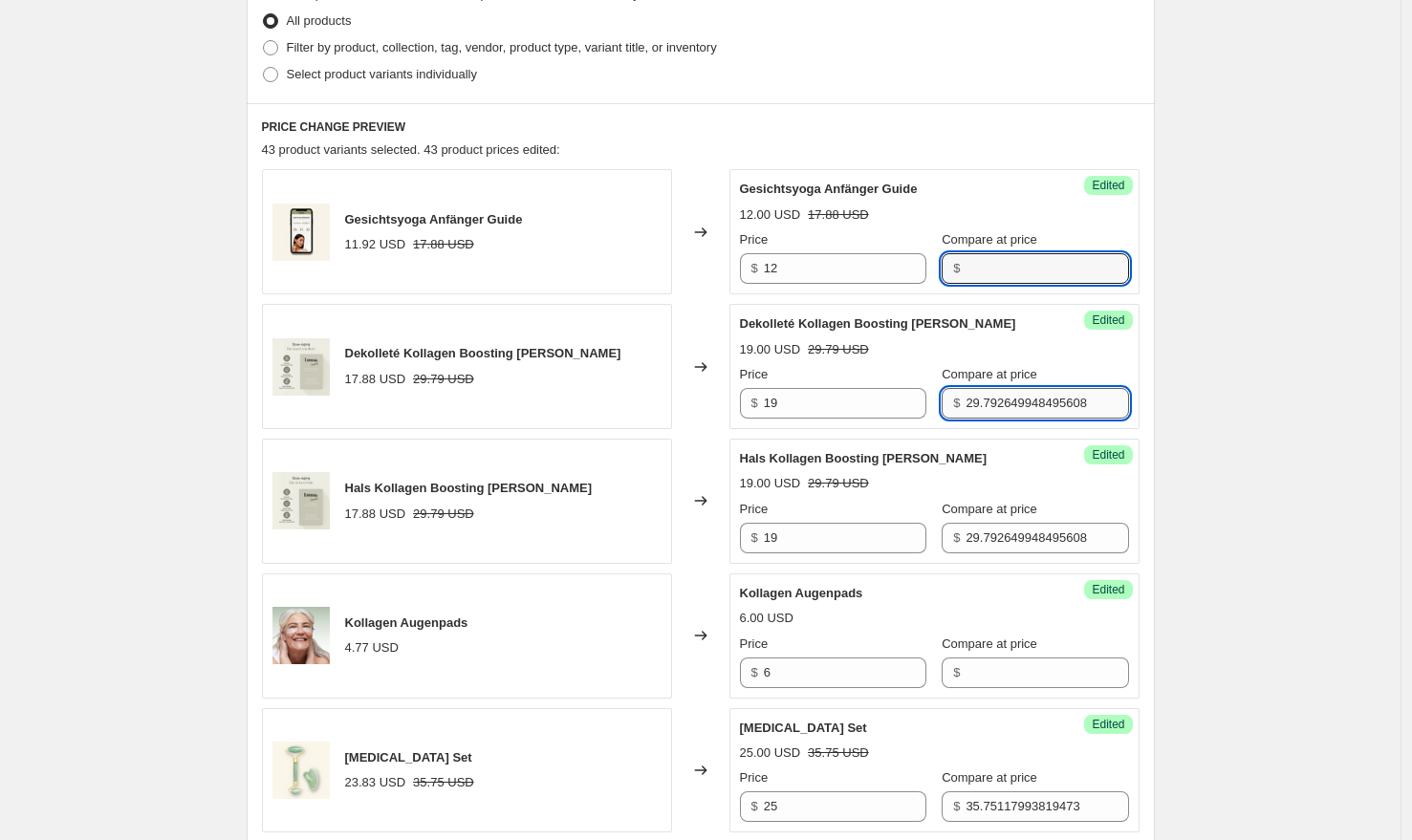
click at [1013, 404] on input "29.792649948495608" at bounding box center [1047, 403] width 163 height 31
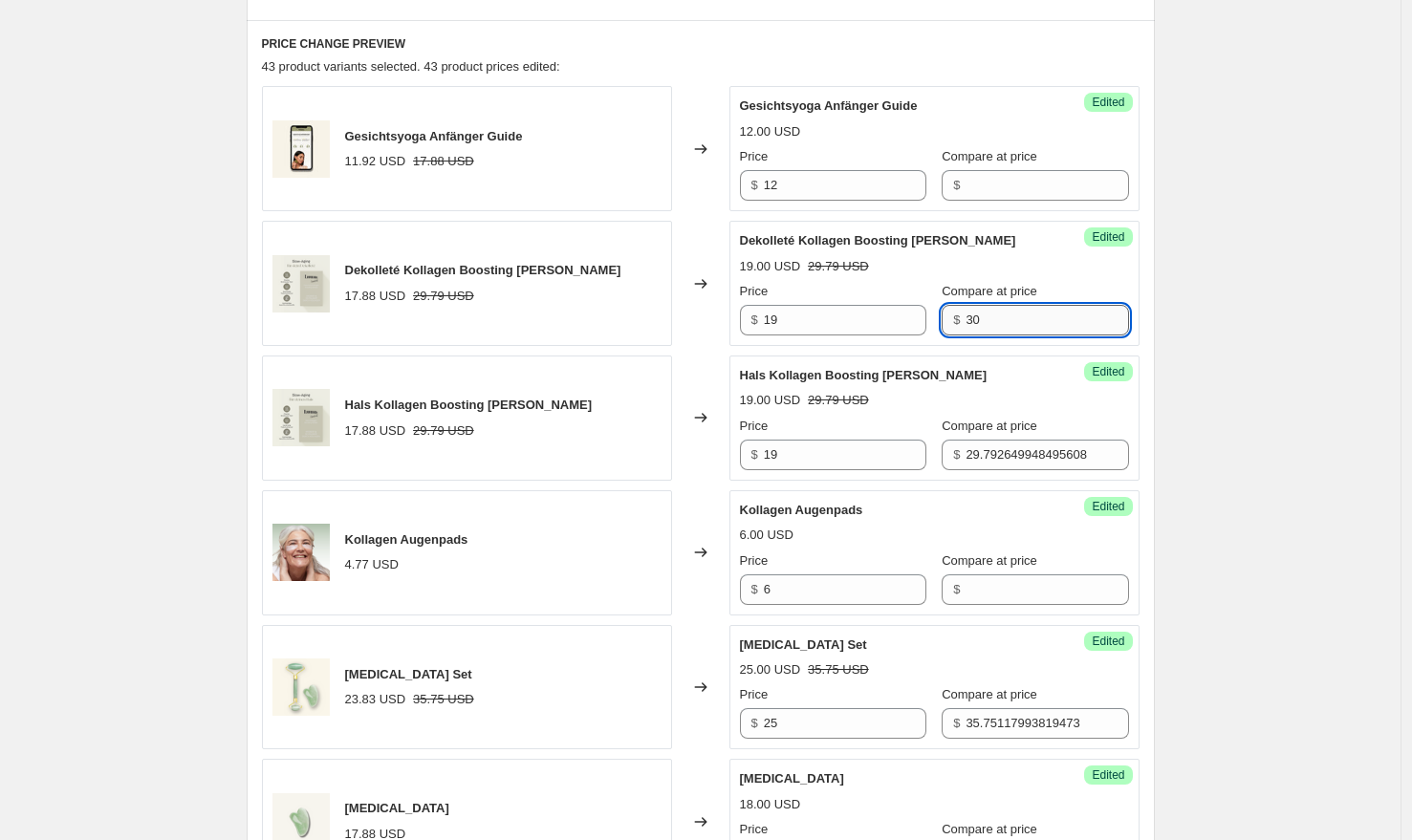
scroll to position [518, 0]
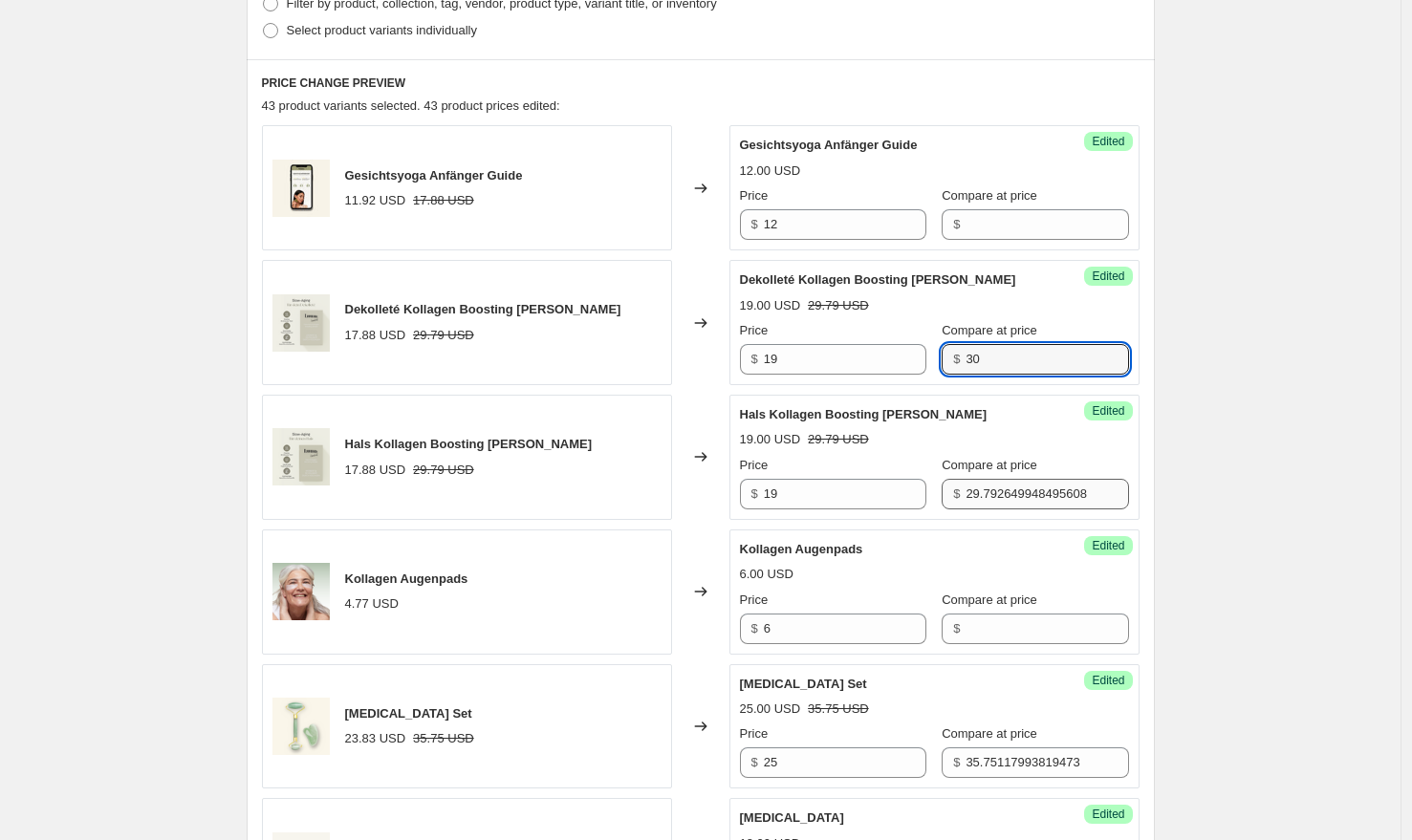
type input "30"
click at [1046, 493] on input "29.792649948495608" at bounding box center [1047, 494] width 163 height 31
type input "30"
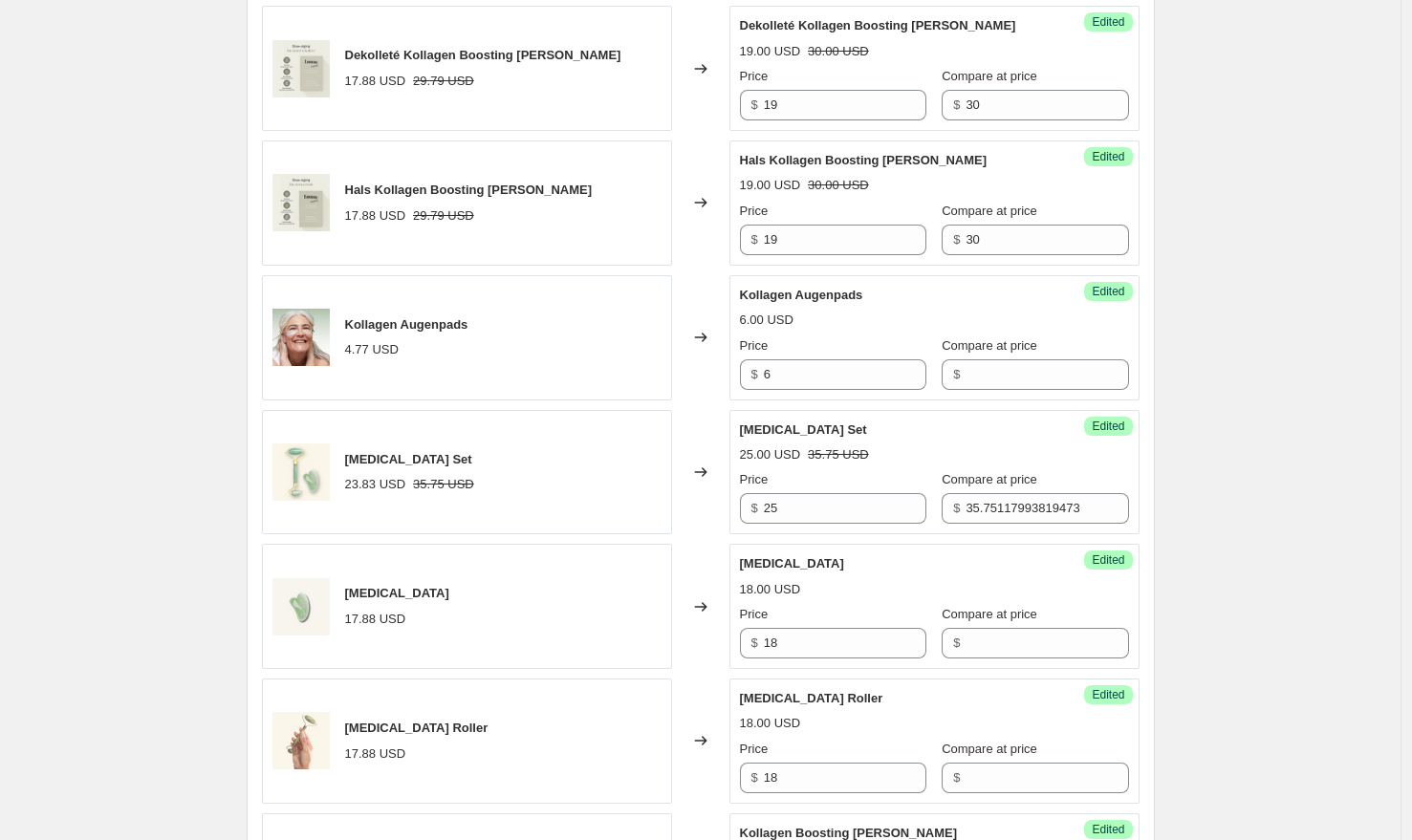
scroll to position [860, 0]
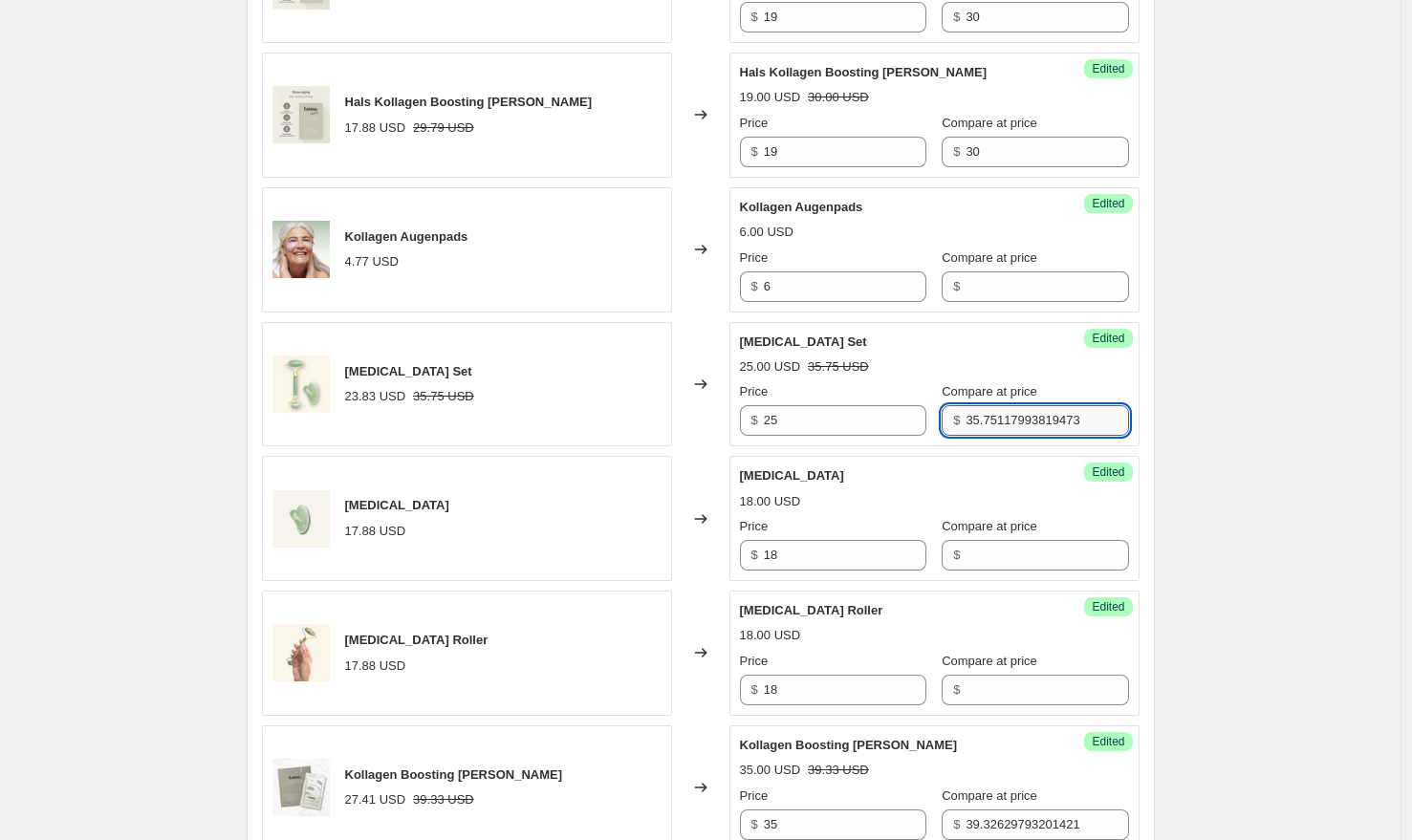
click at [1018, 430] on input "35.75117993819473" at bounding box center [1047, 420] width 163 height 31
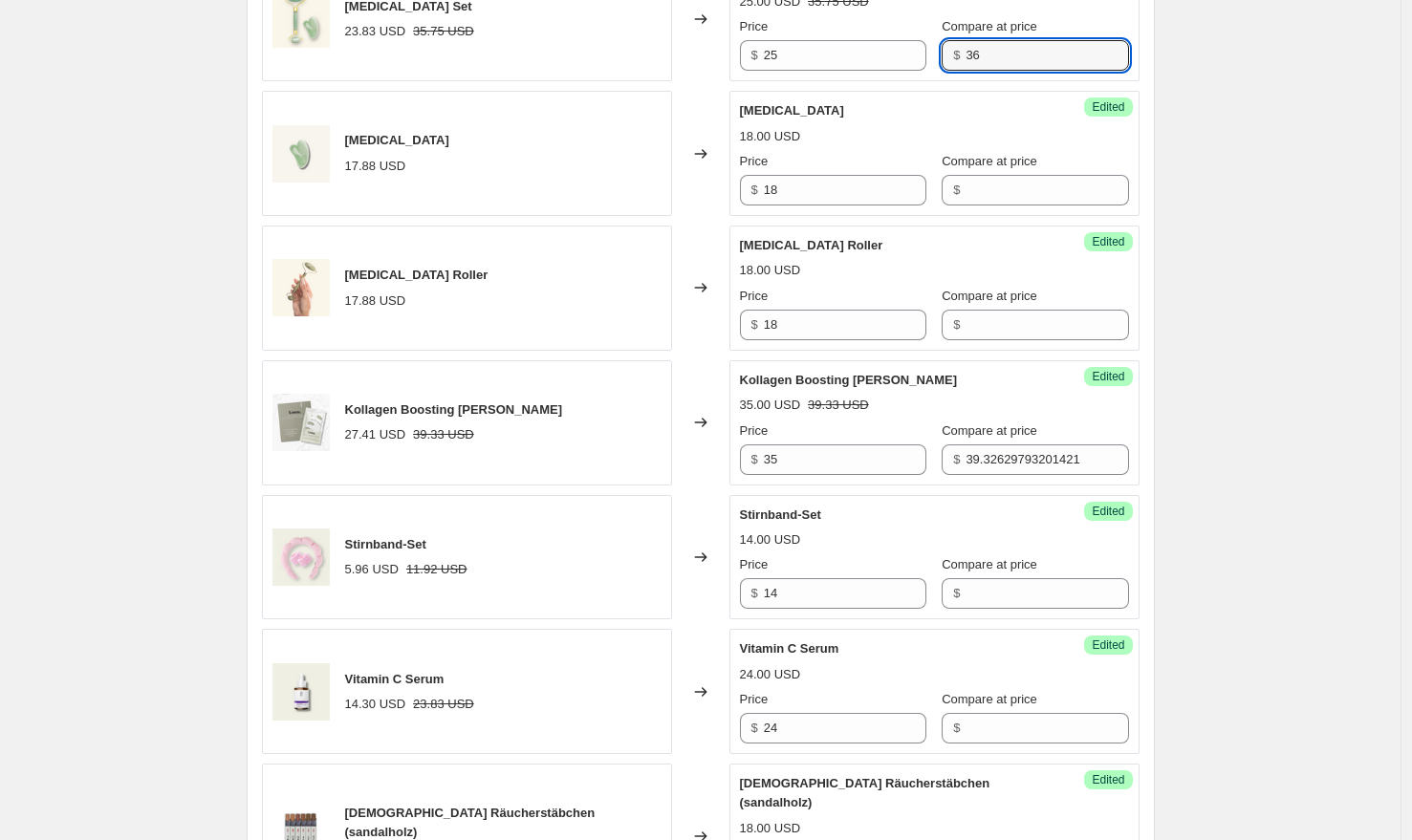
scroll to position [1247, 0]
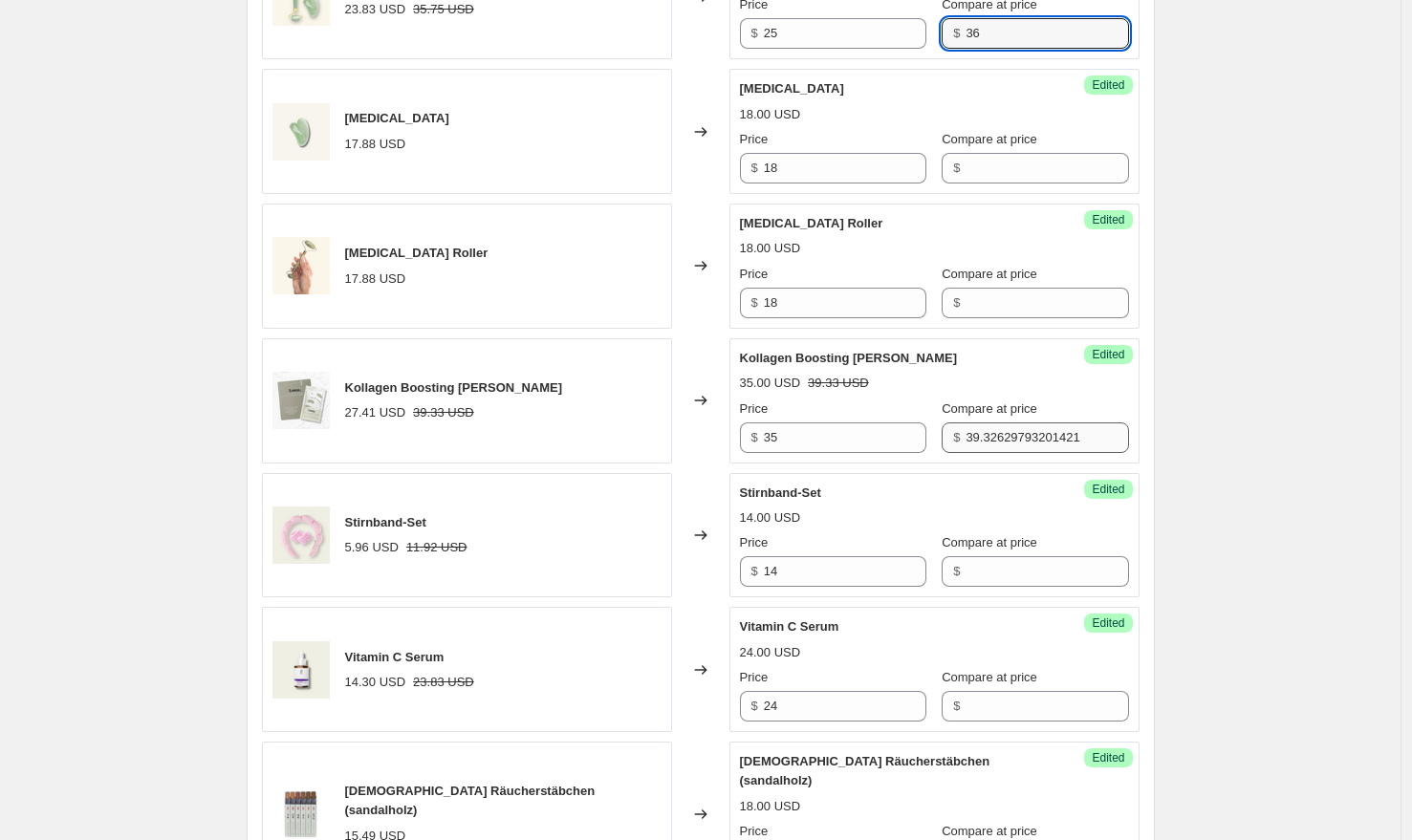
type input "36"
click at [1036, 437] on input "39.32629793201421" at bounding box center [1047, 438] width 163 height 31
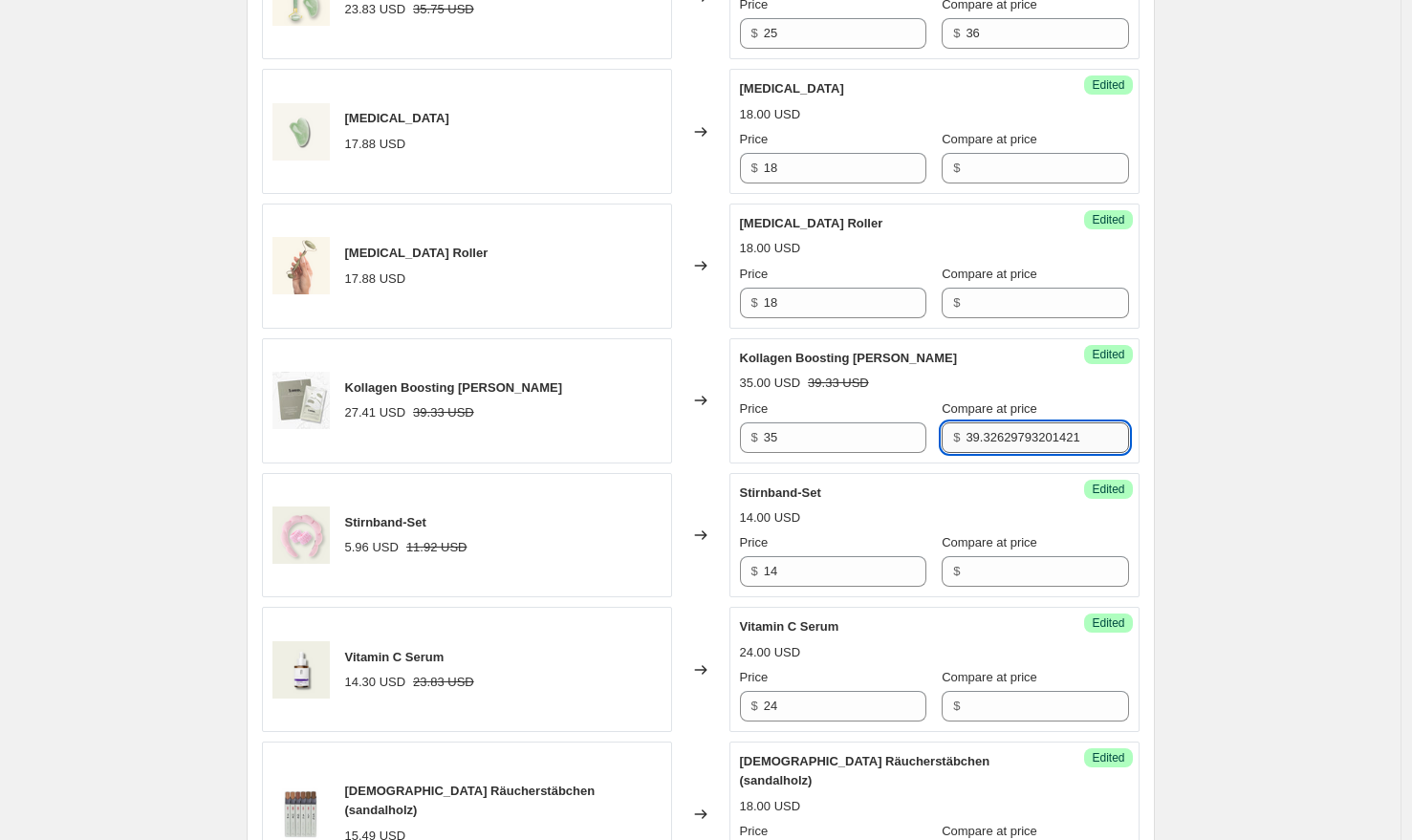
click at [1036, 437] on input "39.32629793201421" at bounding box center [1047, 438] width 163 height 31
paste input "50"
type input "50"
click at [1285, 459] on div "Create new price [MEDICAL_DATA]. This page is ready Create new price [MEDICAL_D…" at bounding box center [700, 784] width 1400 height 4062
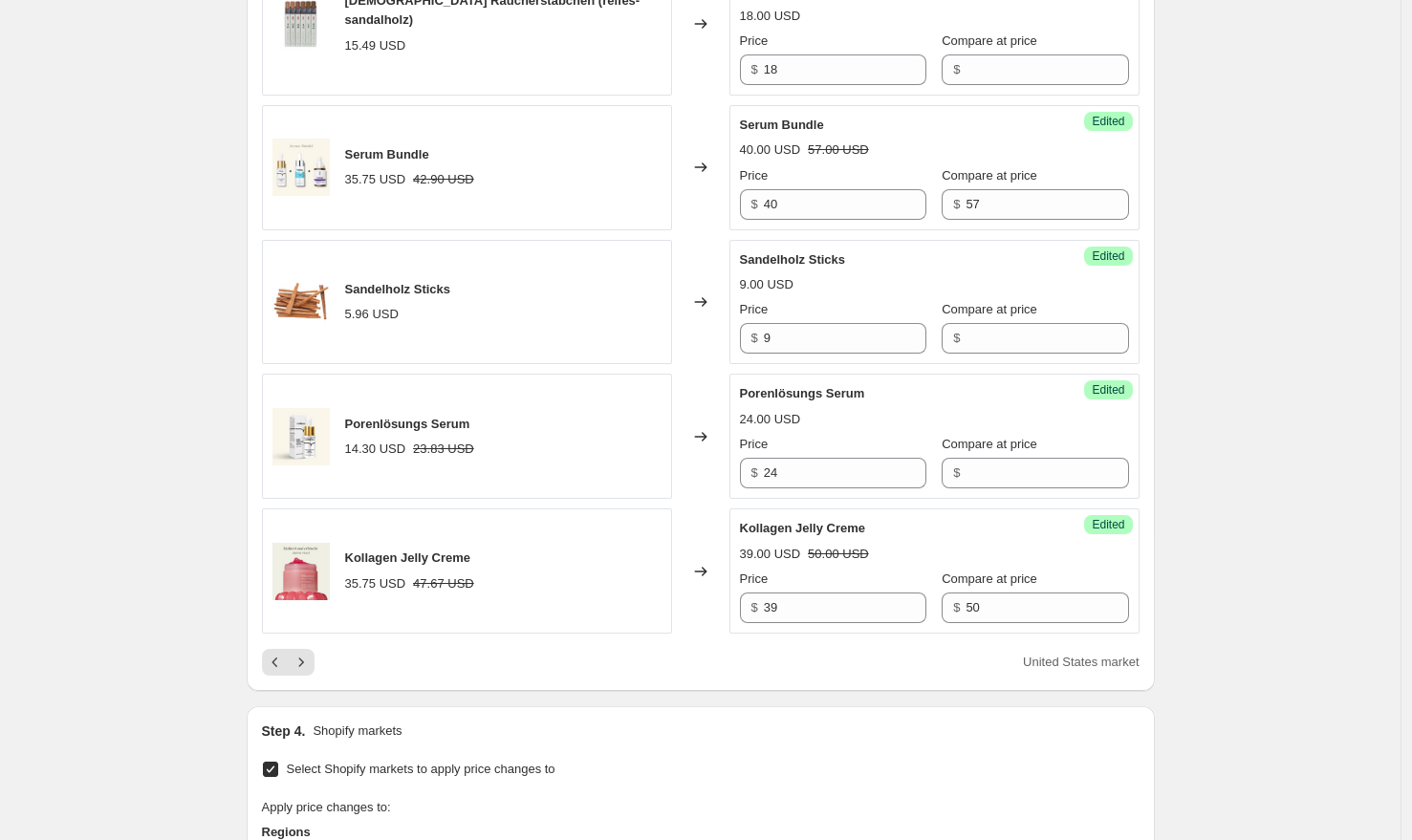
scroll to position [2814, 0]
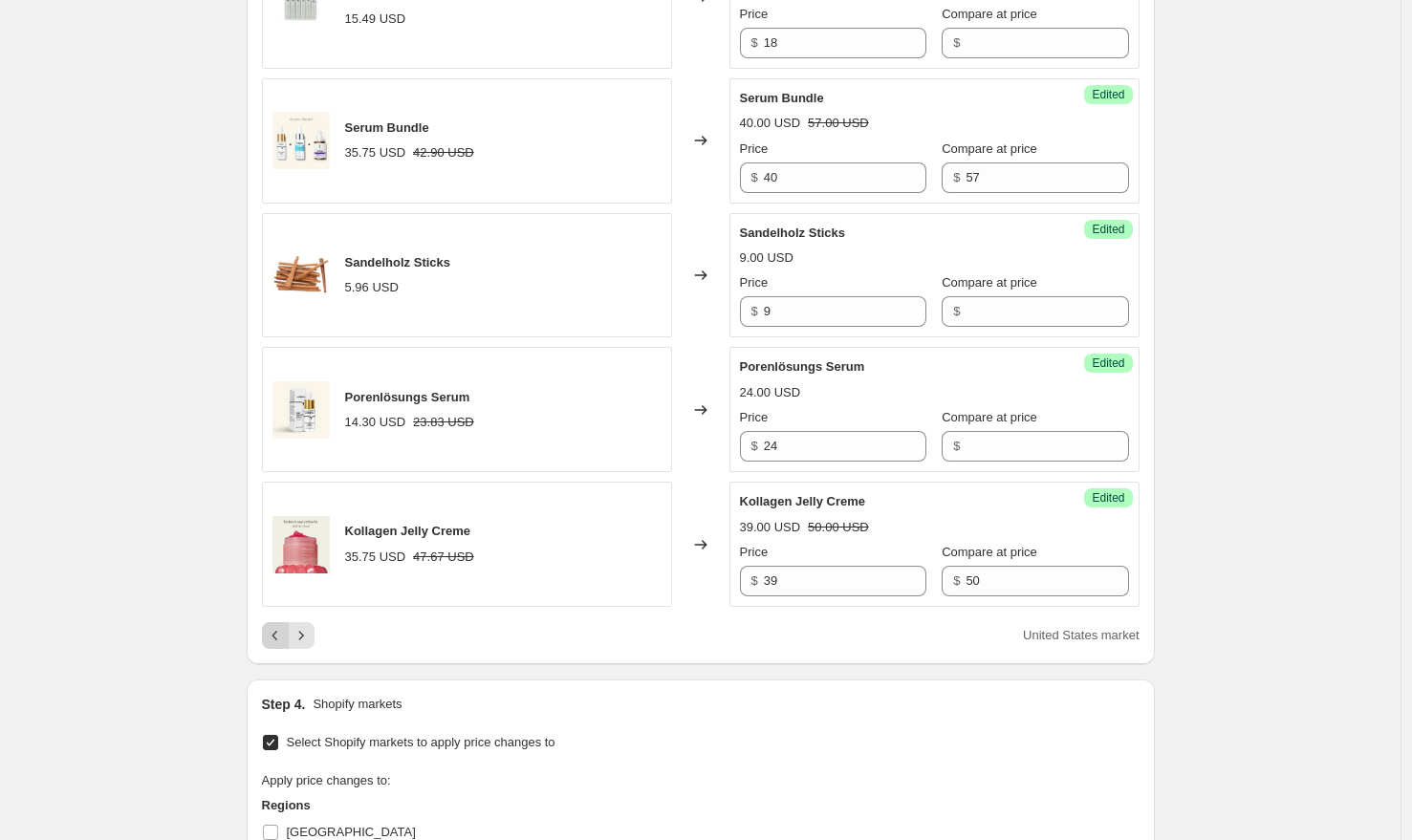
click at [285, 626] on icon "Previous" at bounding box center [275, 636] width 19 height 19
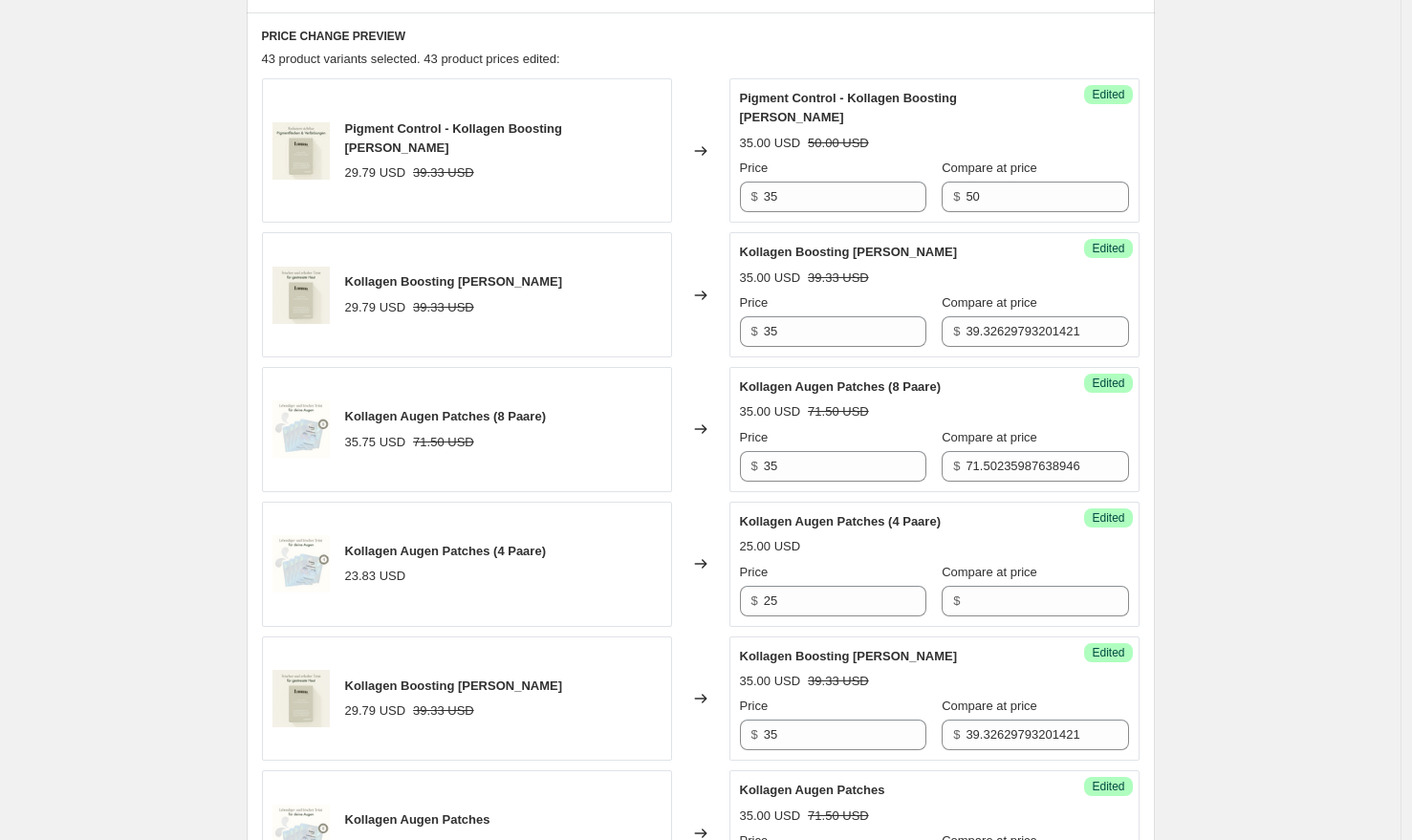
scroll to position [636, 0]
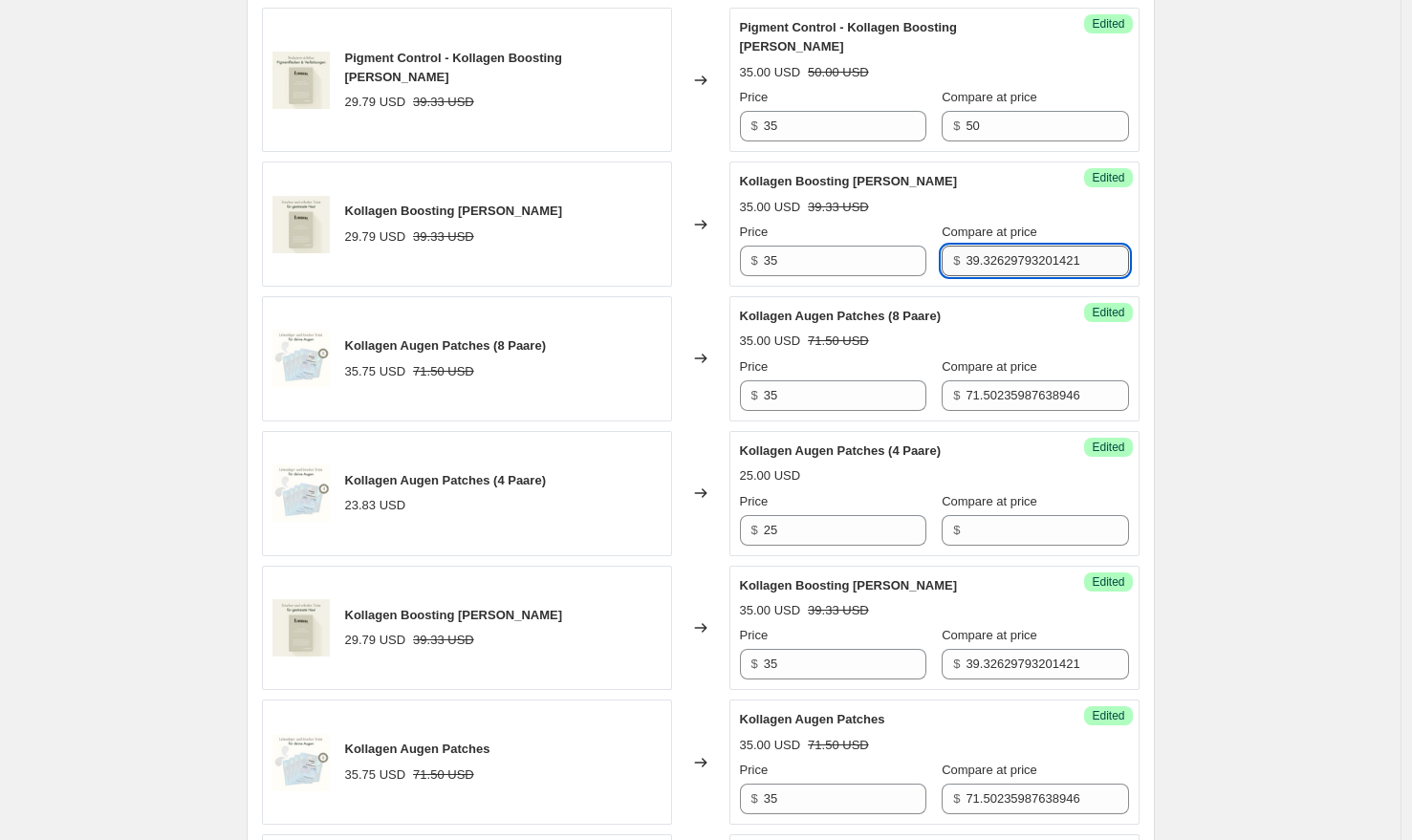
click at [1015, 248] on input "39.32629793201421" at bounding box center [1047, 262] width 163 height 31
paste input "50"
type input "50"
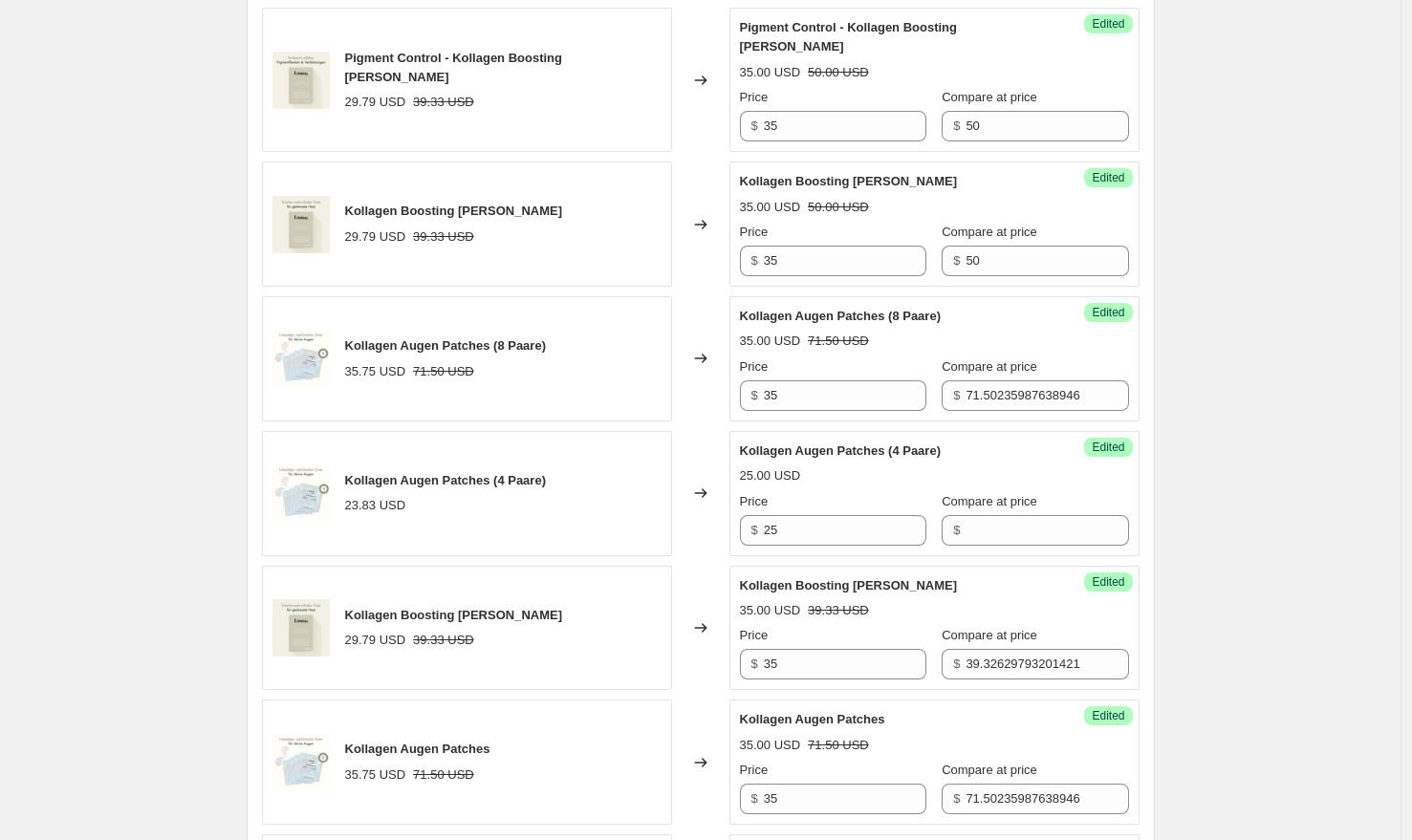
click at [1042, 381] on input "71.50235987638946" at bounding box center [1047, 396] width 163 height 31
type input "70"
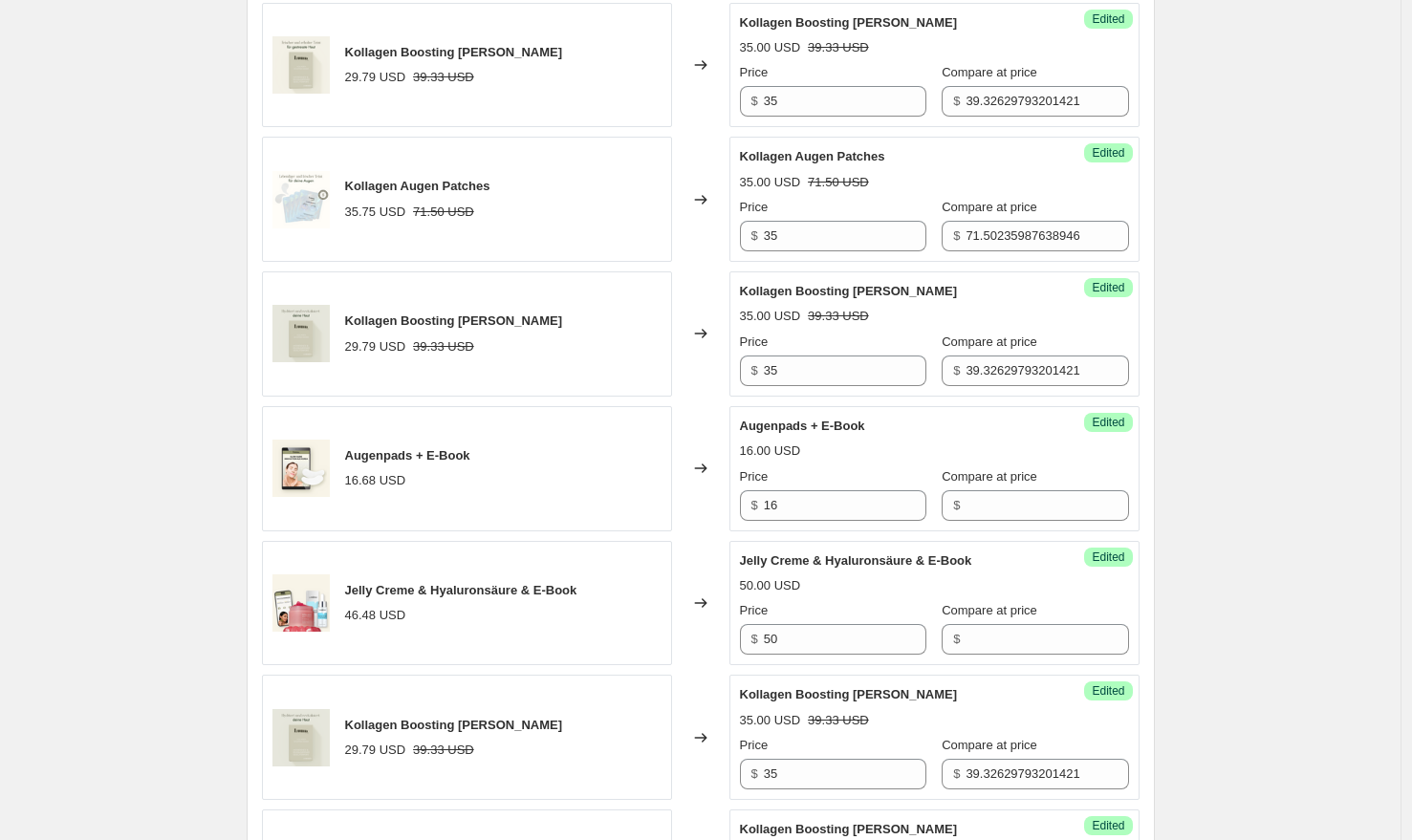
scroll to position [1008, 0]
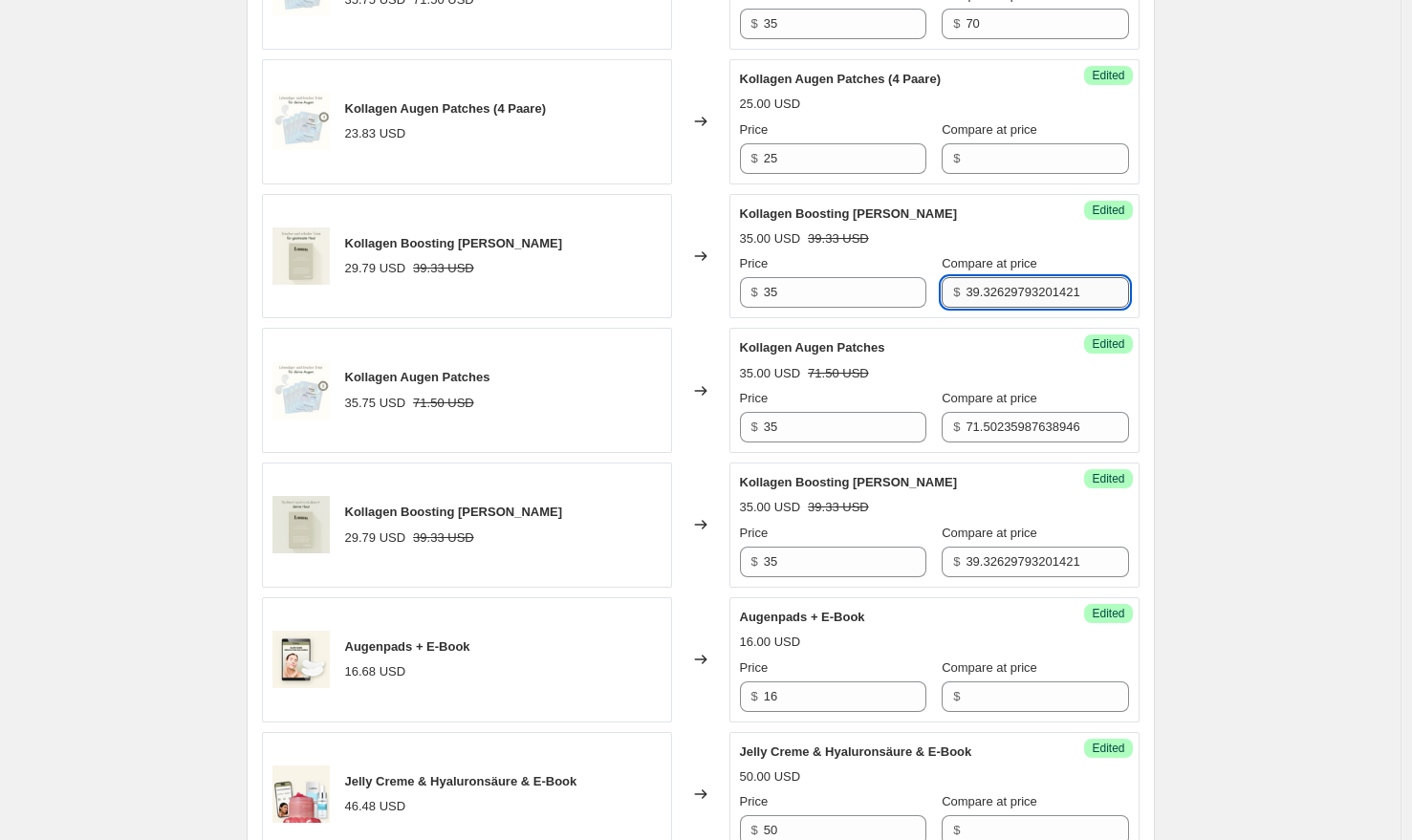
click at [1013, 277] on input "39.32629793201421" at bounding box center [1047, 293] width 163 height 31
paste input "50"
type input "50"
click at [1029, 412] on input "71.50235987638946" at bounding box center [1047, 427] width 163 height 31
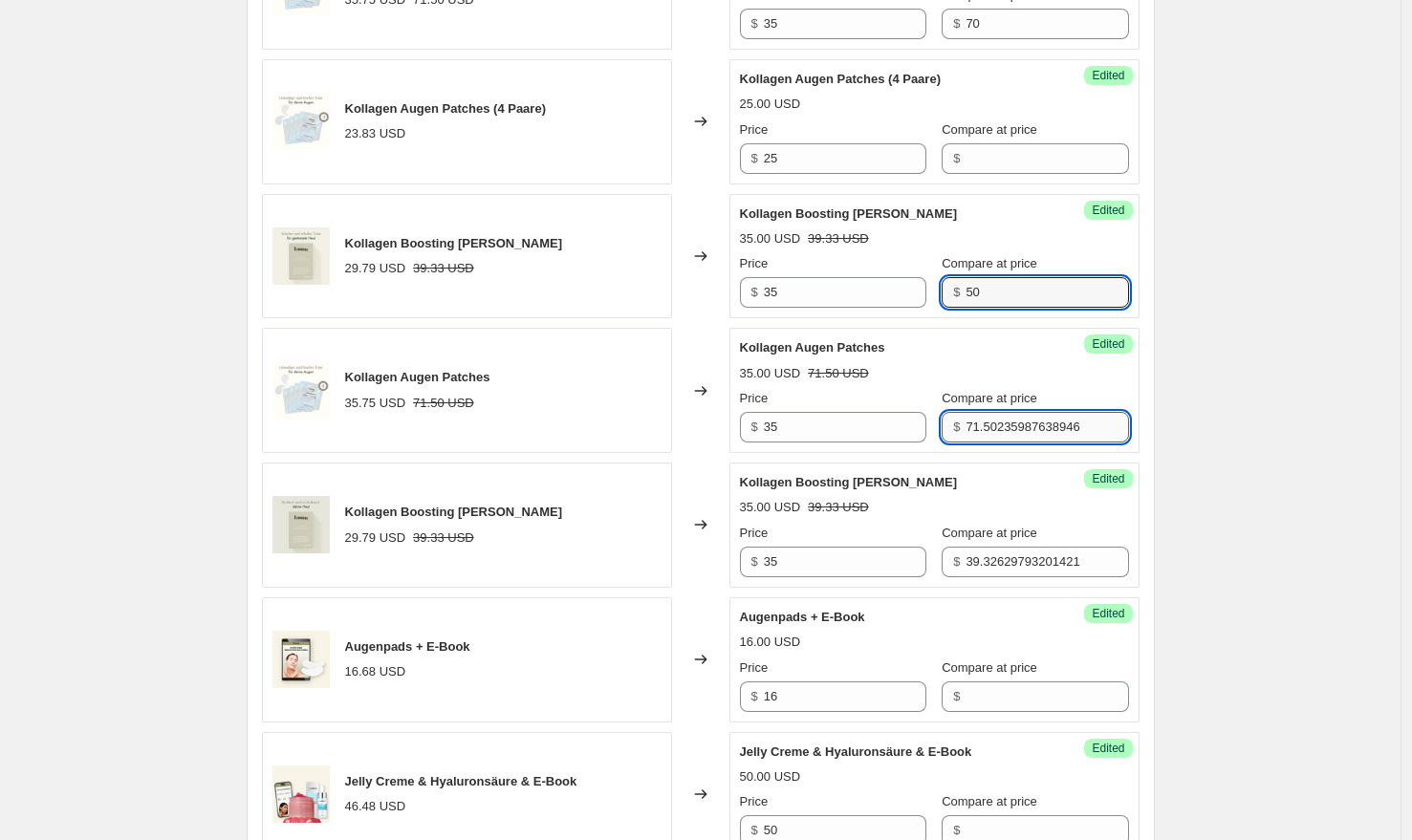
click at [1029, 412] on input "71.50235987638946" at bounding box center [1047, 427] width 163 height 31
type input "70"
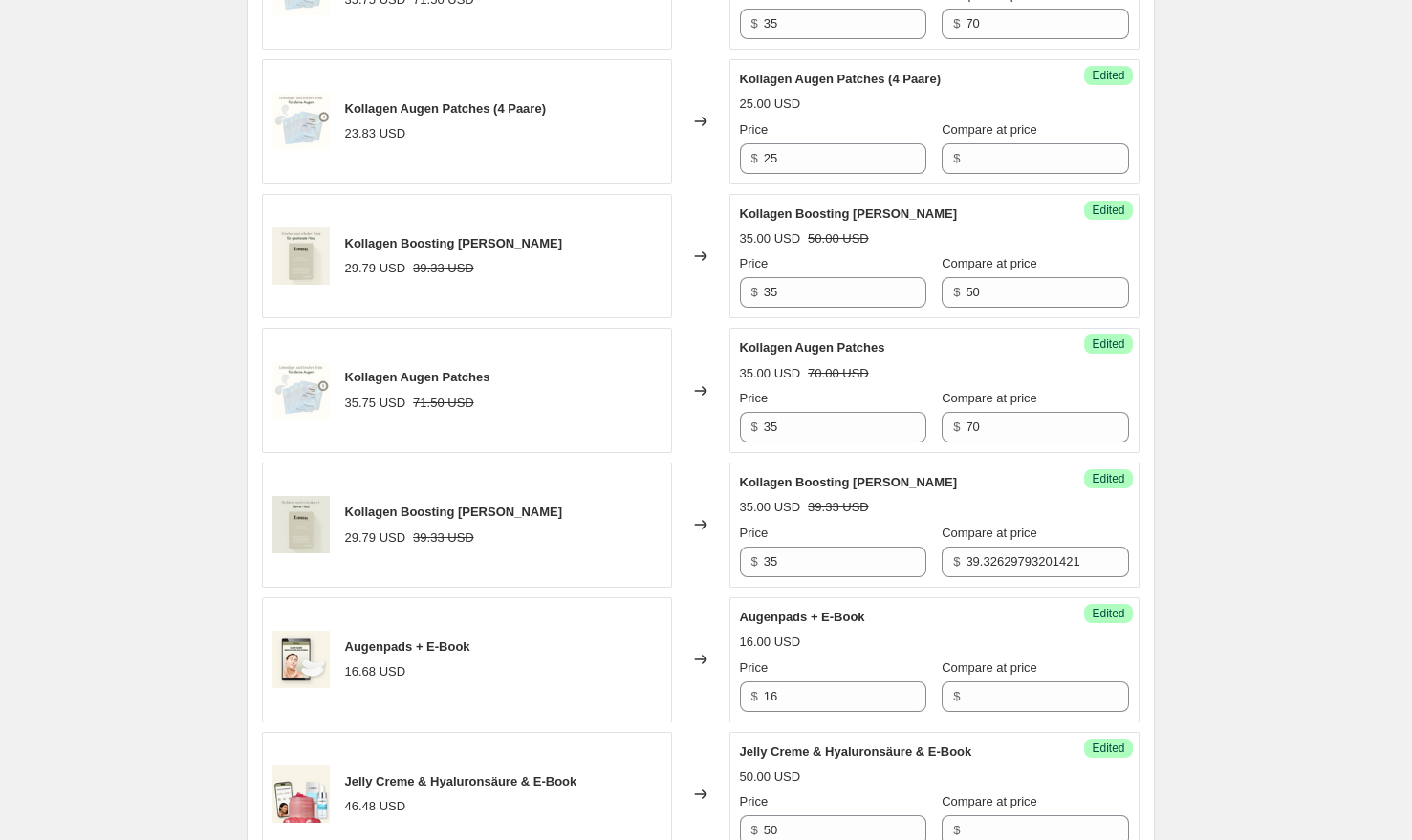
drag, startPoint x: 1331, startPoint y: 412, endPoint x: 1194, endPoint y: 398, distance: 137.7
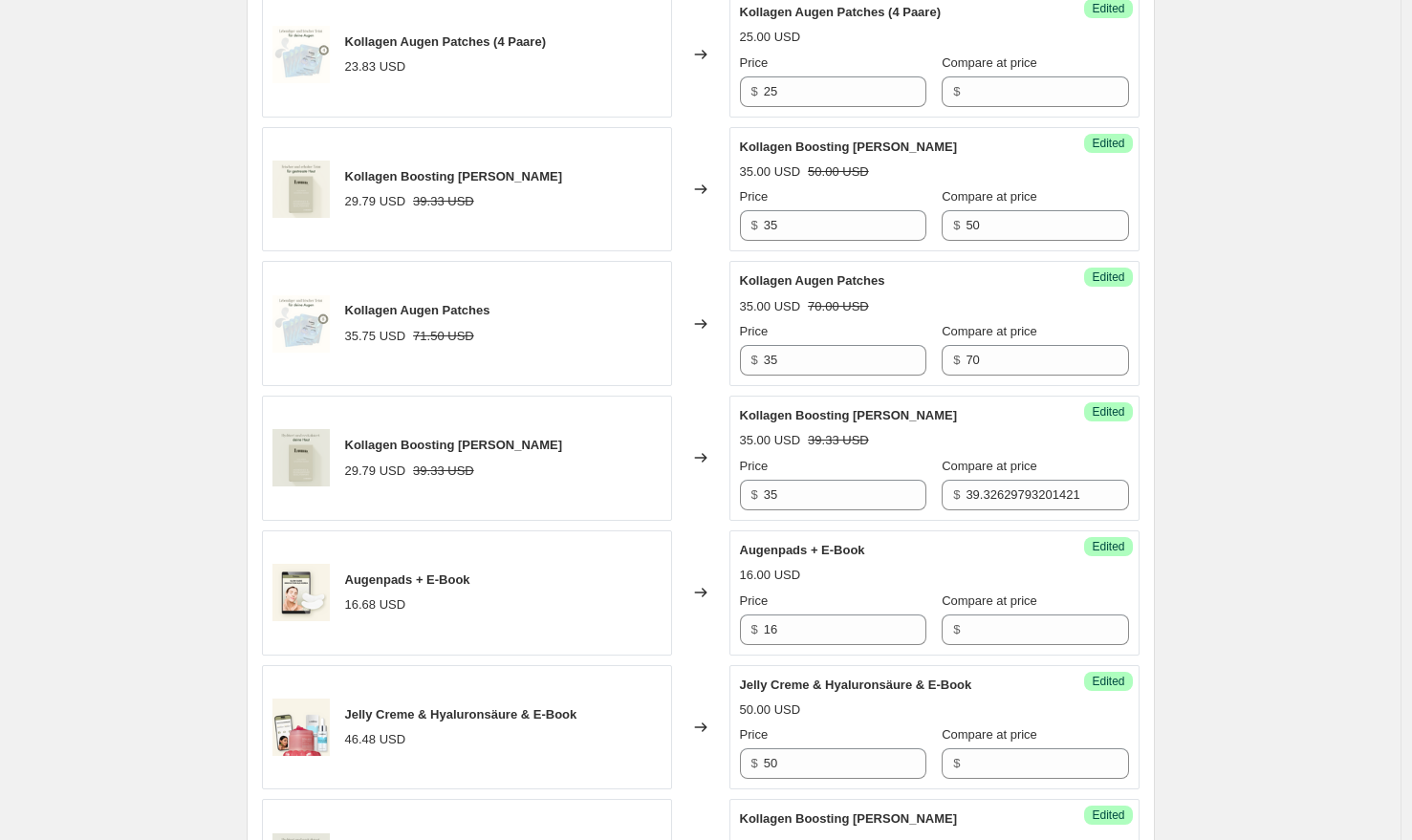
scroll to position [1073, 0]
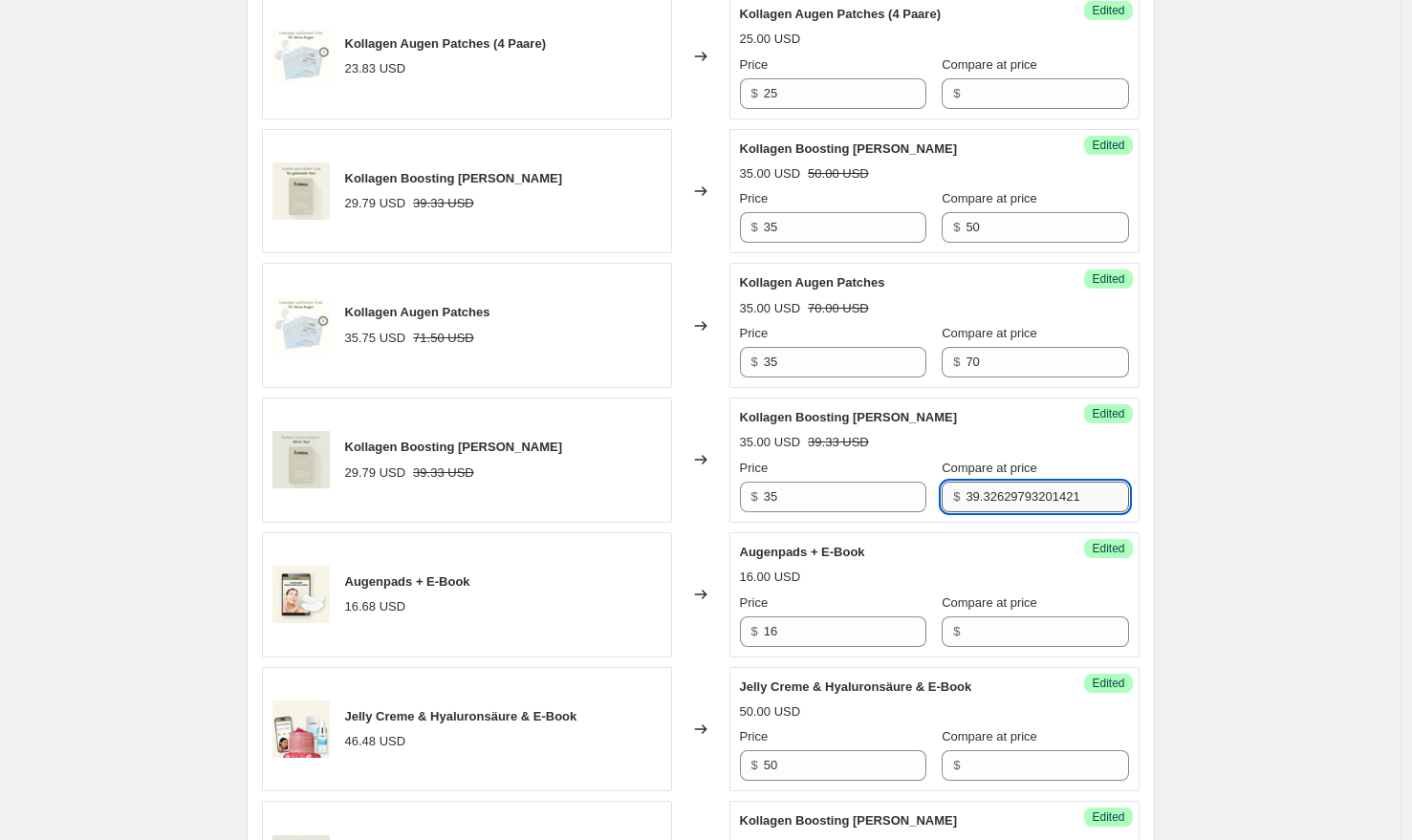
click at [993, 482] on input "39.32629793201421" at bounding box center [1047, 497] width 163 height 31
paste input "50"
type input "50"
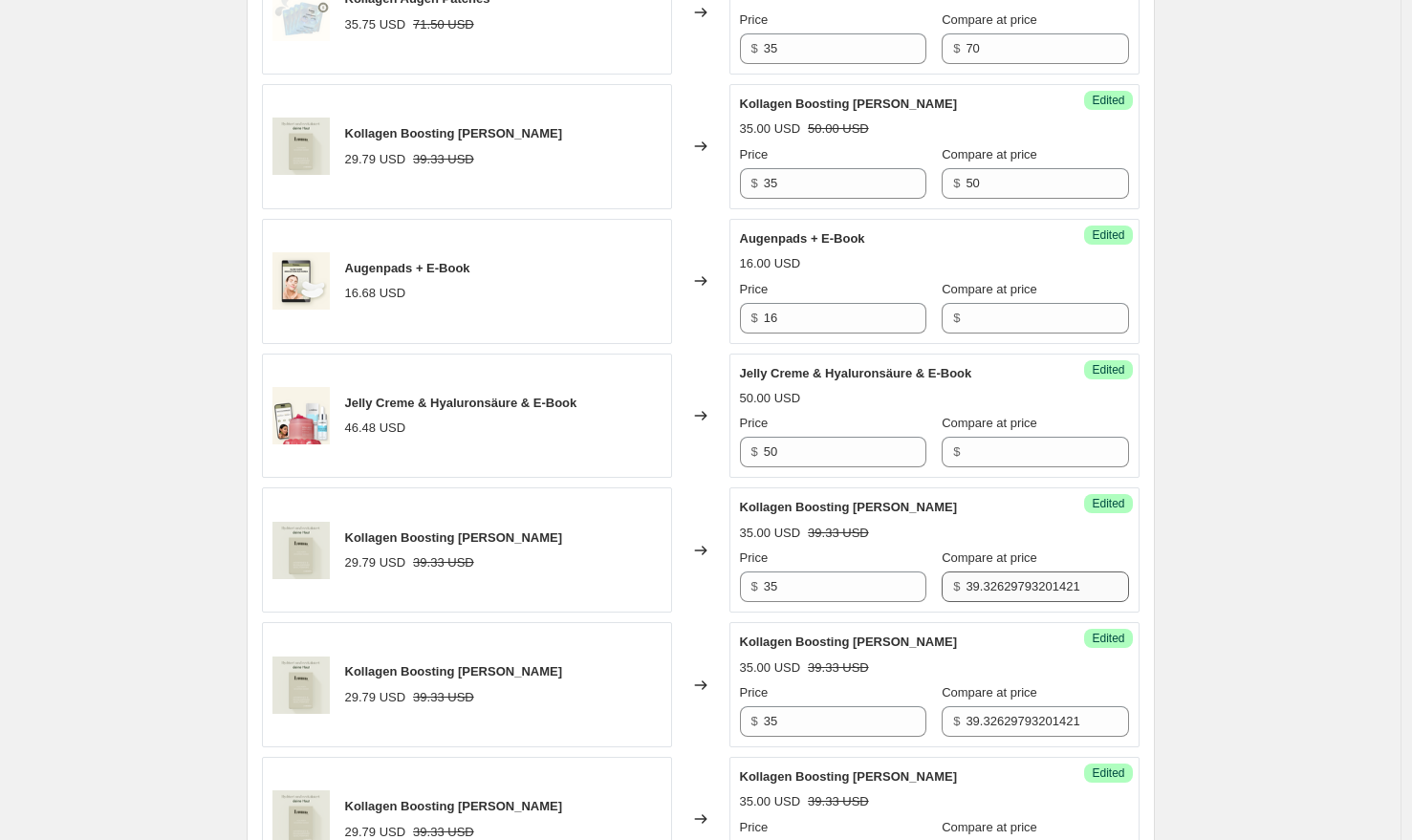
scroll to position [1384, 0]
click at [1029, 573] on input "39.32629793201421" at bounding box center [1047, 588] width 163 height 31
paste input "50"
type input "50"
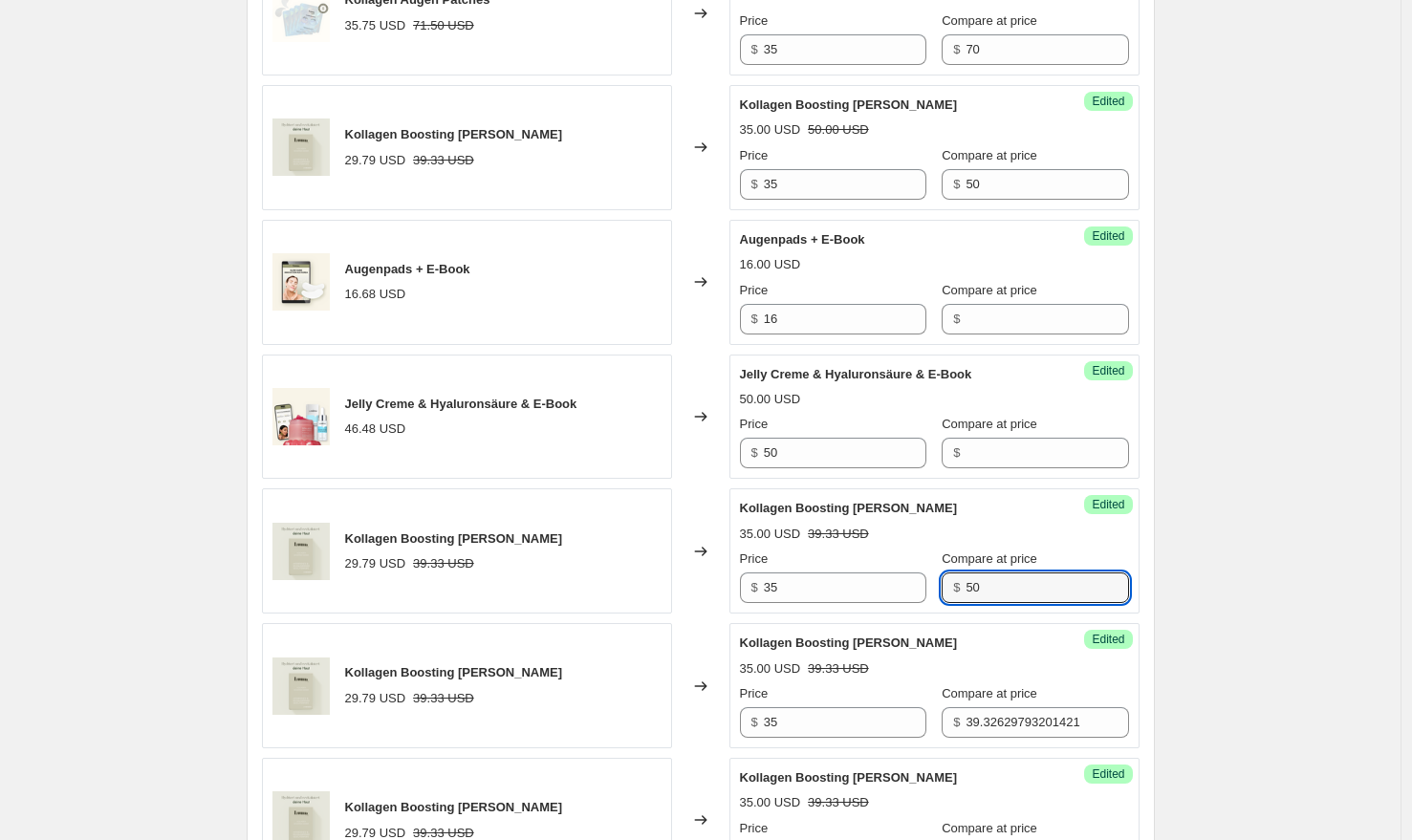
drag, startPoint x: 1285, startPoint y: 530, endPoint x: 1242, endPoint y: 526, distance: 43.2
click at [1306, 529] on div "Create new price [MEDICAL_DATA]. This page is ready Create new price [MEDICAL_D…" at bounding box center [700, 608] width 1400 height 3986
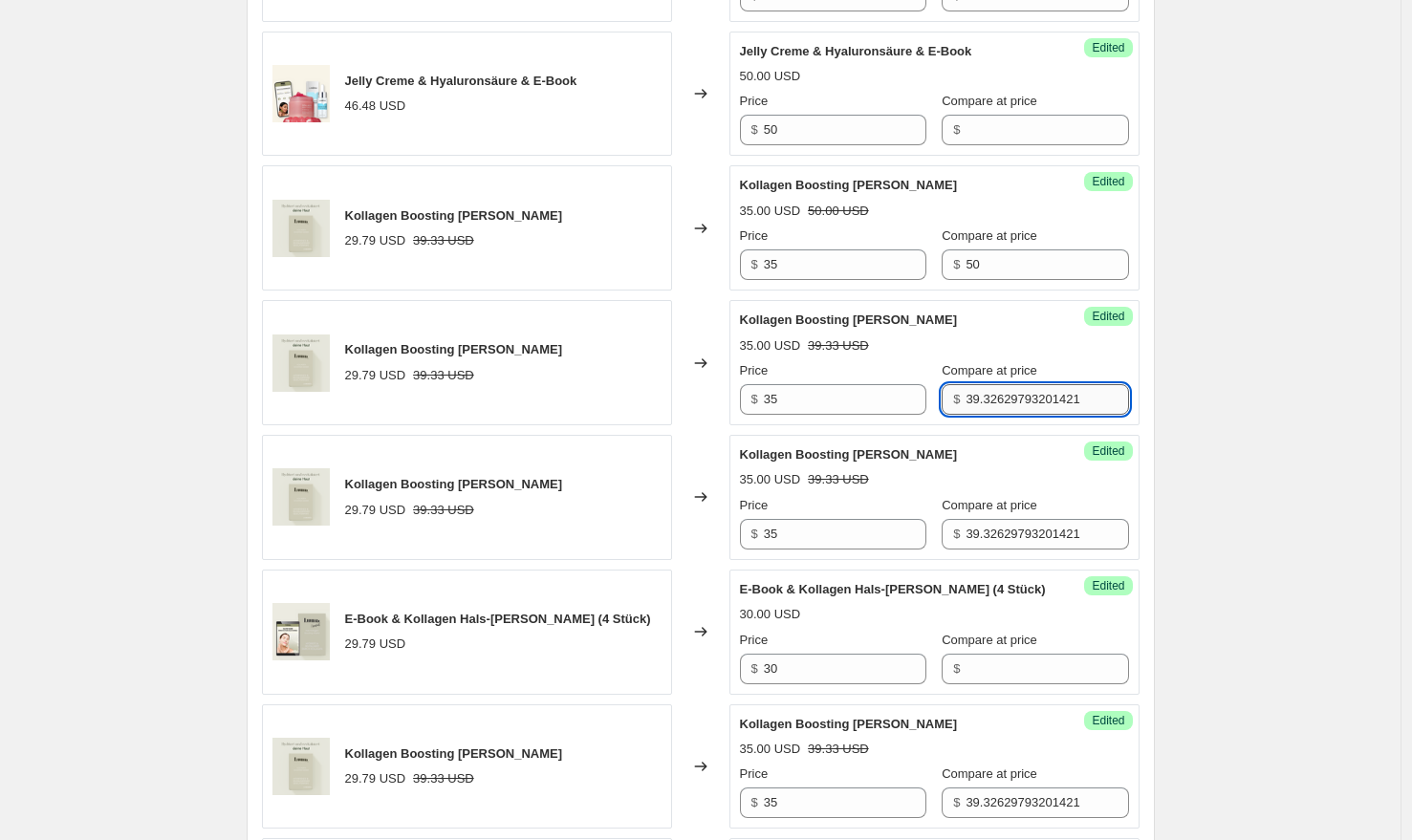
click at [1038, 393] on input "39.32629793201421" at bounding box center [1047, 400] width 163 height 31
click at [1038, 391] on input "39.32629793201421" at bounding box center [1047, 400] width 163 height 31
click at [1047, 392] on input "39.32629793201421" at bounding box center [1047, 400] width 163 height 31
click at [1048, 385] on input "39.32629793201421" at bounding box center [1047, 400] width 163 height 31
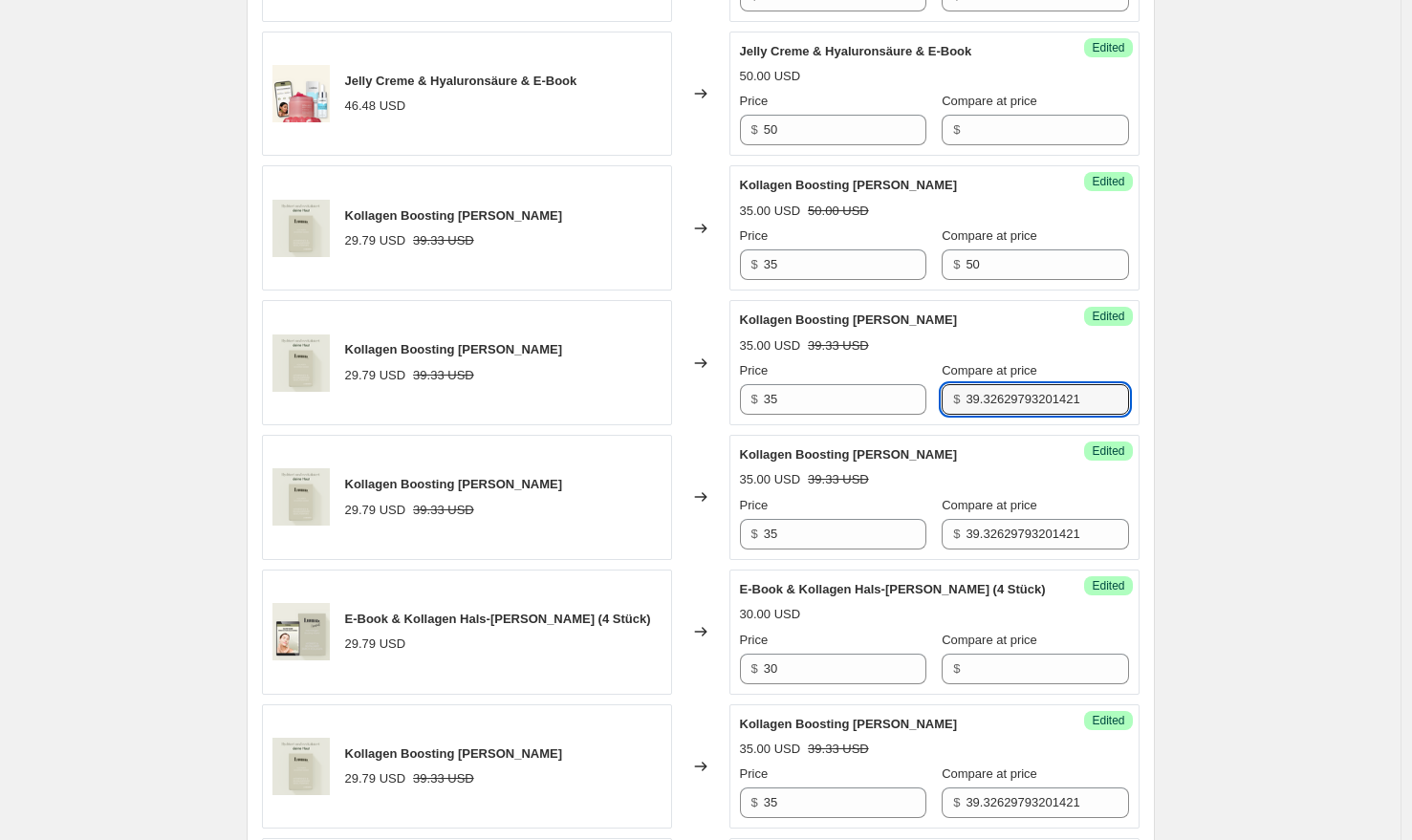
paste input "50"
type input "50"
click at [1195, 377] on div "Create new price [MEDICAL_DATA]. This page is ready Create new price [MEDICAL_D…" at bounding box center [700, 285] width 1400 height 3986
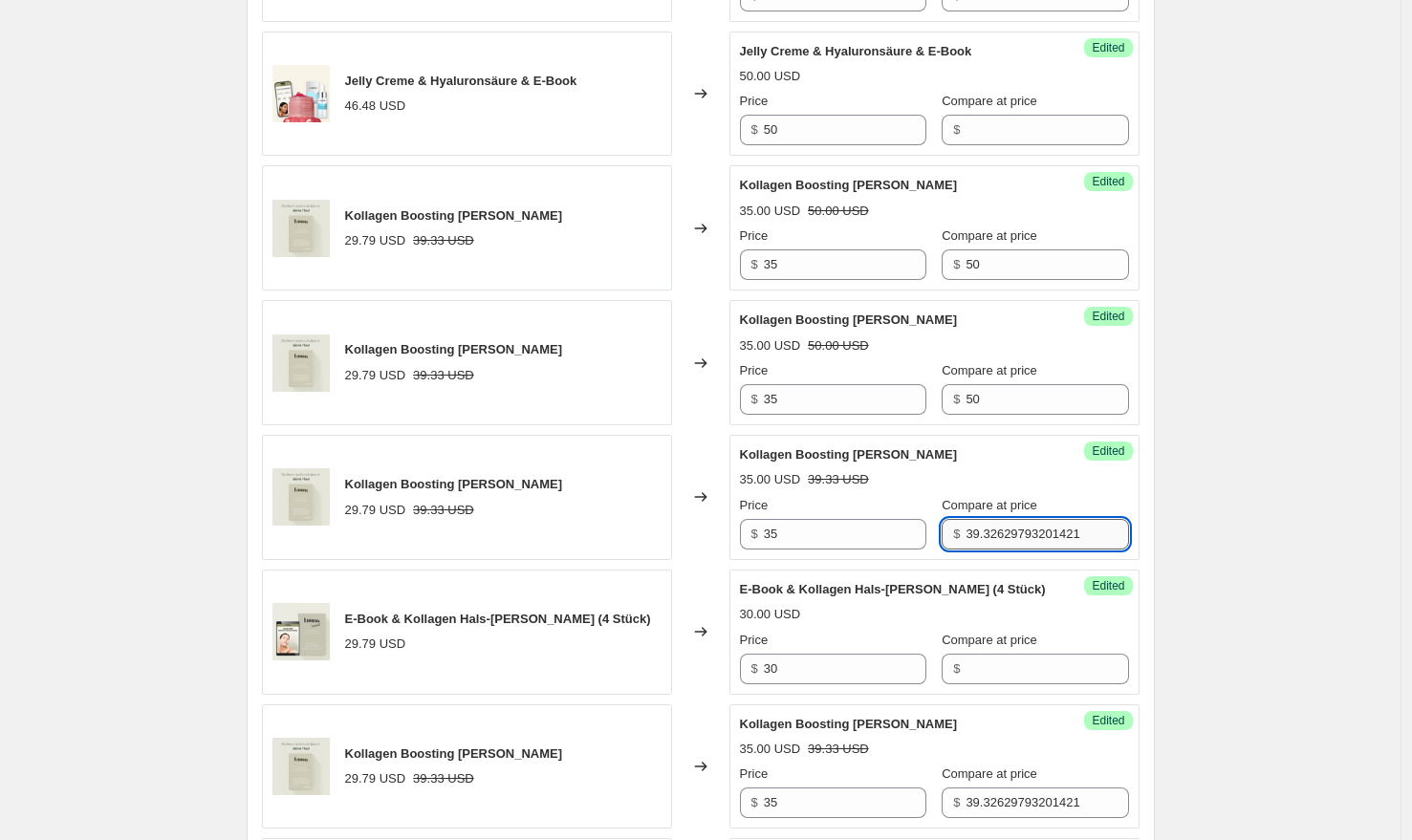
click at [979, 529] on input "39.32629793201421" at bounding box center [1047, 535] width 163 height 31
click at [980, 526] on input "39.32629793201421" at bounding box center [1047, 535] width 163 height 31
click at [988, 522] on input "39.32629793201421" at bounding box center [1047, 535] width 163 height 31
paste input "50"
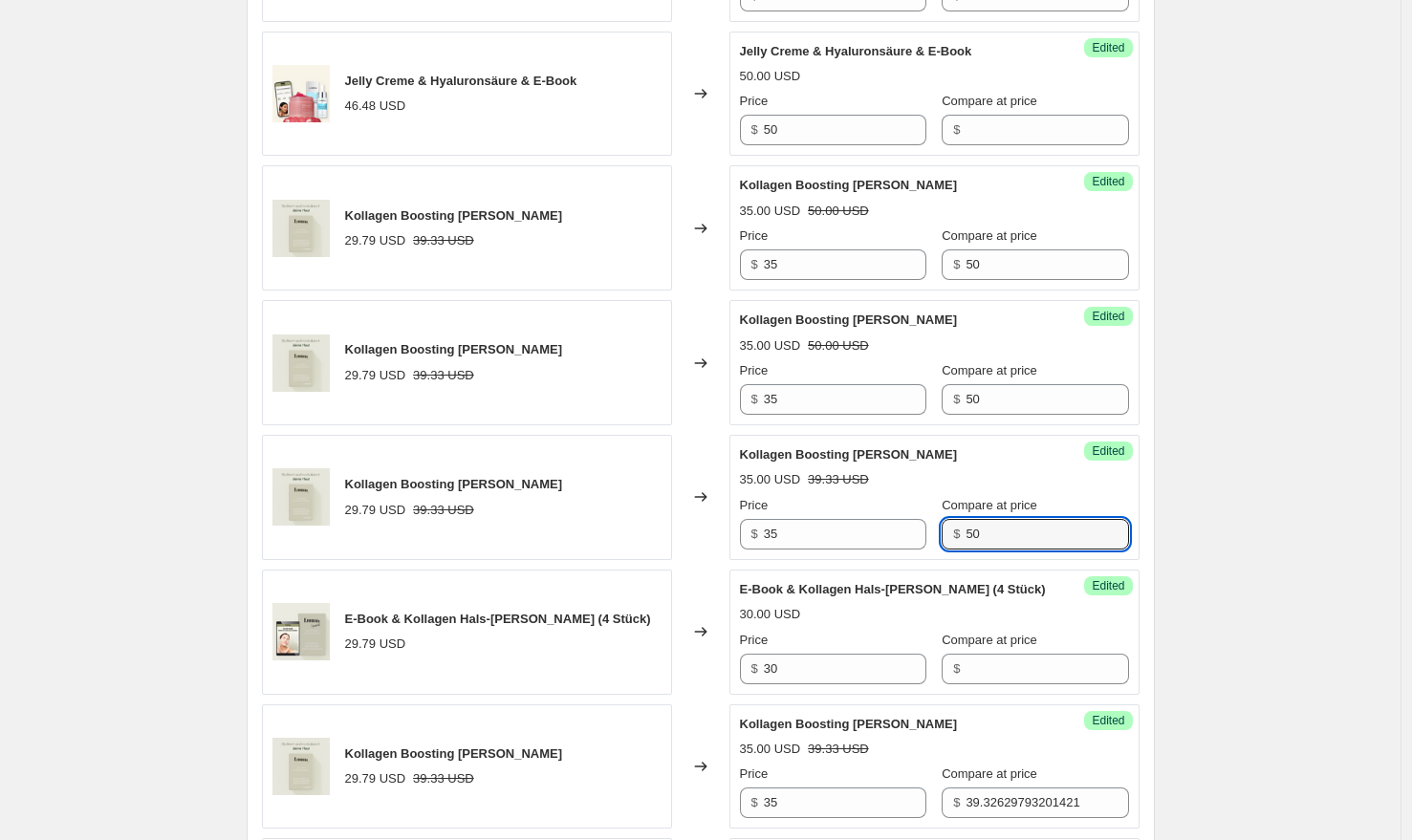
type input "50"
drag, startPoint x: 1307, startPoint y: 467, endPoint x: 1258, endPoint y: 466, distance: 49.0
click at [1307, 468] on div "Create new price [MEDICAL_DATA]. This page is ready Create new price [MEDICAL_D…" at bounding box center [700, 285] width 1400 height 3986
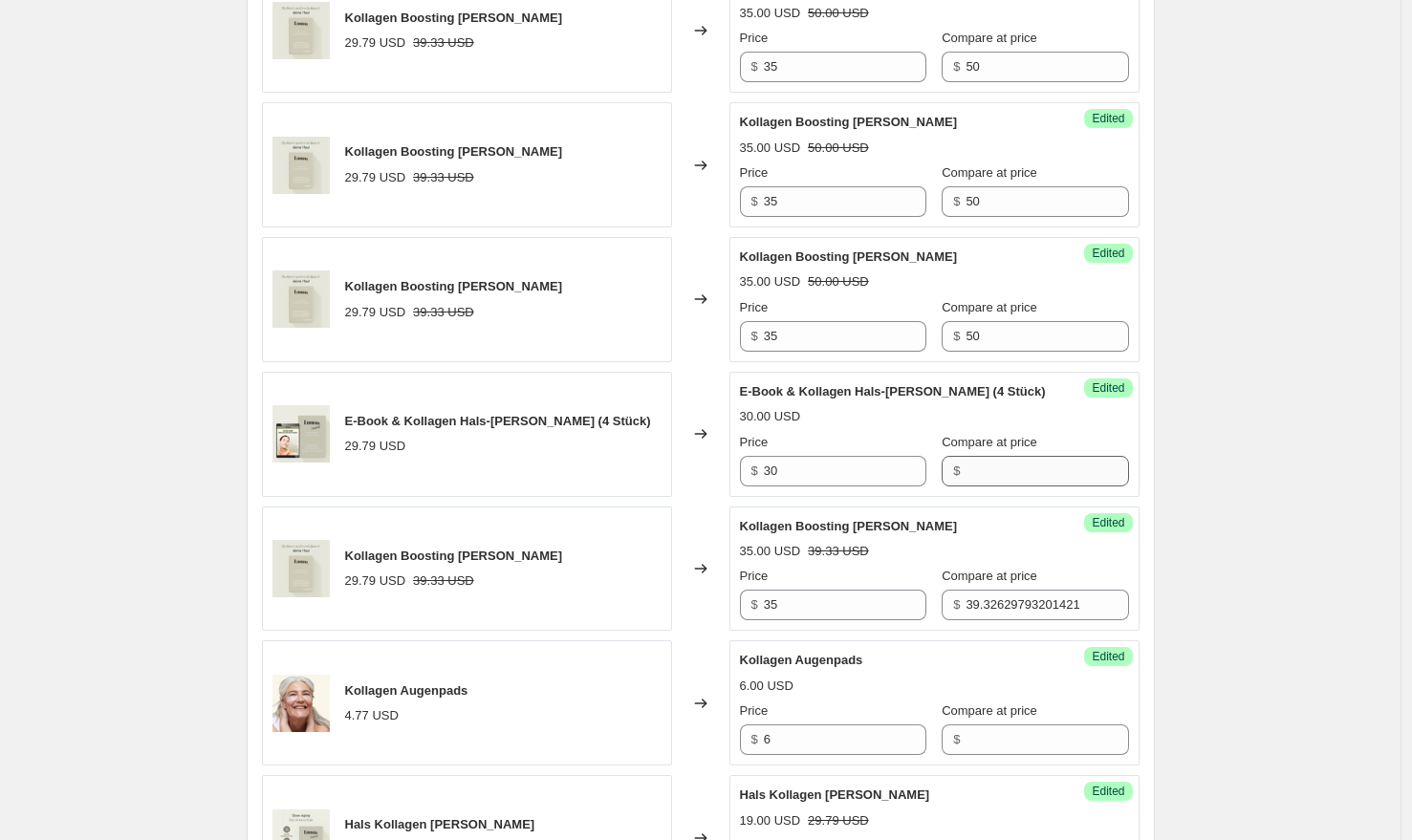
scroll to position [1938, 0]
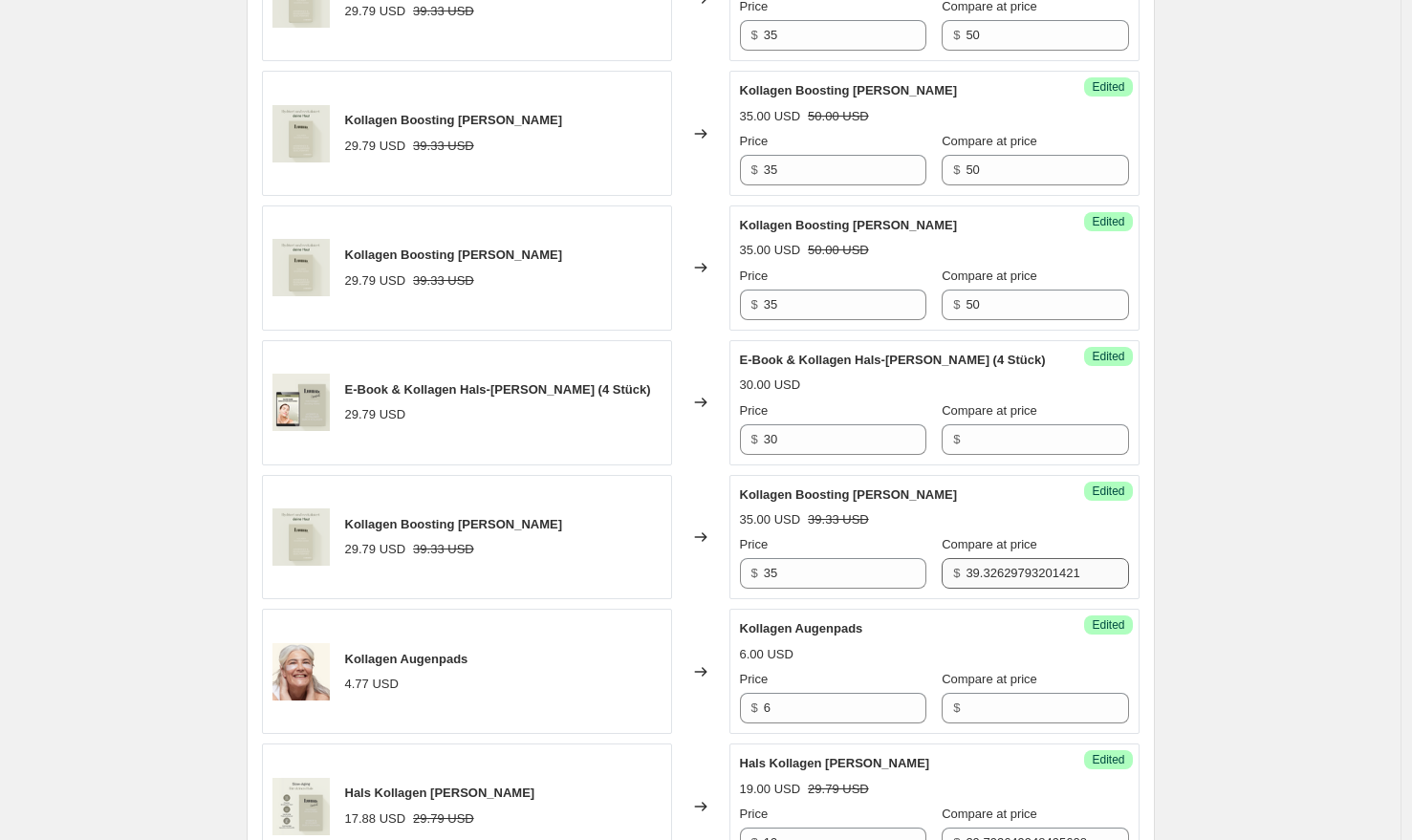
click at [1011, 570] on div "Success Edited Kollagen Boosting [PERSON_NAME] 35.00 USD 39.33 USD Price $ 35 C…" at bounding box center [934, 537] width 410 height 125
click at [1012, 559] on input "39.32629793201421" at bounding box center [1047, 574] width 163 height 31
paste input "50"
type input "50"
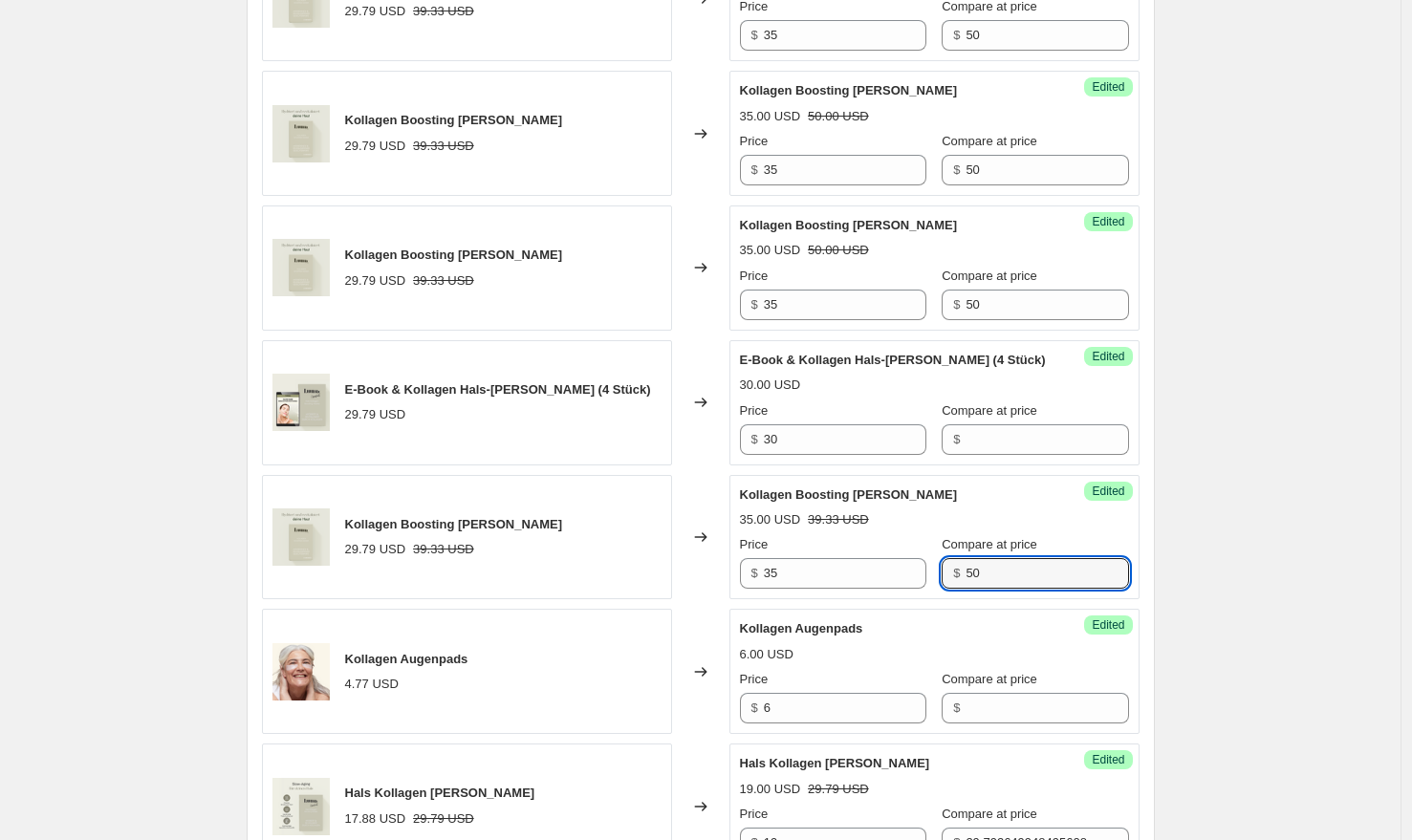
click at [1198, 540] on div "Create new price [MEDICAL_DATA]. This page is ready Create new price [MEDICAL_D…" at bounding box center [700, 55] width 1400 height 3986
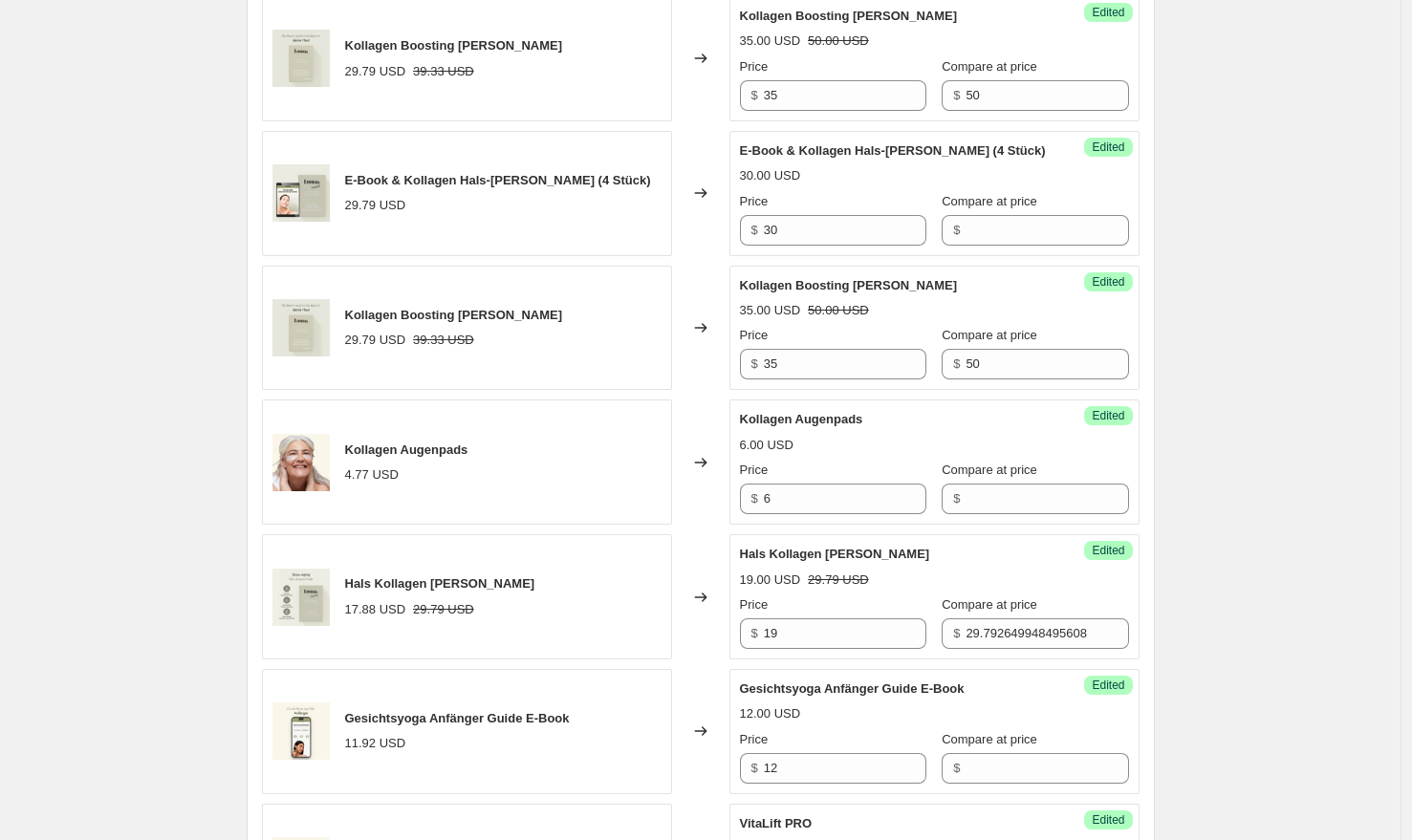
scroll to position [2181, 0]
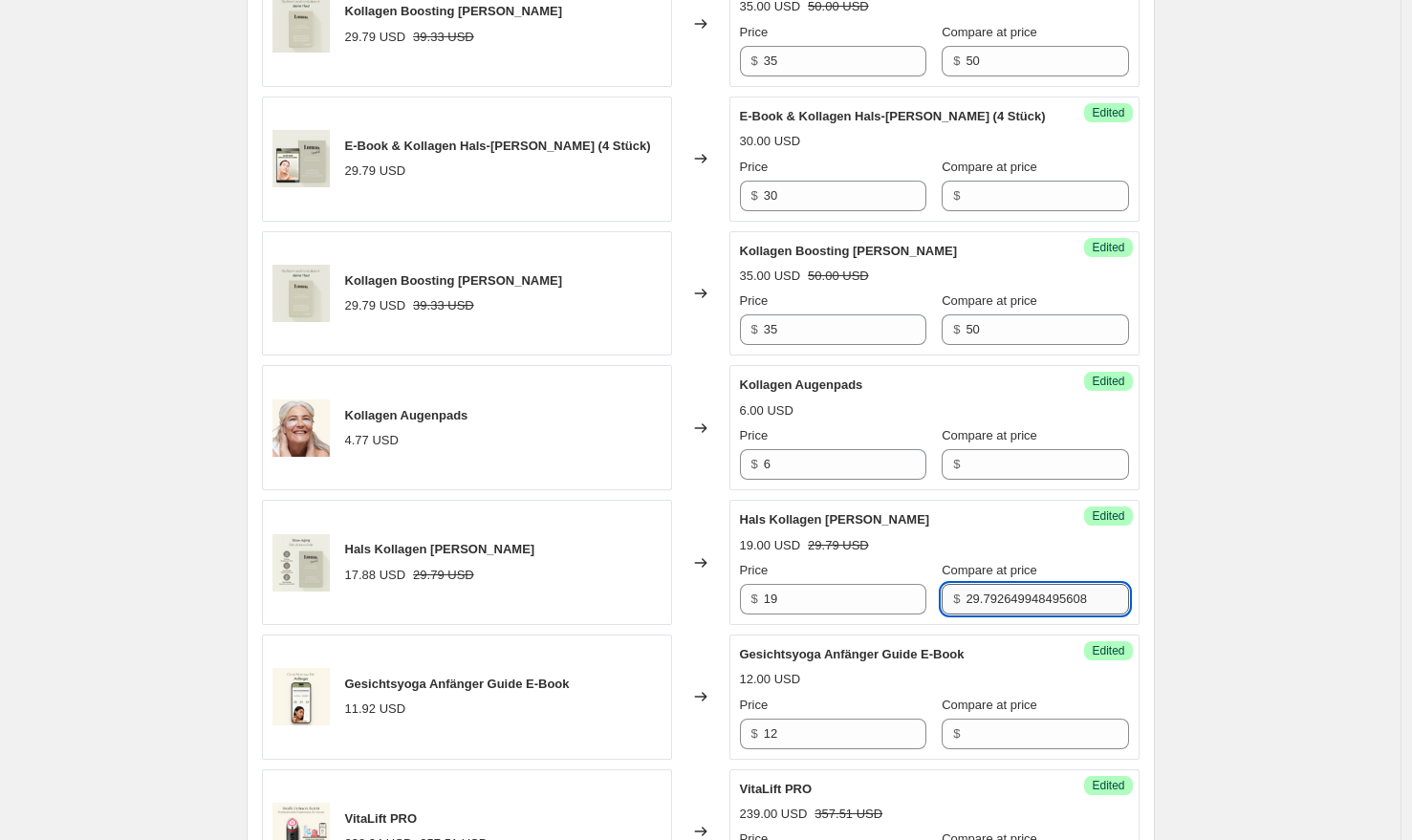
click at [1000, 584] on input "29.792649948495608" at bounding box center [1047, 600] width 163 height 31
type input "30"
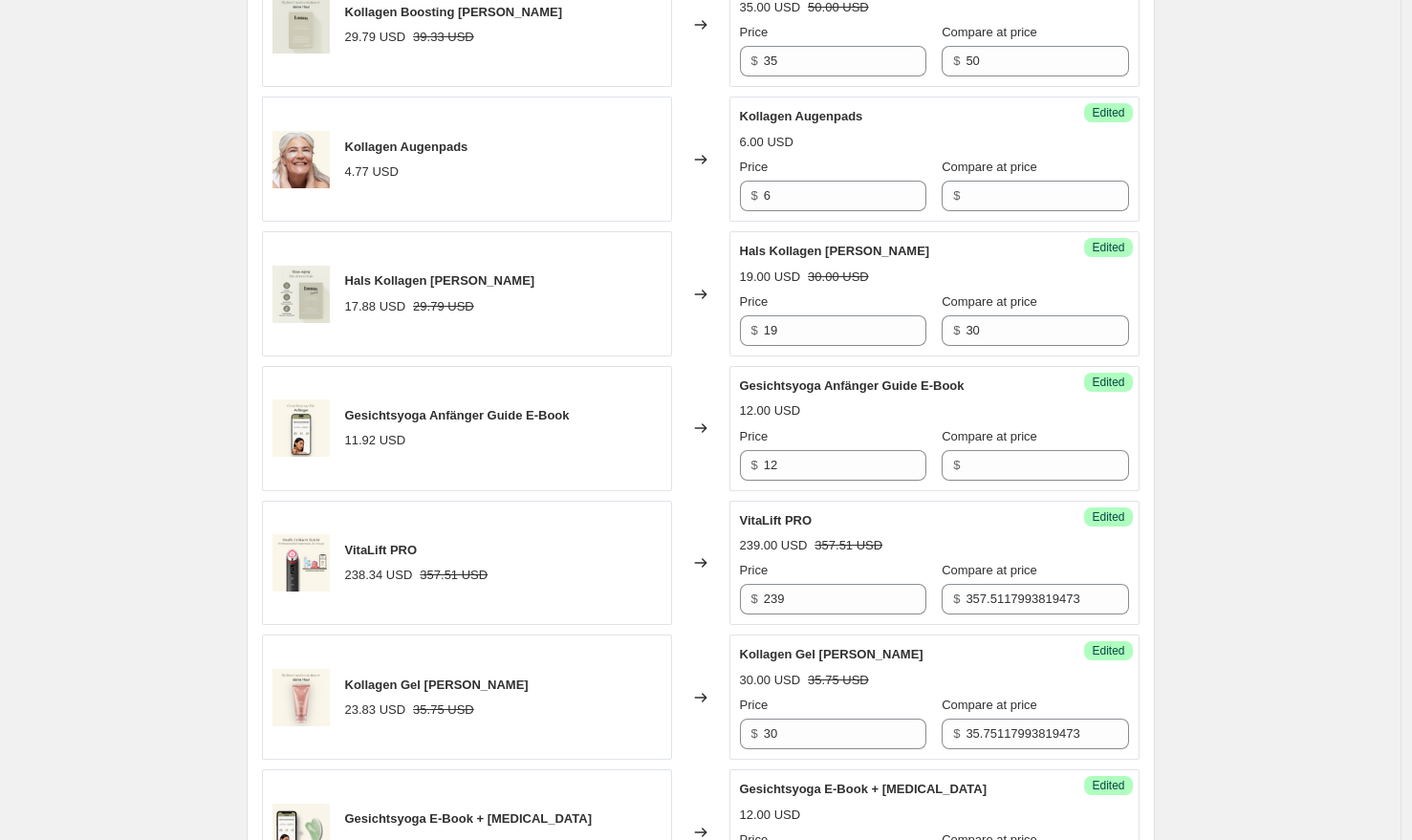
scroll to position [2448, 0]
click at [1033, 585] on input "357.5117993819473" at bounding box center [1047, 601] width 163 height 31
type input "350"
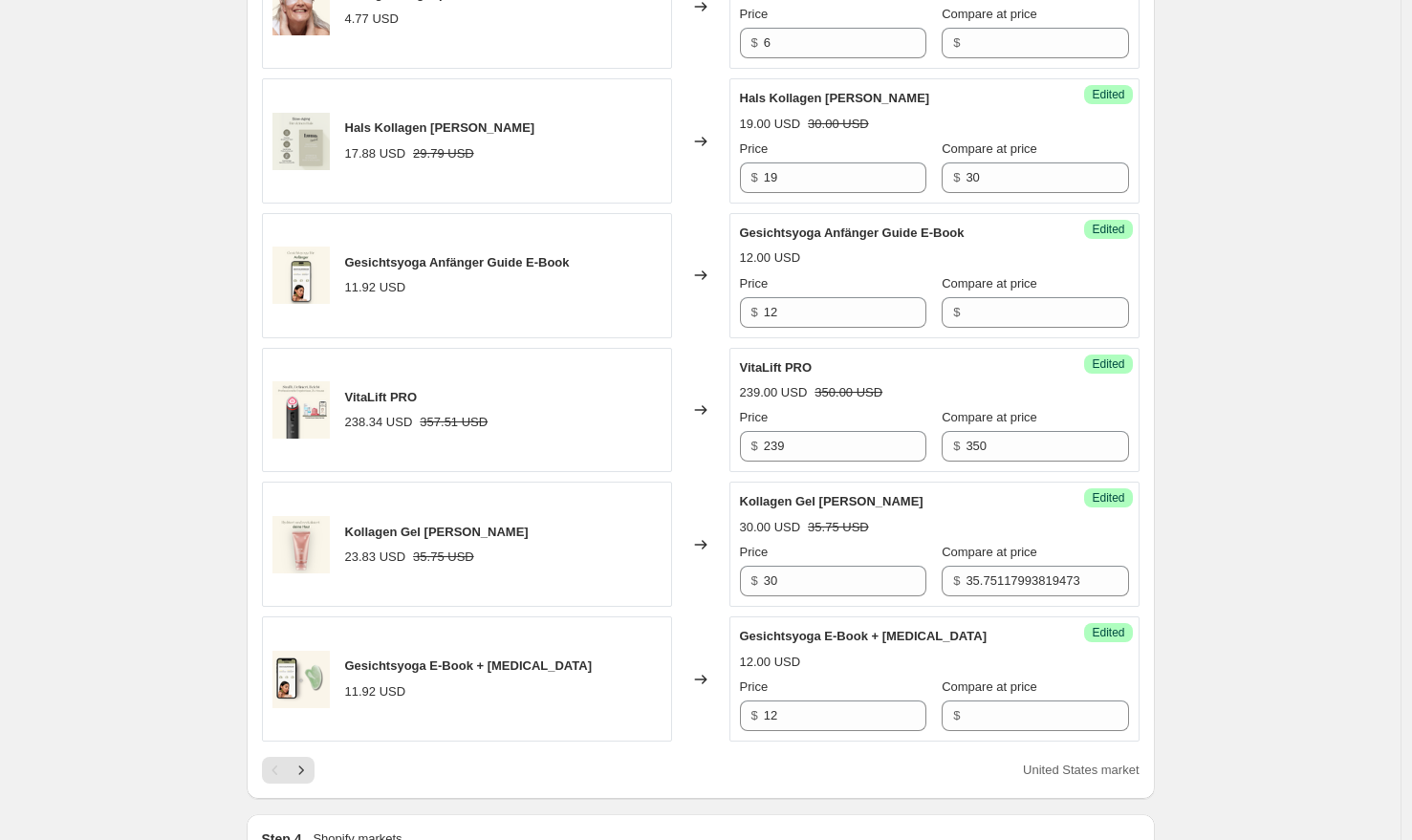
scroll to position [2629, 0]
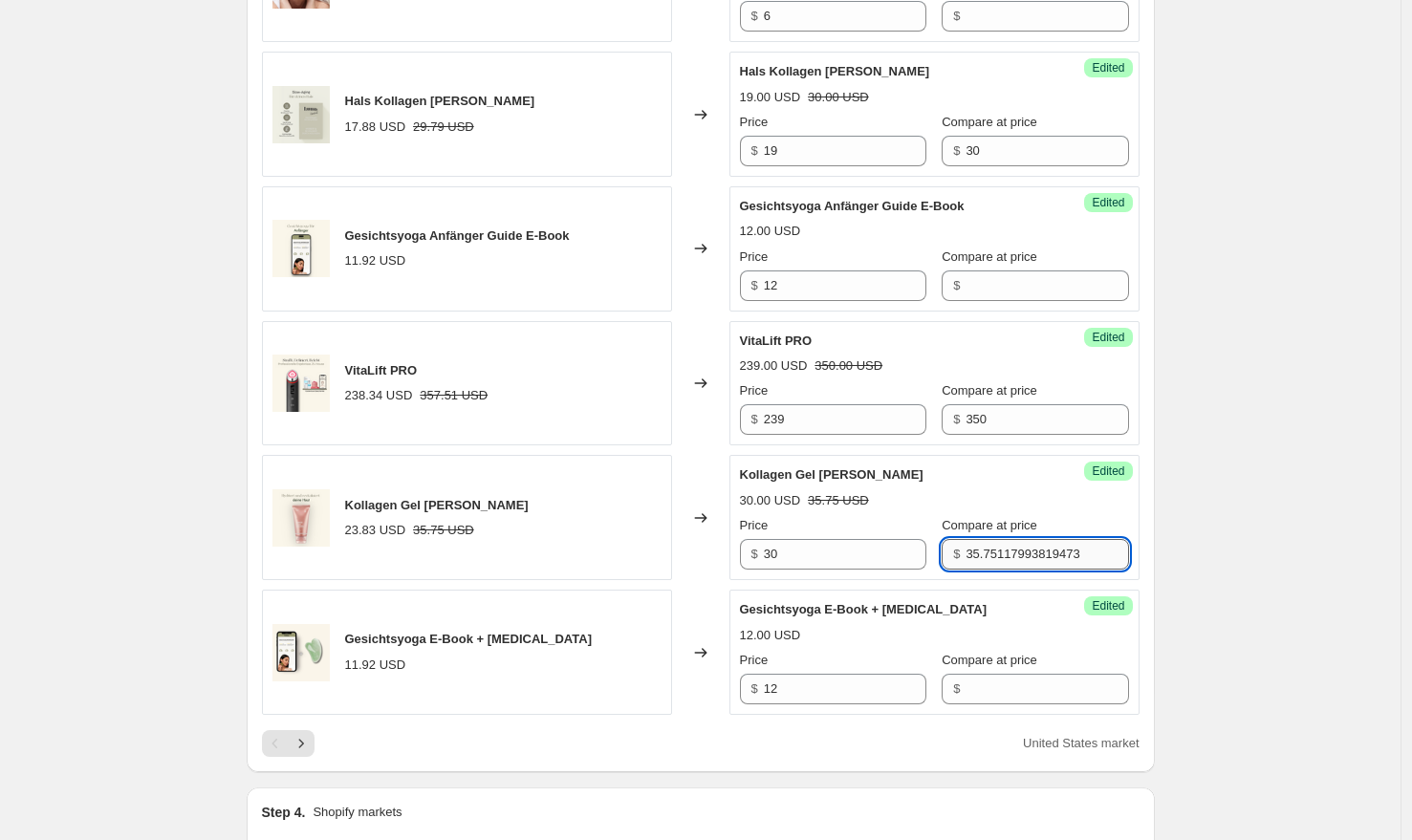
click at [1058, 539] on input "35.75117993819473" at bounding box center [1047, 554] width 163 height 31
paste input "50"
type input "50"
drag, startPoint x: 1249, startPoint y: 498, endPoint x: 1134, endPoint y: 513, distance: 116.0
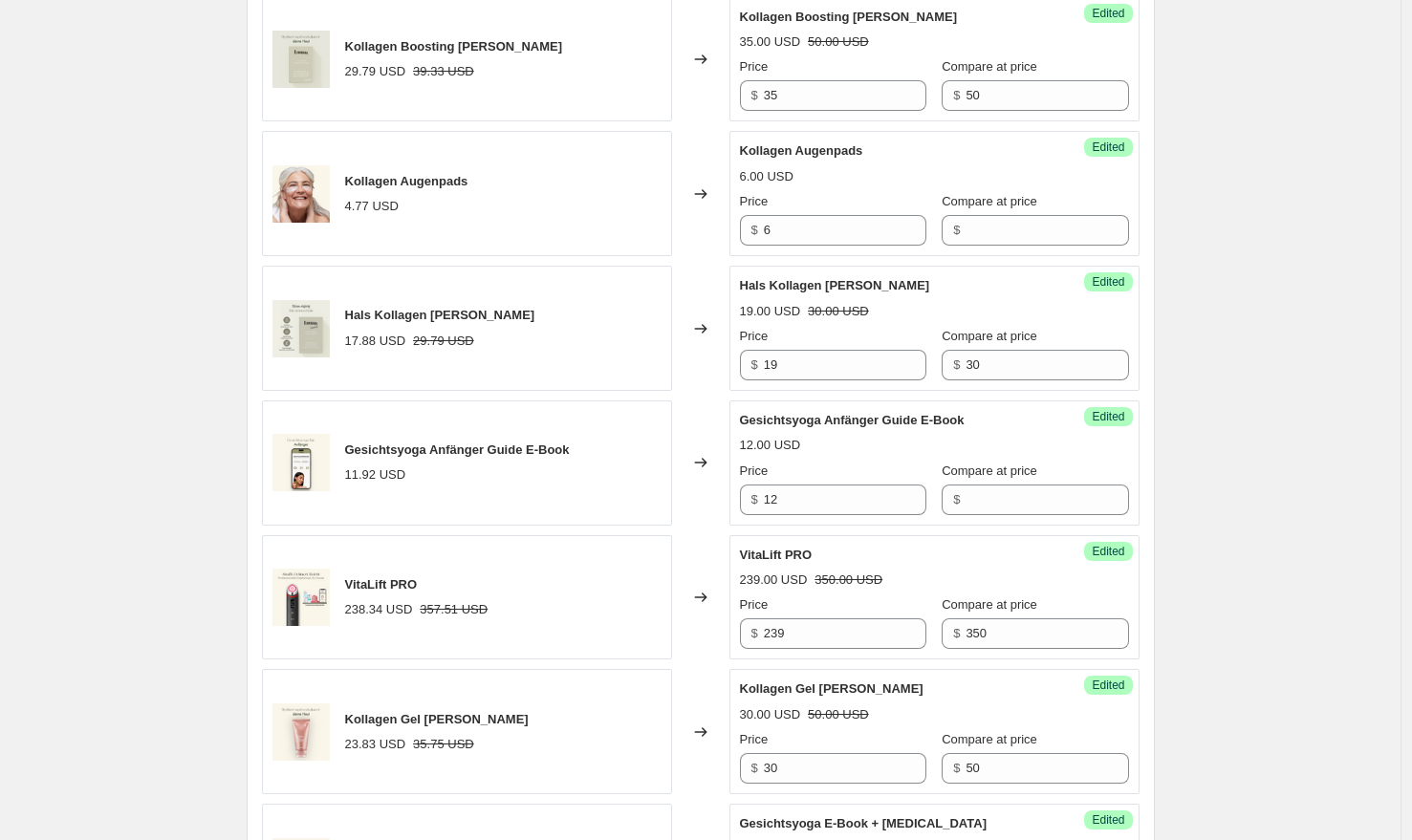
scroll to position [3127, 0]
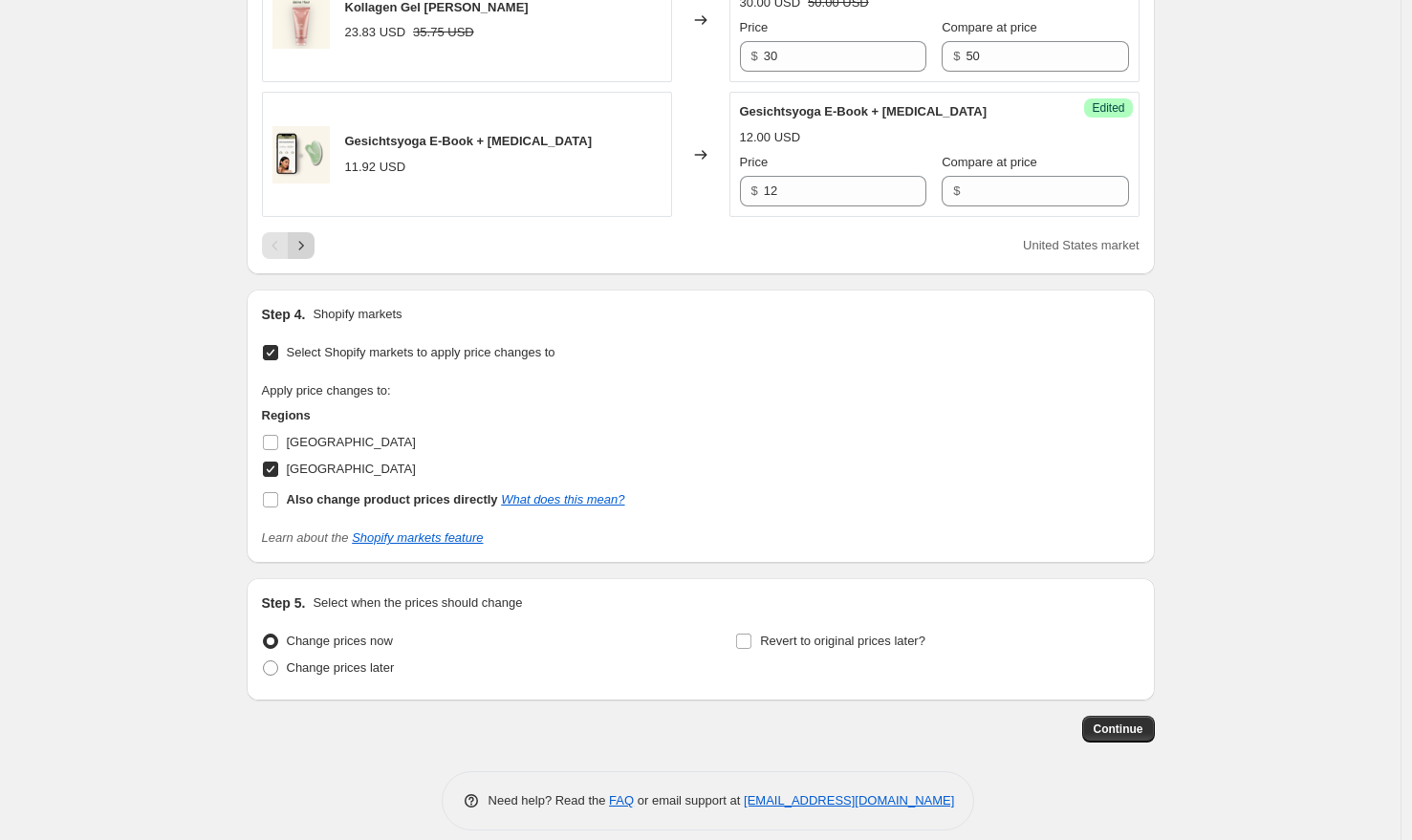
click at [312, 237] on button "Next" at bounding box center [301, 246] width 27 height 27
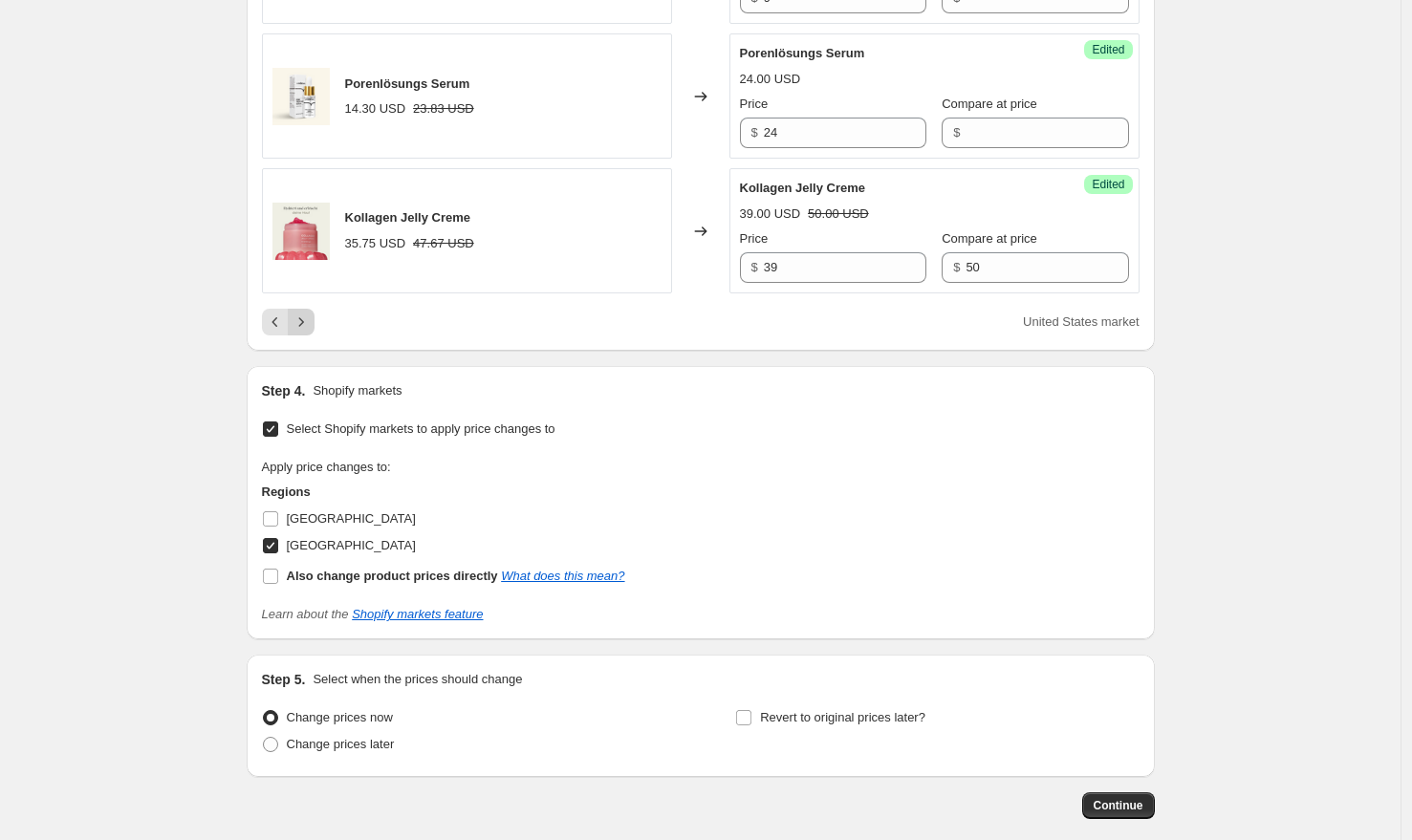
click at [305, 313] on icon "Next" at bounding box center [301, 323] width 19 height 19
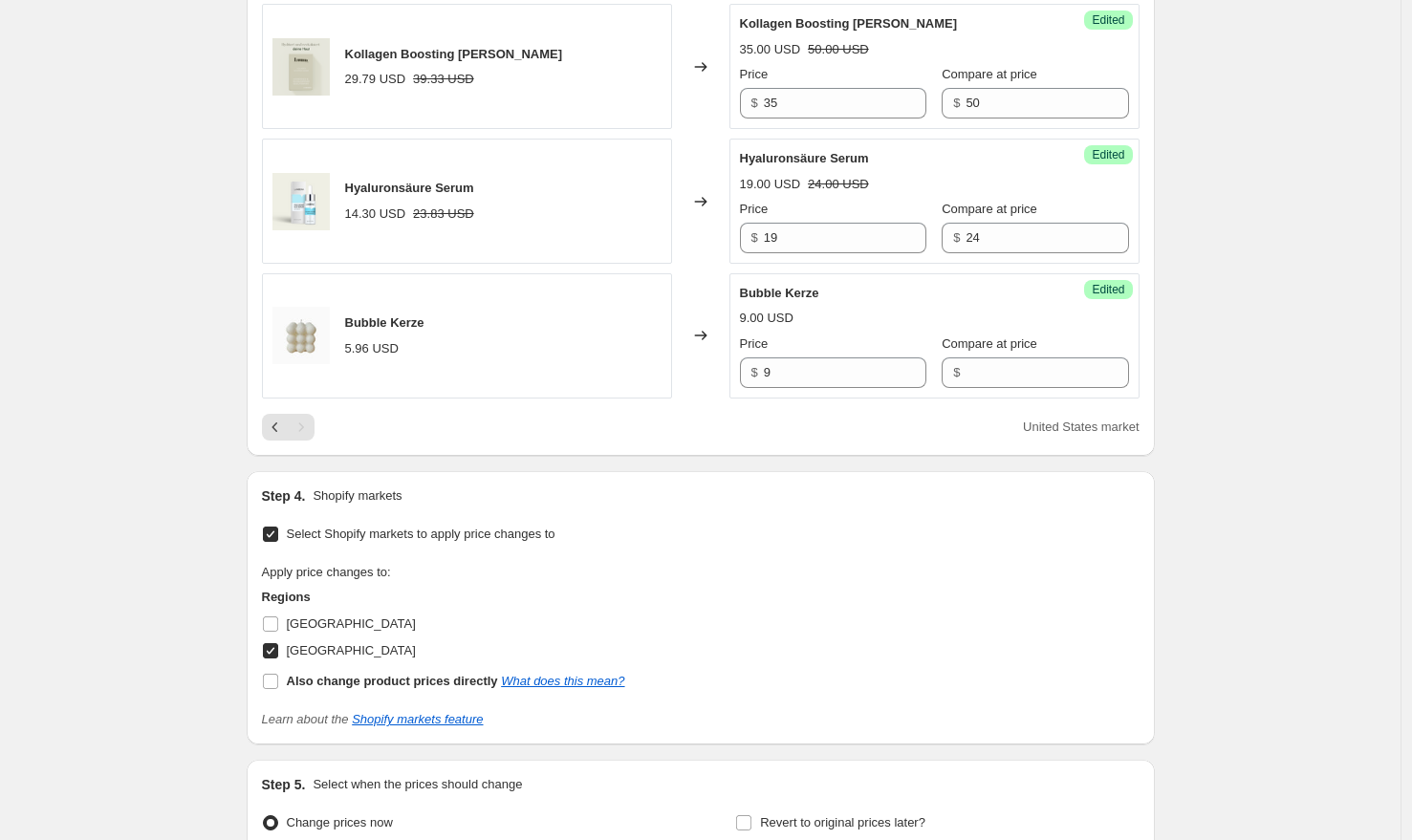
scroll to position [840, 0]
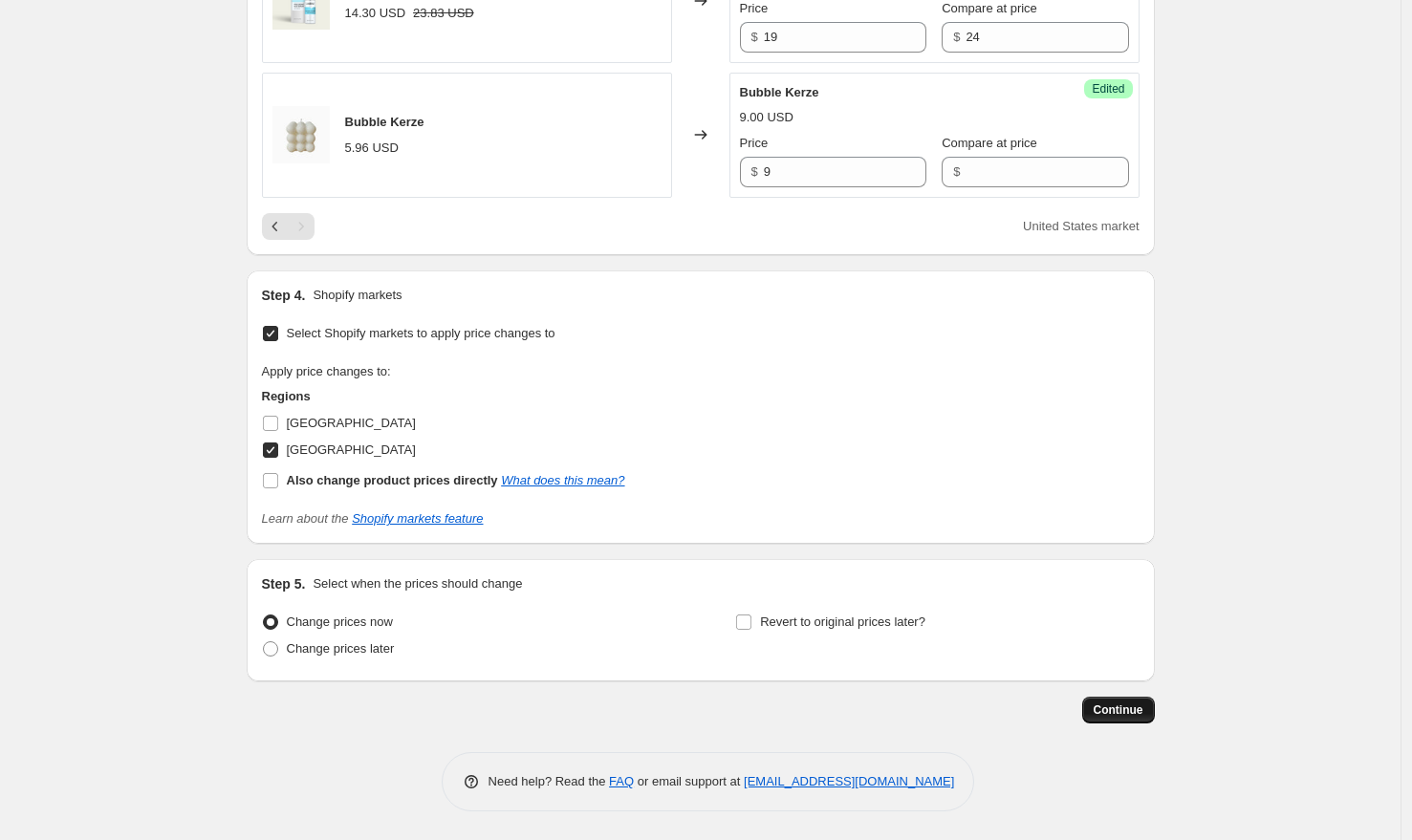
click at [1105, 710] on span "Continue" at bounding box center [1117, 710] width 49 height 16
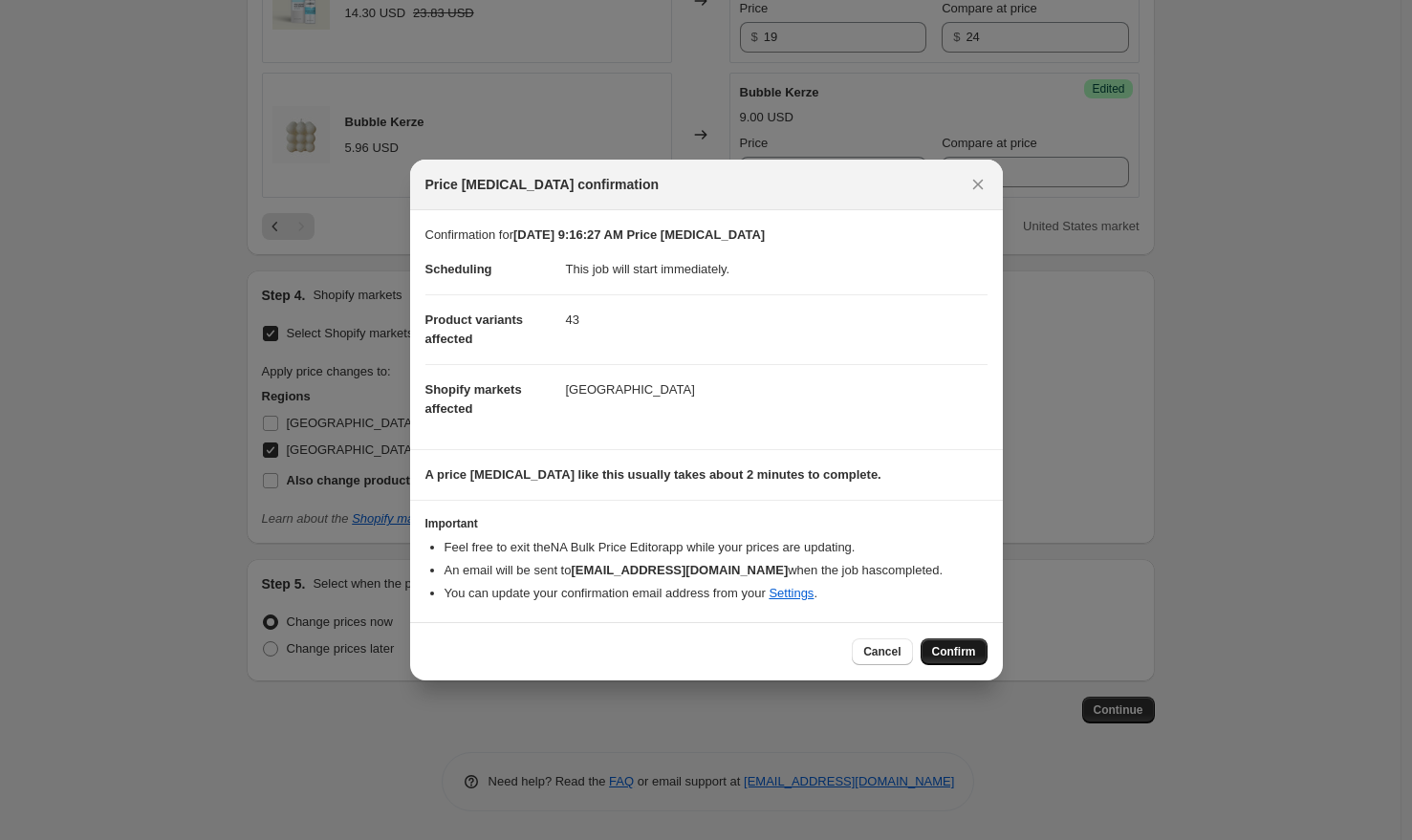
click at [973, 655] on span "Confirm" at bounding box center [954, 652] width 44 height 16
